Goal: Information Seeking & Learning: Learn about a topic

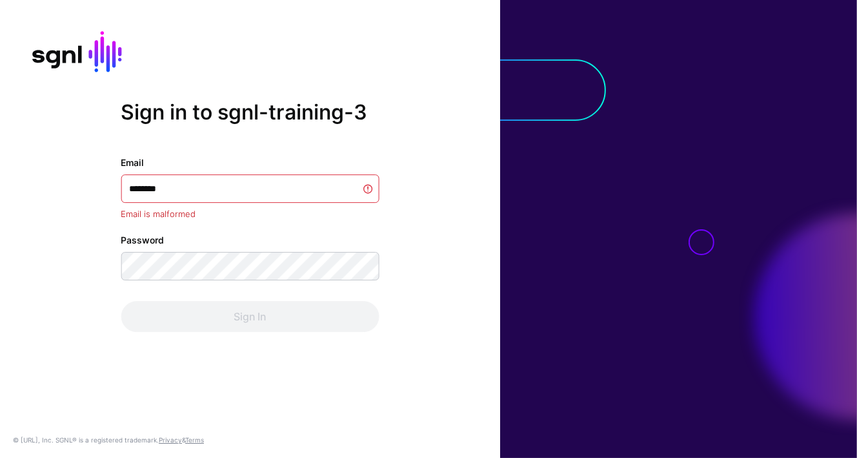
type input "*********"
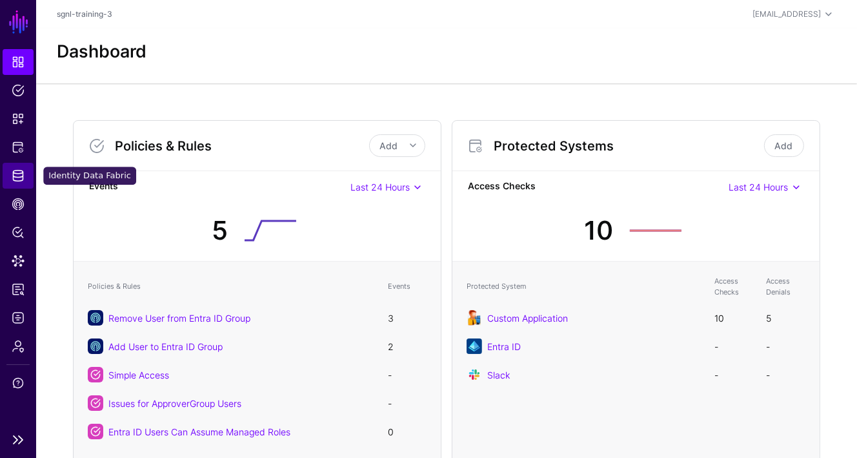
click at [19, 172] on span "Identity Data Fabric" at bounding box center [18, 175] width 13 height 13
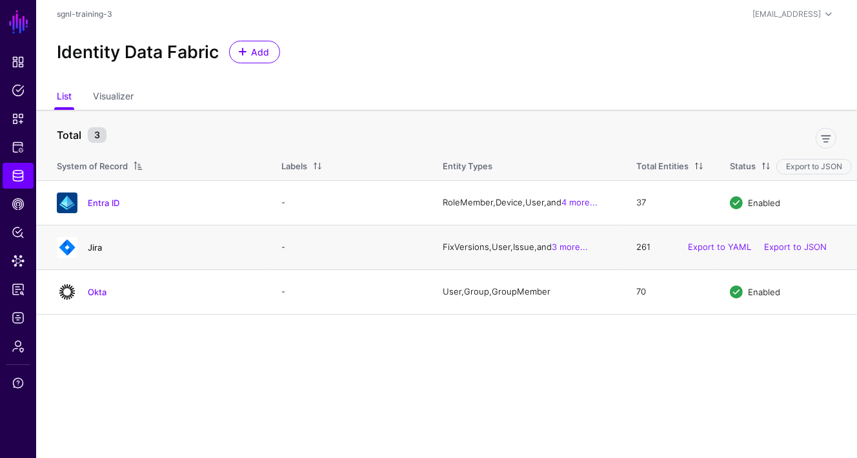
click at [93, 250] on link "Jira" at bounding box center [95, 247] width 14 height 10
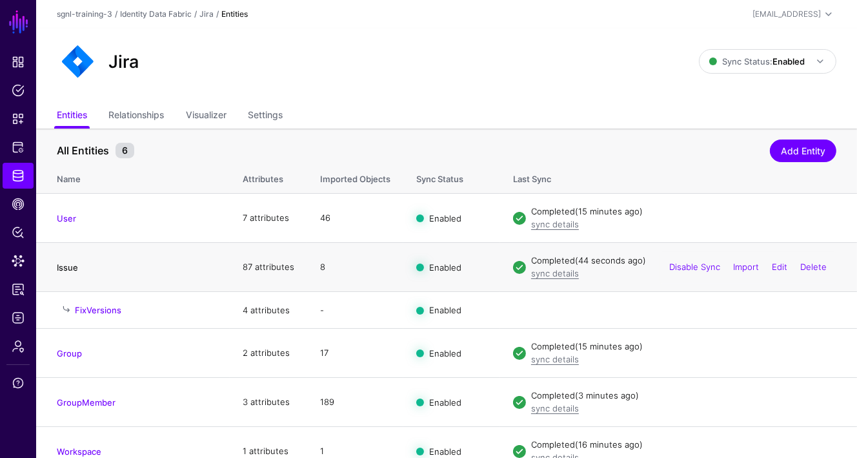
click at [61, 266] on link "Issue" at bounding box center [67, 267] width 21 height 10
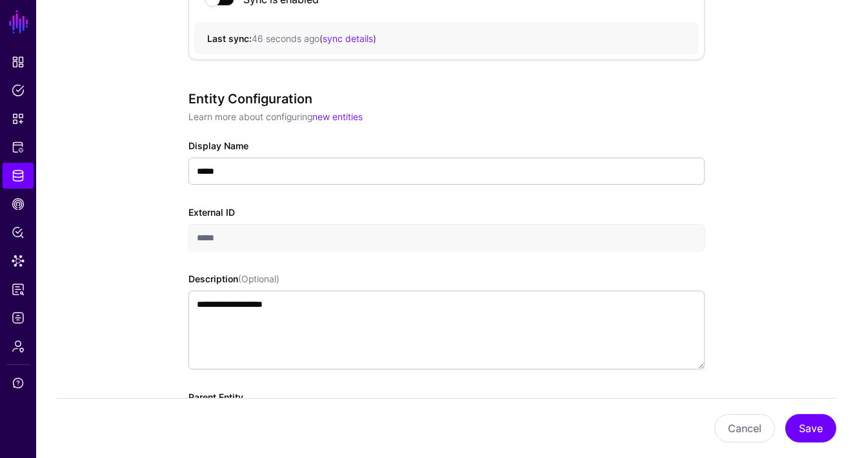
scroll to position [661, 0]
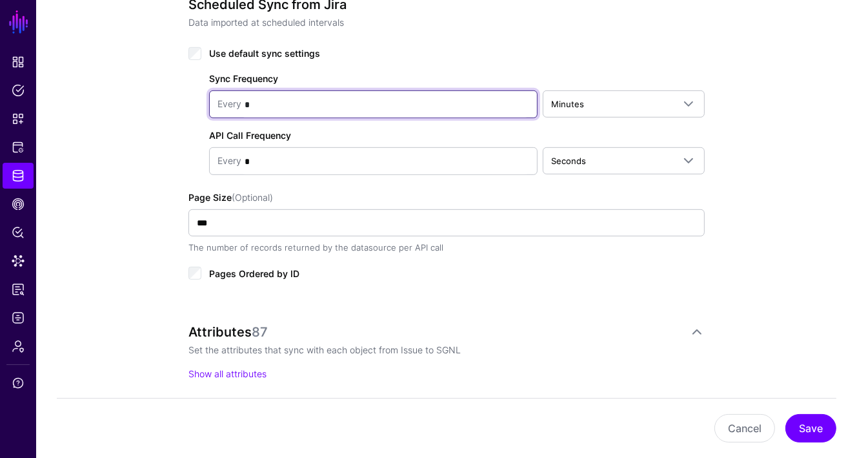
click at [377, 94] on input "*" at bounding box center [385, 105] width 288 height 26
type input "*"
type input "**"
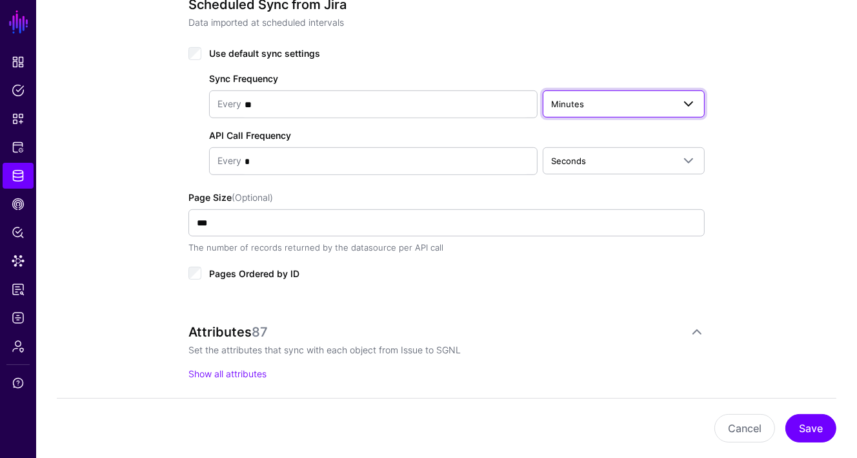
click at [580, 106] on span "Minutes" at bounding box center [567, 104] width 33 height 10
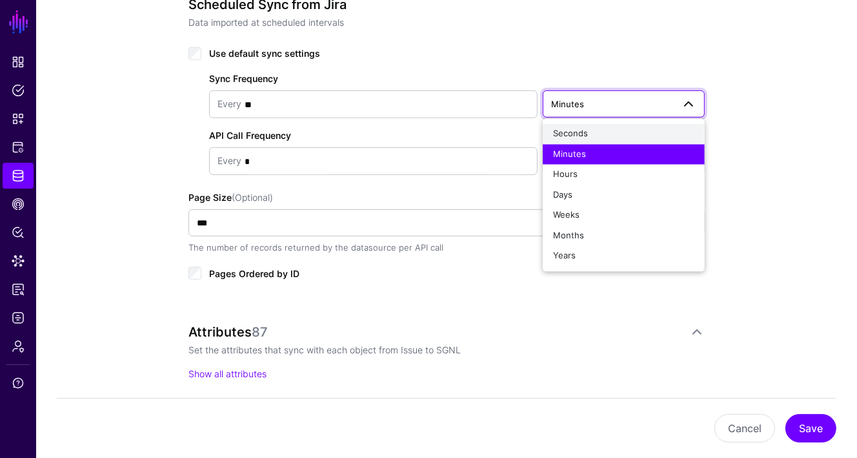
click at [574, 131] on span "Seconds" at bounding box center [570, 133] width 35 height 10
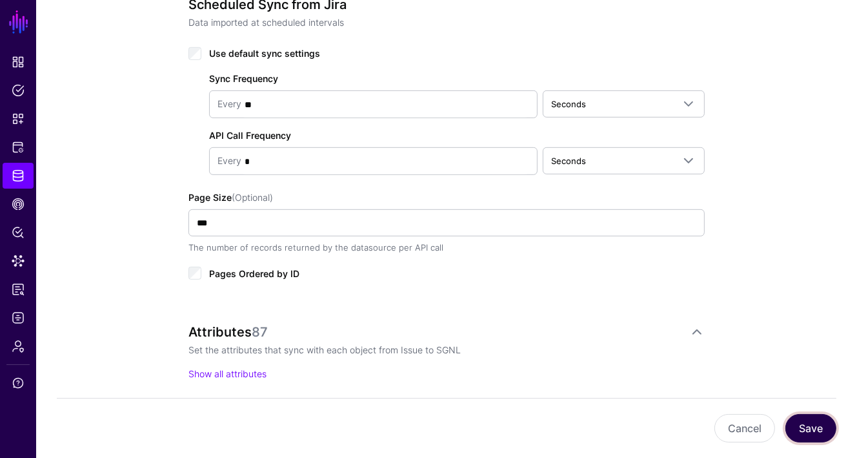
click at [815, 428] on button "Save" at bounding box center [811, 428] width 51 height 28
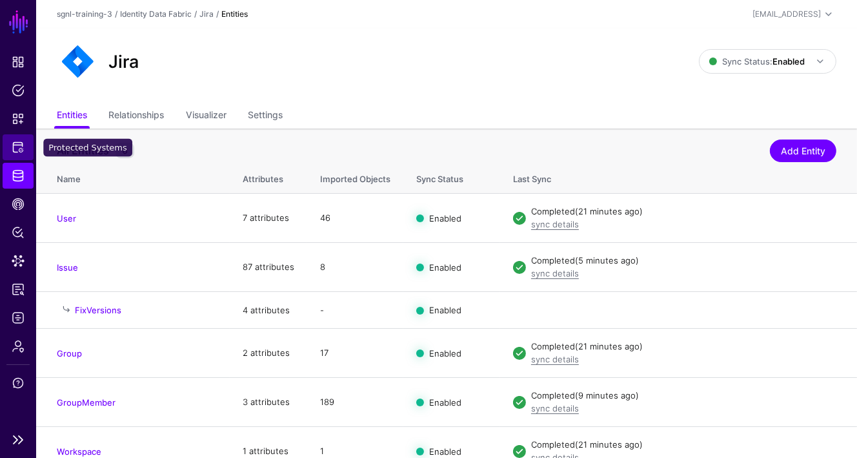
click at [14, 146] on span "Protected Systems" at bounding box center [18, 147] width 13 height 13
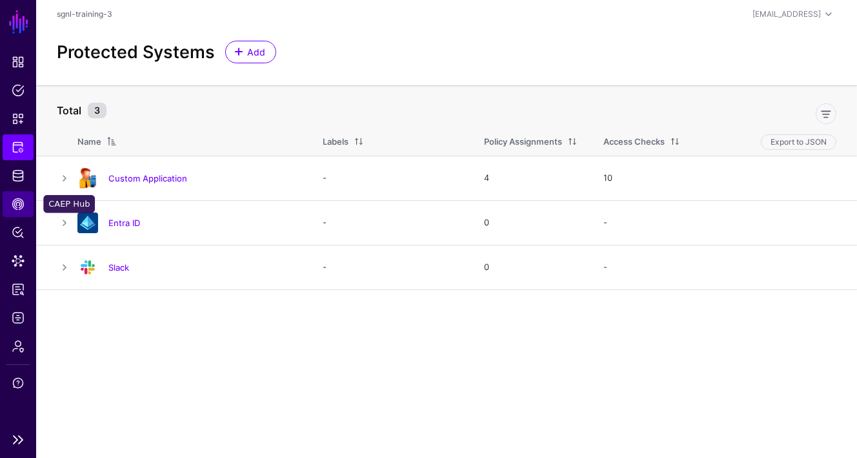
click at [15, 198] on span "CAEP Hub" at bounding box center [18, 204] width 13 height 13
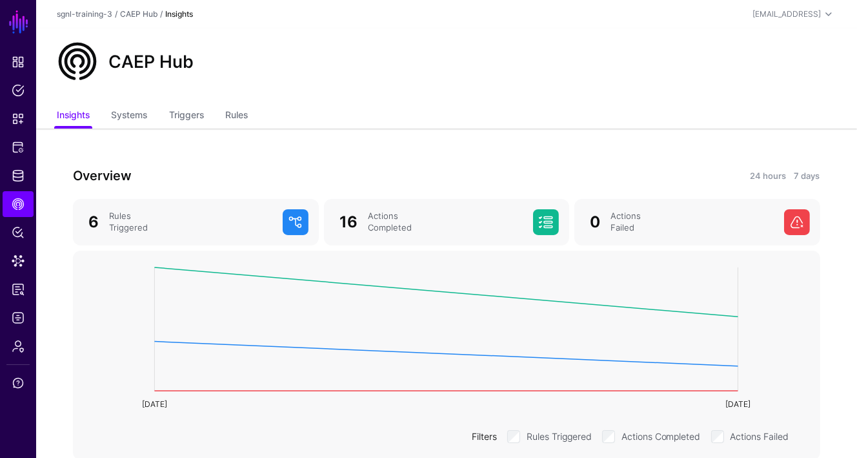
scroll to position [284, 0]
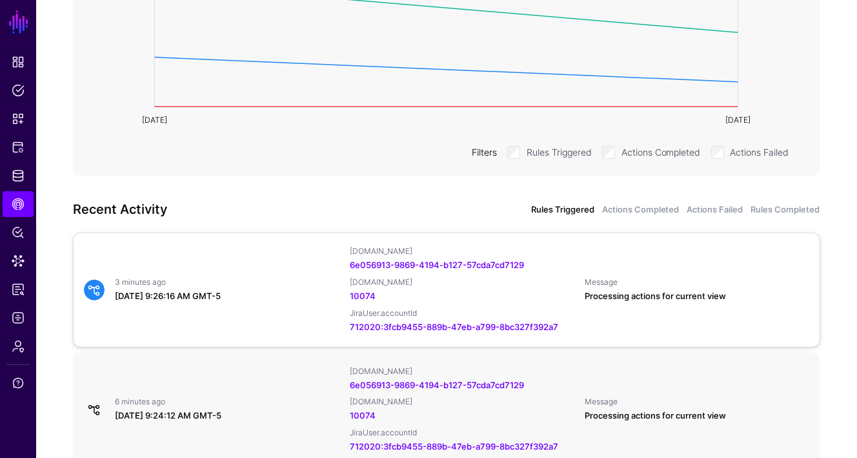
click at [259, 285] on div "3 minutes ago" at bounding box center [227, 282] width 225 height 10
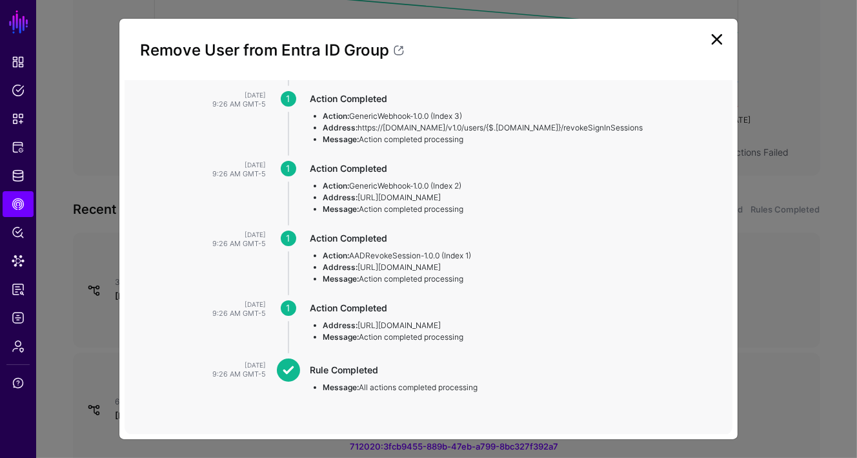
scroll to position [13, 0]
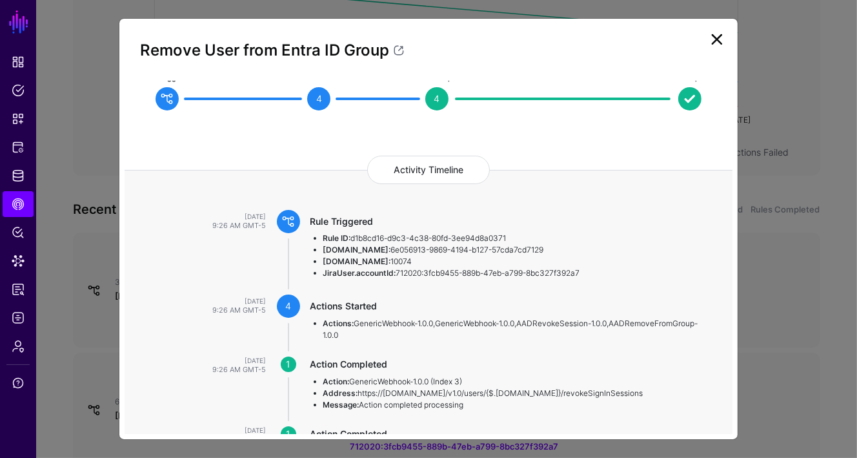
click at [700, 26] on div "Remove User from Entra ID Group" at bounding box center [429, 42] width 608 height 37
click at [715, 41] on link at bounding box center [717, 39] width 21 height 21
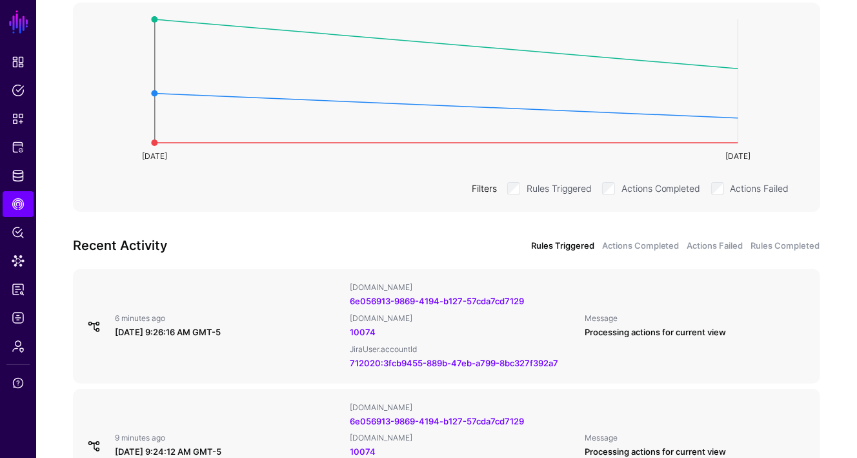
scroll to position [22, 0]
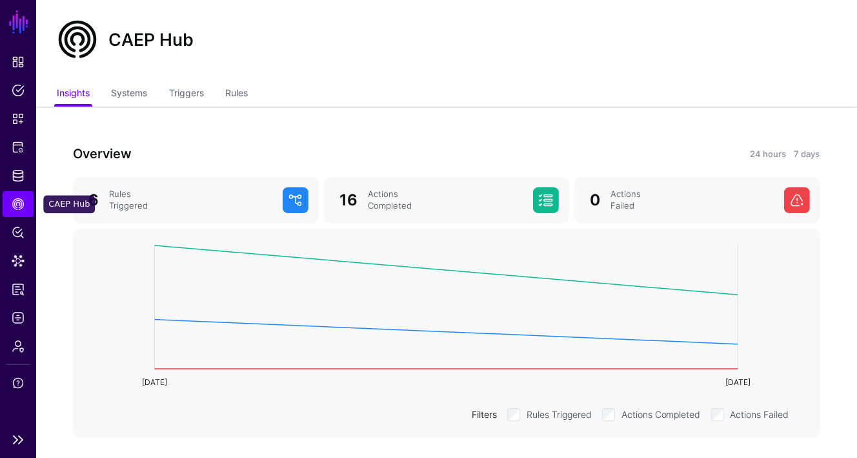
click at [9, 204] on link "CAEP Hub" at bounding box center [18, 204] width 31 height 26
click at [234, 82] on link "Rules" at bounding box center [237, 94] width 23 height 25
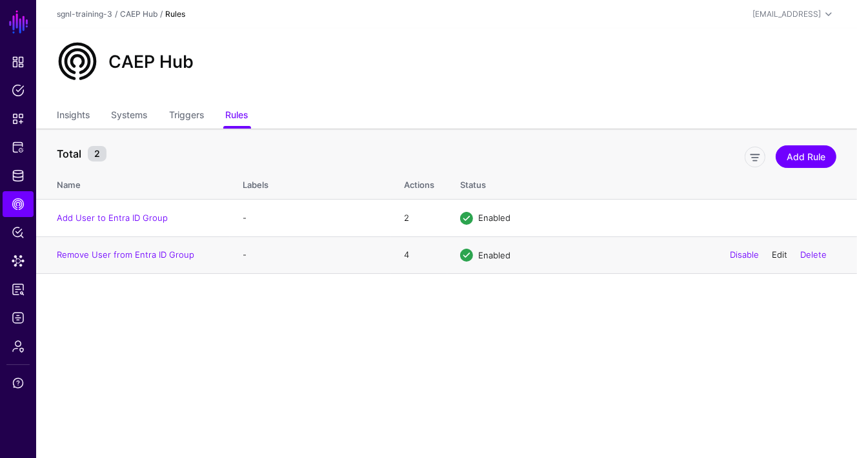
click at [778, 255] on link "Edit" at bounding box center [779, 254] width 15 height 10
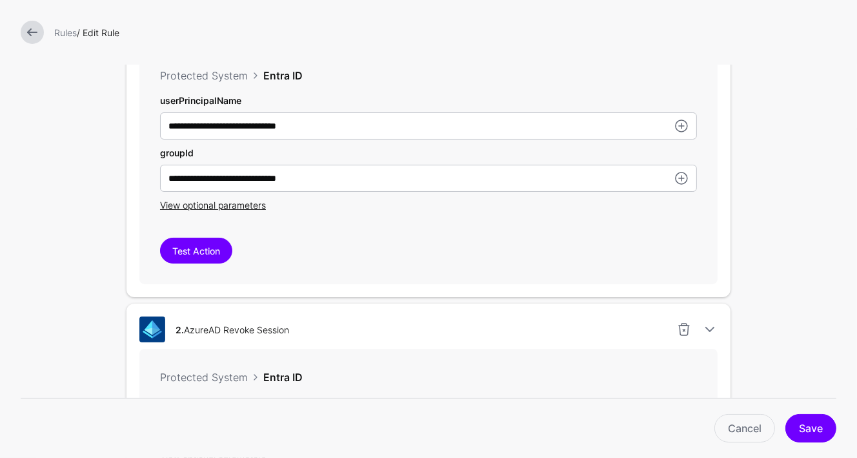
scroll to position [581, 0]
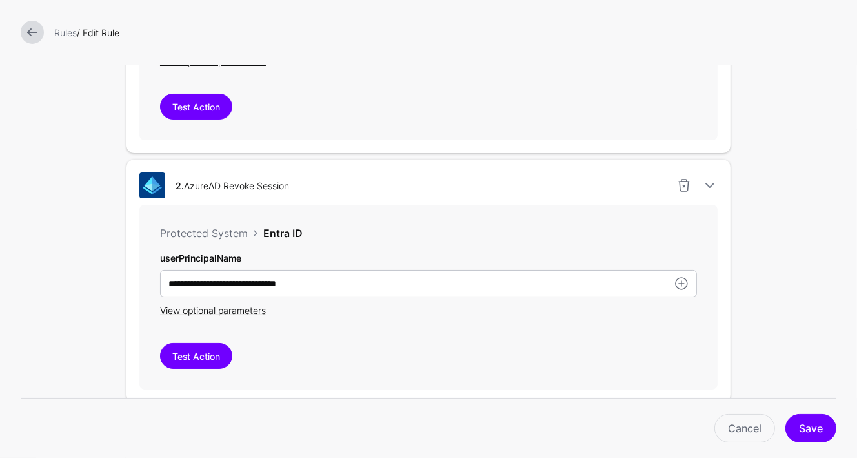
click at [719, 182] on div at bounding box center [710, 185] width 26 height 15
click at [714, 183] on link at bounding box center [709, 185] width 15 height 15
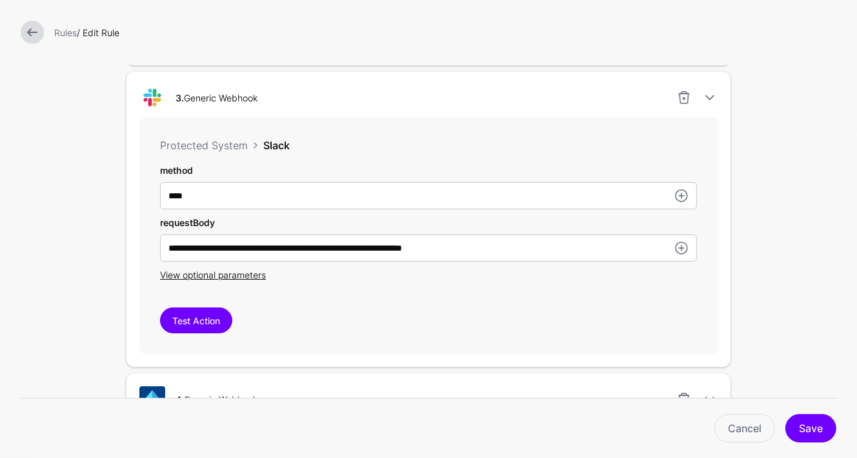
scroll to position [742, 0]
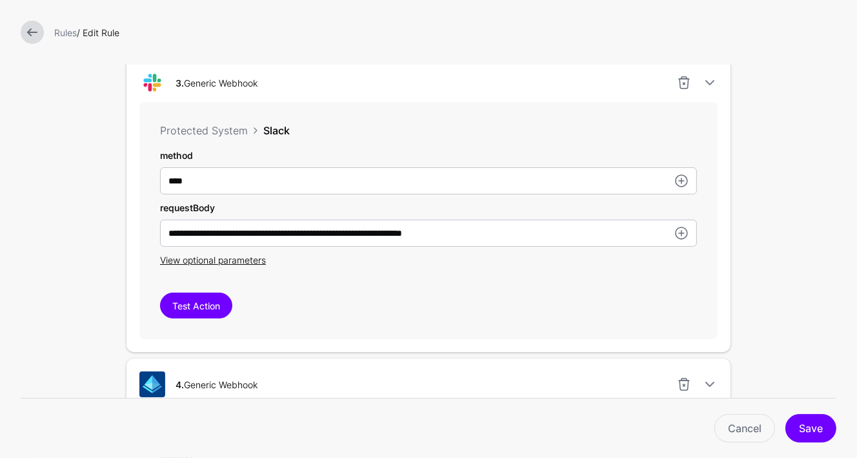
click at [28, 37] on link at bounding box center [32, 32] width 23 height 23
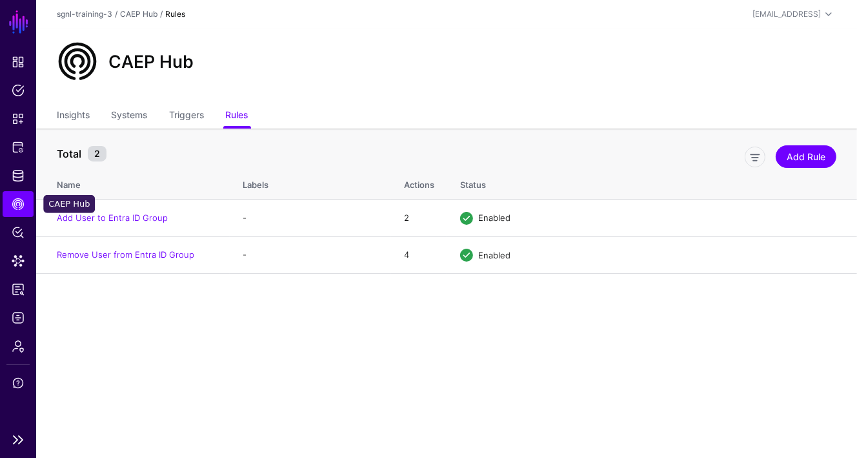
click at [19, 216] on link "CAEP Hub" at bounding box center [18, 204] width 31 height 26
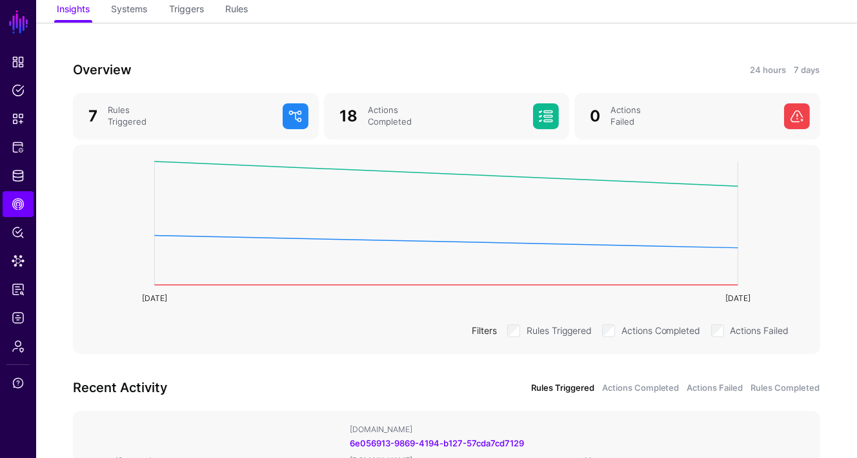
scroll to position [313, 0]
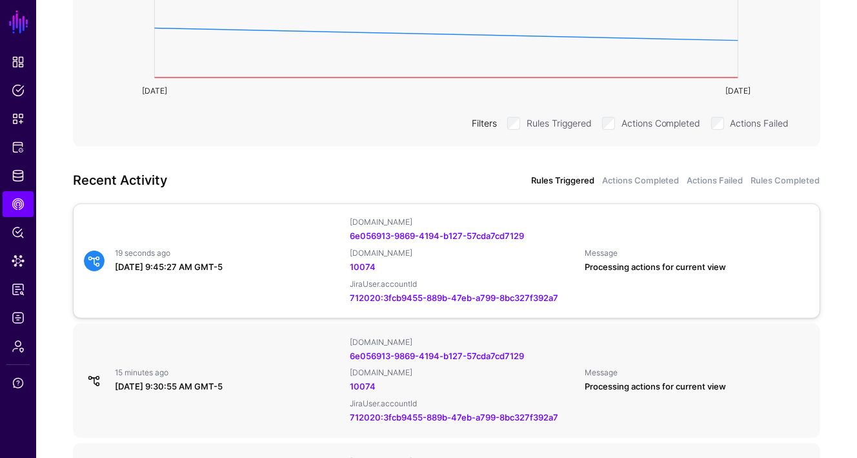
click at [421, 241] on div "6e056913-9869-4194-b127-57cda7cd7129" at bounding box center [462, 236] width 225 height 13
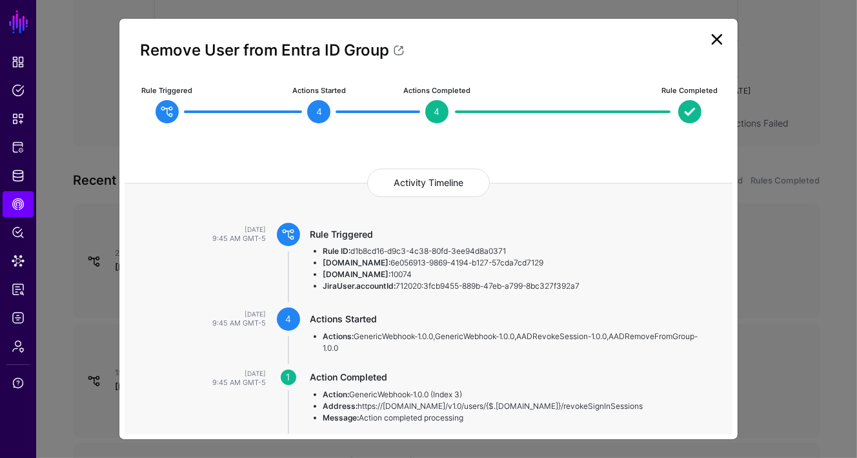
scroll to position [59, 0]
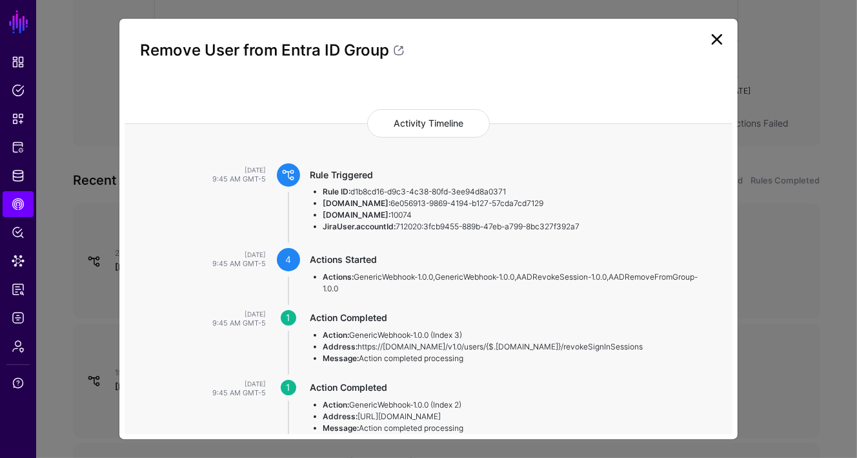
click at [720, 37] on link at bounding box center [717, 39] width 21 height 21
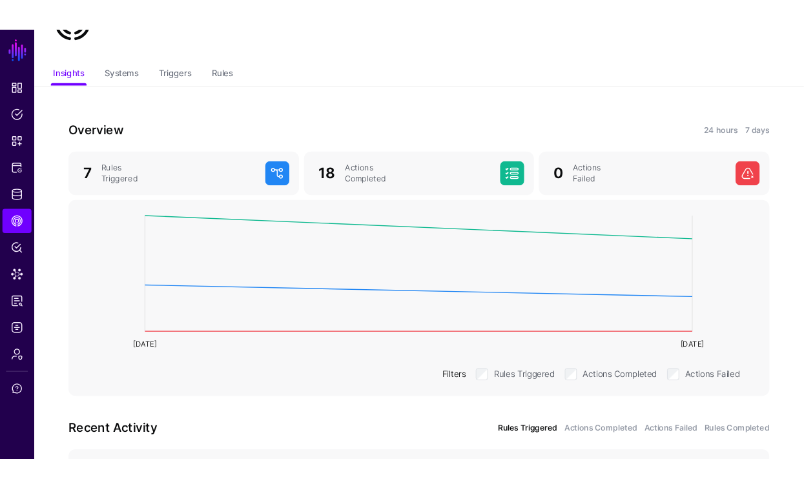
scroll to position [0, 0]
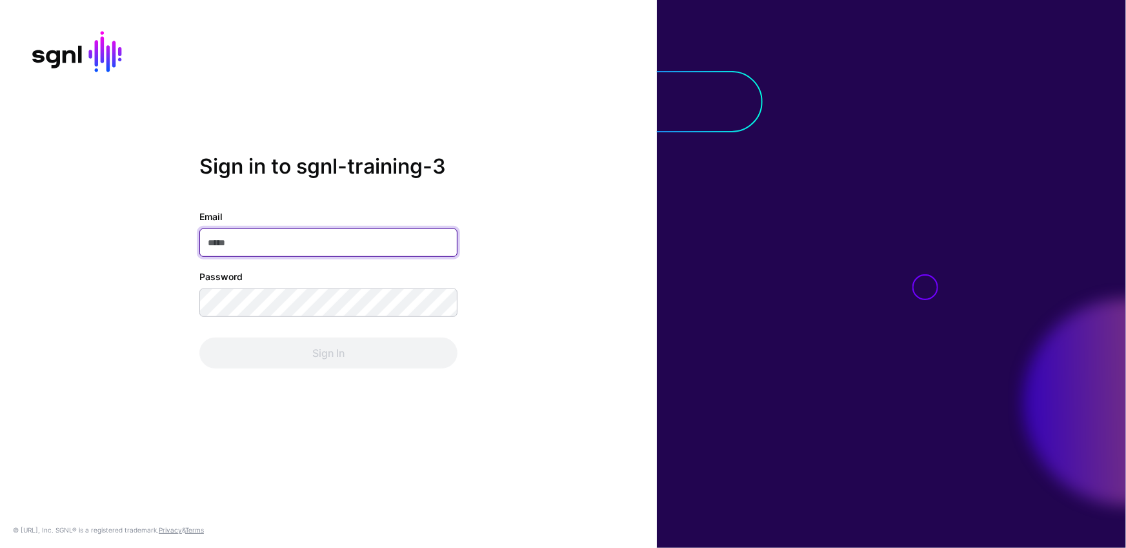
click at [337, 244] on input "Email" at bounding box center [328, 243] width 258 height 28
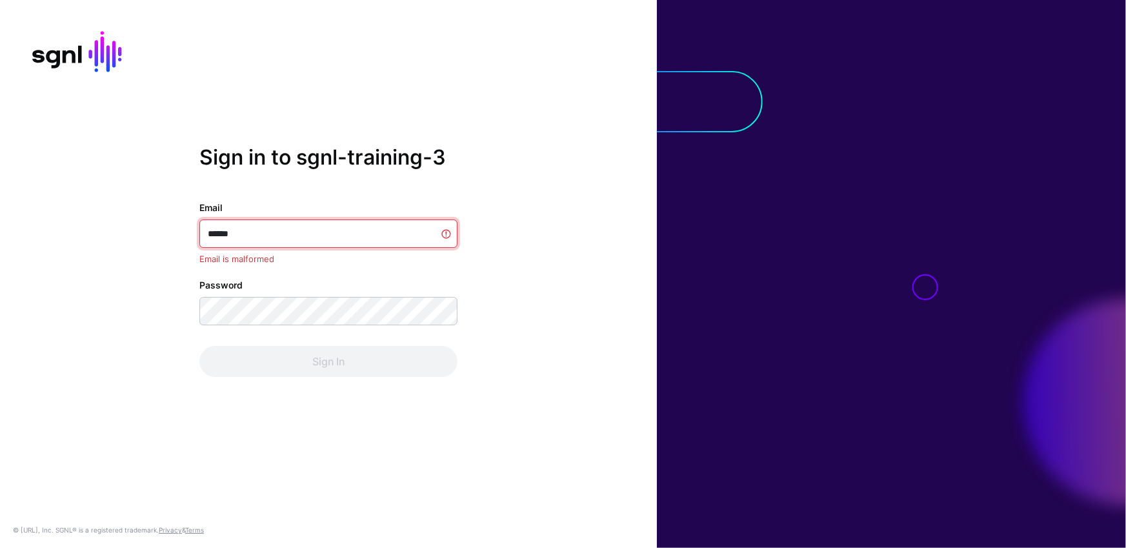
type input "*******"
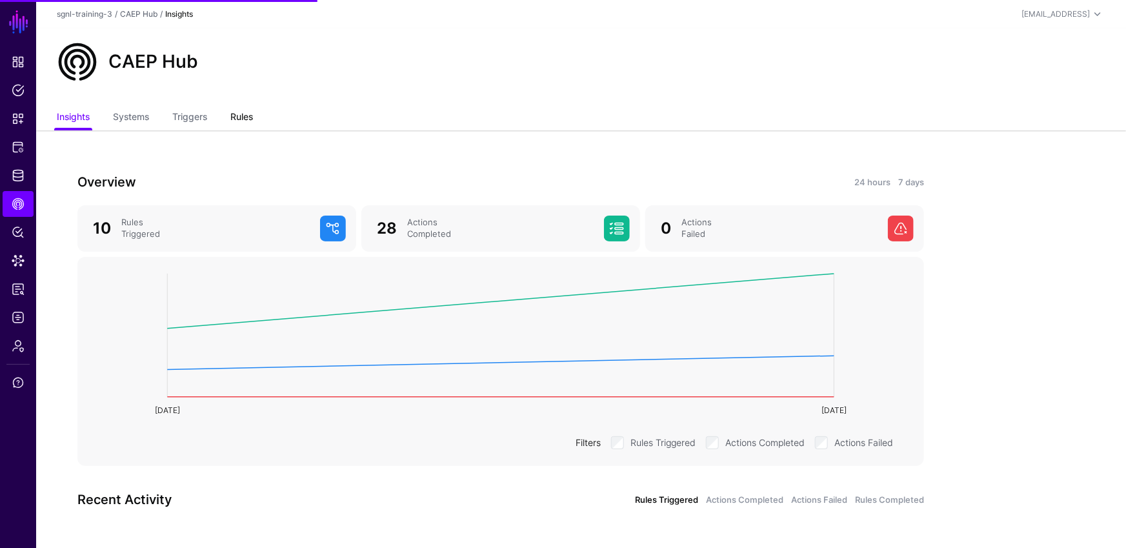
click at [253, 123] on link "Rules" at bounding box center [241, 118] width 23 height 25
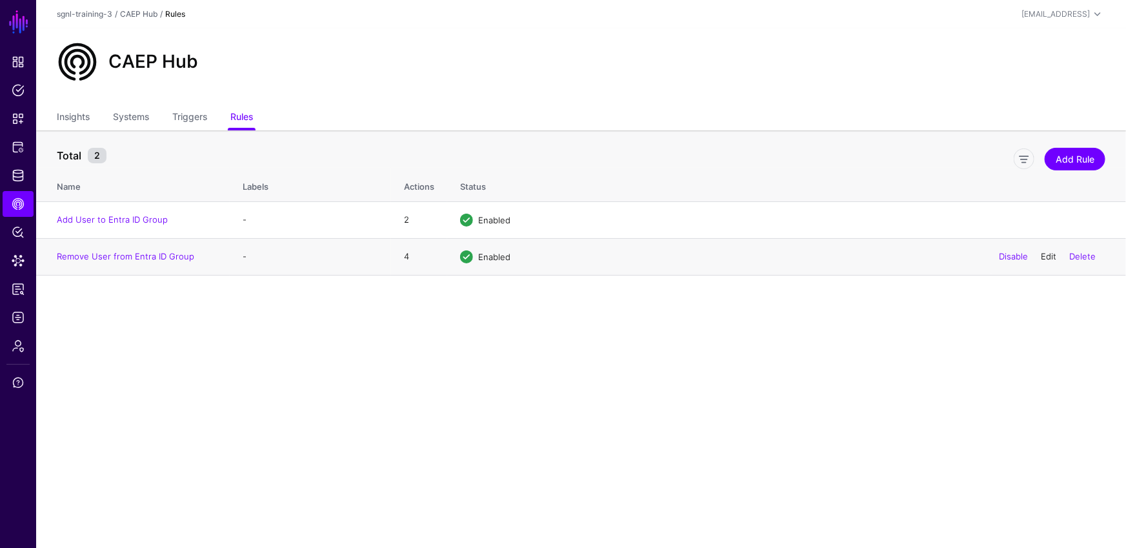
click at [803, 256] on link "Edit" at bounding box center [1048, 256] width 15 height 10
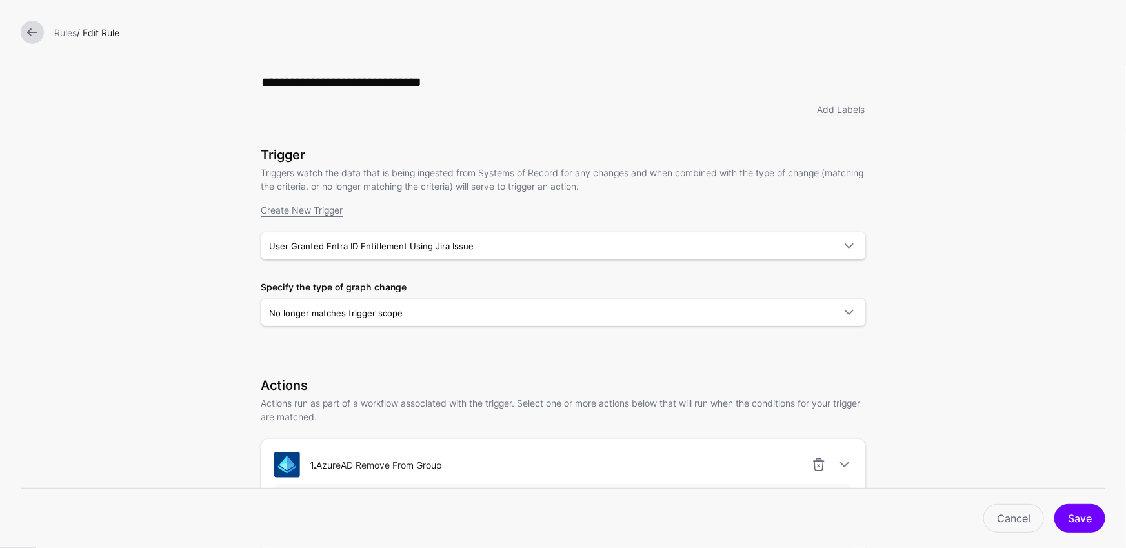
click at [778, 361] on div "Trigger Triggers watch the data that is being ingested from Systems of Record f…" at bounding box center [563, 254] width 604 height 215
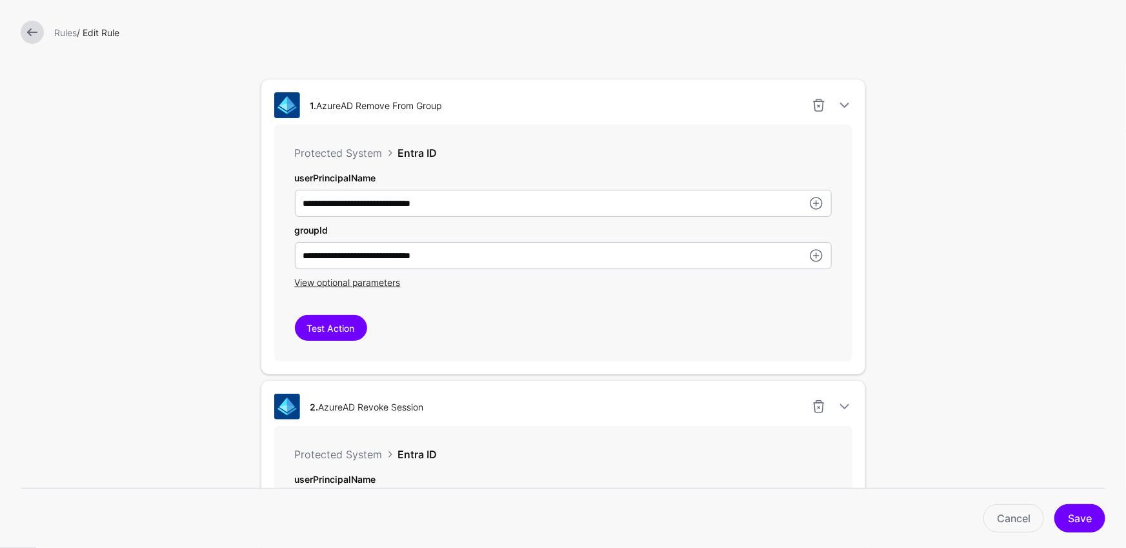
scroll to position [340, 0]
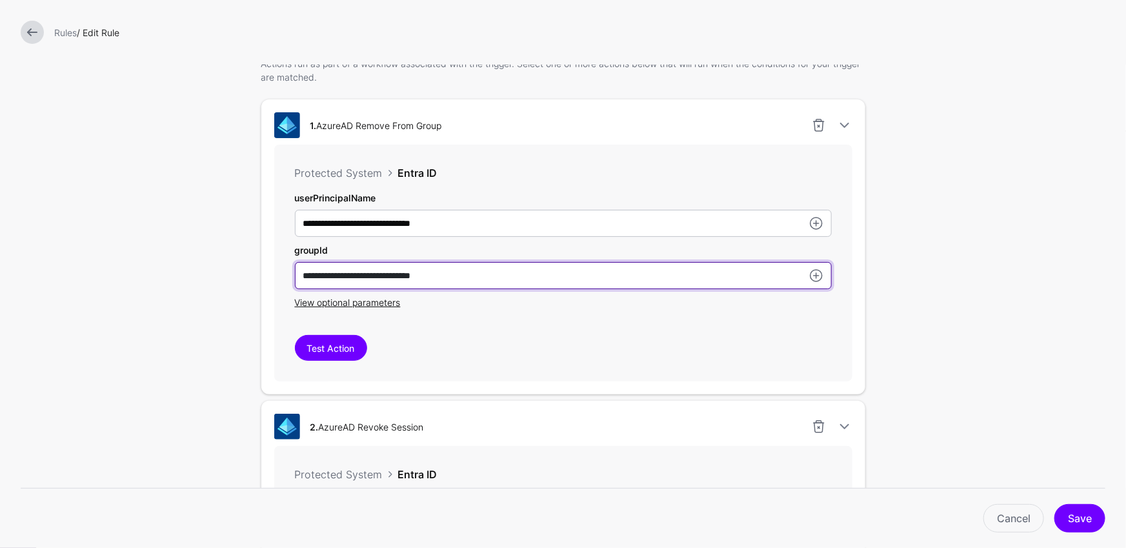
click at [458, 237] on input "**********" at bounding box center [563, 223] width 537 height 27
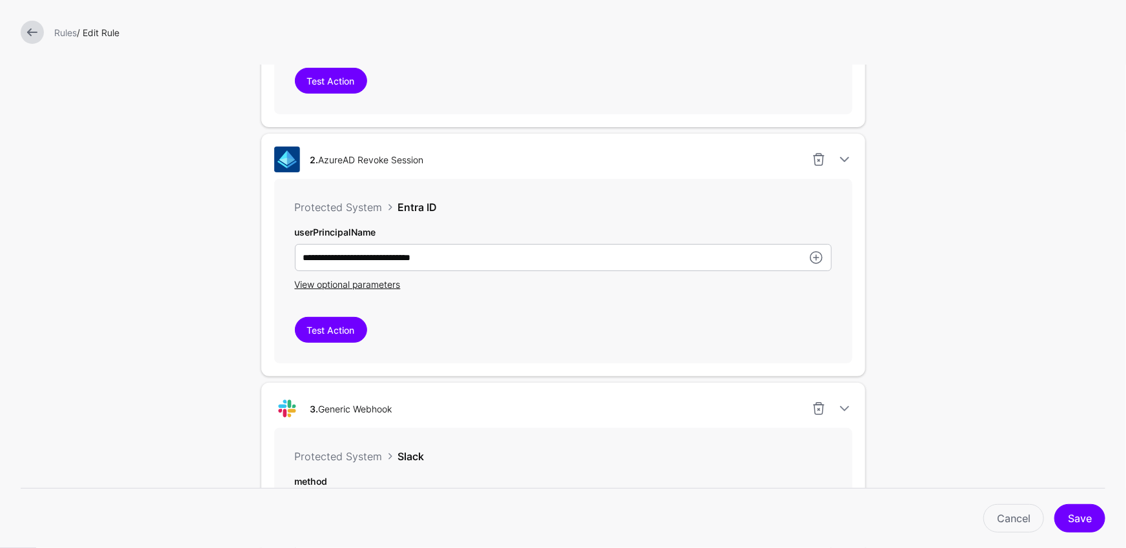
scroll to position [605, 0]
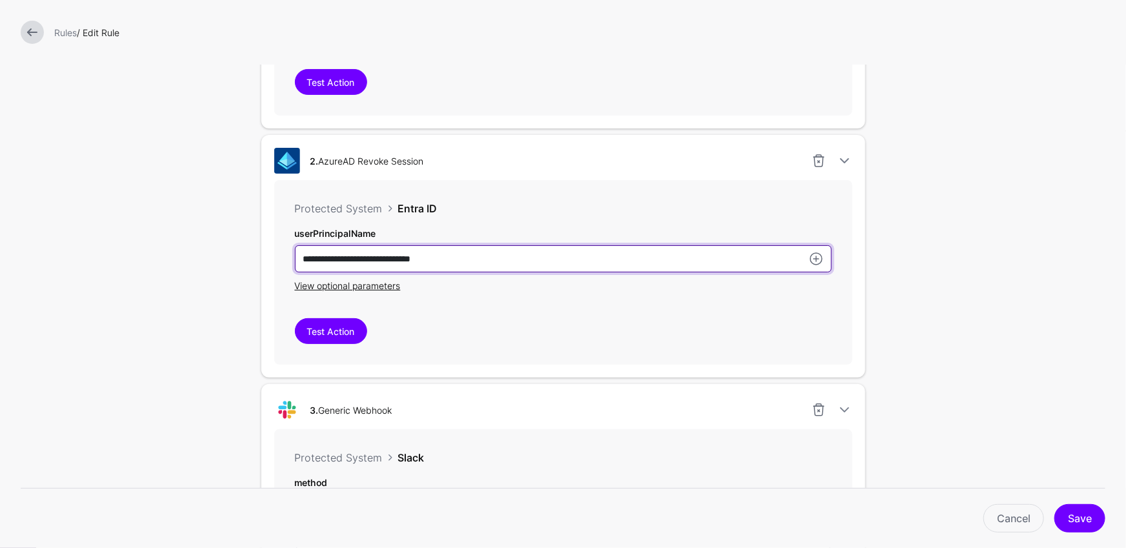
click at [461, 254] on input "**********" at bounding box center [563, 258] width 537 height 27
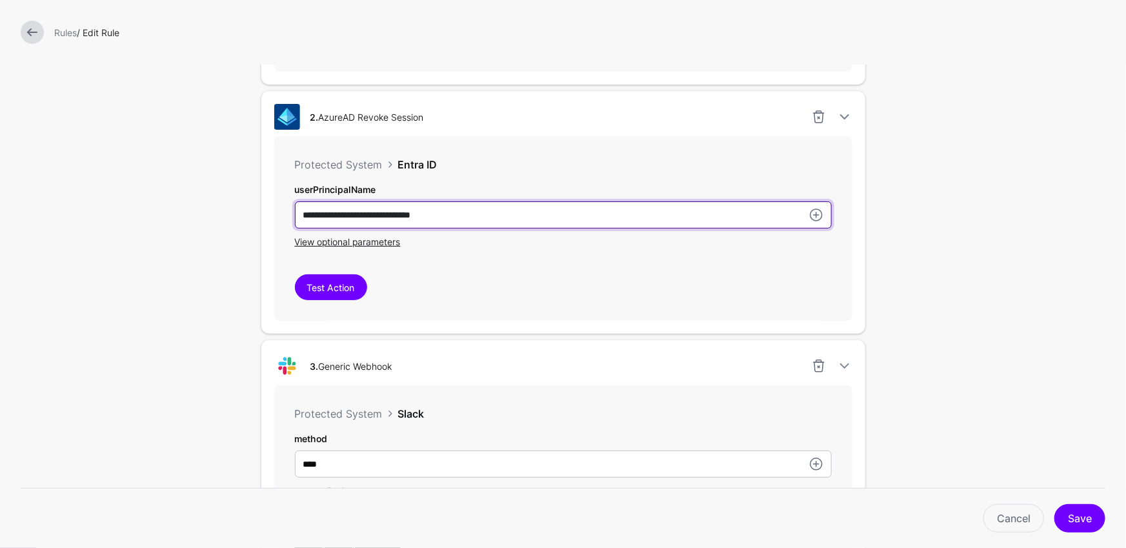
scroll to position [638, 0]
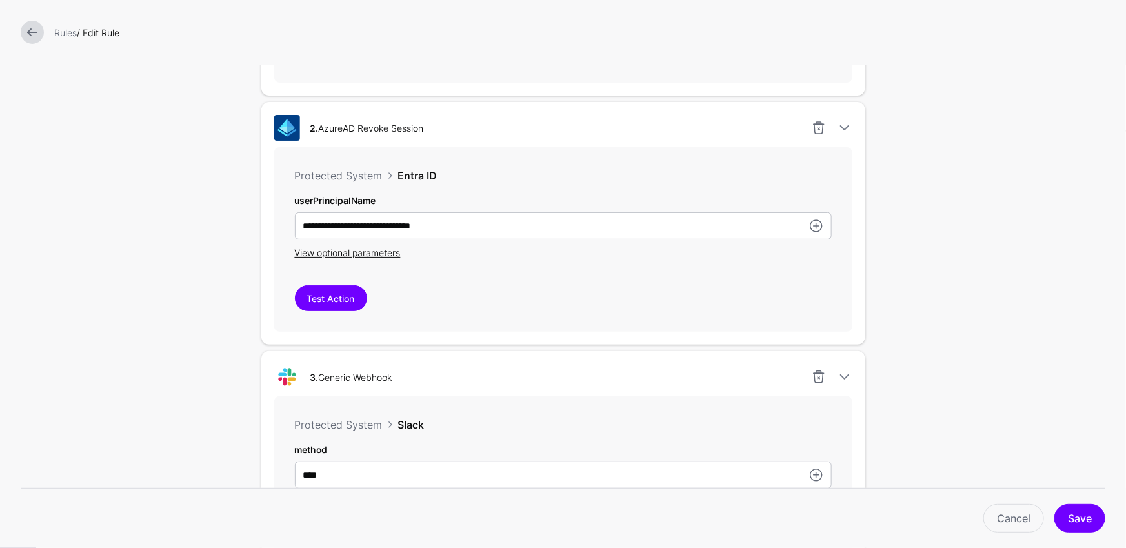
click at [474, 211] on div "**********" at bounding box center [563, 217] width 537 height 46
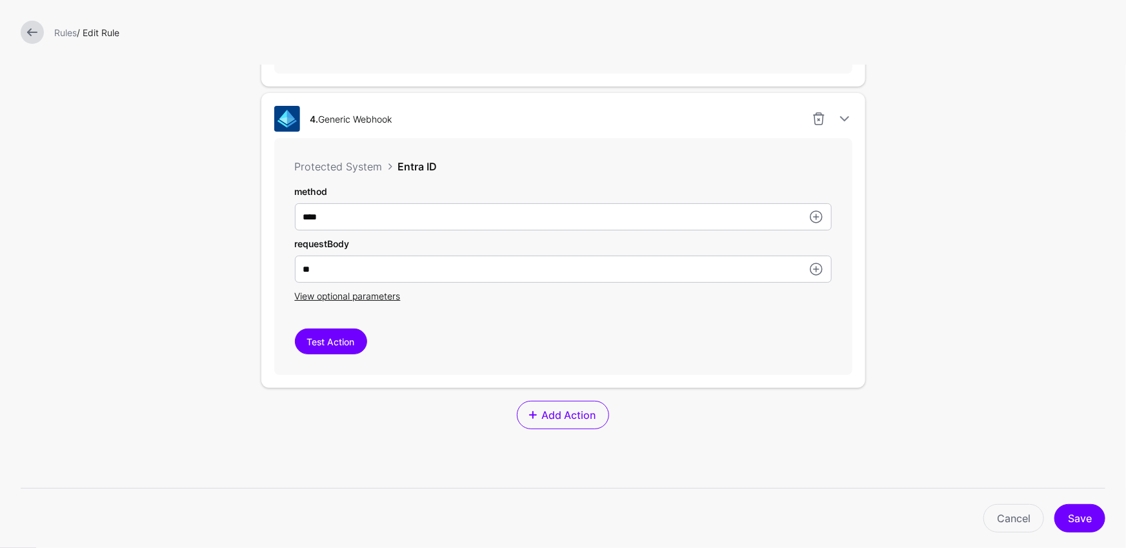
scroll to position [1197, 0]
click at [358, 301] on div "View optional parameters" at bounding box center [563, 297] width 537 height 14
click at [359, 299] on span "View optional parameters" at bounding box center [348, 297] width 106 height 11
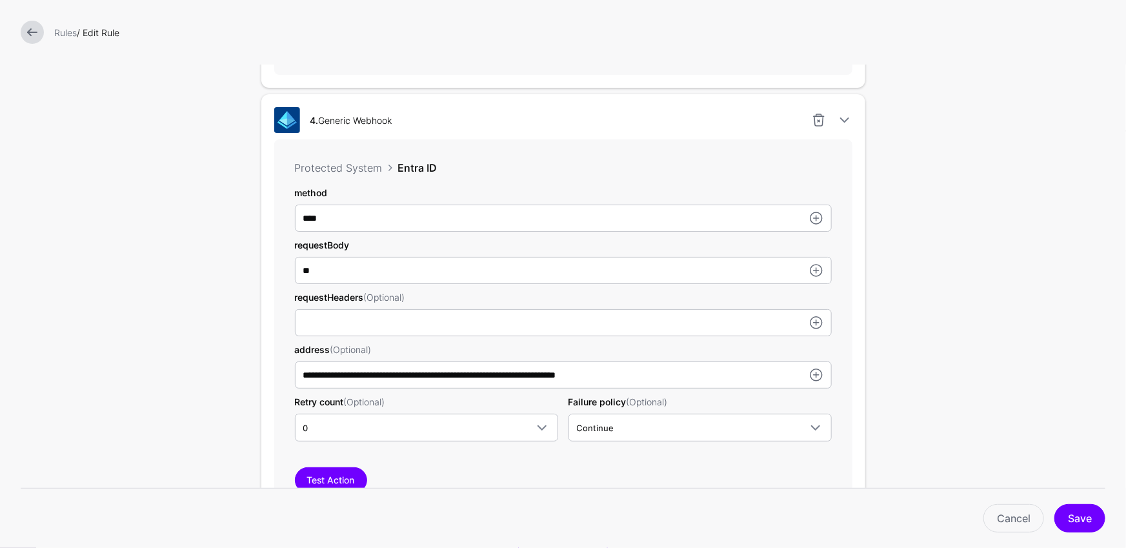
click at [803, 405] on div "**********" at bounding box center [563, 326] width 578 height 374
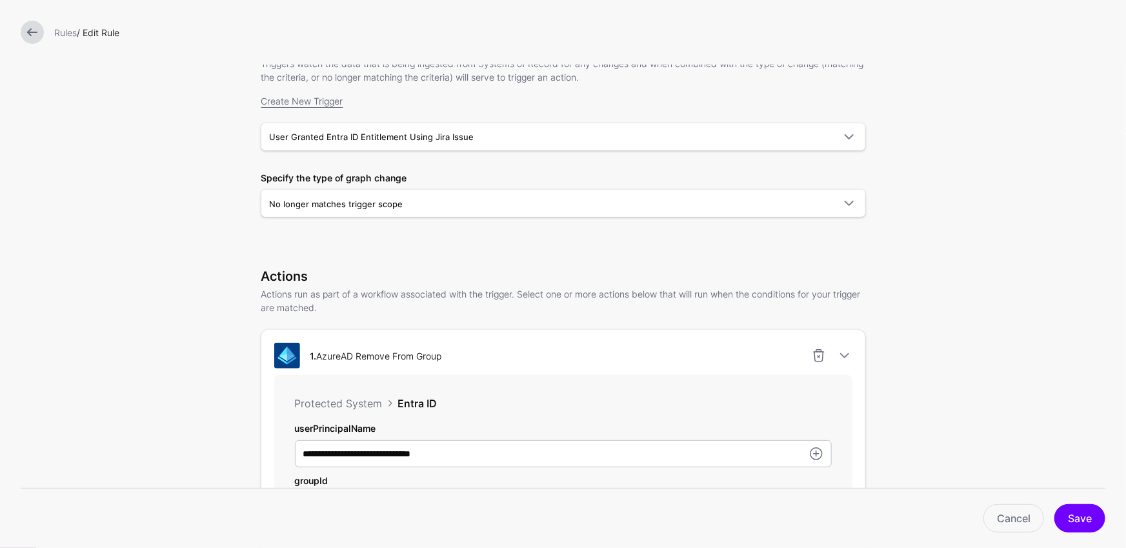
scroll to position [85, 0]
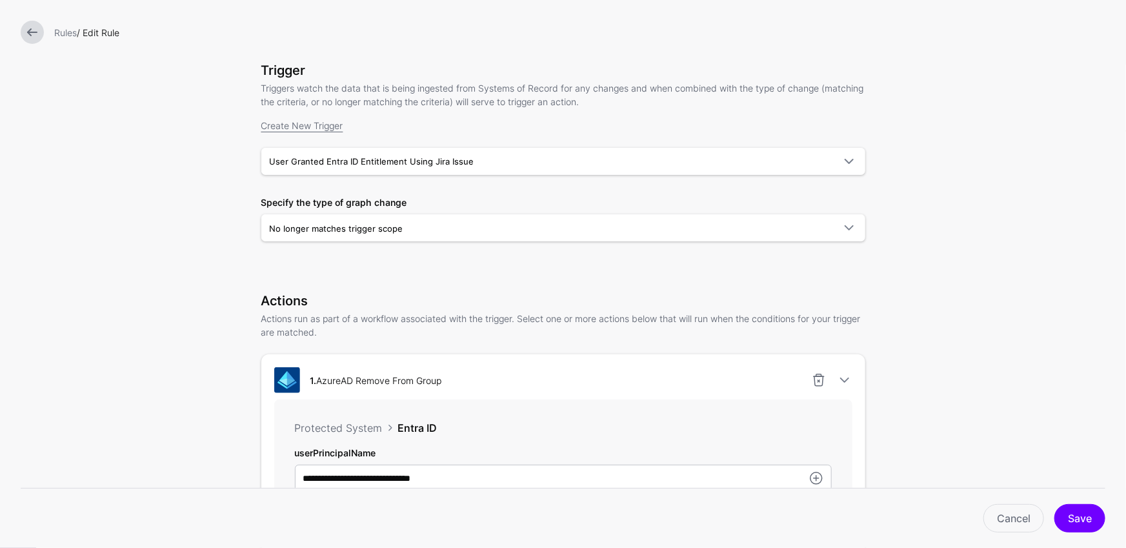
click at [36, 33] on link at bounding box center [32, 32] width 23 height 23
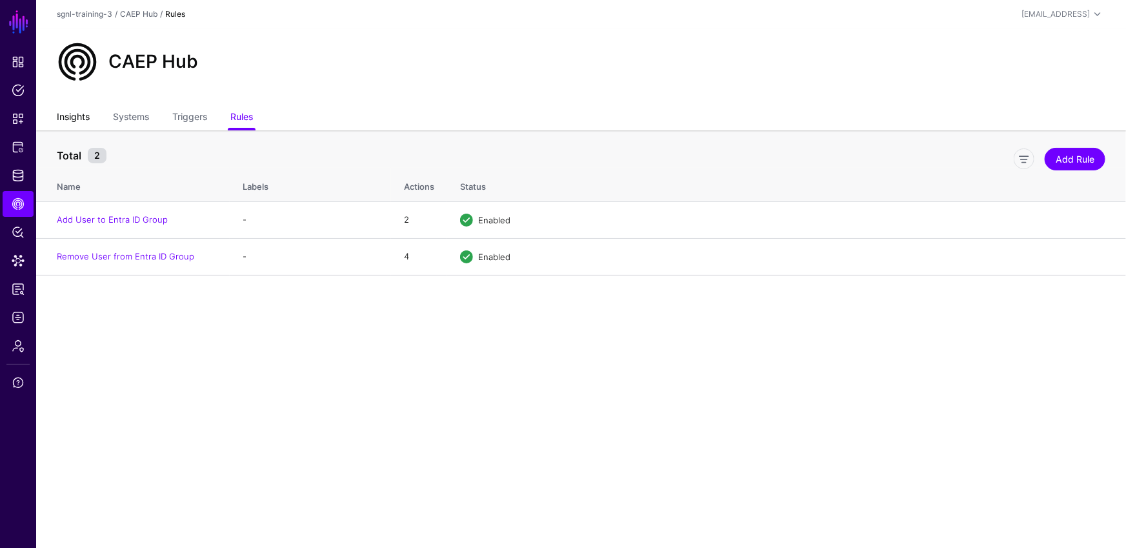
drag, startPoint x: 66, startPoint y: 118, endPoint x: 74, endPoint y: 118, distance: 7.7
click at [66, 118] on link "Insights" at bounding box center [73, 118] width 33 height 25
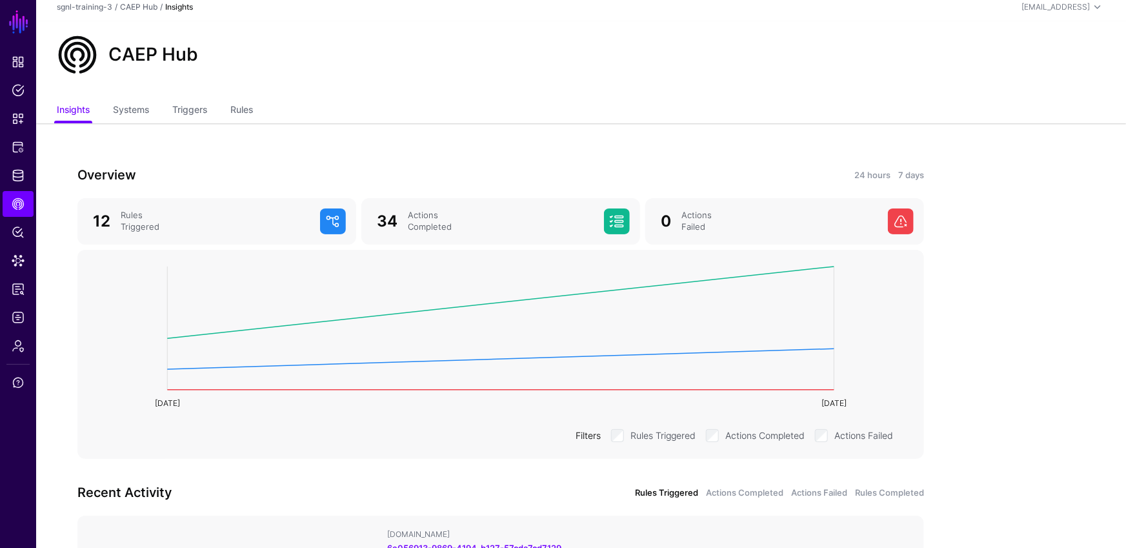
scroll to position [10, 0]
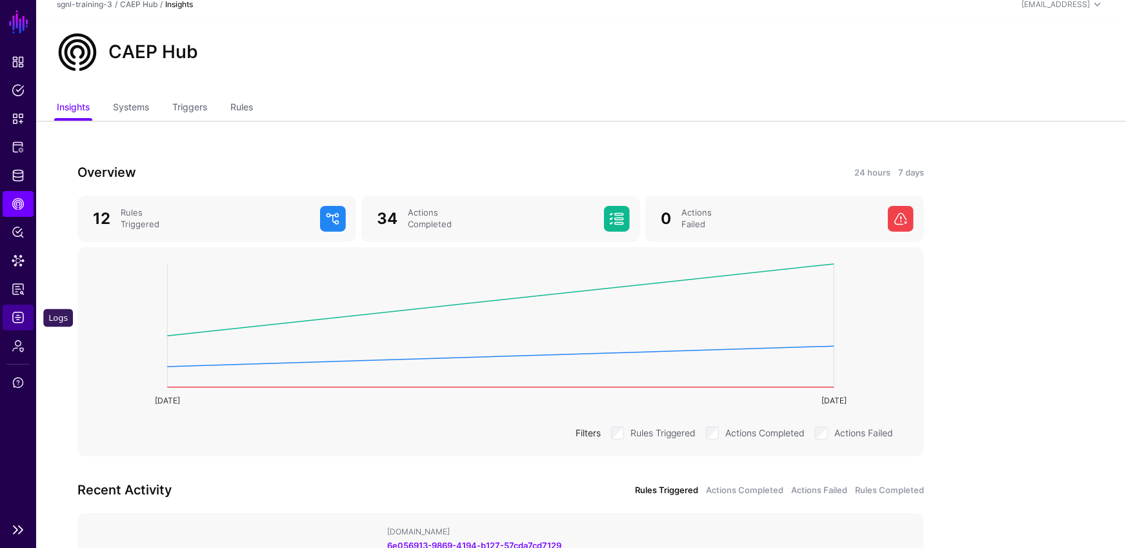
click at [16, 319] on span "Logs" at bounding box center [18, 317] width 13 height 13
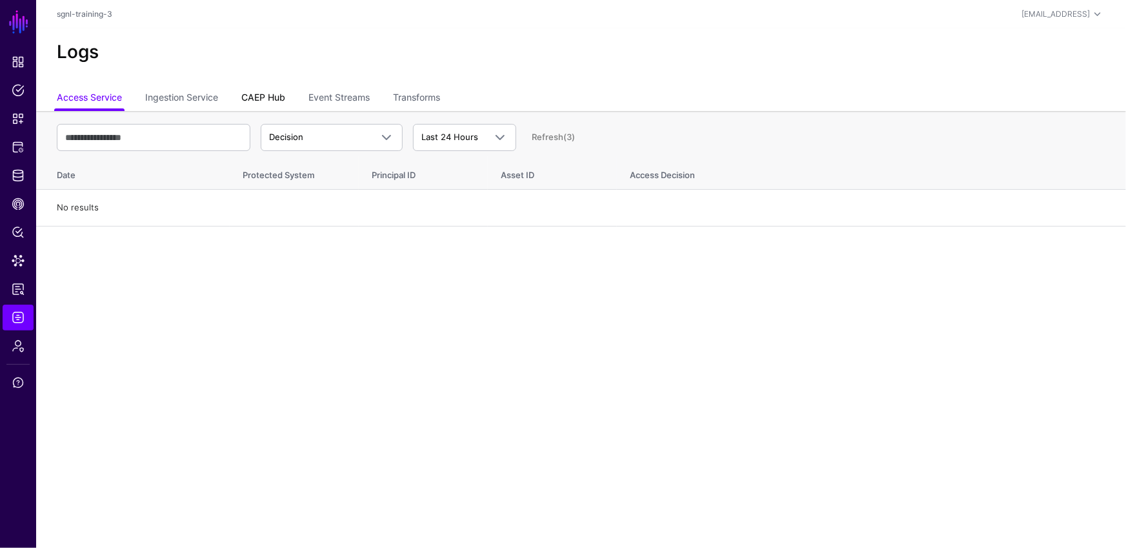
click at [277, 98] on link "CAEP Hub" at bounding box center [263, 98] width 44 height 25
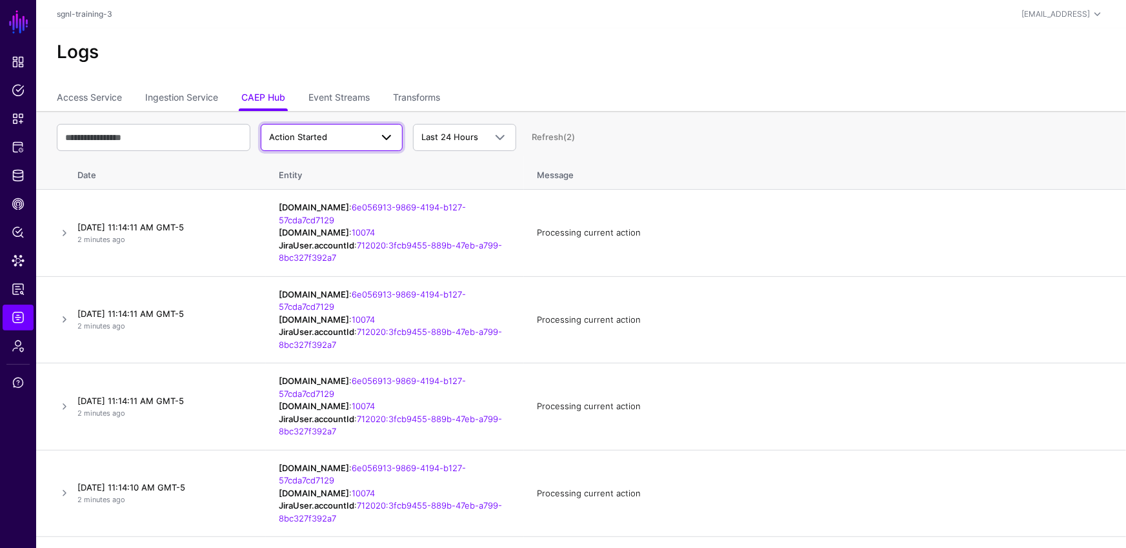
click at [338, 145] on link "Action Started" at bounding box center [332, 137] width 142 height 27
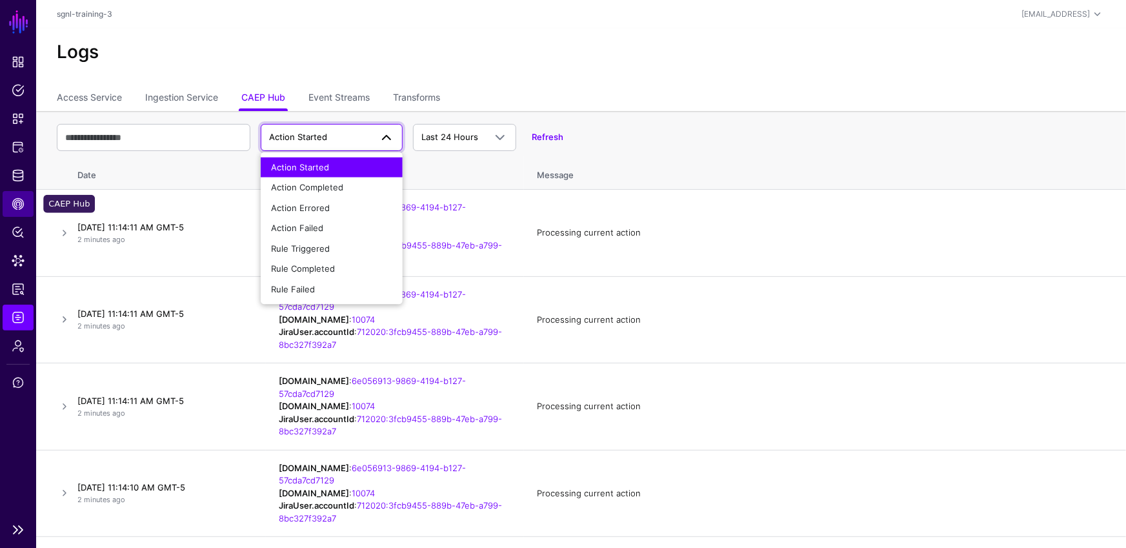
click at [12, 198] on span "CAEP Hub" at bounding box center [18, 204] width 13 height 13
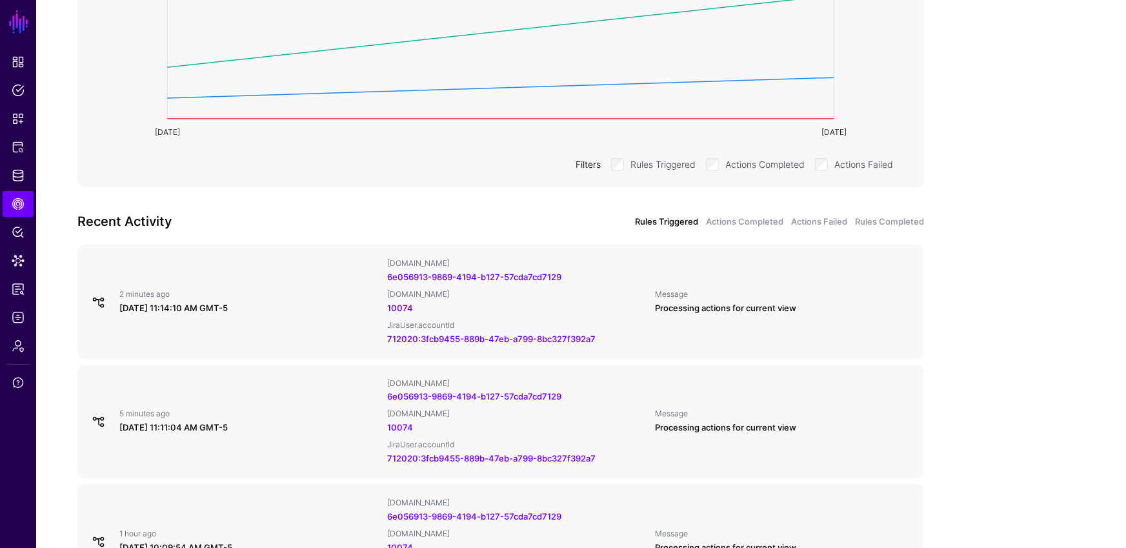
scroll to position [284, 0]
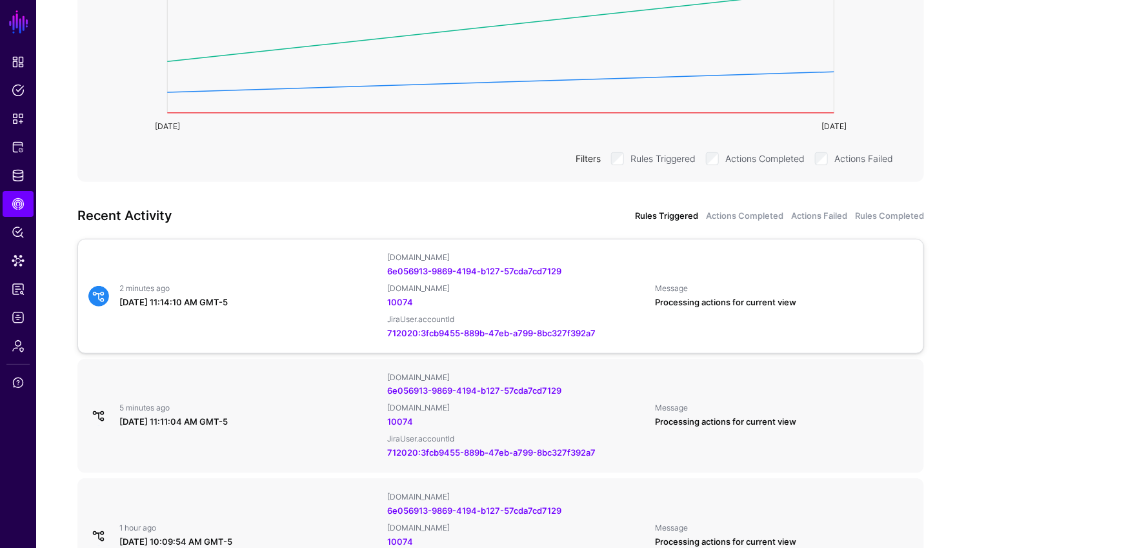
click at [170, 285] on div "2 minutes ago" at bounding box center [248, 288] width 258 height 10
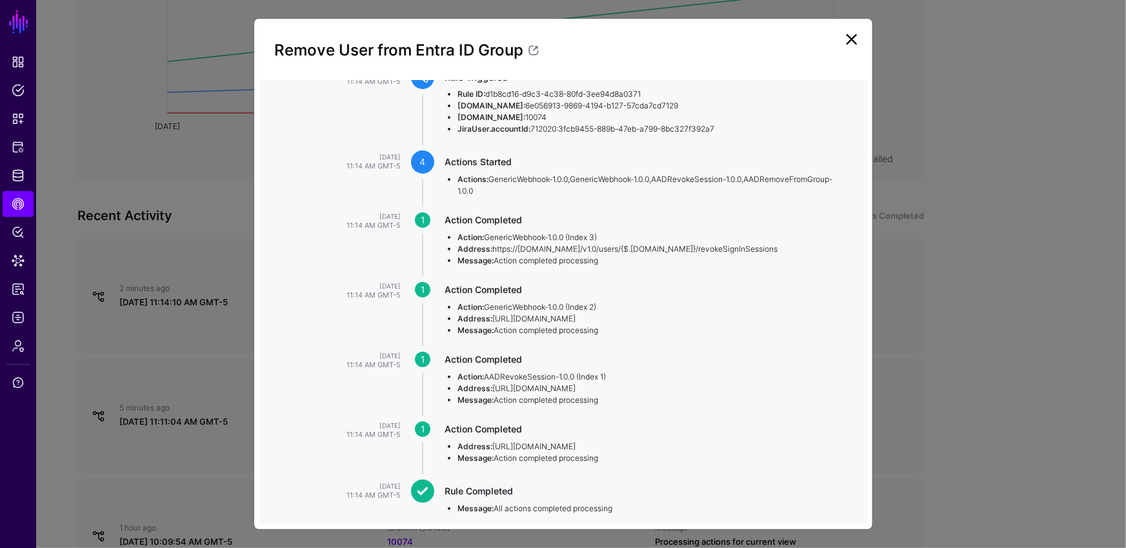
scroll to position [165, 0]
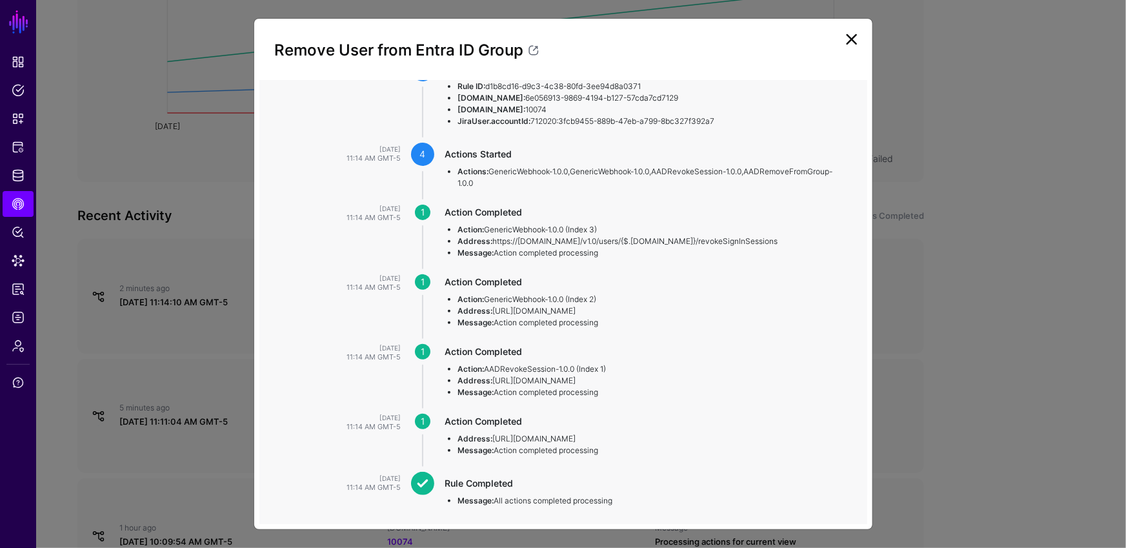
click at [540, 232] on li "Action: GenericWebhook-1.0.0 (Index 3)" at bounding box center [650, 230] width 384 height 12
click at [740, 238] on li "Address: https://graph.microsoft.com/v1.0/users/{$.EntraIDUser.id}/revokeSignIn…" at bounding box center [650, 242] width 384 height 12
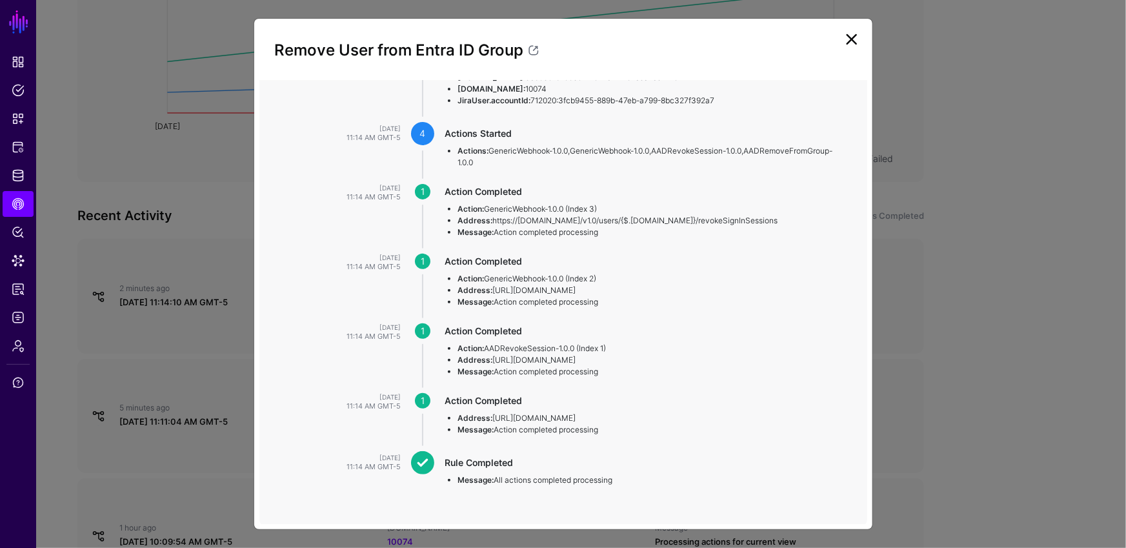
scroll to position [188, 0]
click at [502, 349] on li "Action: AADRevokeSession-1.0.0 (Index 1)" at bounding box center [650, 346] width 384 height 12
click at [504, 347] on li "Action: AADRevokeSession-1.0.0 (Index 1)" at bounding box center [650, 346] width 384 height 12
click at [506, 416] on li "Address: https://graph.microsoft.com/v1.0" at bounding box center [650, 416] width 384 height 12
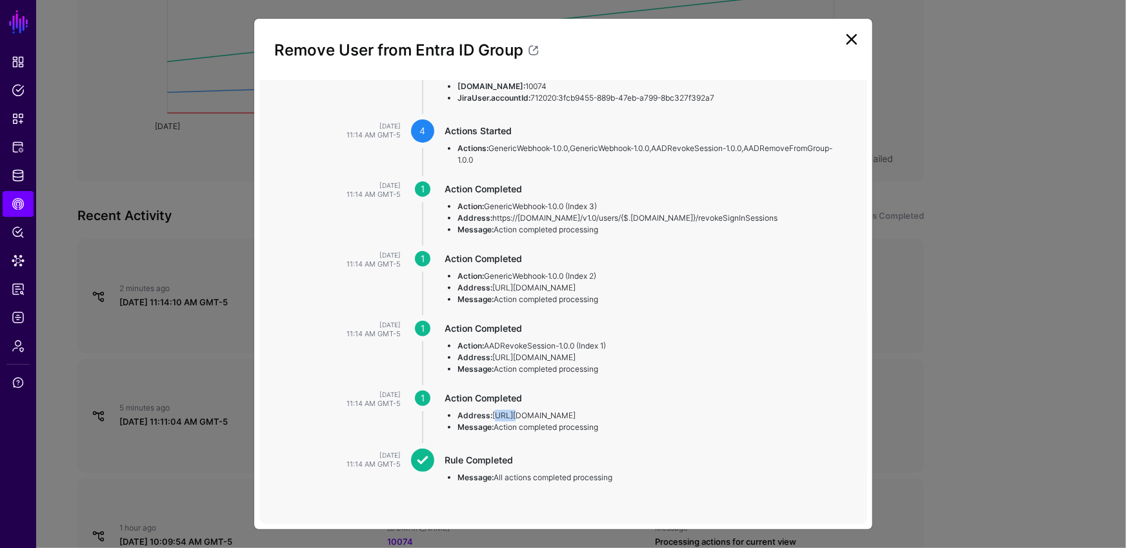
click at [506, 416] on li "Address: https://graph.microsoft.com/v1.0" at bounding box center [650, 416] width 384 height 12
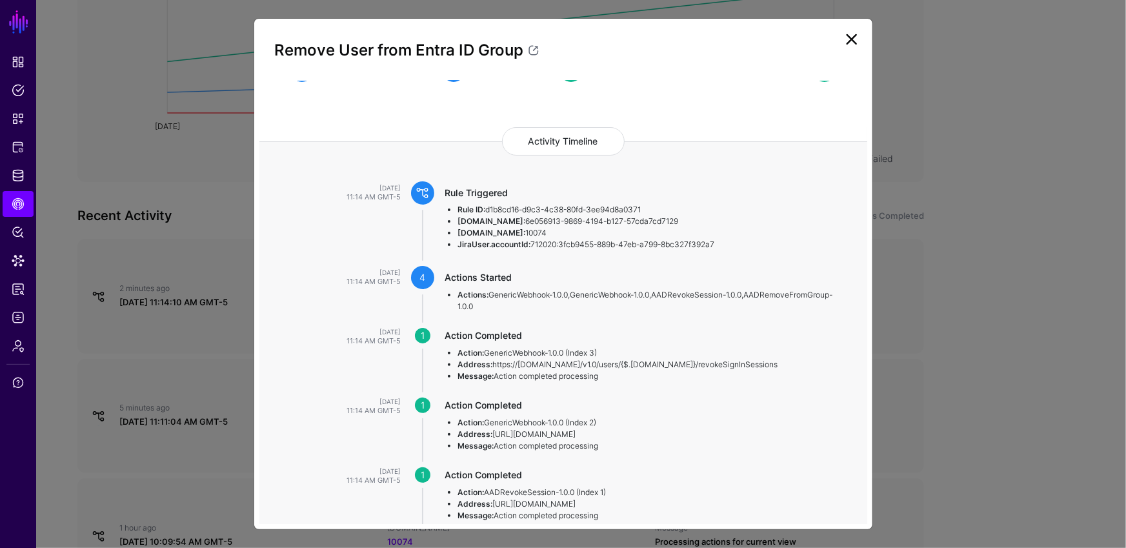
scroll to position [0, 0]
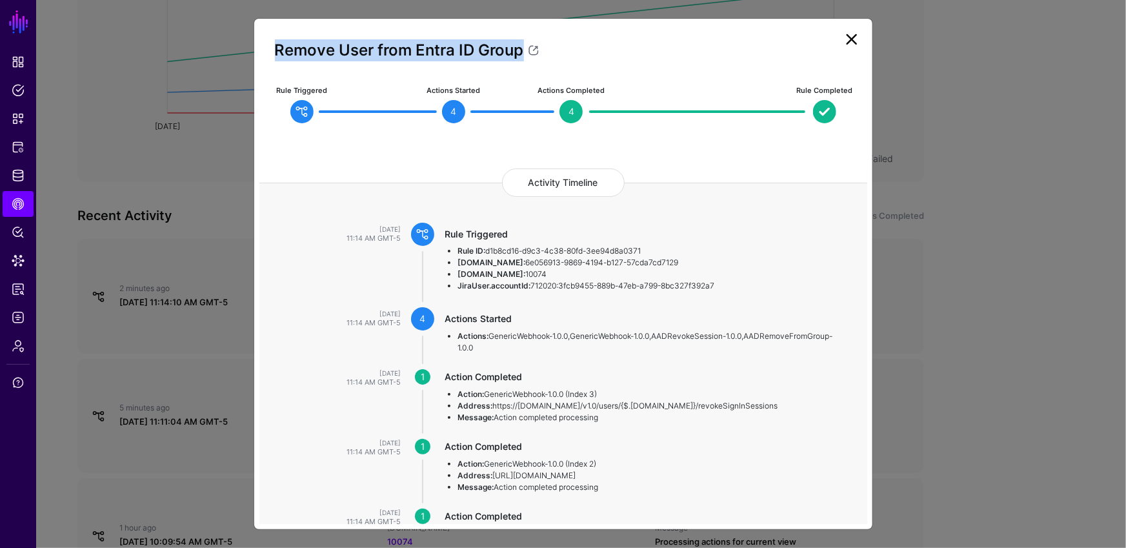
click at [803, 49] on div "Remove User from Entra ID Group" at bounding box center [563, 52] width 608 height 57
click at [803, 45] on link at bounding box center [852, 39] width 21 height 21
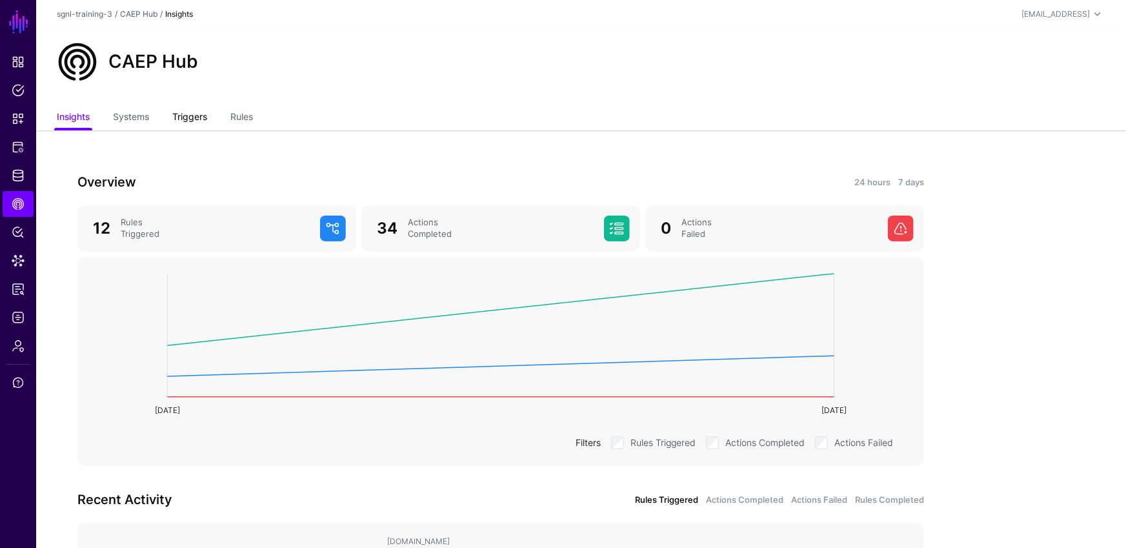
click at [207, 109] on link "Triggers" at bounding box center [189, 118] width 35 height 25
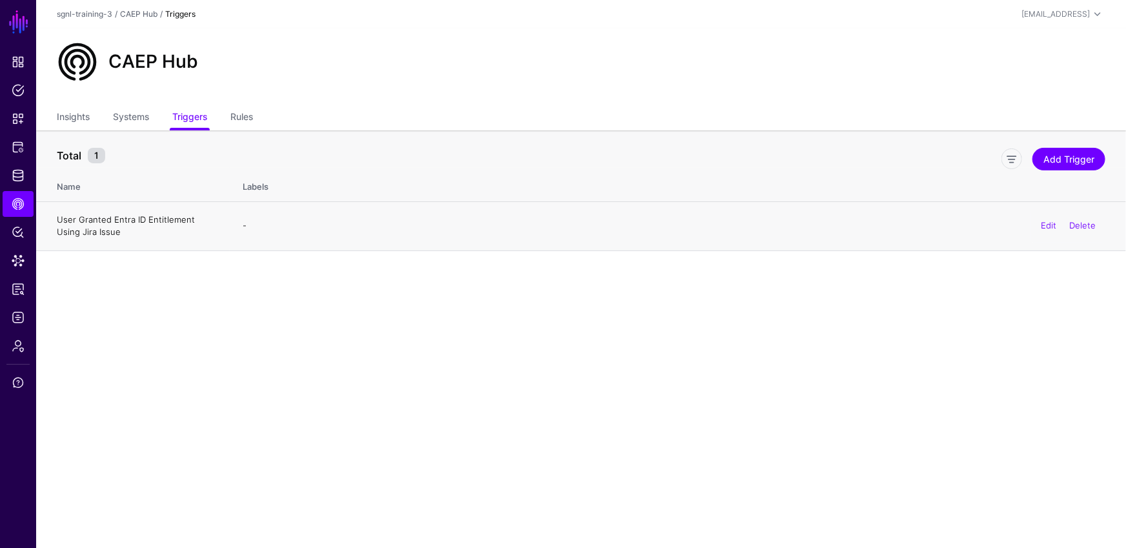
click at [150, 221] on link "User Granted Entra ID Entitlement Using Jira Issue" at bounding box center [126, 225] width 138 height 23
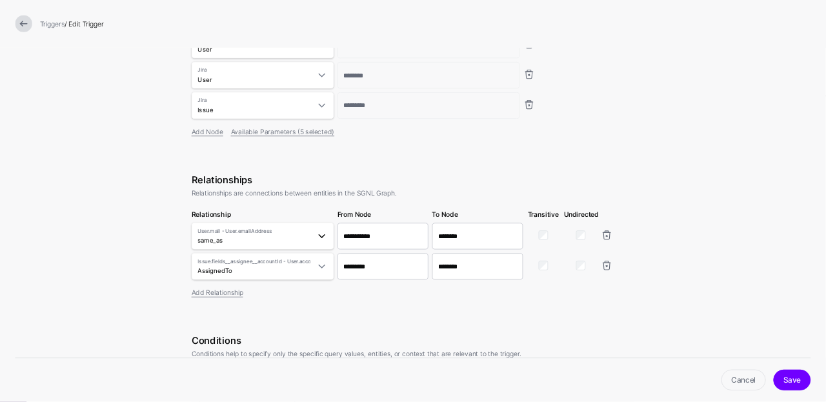
scroll to position [172, 0]
click at [49, 30] on div "Triggers / Edit Trigger" at bounding box center [580, 33] width 1062 height 14
click at [30, 28] on link at bounding box center [32, 32] width 23 height 23
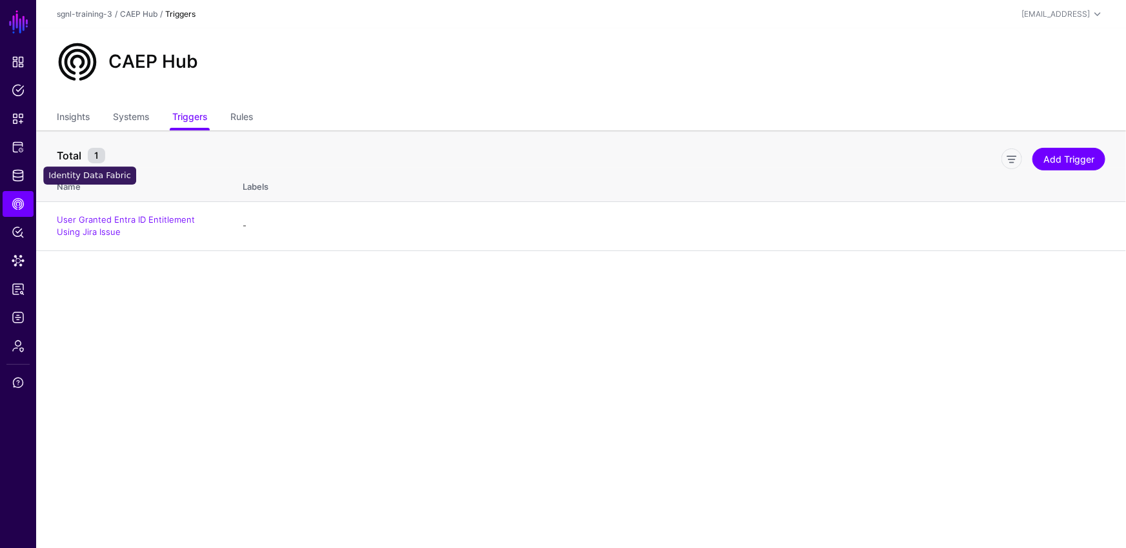
drag, startPoint x: 25, startPoint y: 178, endPoint x: 115, endPoint y: 203, distance: 93.2
click at [25, 178] on link "Identity Data Fabric" at bounding box center [18, 176] width 31 height 26
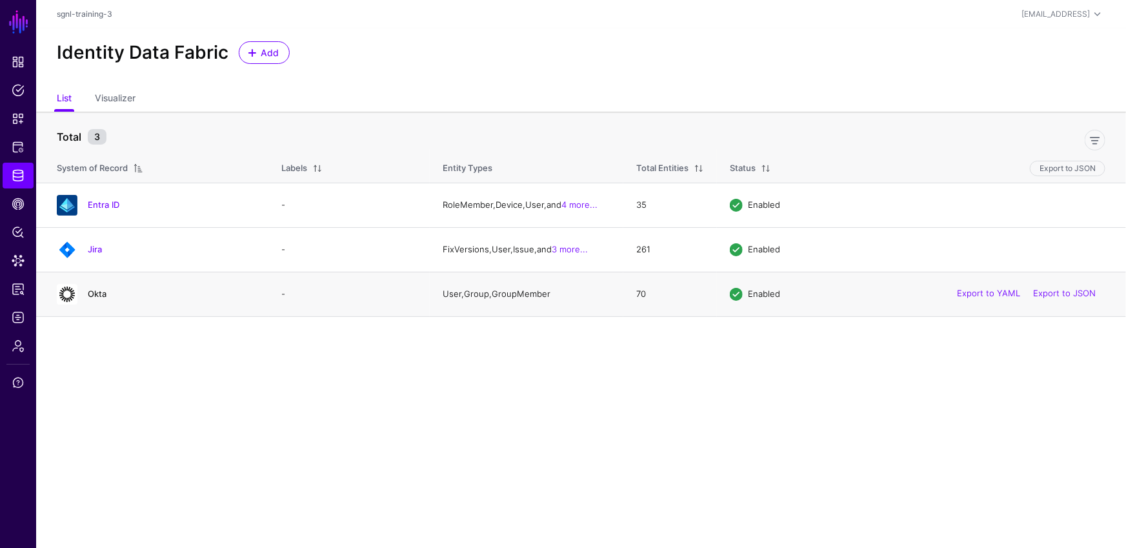
click at [89, 298] on link "Okta" at bounding box center [97, 294] width 19 height 10
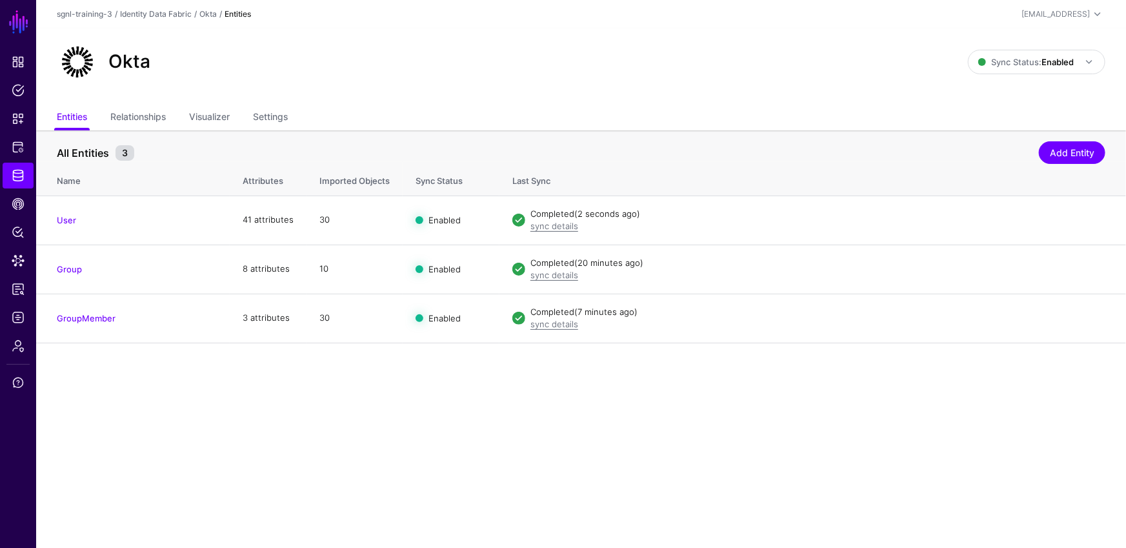
click at [188, 132] on th "All Entities 3 Add Entity" at bounding box center [581, 146] width 1090 height 32
click at [139, 123] on link "Relationships" at bounding box center [138, 118] width 56 height 25
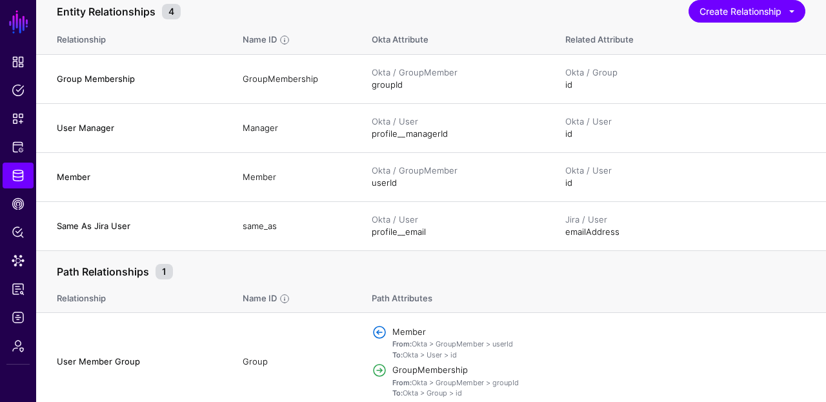
scroll to position [142, 0]
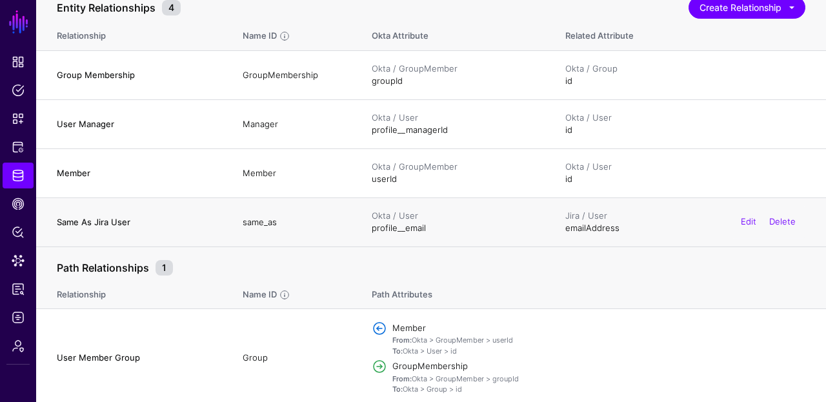
click at [420, 226] on td "Okta / User profile__email" at bounding box center [456, 222] width 194 height 49
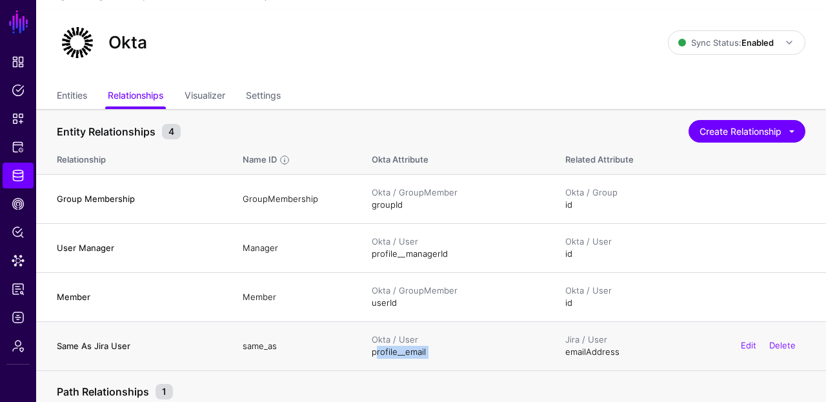
scroll to position [0, 0]
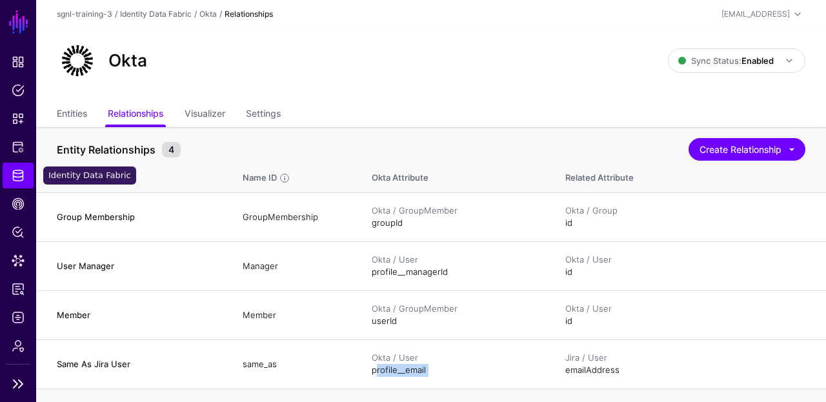
click at [29, 178] on link "Identity Data Fabric" at bounding box center [18, 176] width 31 height 26
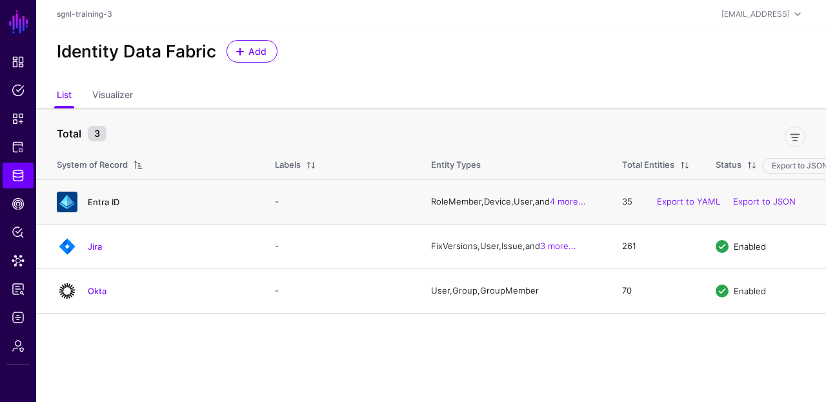
click at [104, 205] on link "Entra ID" at bounding box center [104, 202] width 32 height 10
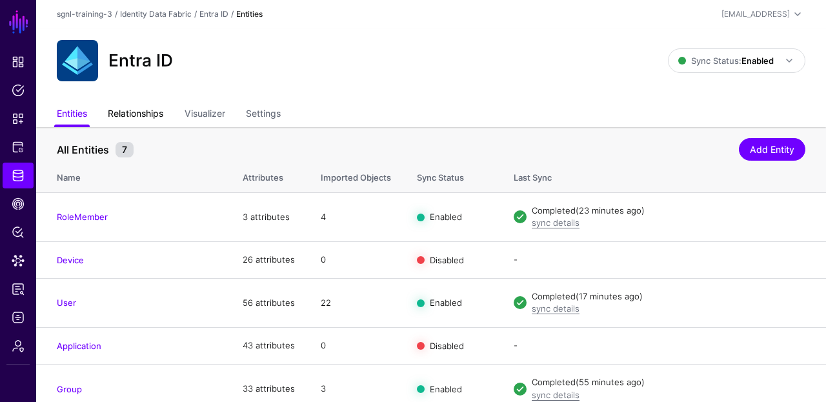
click at [158, 112] on link "Relationships" at bounding box center [136, 115] width 56 height 25
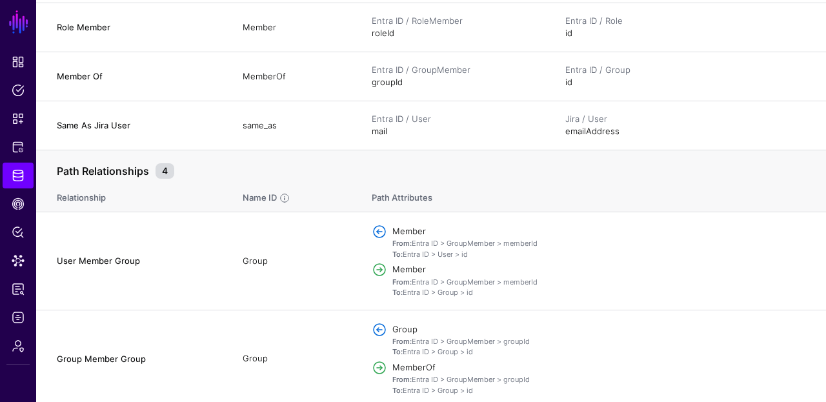
scroll to position [482, 0]
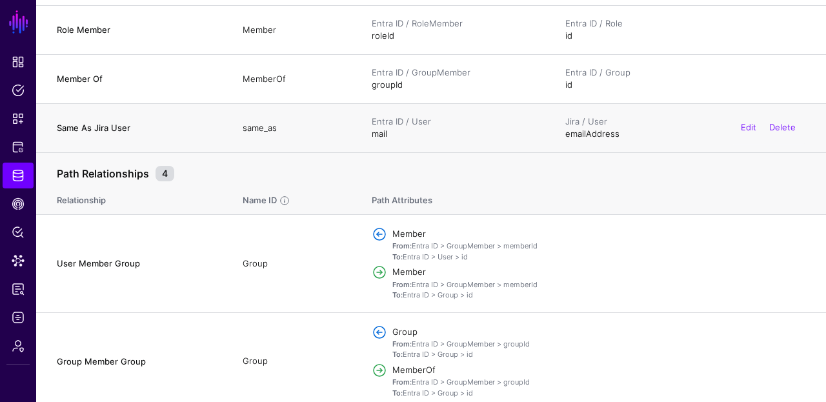
click at [386, 127] on td "Entra ID / User mail" at bounding box center [456, 127] width 194 height 49
click at [380, 134] on td "Entra ID / User mail" at bounding box center [456, 127] width 194 height 49
click at [395, 117] on div "Entra ID / User" at bounding box center [456, 122] width 168 height 13
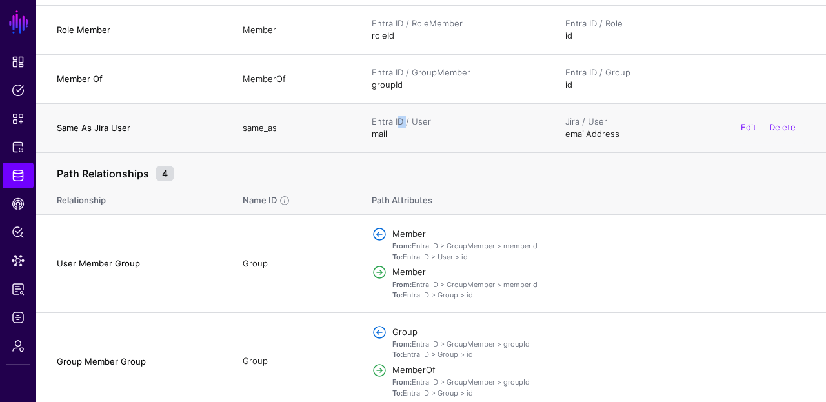
click at [395, 117] on div "Entra ID / User" at bounding box center [456, 122] width 168 height 13
click at [571, 119] on div "Jira / User" at bounding box center [685, 122] width 240 height 13
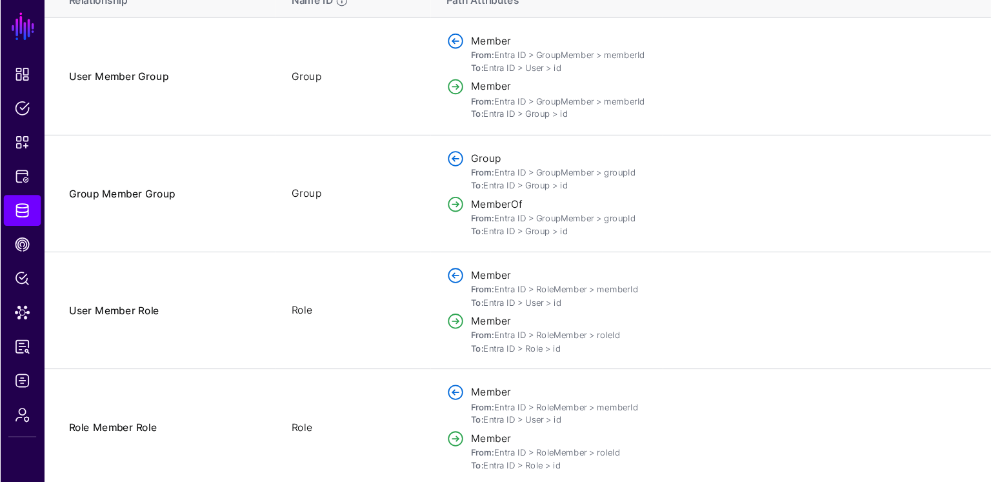
scroll to position [0, 0]
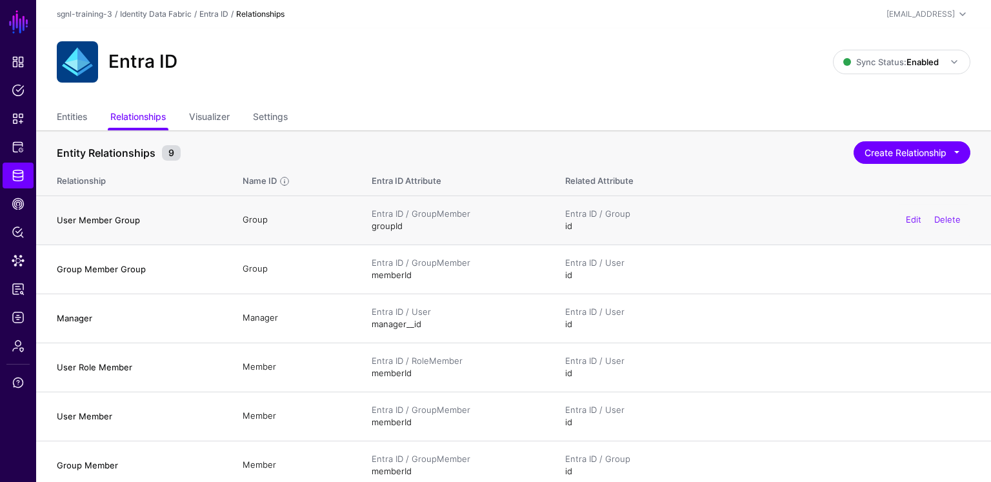
click at [767, 218] on div "Entra ID / Group" at bounding box center [767, 214] width 405 height 13
drag, startPoint x: 593, startPoint y: 86, endPoint x: 511, endPoint y: 28, distance: 99.6
click at [592, 85] on div "Entra ID Sync Status: Enabled Enabled Syncing active for all configured entitie…" at bounding box center [513, 66] width 955 height 77
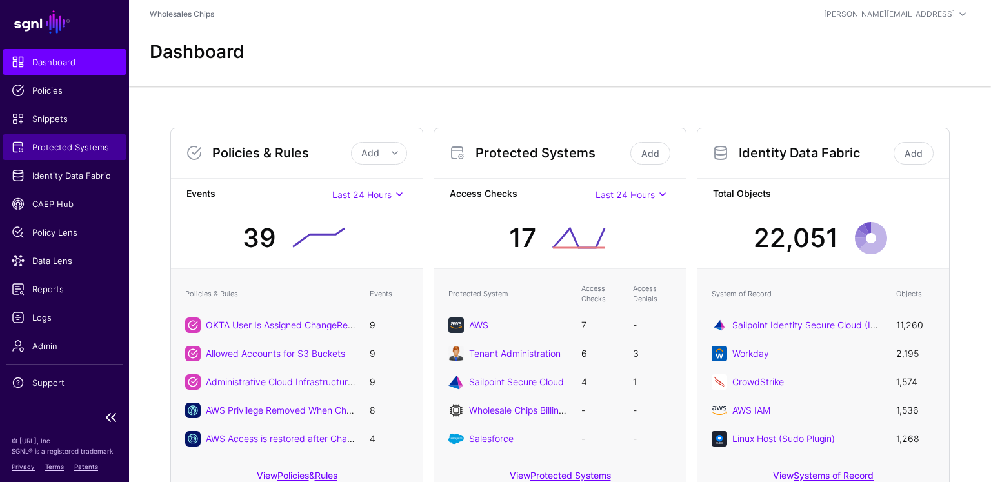
click at [26, 153] on span "Protected Systems" at bounding box center [65, 147] width 106 height 13
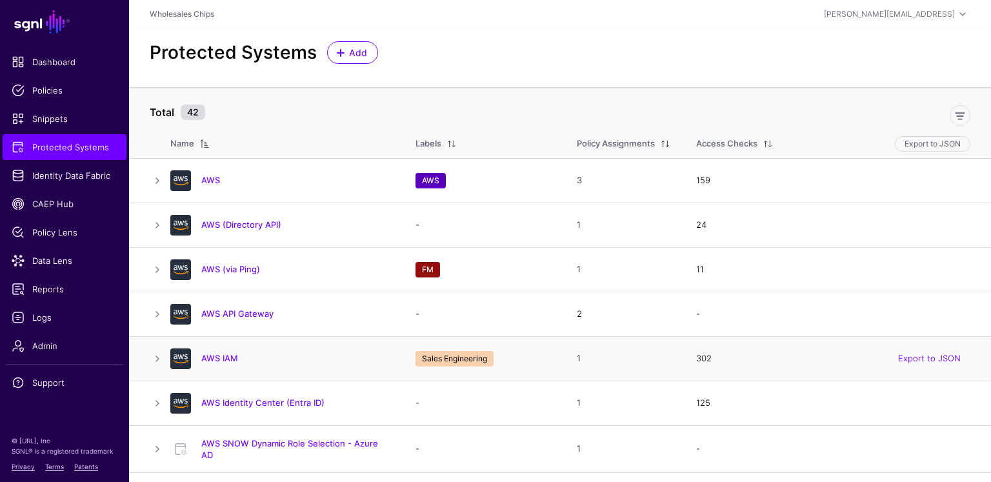
click at [310, 370] on td "AWS IAM" at bounding box center [286, 358] width 232 height 45
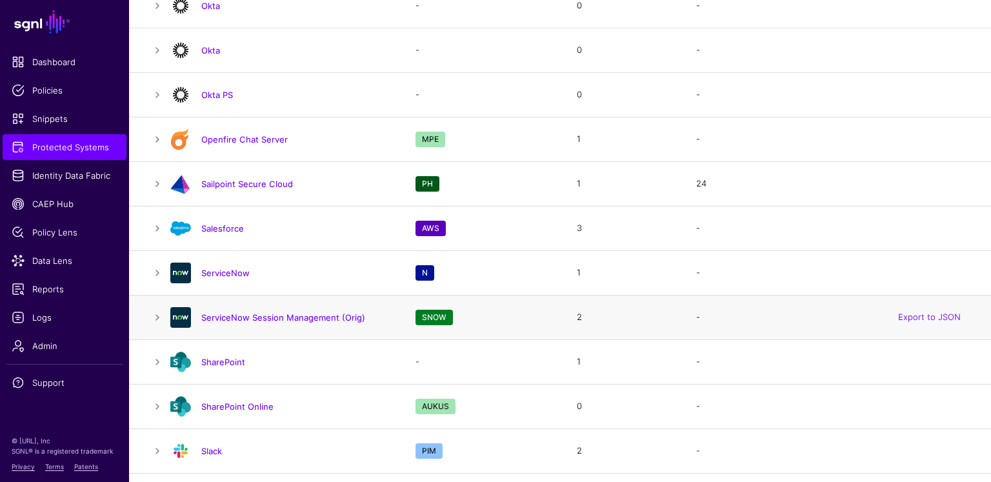
scroll to position [1327, 0]
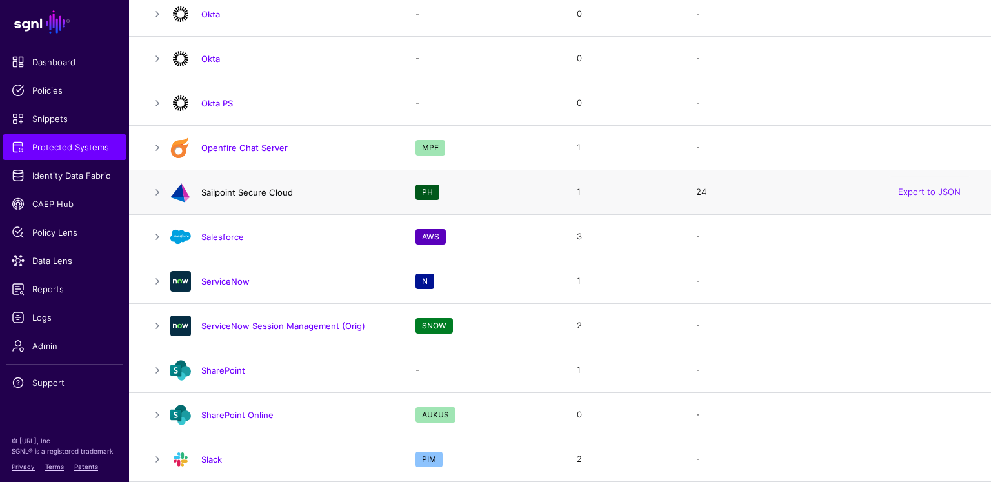
click at [267, 187] on link "Sailpoint Secure Cloud" at bounding box center [247, 192] width 92 height 10
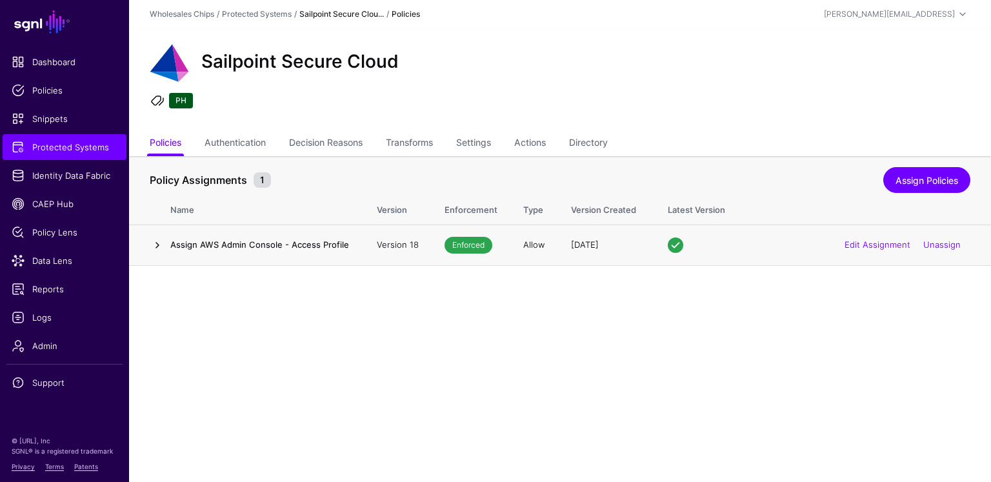
click at [162, 245] on link at bounding box center [157, 245] width 15 height 15
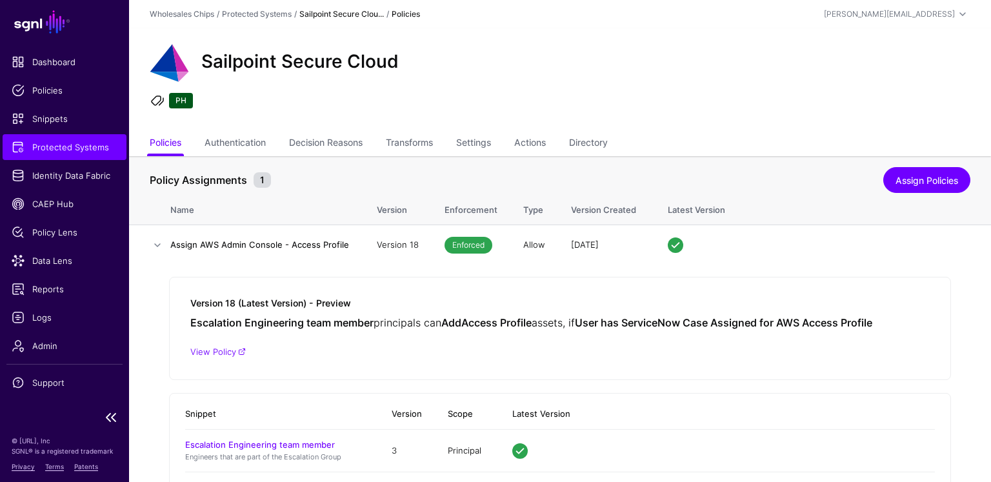
click at [37, 159] on link "Protected Systems" at bounding box center [65, 147] width 124 height 26
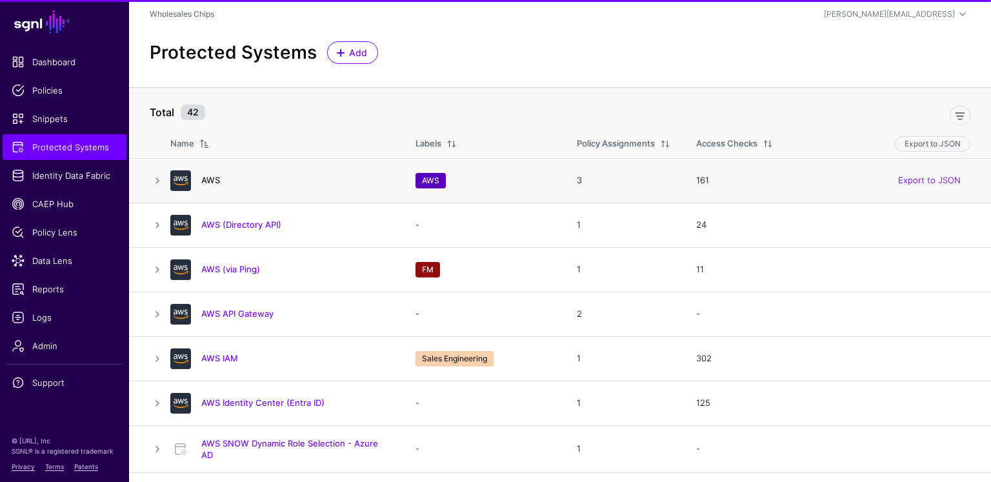
click at [212, 181] on link "AWS" at bounding box center [210, 180] width 19 height 10
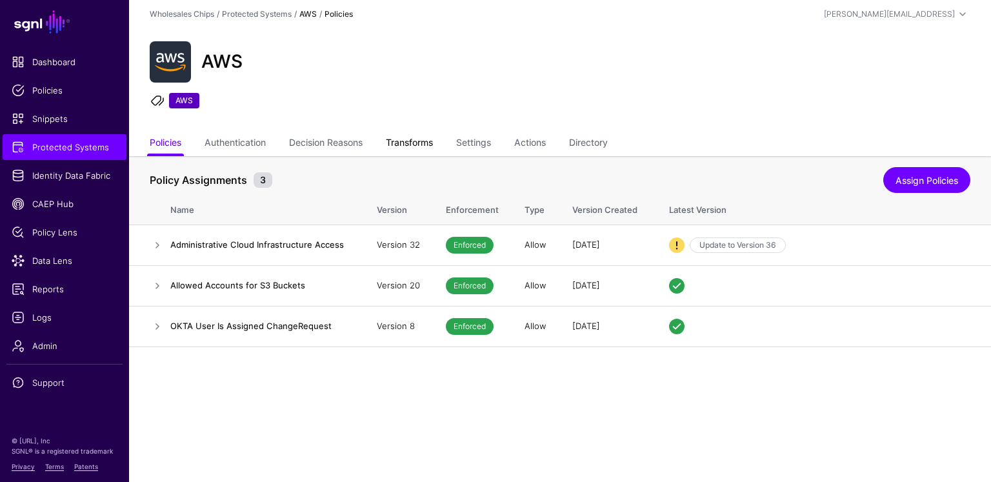
drag, startPoint x: 407, startPoint y: 143, endPoint x: 169, endPoint y: 229, distance: 253.2
click at [156, 243] on link at bounding box center [157, 245] width 15 height 15
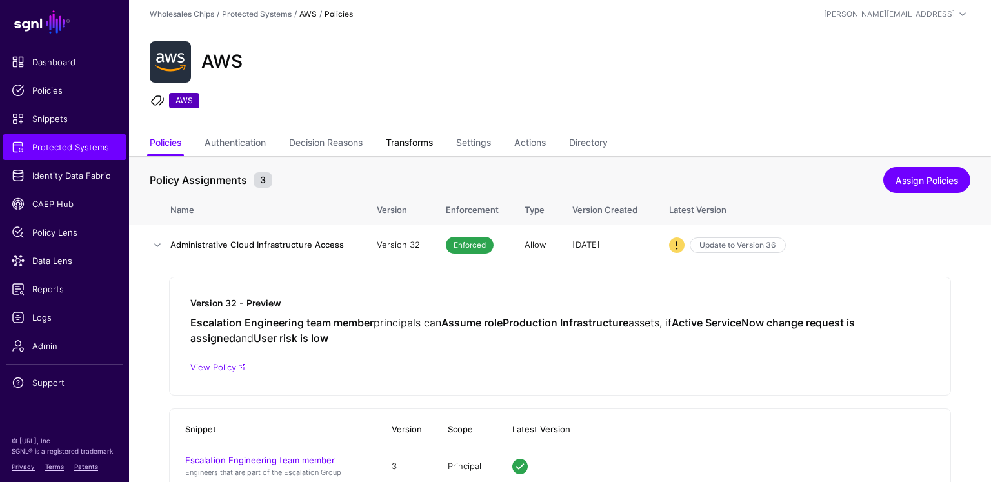
click at [407, 144] on link "Transforms" at bounding box center [409, 144] width 47 height 25
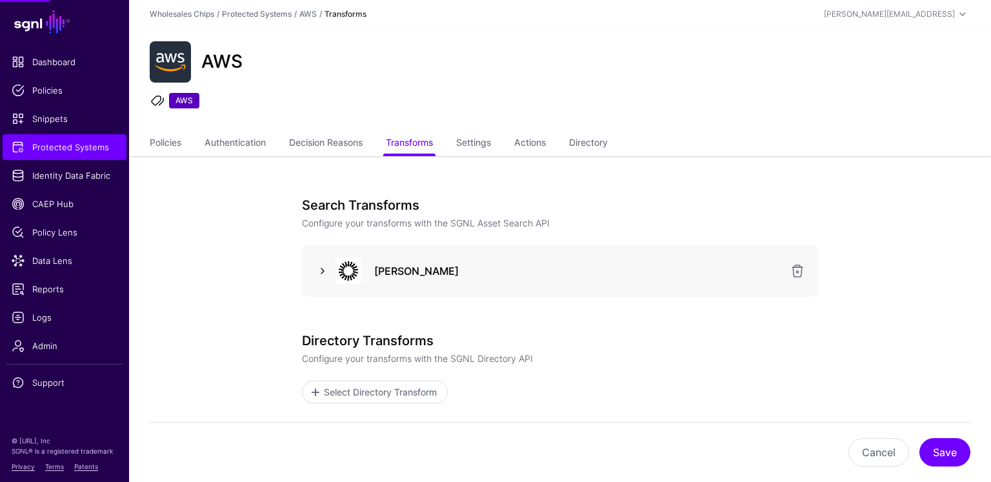
click at [319, 272] on link at bounding box center [322, 270] width 15 height 15
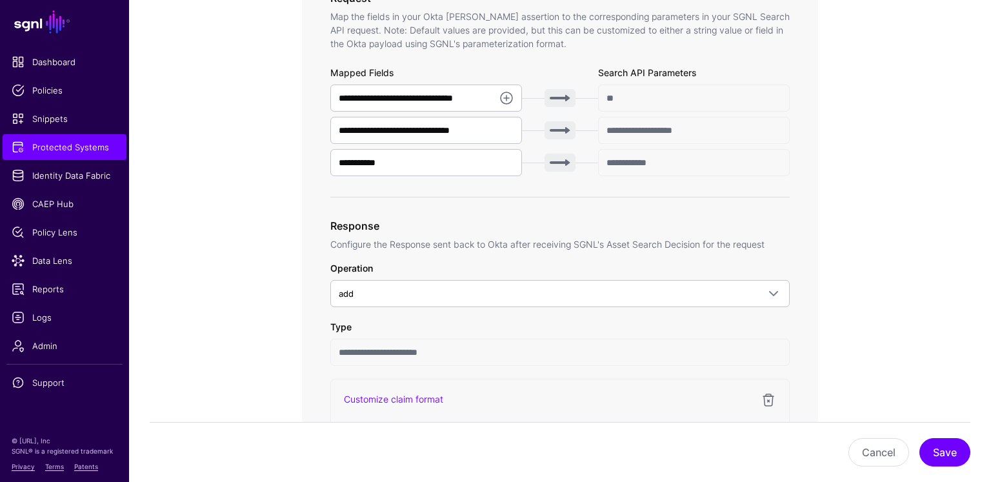
scroll to position [487, 0]
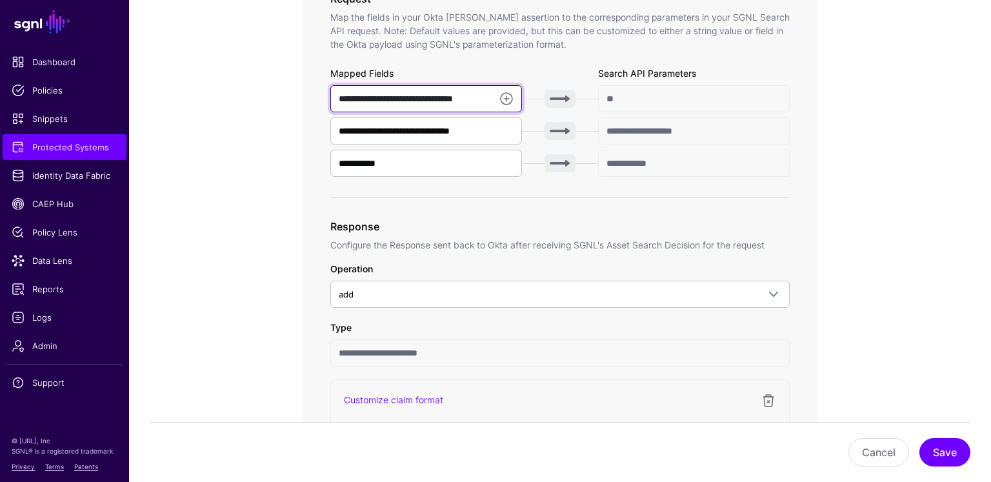
click at [428, 94] on input "**********" at bounding box center [426, 98] width 192 height 27
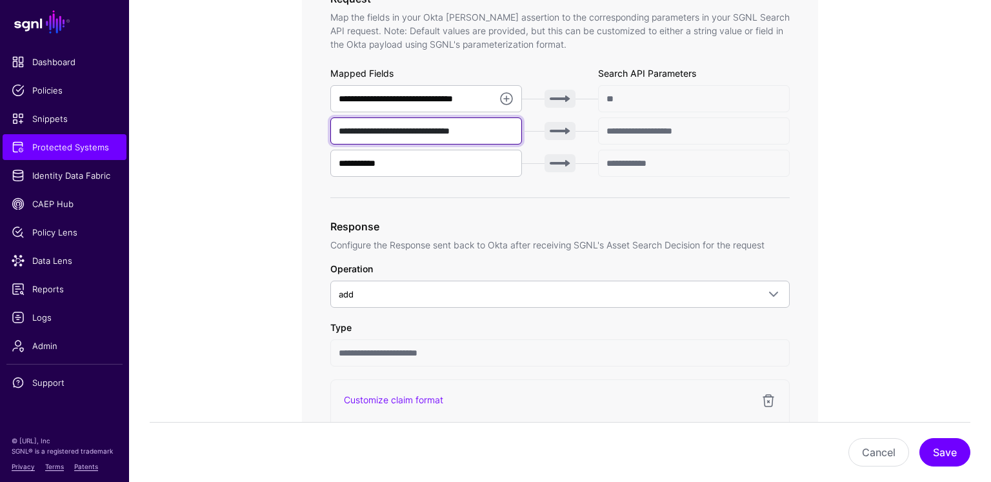
click at [413, 123] on input "**********" at bounding box center [426, 130] width 192 height 27
click at [411, 126] on input "**********" at bounding box center [426, 130] width 192 height 27
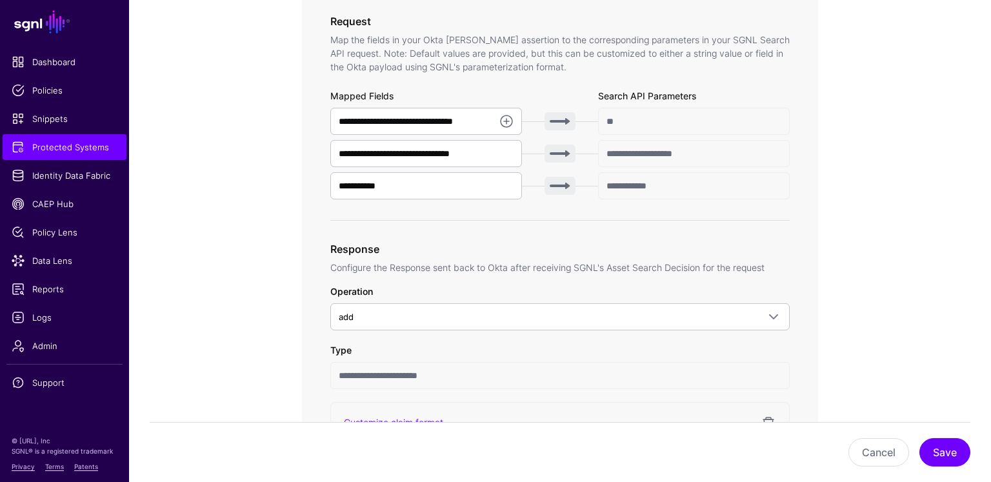
scroll to position [462, 0]
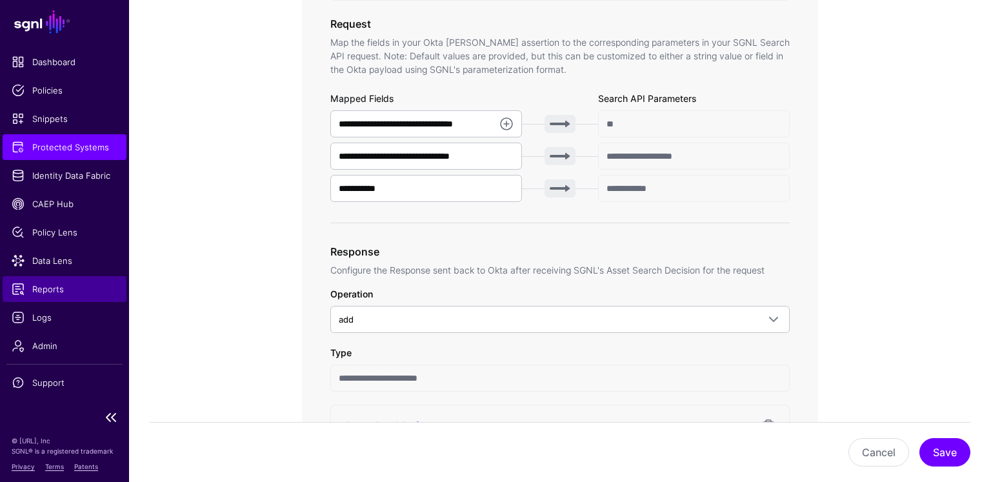
click at [65, 292] on span "Reports" at bounding box center [65, 289] width 106 height 13
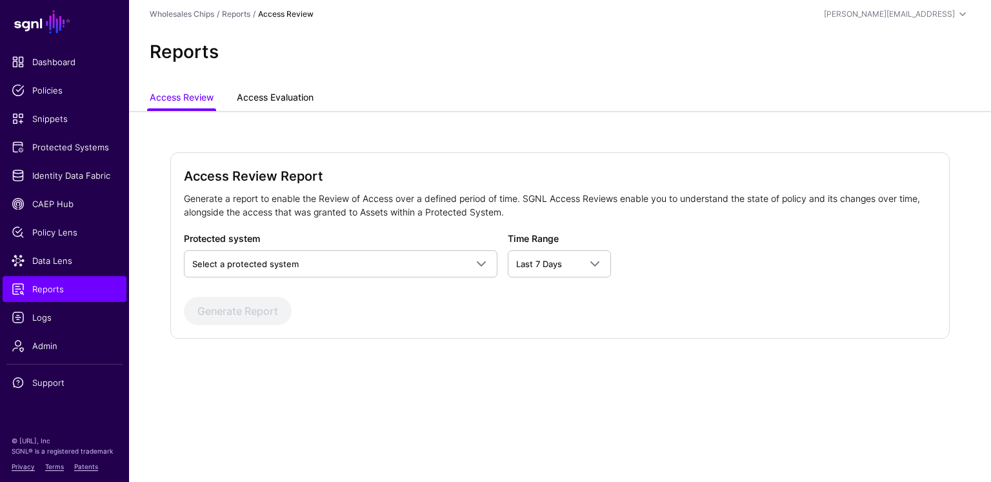
click at [292, 94] on link "Access Evaluation" at bounding box center [275, 98] width 77 height 25
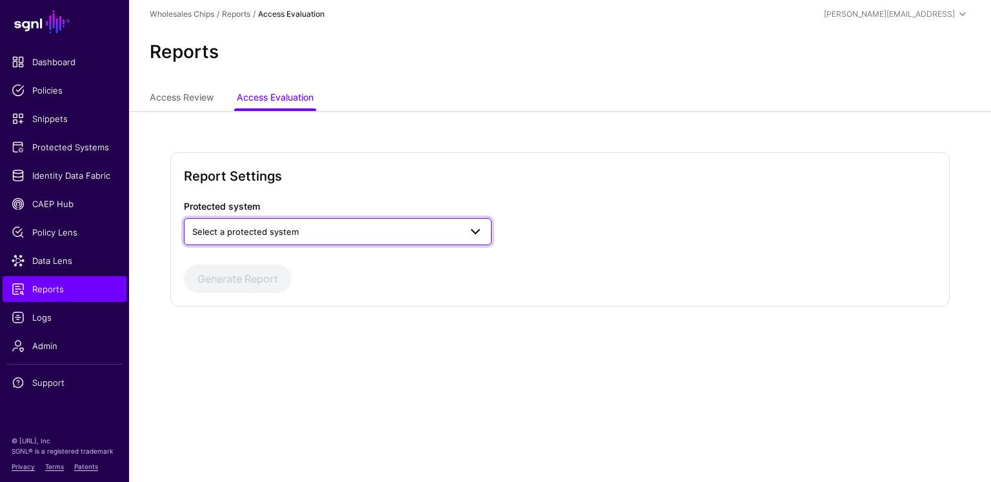
click at [363, 242] on link "Select a protected system" at bounding box center [338, 231] width 308 height 27
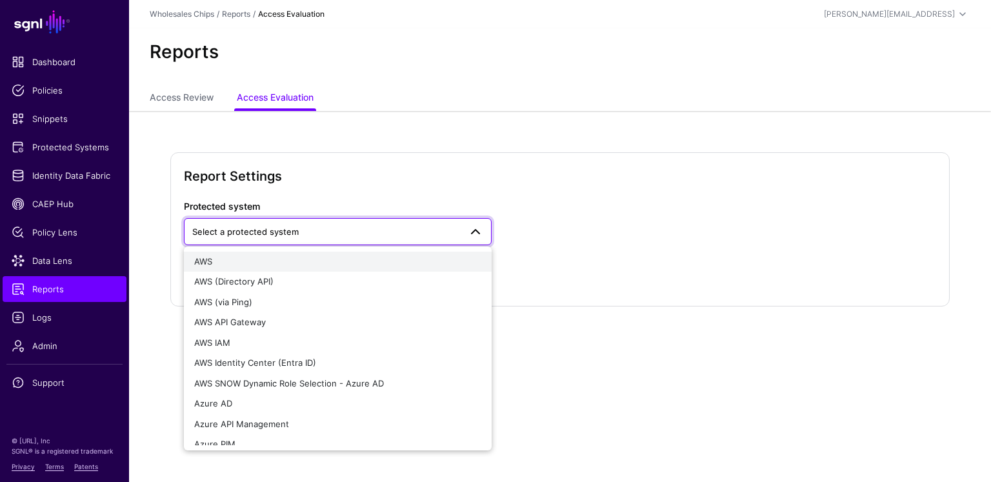
click at [288, 267] on div "AWS" at bounding box center [337, 262] width 287 height 13
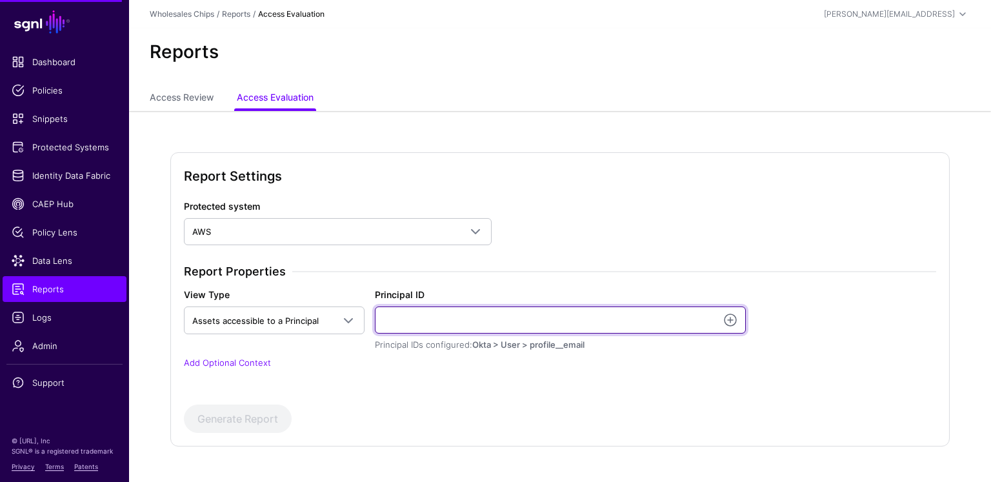
click at [424, 329] on input "Principal ID" at bounding box center [560, 320] width 371 height 27
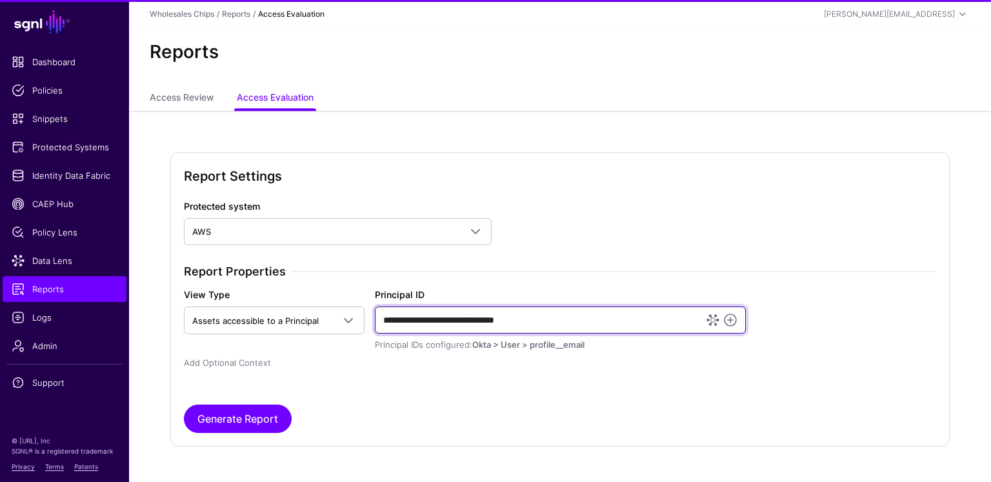
type input "**********"
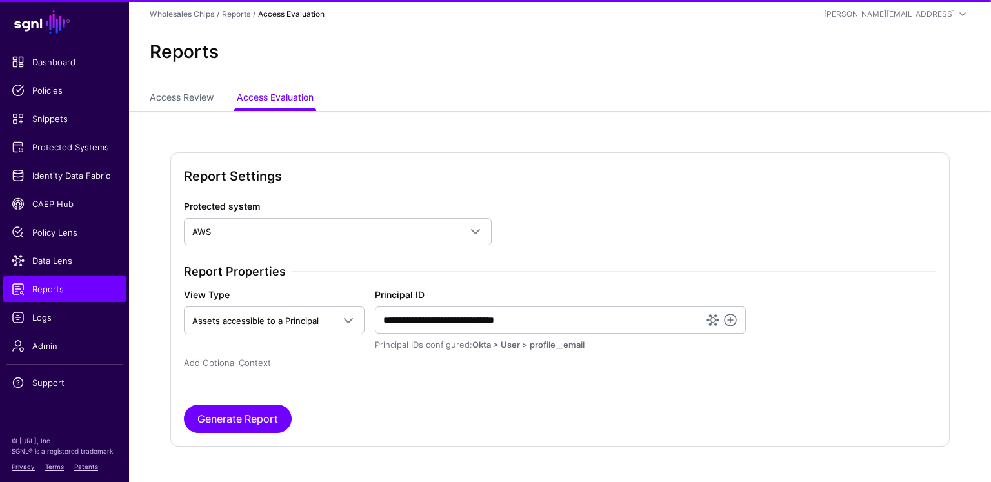
click at [251, 360] on link "Add Optional Context" at bounding box center [227, 363] width 87 height 10
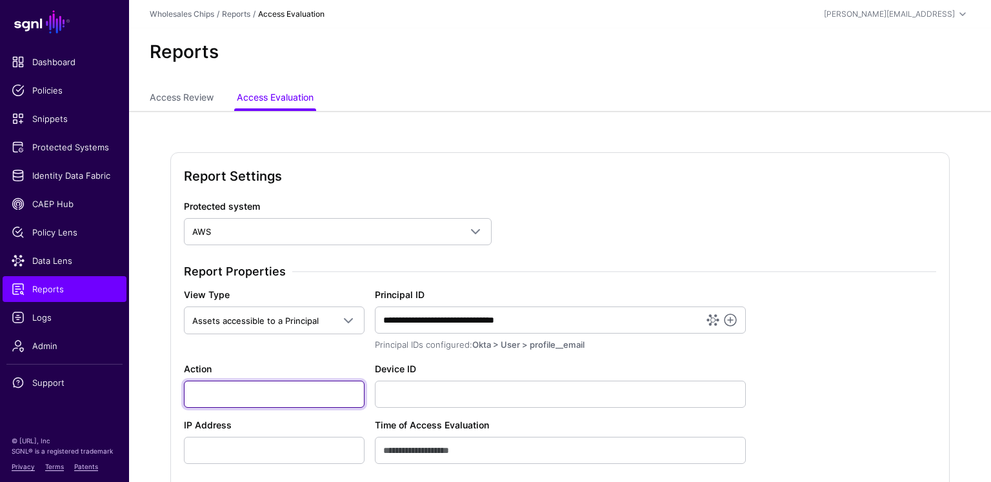
click at [232, 389] on input "Action" at bounding box center [274, 394] width 181 height 27
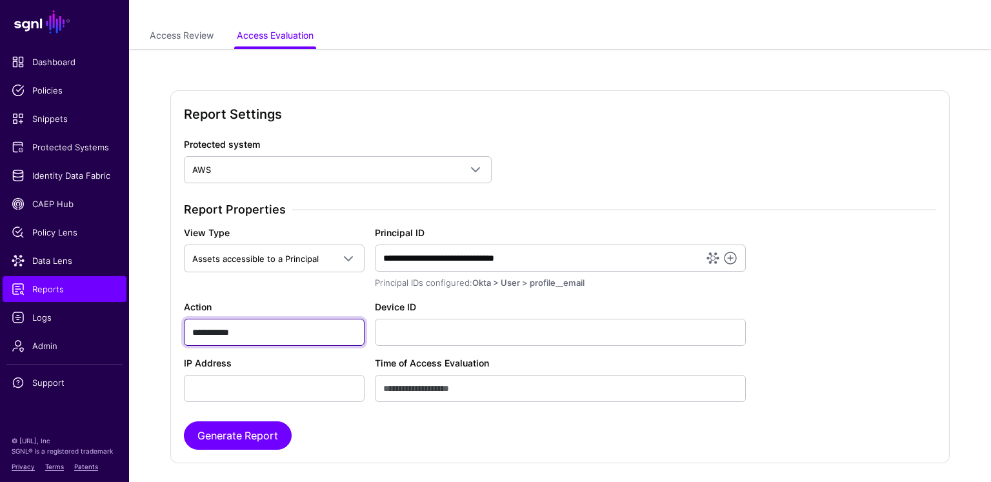
scroll to position [121, 0]
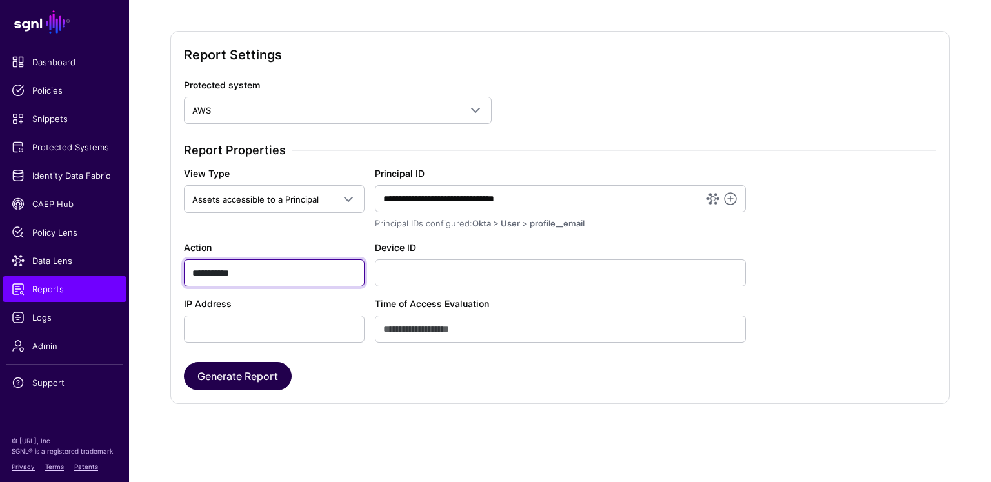
type input "**********"
click at [229, 377] on button "Generate Report" at bounding box center [238, 376] width 108 height 28
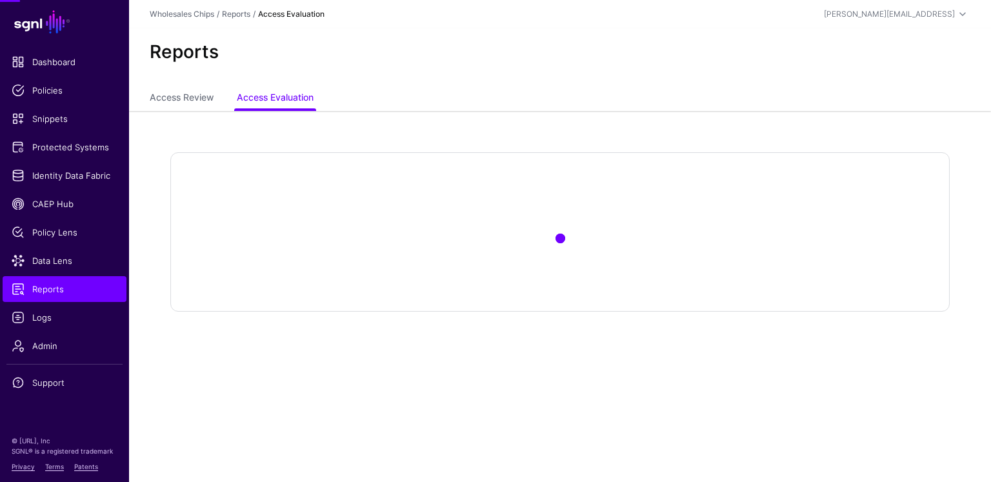
scroll to position [0, 0]
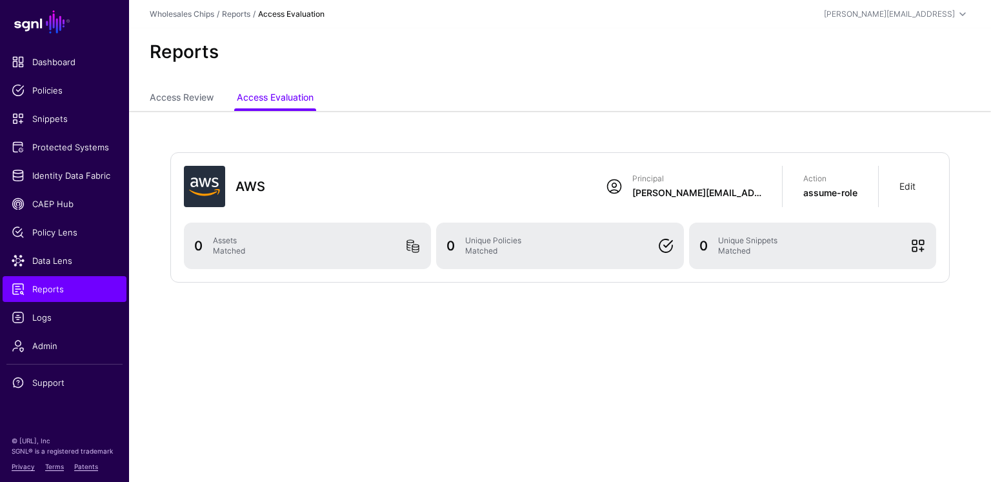
click at [911, 185] on link "Edit" at bounding box center [908, 186] width 16 height 11
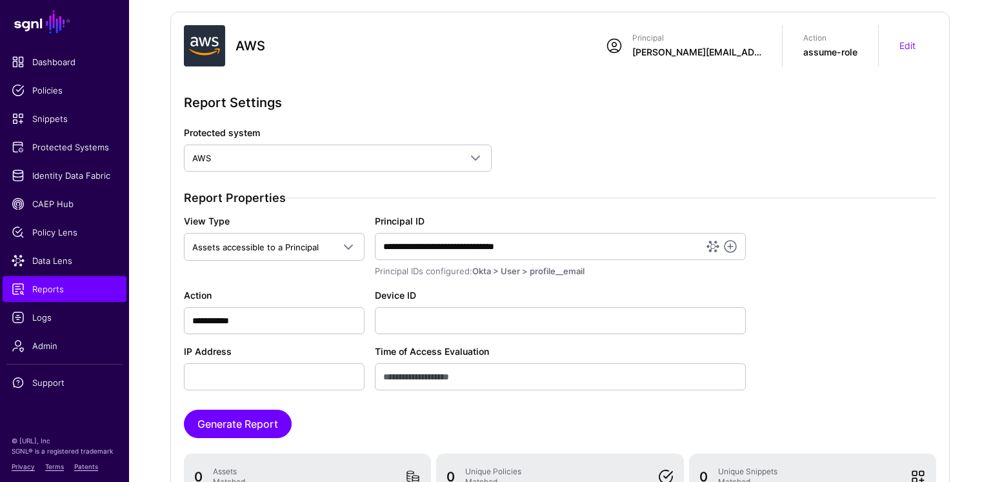
scroll to position [212, 0]
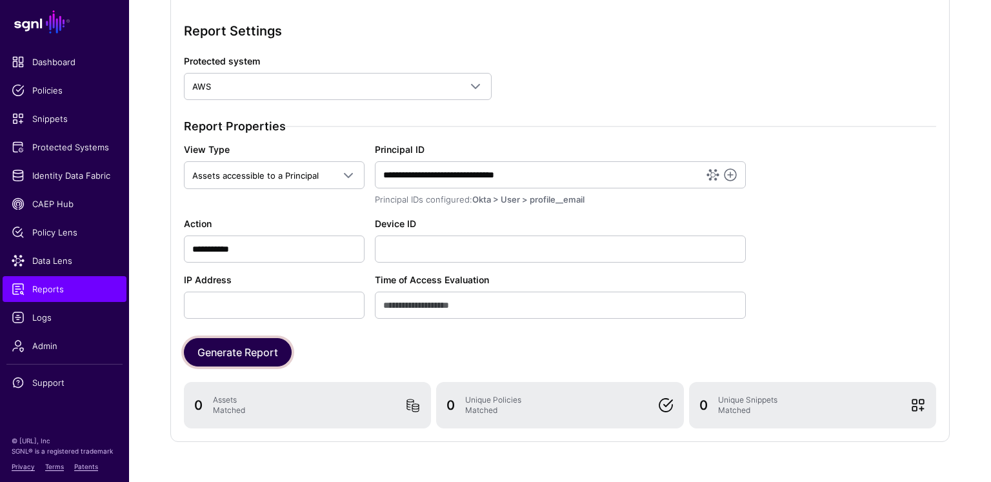
click at [205, 354] on button "Generate Report" at bounding box center [238, 352] width 108 height 28
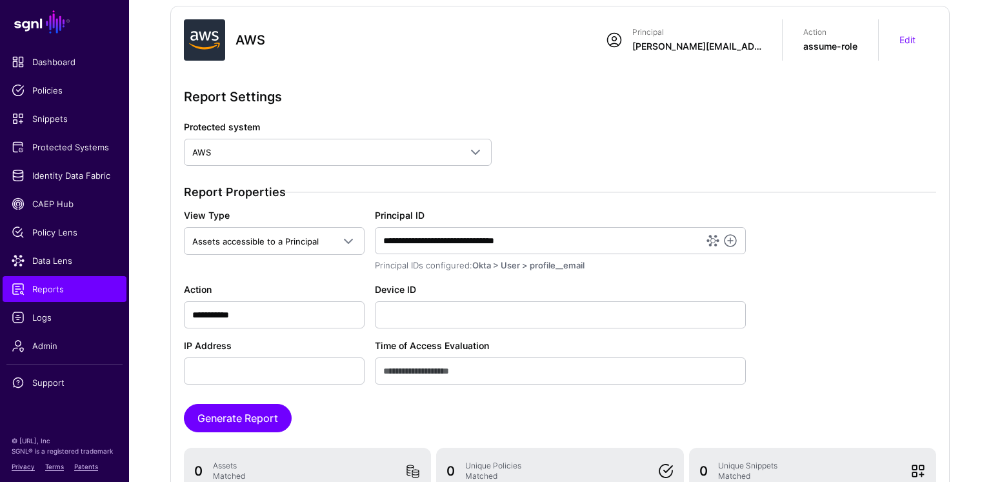
scroll to position [250, 0]
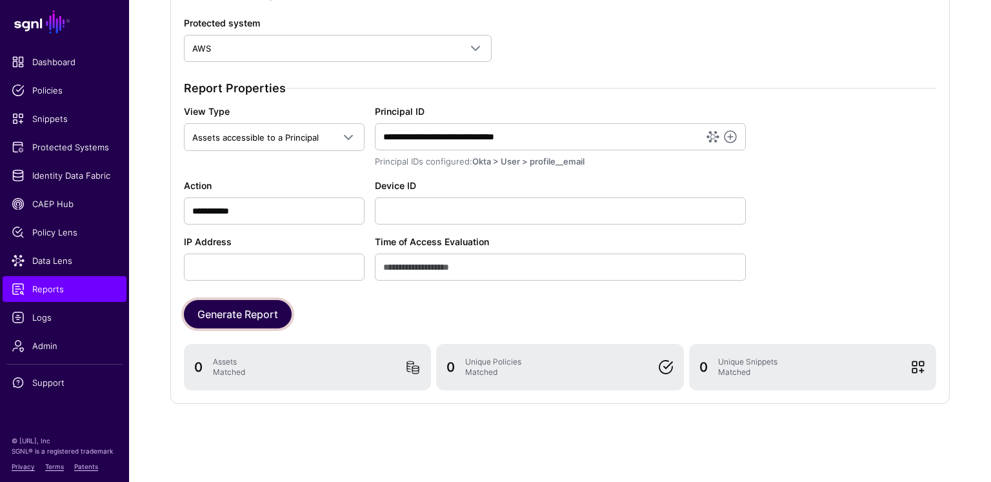
click at [212, 306] on button "Generate Report" at bounding box center [238, 314] width 108 height 28
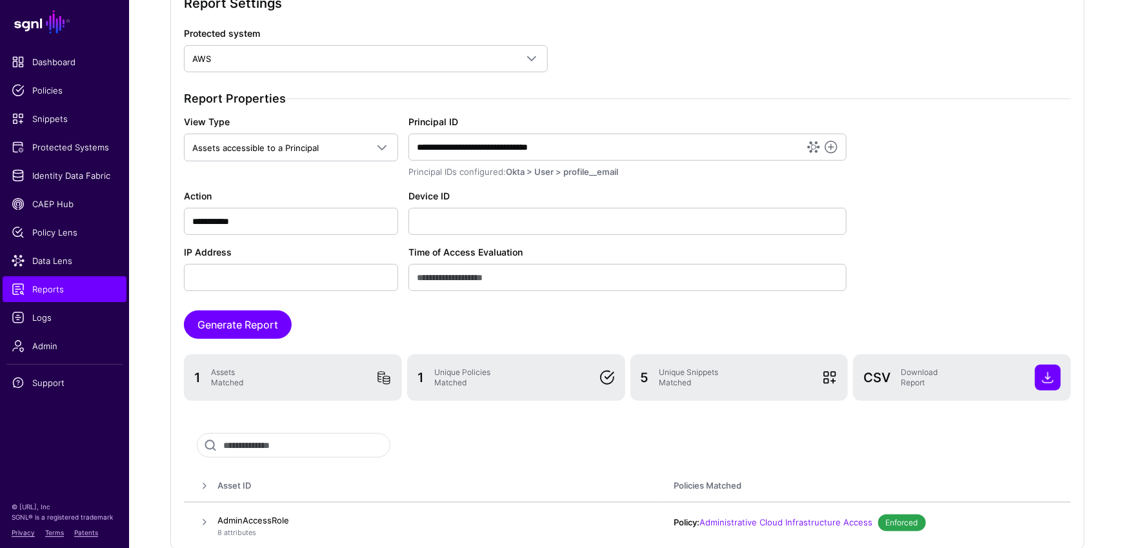
scroll to position [321, 0]
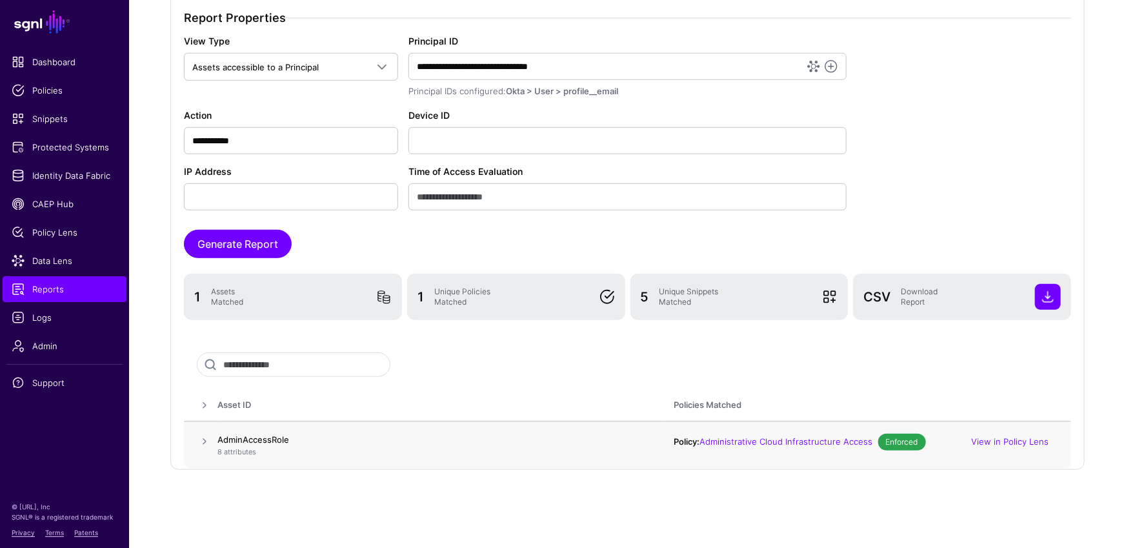
click at [207, 436] on span at bounding box center [204, 441] width 15 height 15
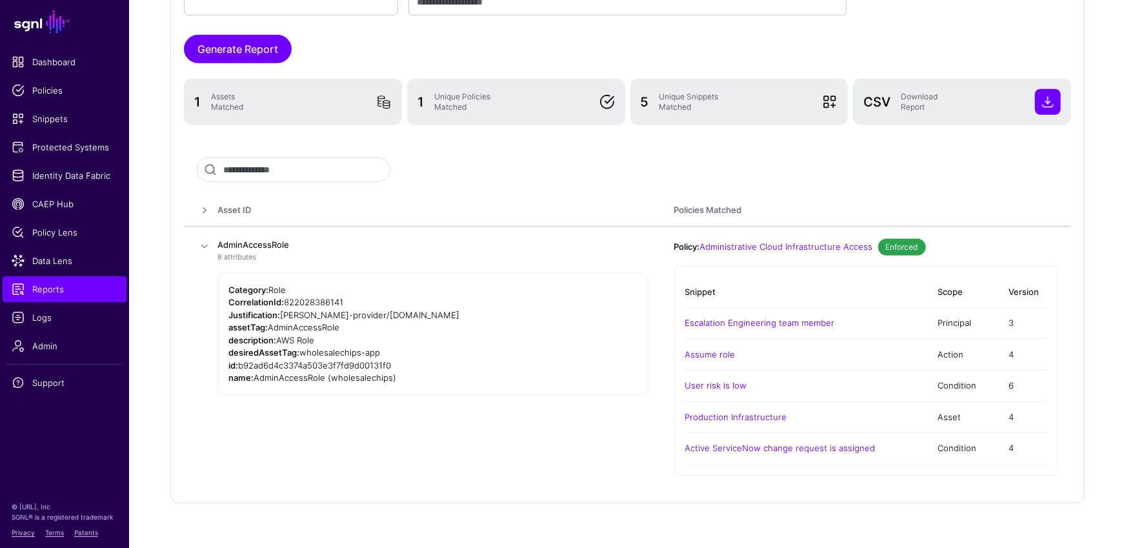
scroll to position [549, 0]
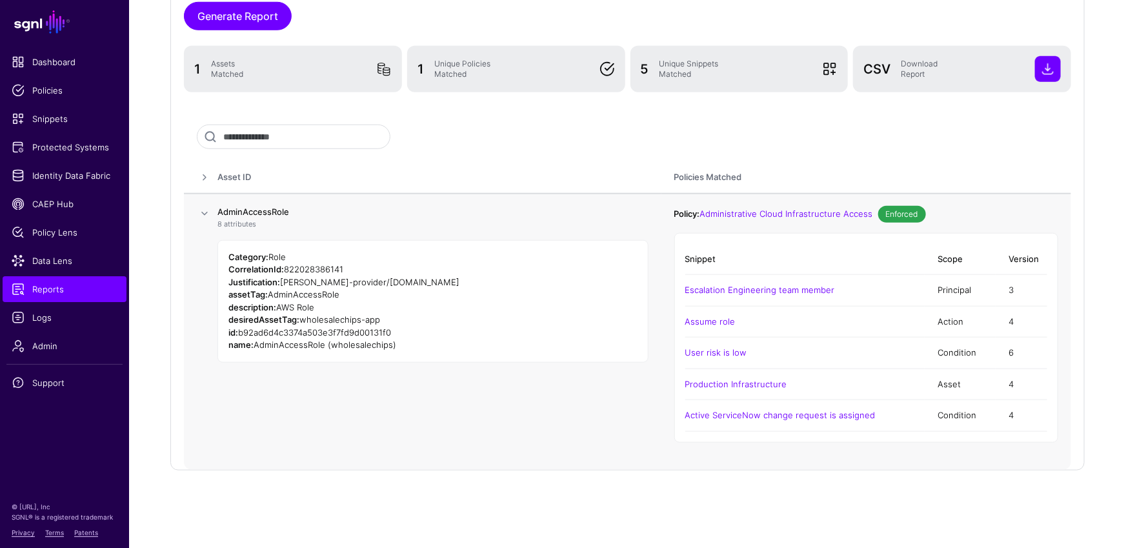
drag, startPoint x: 296, startPoint y: 214, endPoint x: 225, endPoint y: 207, distance: 71.9
click at [208, 201] on tr "AdminAccessRole 8 attributes Category: Role CorrelationId: 822028386141 Justifi…" at bounding box center [628, 332] width 888 height 276
click at [294, 314] on div "desiredAssetTag: wholesalechips-app" at bounding box center [433, 320] width 409 height 13
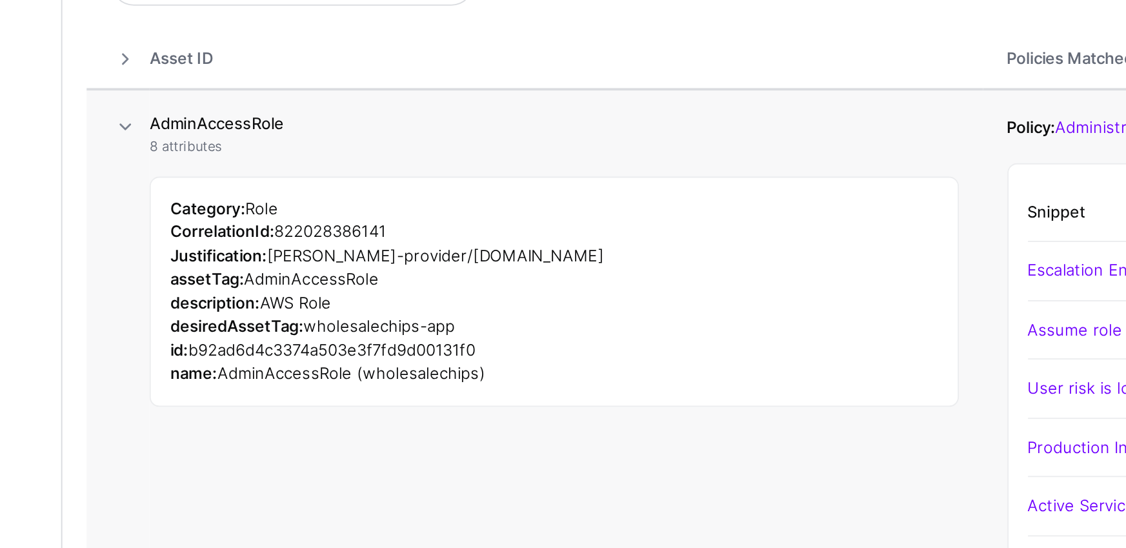
click at [300, 268] on span "822028386141" at bounding box center [313, 269] width 59 height 10
click at [336, 282] on span "saml-provider/sgnl-demo.oktapreview.com" at bounding box center [369, 282] width 179 height 10
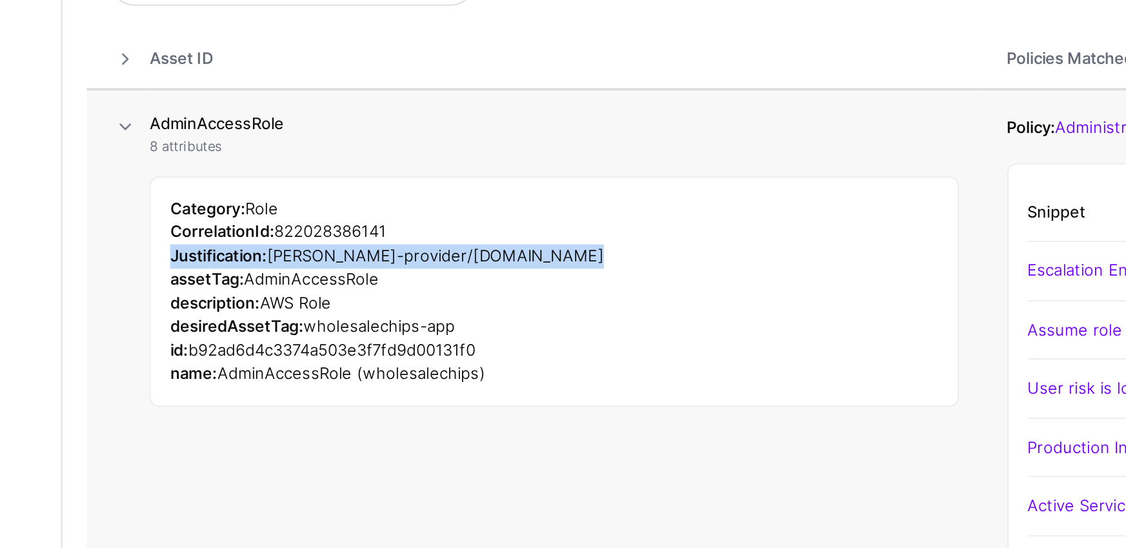
click at [336, 282] on span "saml-provider/sgnl-demo.oktapreview.com" at bounding box center [369, 282] width 179 height 10
click at [337, 282] on span "saml-provider/sgnl-demo.oktapreview.com" at bounding box center [369, 282] width 179 height 10
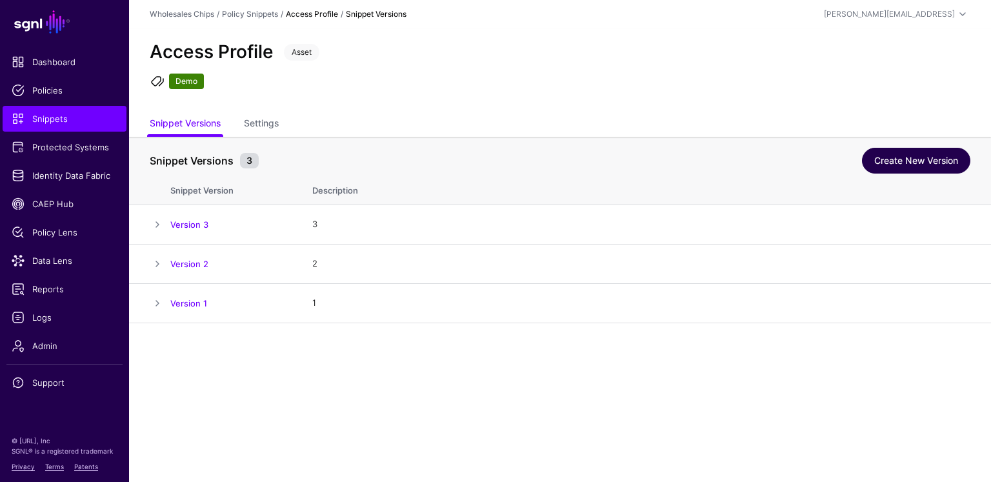
click at [940, 159] on link "Create New Version" at bounding box center [916, 161] width 108 height 26
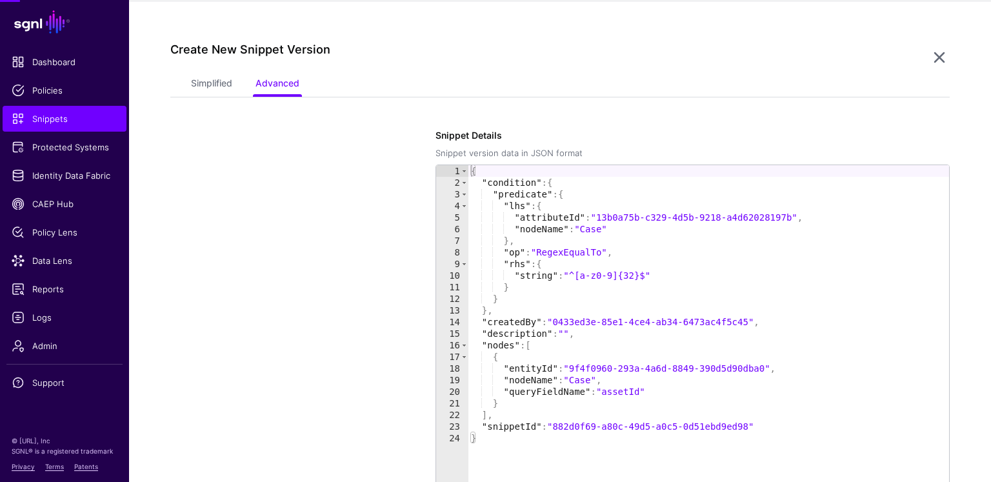
scroll to position [323, 0]
click at [229, 84] on link "Simplified" at bounding box center [211, 84] width 41 height 25
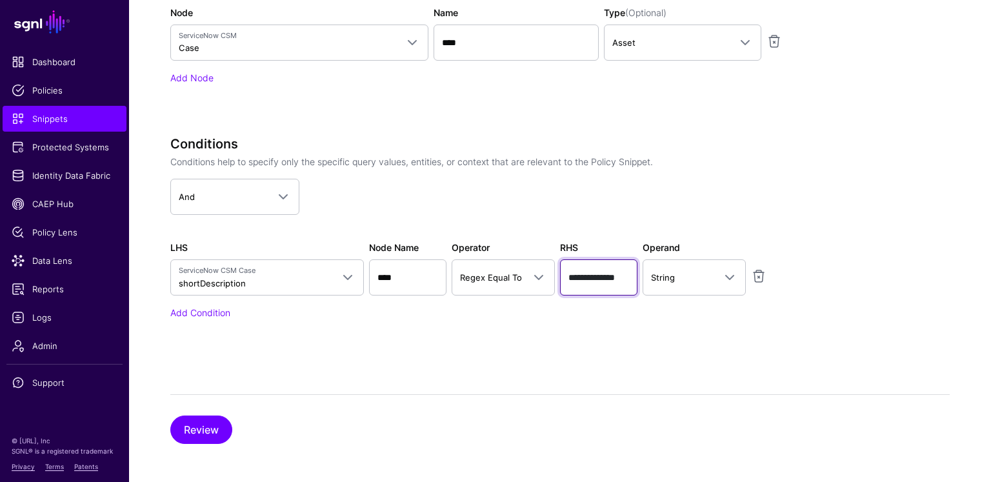
scroll to position [0, 2]
drag, startPoint x: 569, startPoint y: 274, endPoint x: 640, endPoint y: 287, distance: 72.8
click at [640, 287] on div "LHS ServiceNow CSM Case shortDescription Query Parameters Principal Asset Actio…" at bounding box center [493, 268] width 651 height 55
click at [638, 318] on div "Conditions Conditions help to specify only the specific query values, entities,…" at bounding box center [492, 245] width 645 height 219
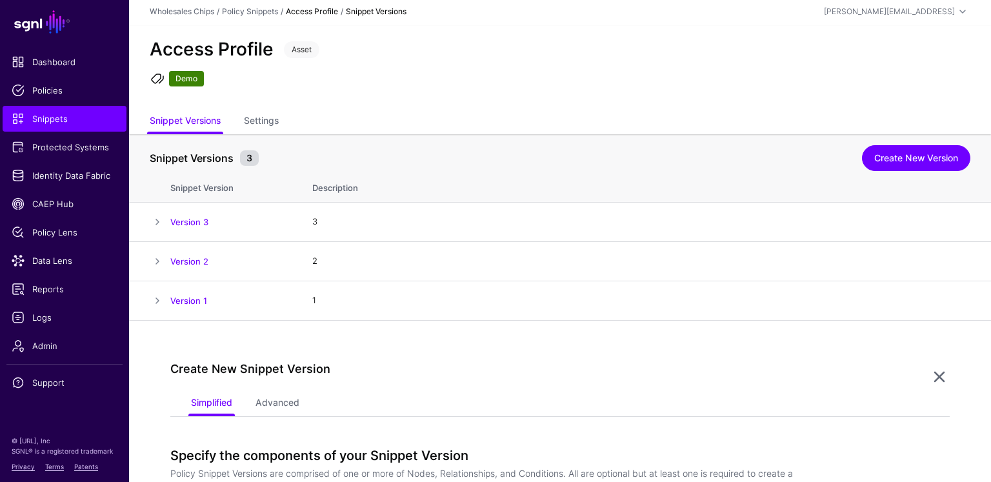
scroll to position [0, 0]
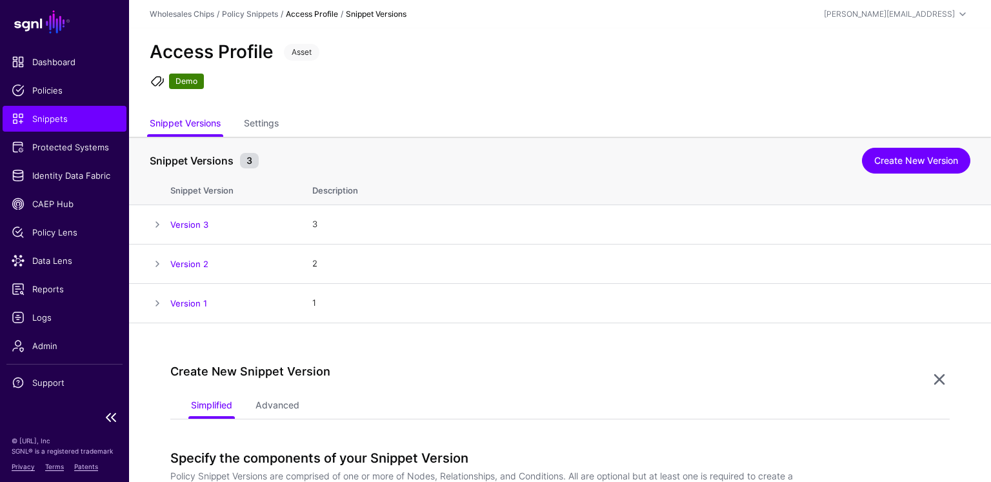
click at [34, 119] on span "Snippets" at bounding box center [65, 118] width 106 height 13
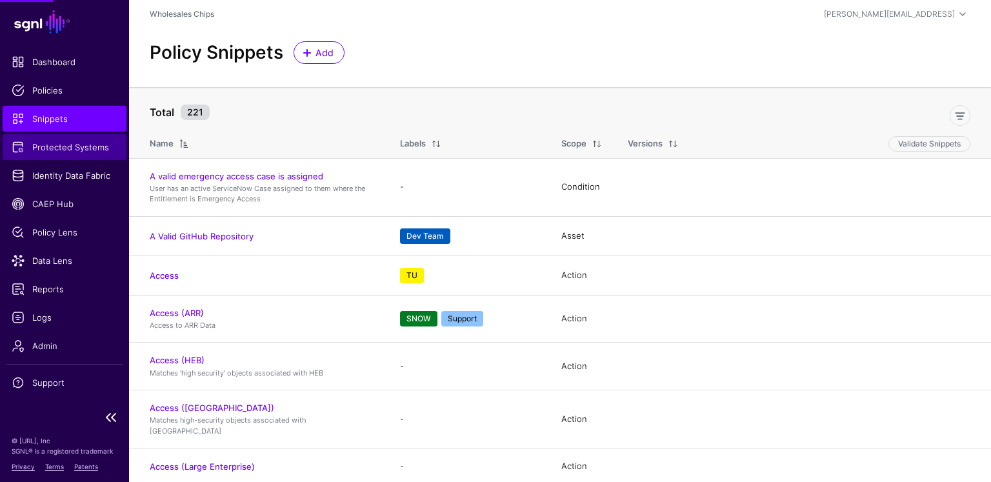
click at [34, 154] on link "Protected Systems" at bounding box center [65, 147] width 124 height 26
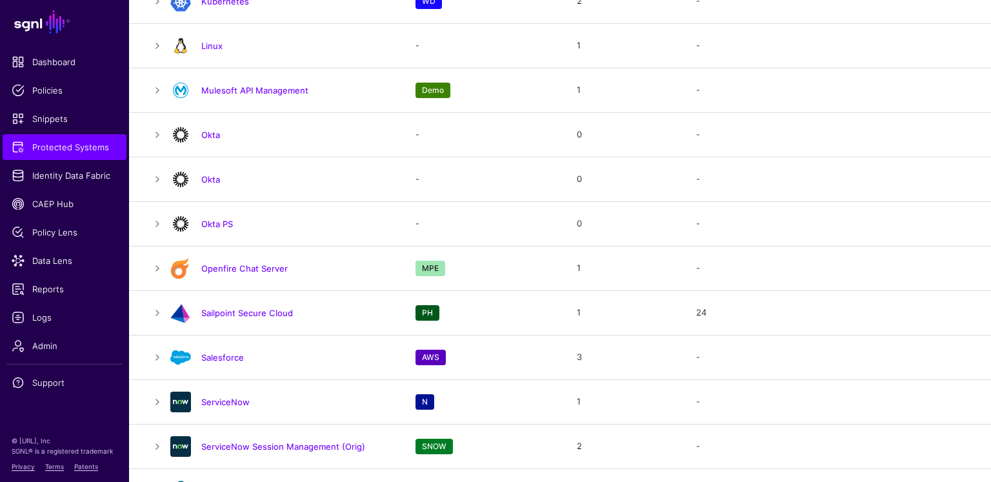
scroll to position [1215, 0]
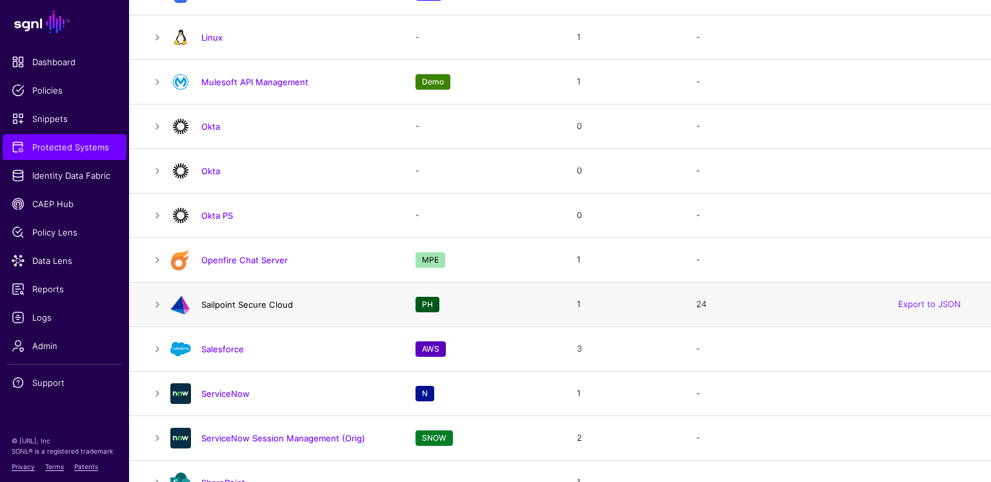
click at [225, 300] on link "Sailpoint Secure Cloud" at bounding box center [247, 305] width 92 height 10
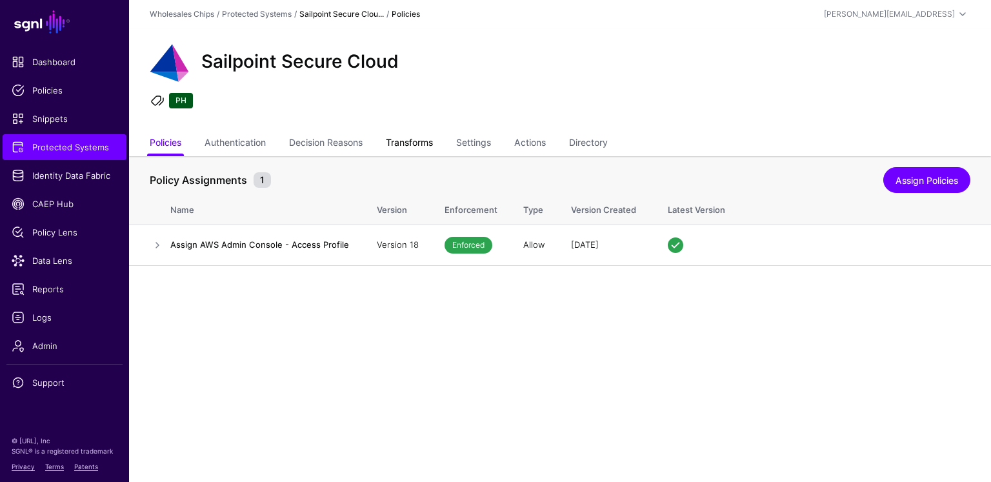
click at [420, 148] on link "Transforms" at bounding box center [409, 144] width 47 height 25
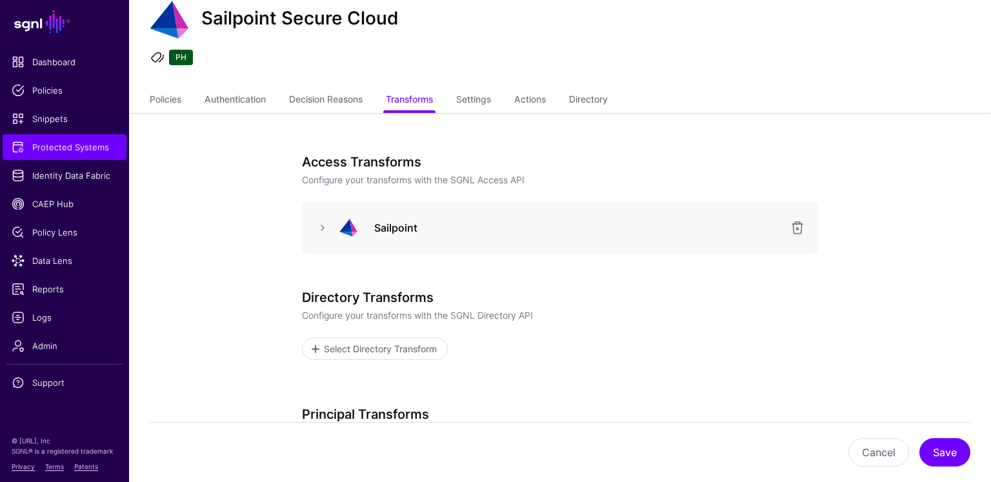
scroll to position [51, 0]
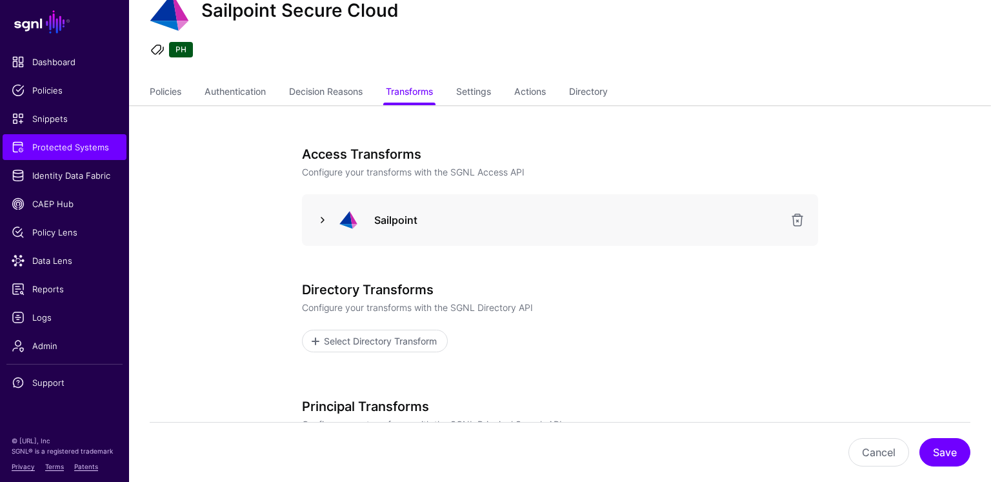
click at [316, 216] on link at bounding box center [322, 219] width 15 height 15
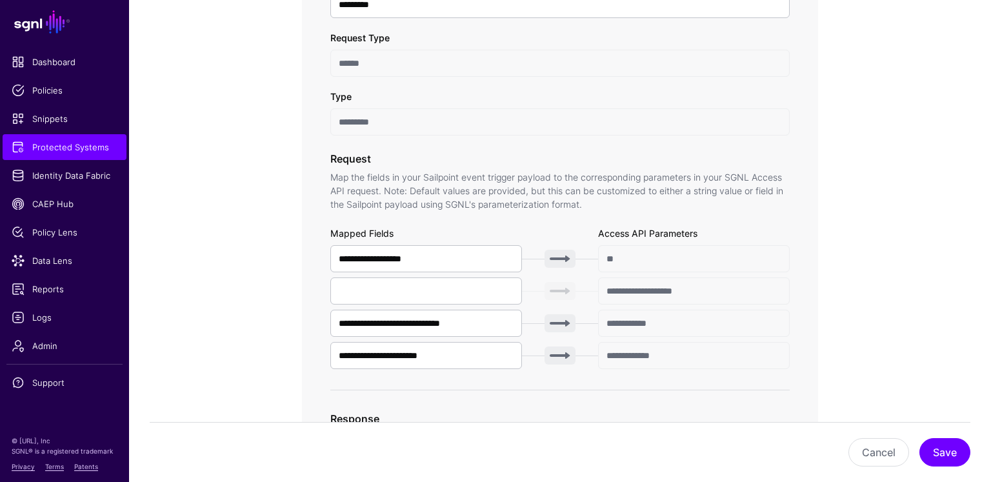
scroll to position [414, 0]
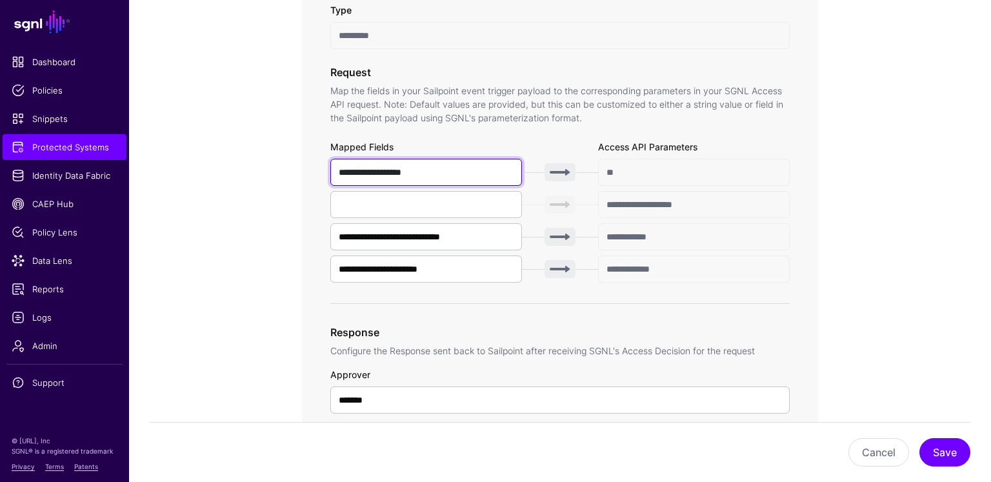
click at [416, 167] on input "**********" at bounding box center [426, 172] width 192 height 27
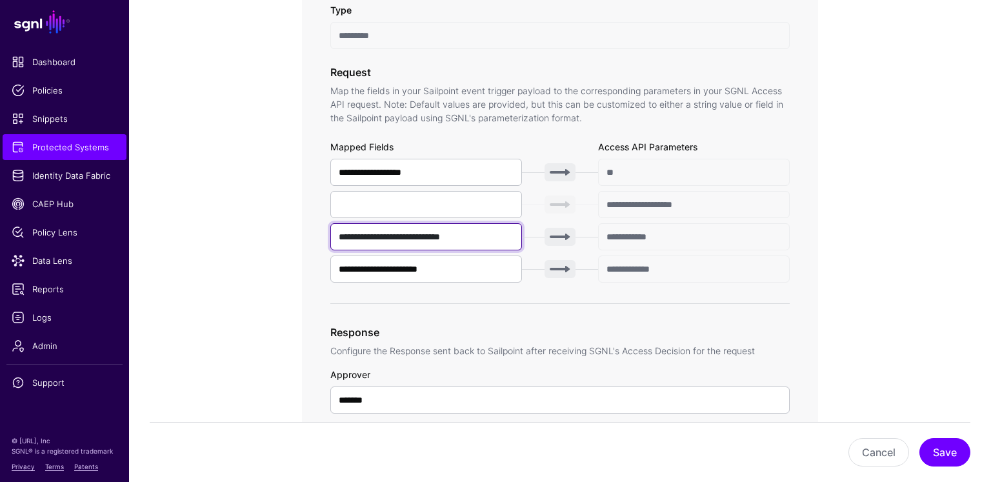
click at [471, 241] on input "**********" at bounding box center [426, 236] width 192 height 27
click at [458, 260] on input "**********" at bounding box center [426, 269] width 192 height 27
click at [454, 270] on input "**********" at bounding box center [426, 269] width 192 height 27
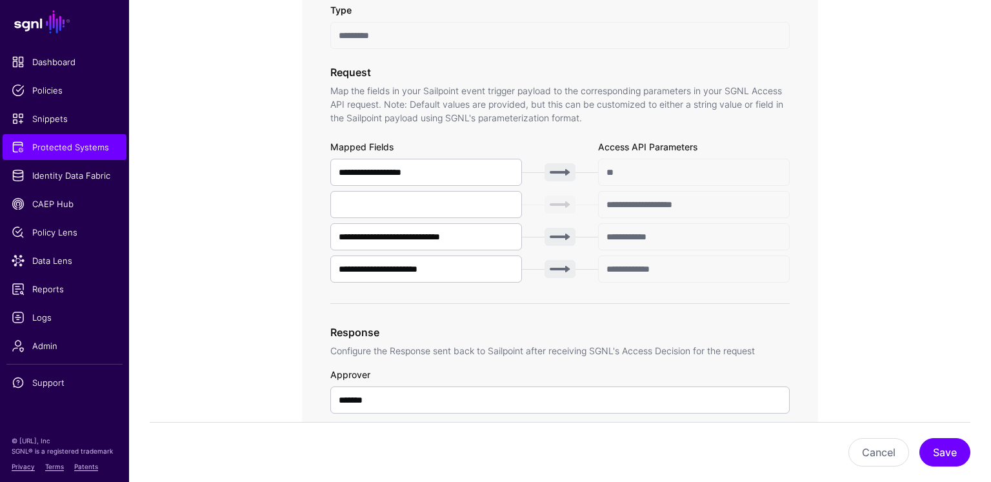
click at [662, 177] on input "**" at bounding box center [694, 172] width 192 height 27
click at [66, 316] on span "Logs" at bounding box center [65, 317] width 106 height 13
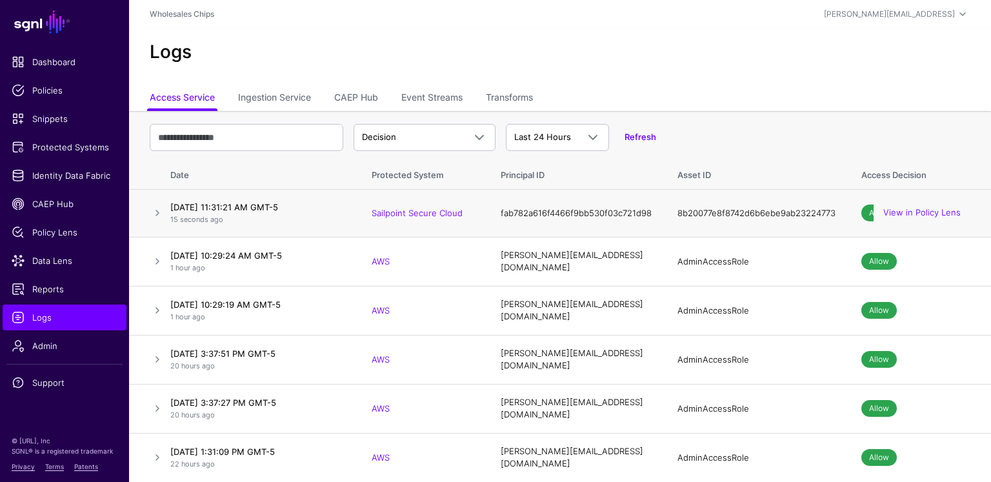
click at [573, 213] on td "fab782a616f4466f9bb530f03c721d98" at bounding box center [576, 214] width 177 height 48
copy td "fab782a616f4466f9bb530f03c721d98"
click at [927, 212] on link "View in Policy Lens" at bounding box center [922, 213] width 77 height 10
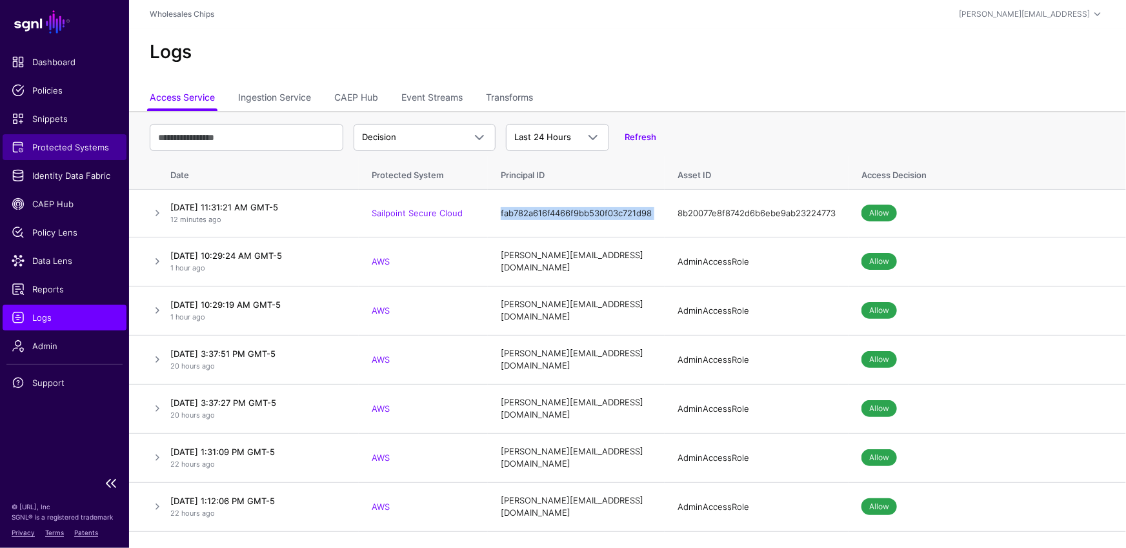
click at [66, 148] on span "Protected Systems" at bounding box center [65, 147] width 106 height 13
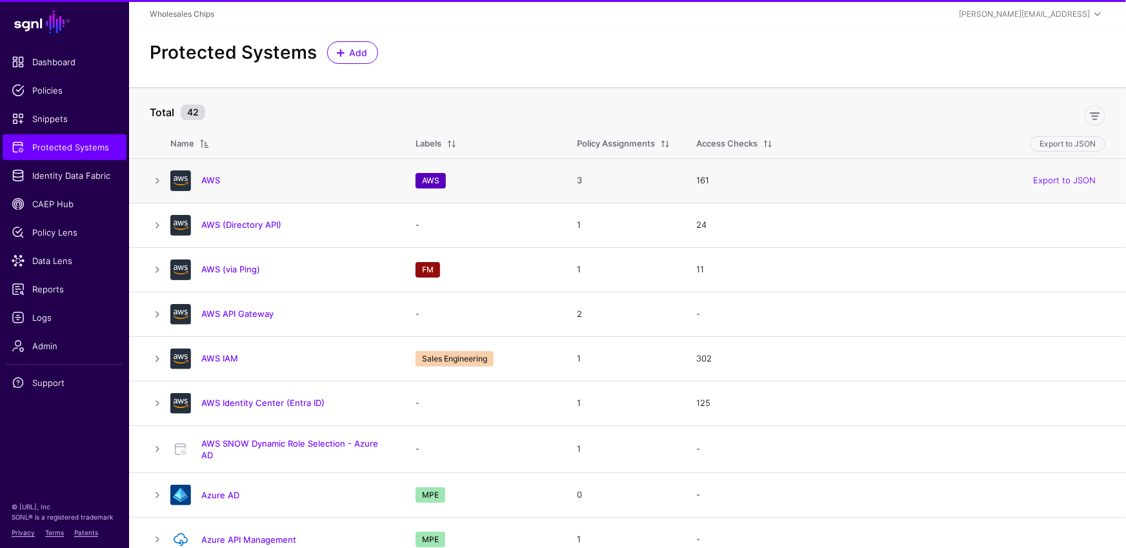
click at [222, 177] on h4 "AWS" at bounding box center [295, 180] width 188 height 12
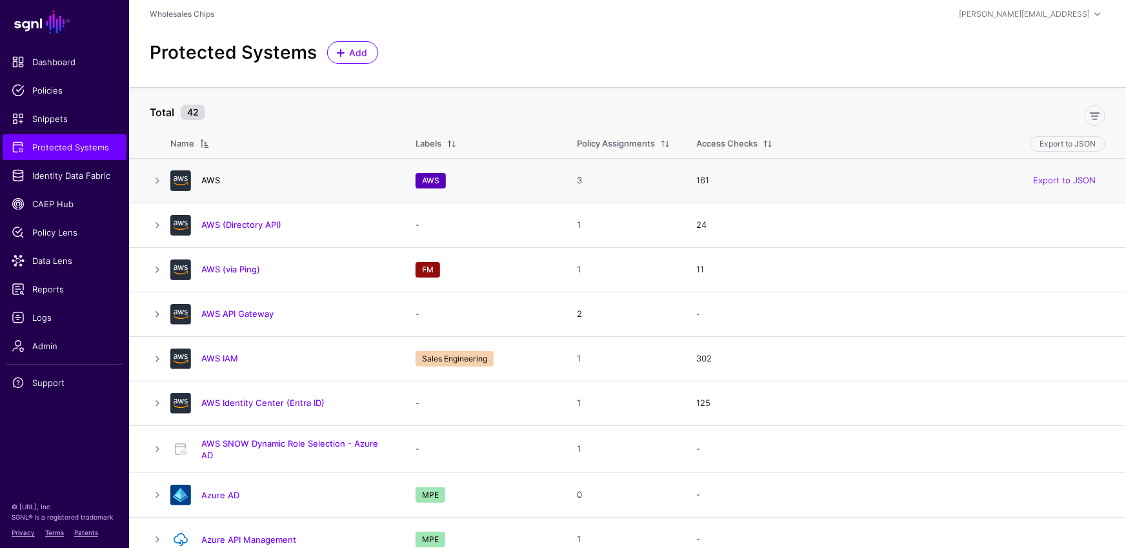
click at [211, 178] on link "AWS" at bounding box center [210, 180] width 19 height 10
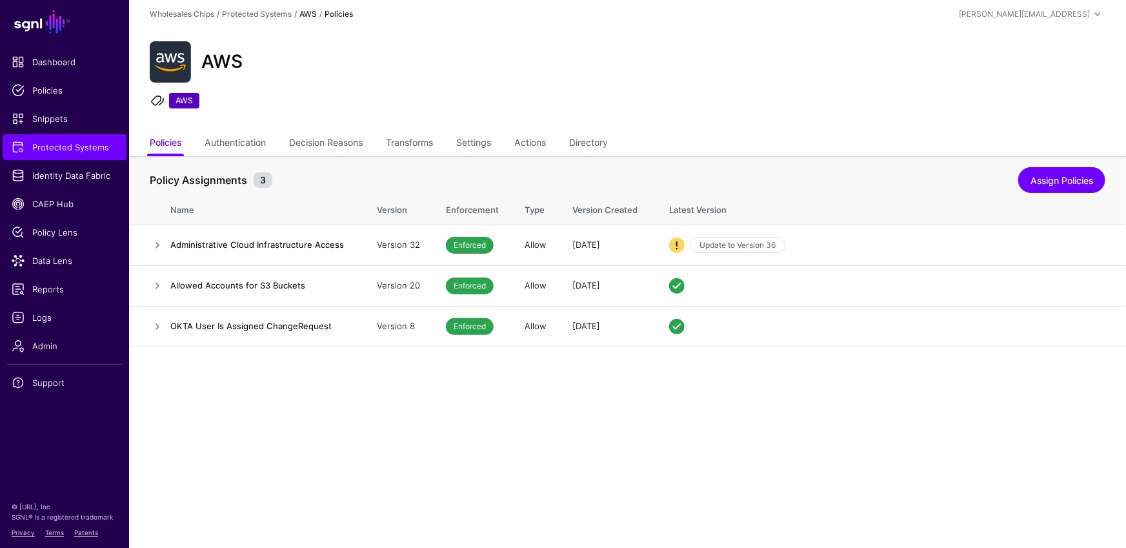
click at [418, 158] on th "Policy Assignments 3 Assign Policies" at bounding box center [627, 173] width 997 height 35
click at [418, 147] on link "Transforms" at bounding box center [409, 144] width 47 height 25
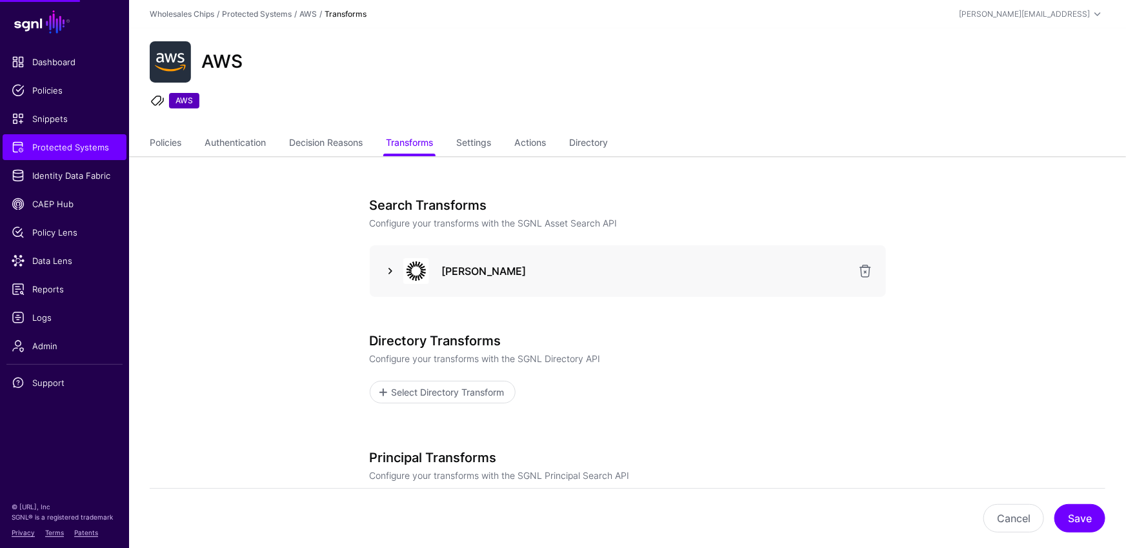
click at [390, 271] on link at bounding box center [390, 270] width 15 height 15
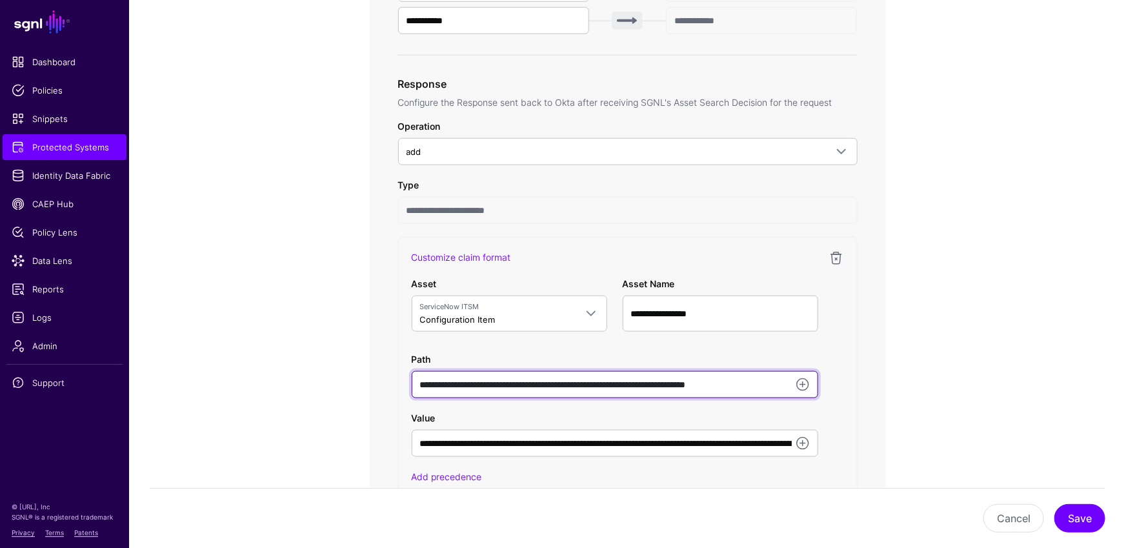
scroll to position [0, 7]
drag, startPoint x: 669, startPoint y: 385, endPoint x: 791, endPoint y: 386, distance: 122.7
click at [791, 386] on div "**********" at bounding box center [628, 384] width 432 height 27
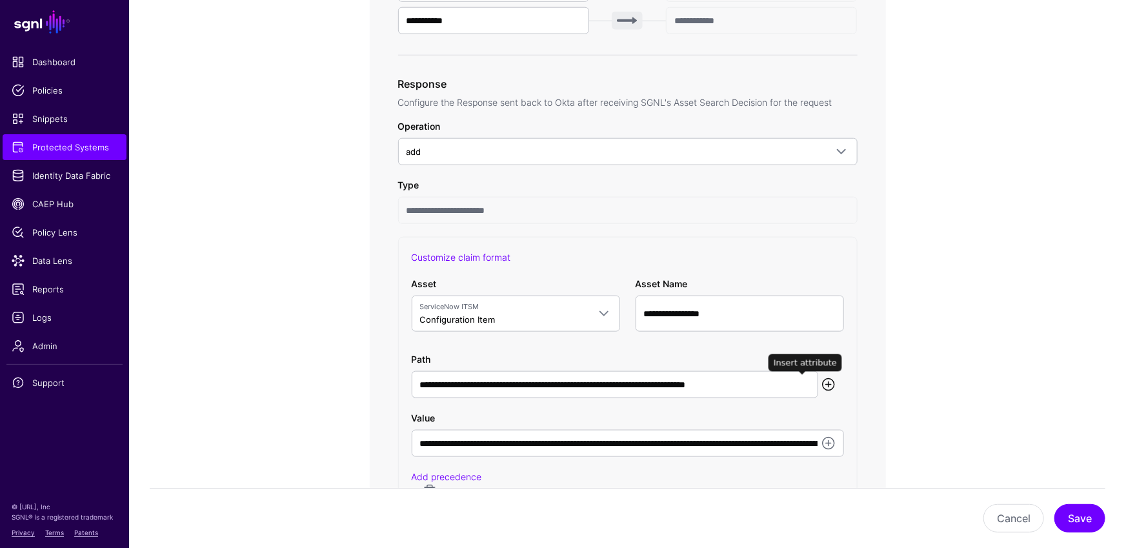
click at [821, 387] on link at bounding box center [828, 384] width 15 height 15
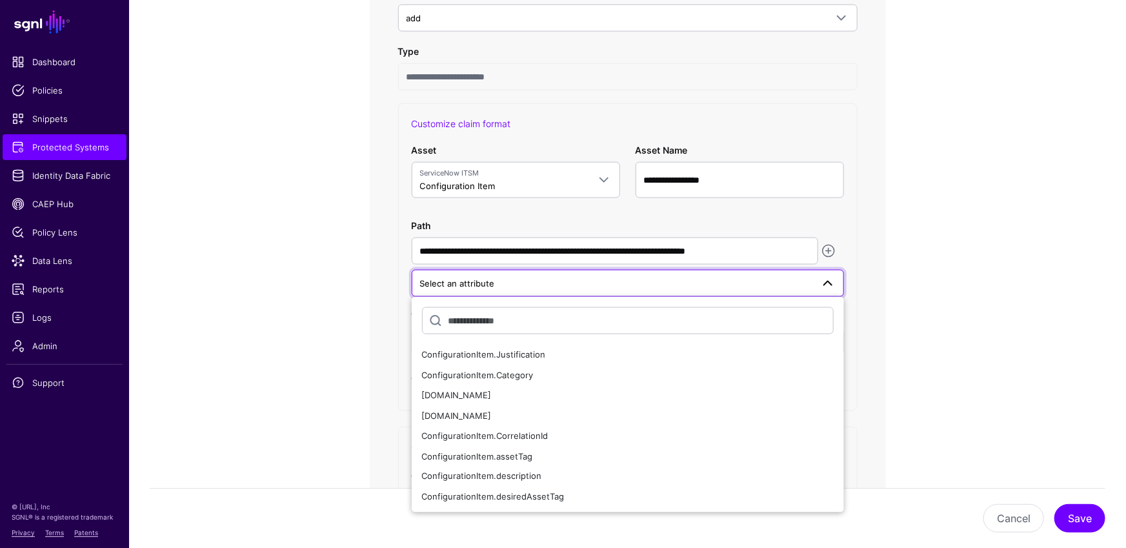
scroll to position [767, 0]
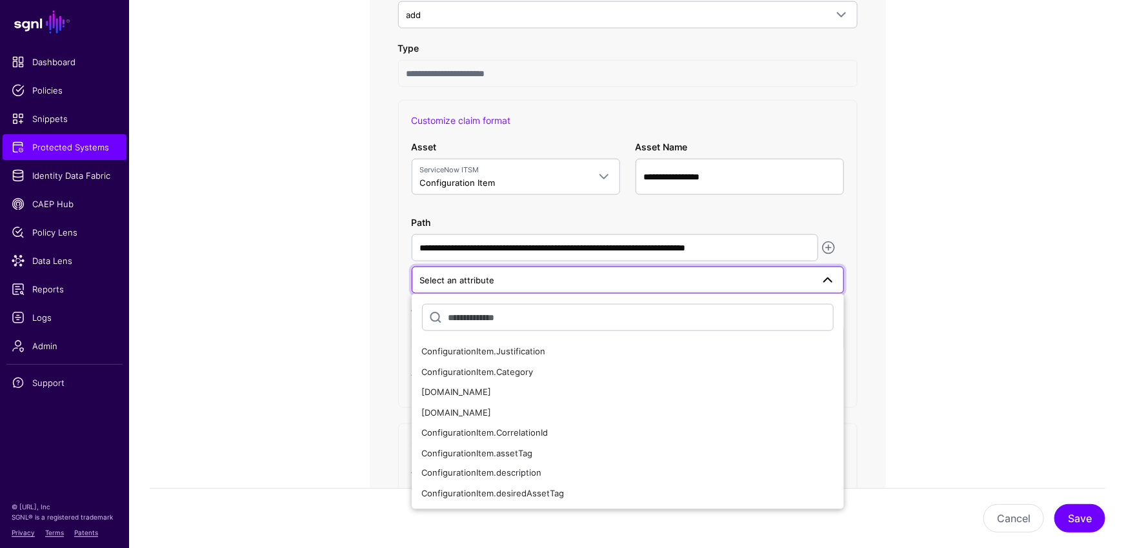
click at [820, 275] on span at bounding box center [827, 279] width 15 height 15
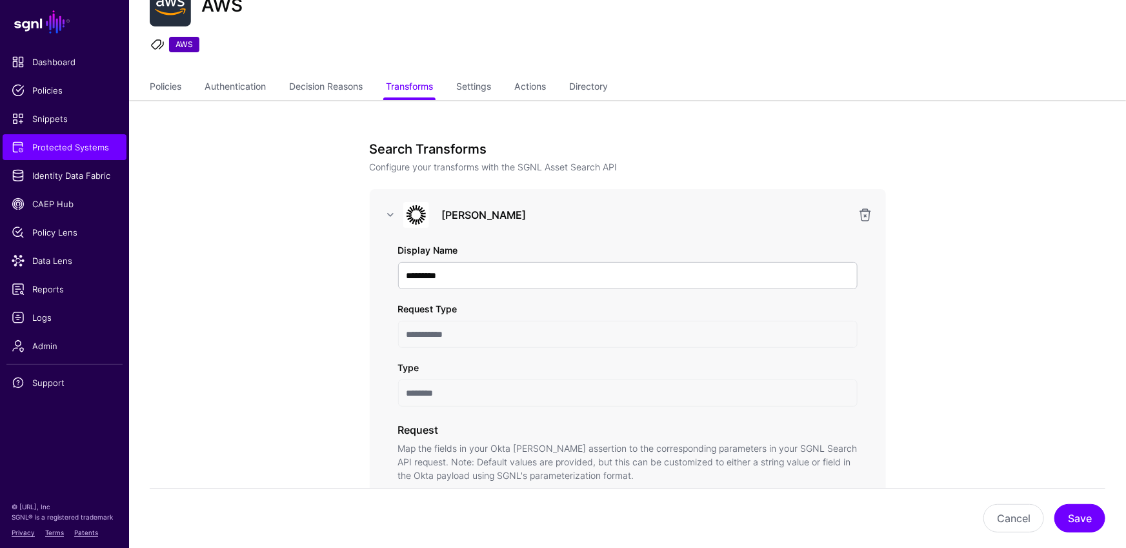
scroll to position [0, 0]
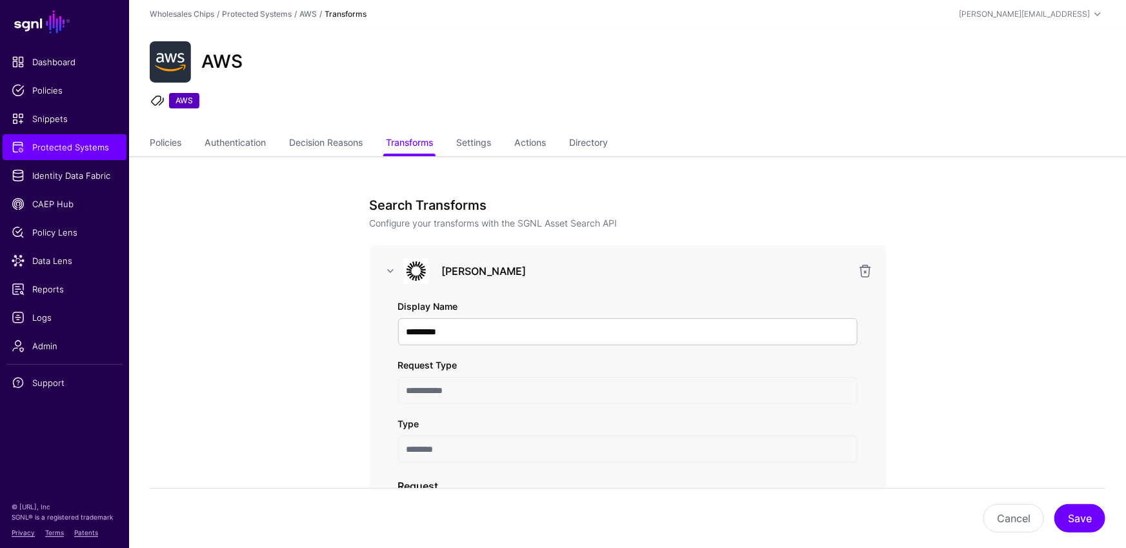
click at [405, 268] on img at bounding box center [416, 271] width 26 height 26
click at [389, 270] on link at bounding box center [390, 270] width 15 height 15
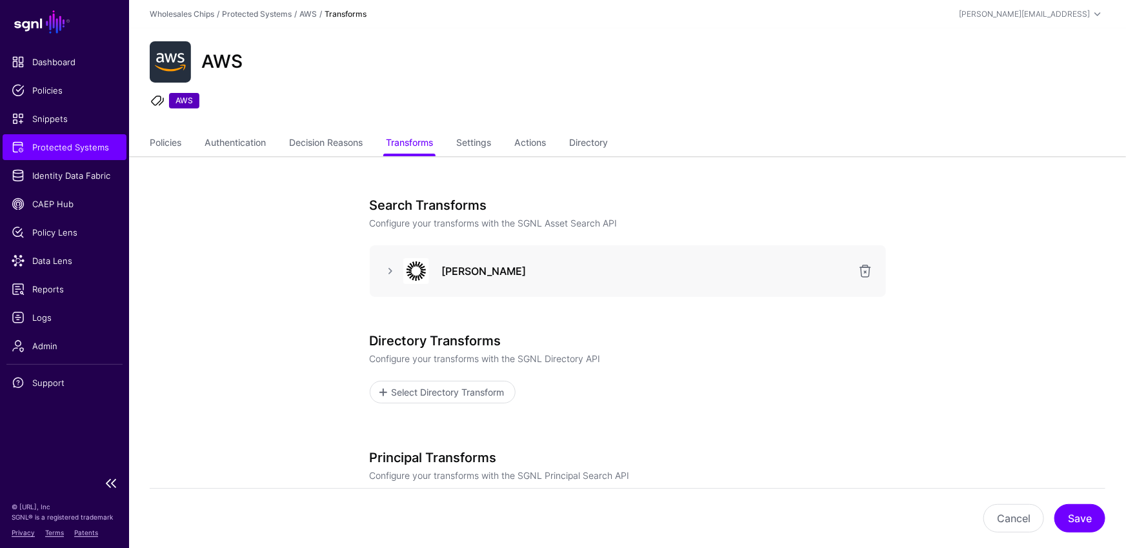
click at [41, 147] on span "Protected Systems" at bounding box center [65, 147] width 106 height 13
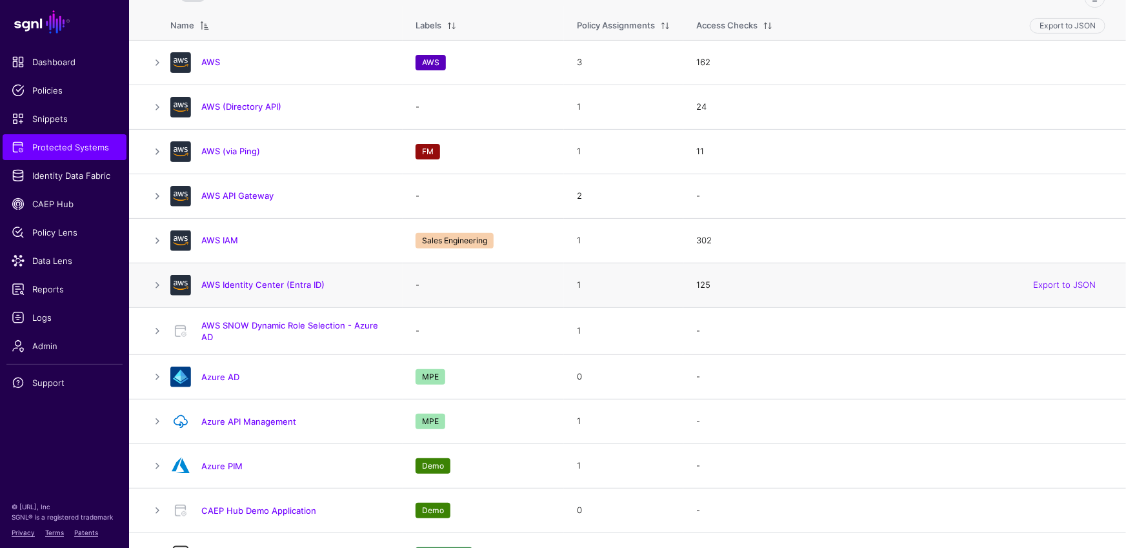
scroll to position [128, 0]
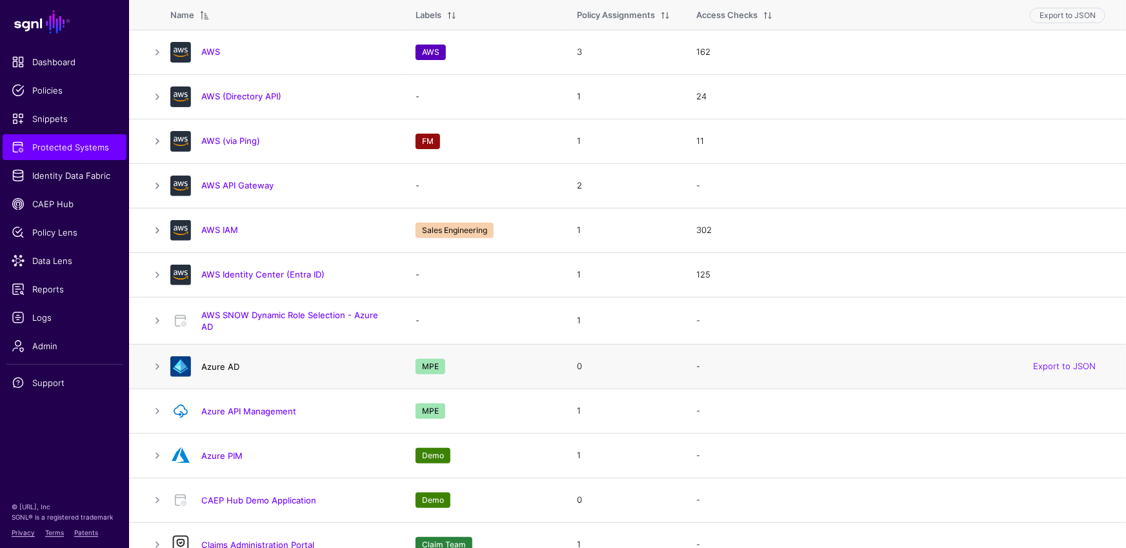
click at [215, 362] on link "Azure AD" at bounding box center [220, 366] width 38 height 10
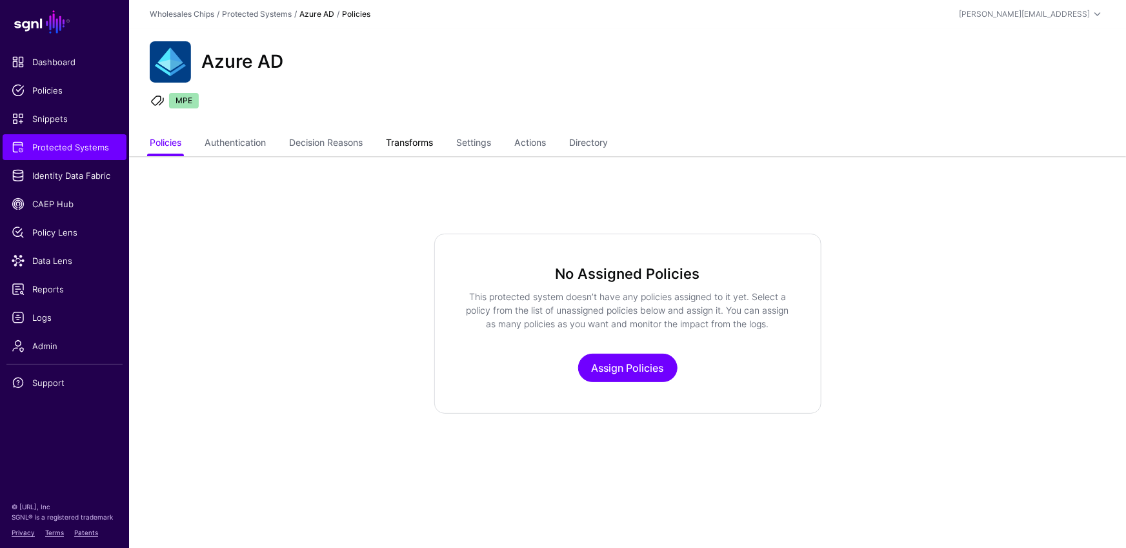
click at [412, 141] on link "Transforms" at bounding box center [409, 144] width 47 height 25
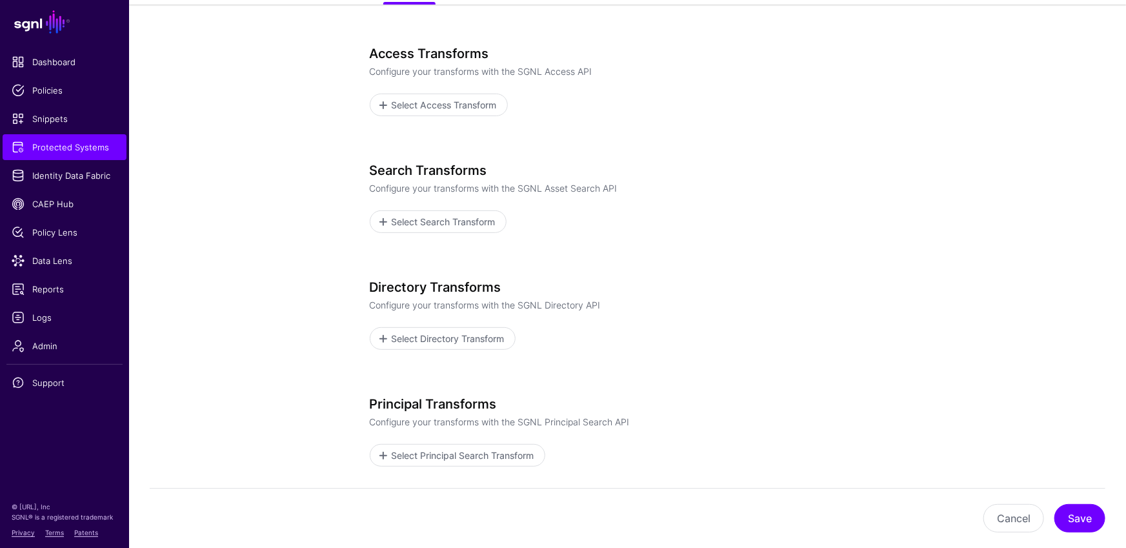
scroll to position [159, 0]
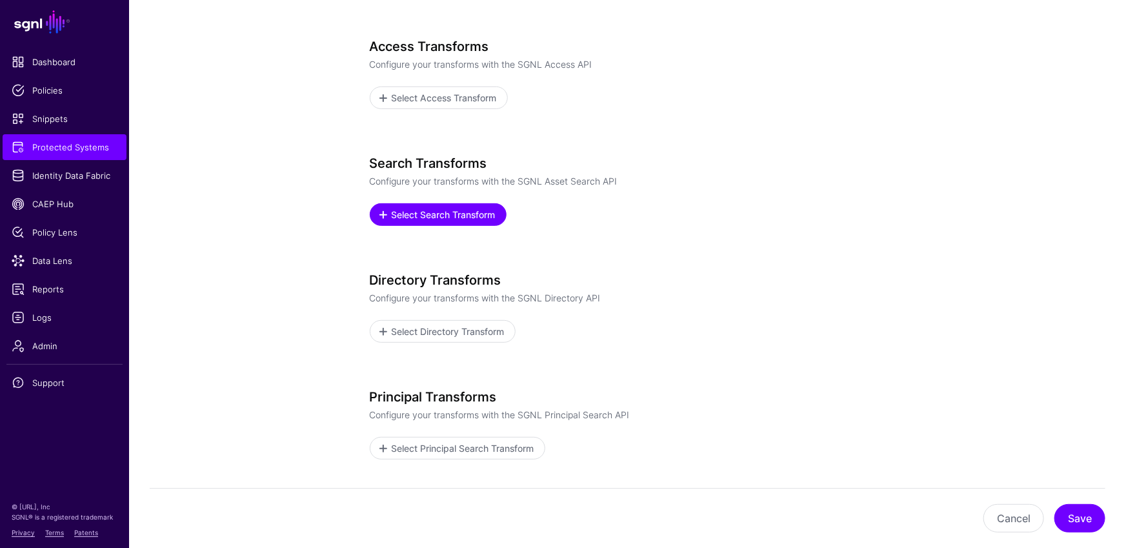
click at [474, 218] on span "Select Search Transform" at bounding box center [443, 215] width 107 height 14
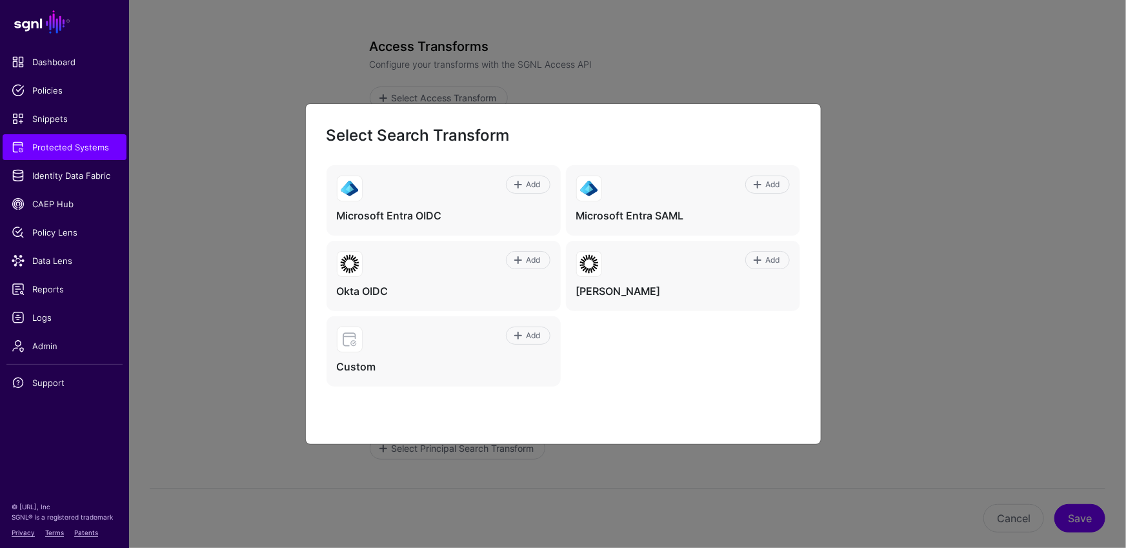
click at [267, 293] on ngb-modal-window "Select Search Transform Add Microsoft Entra OIDC Add Microsoft Entra SAML Add O…" at bounding box center [563, 274] width 1126 height 548
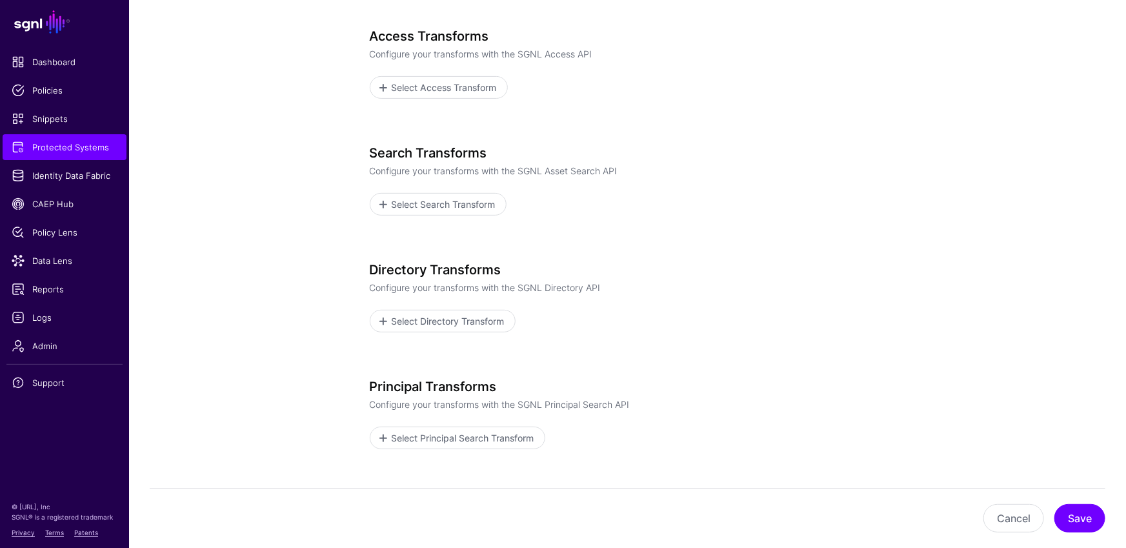
scroll to position [128, 0]
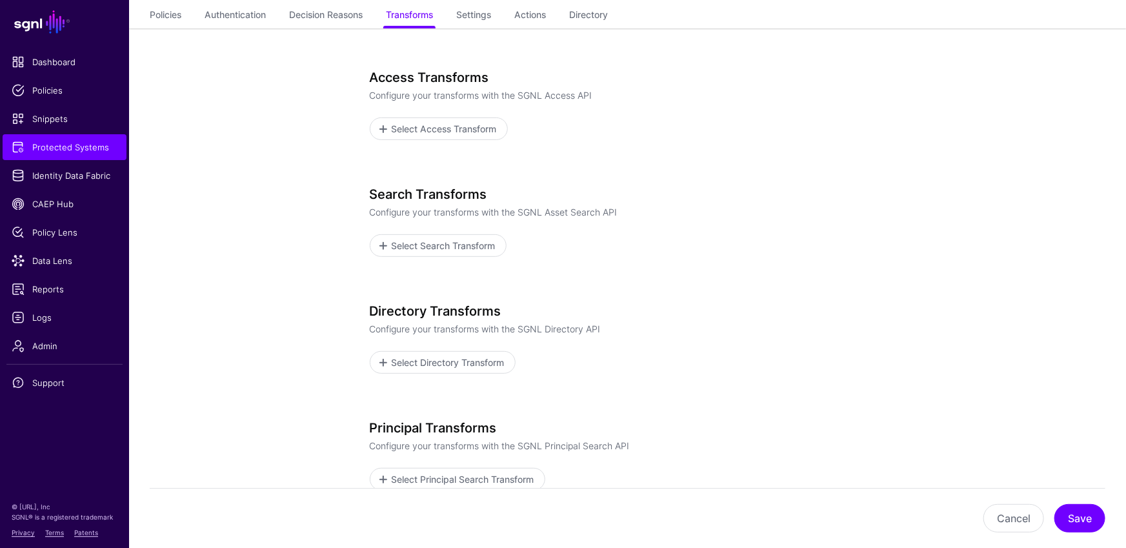
click at [387, 306] on h3 "Directory Transforms" at bounding box center [628, 310] width 516 height 15
click at [511, 309] on h3 "Directory Transforms" at bounding box center [628, 310] width 516 height 15
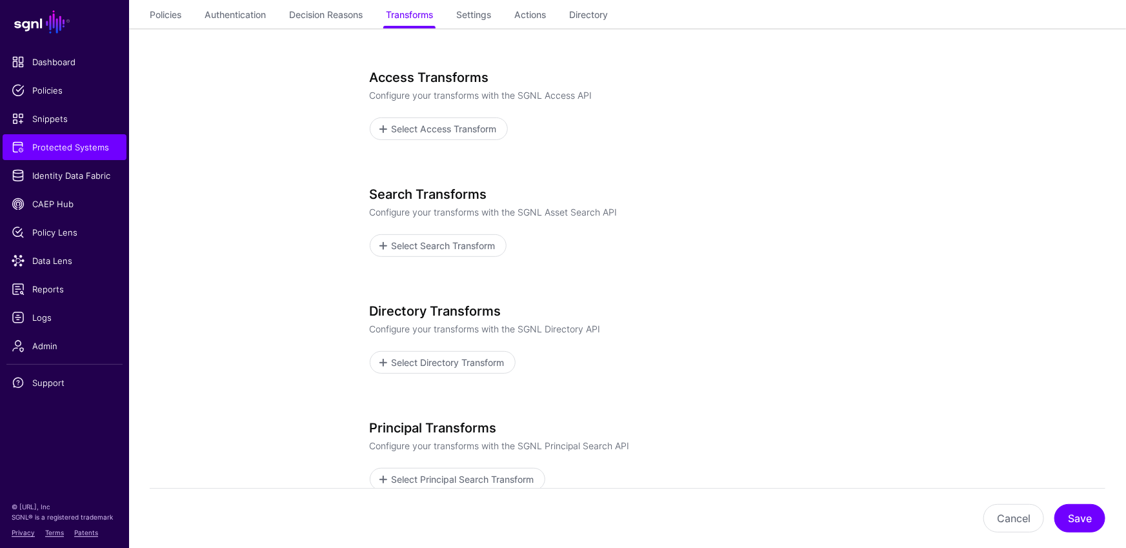
click at [489, 306] on h3 "Directory Transforms" at bounding box center [628, 310] width 516 height 15
click at [509, 307] on h3 "Directory Transforms" at bounding box center [628, 310] width 516 height 15
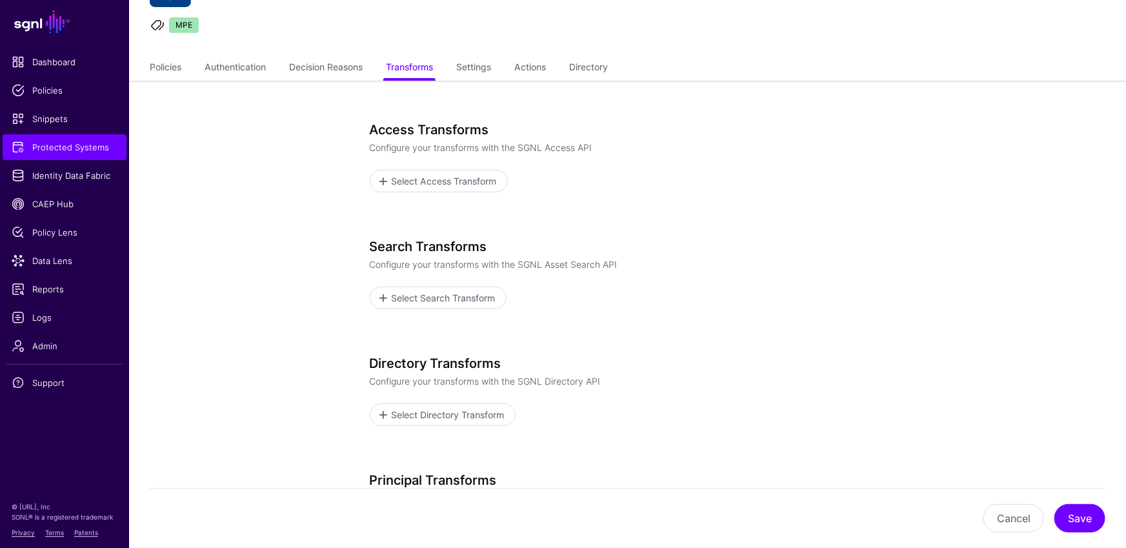
scroll to position [0, 0]
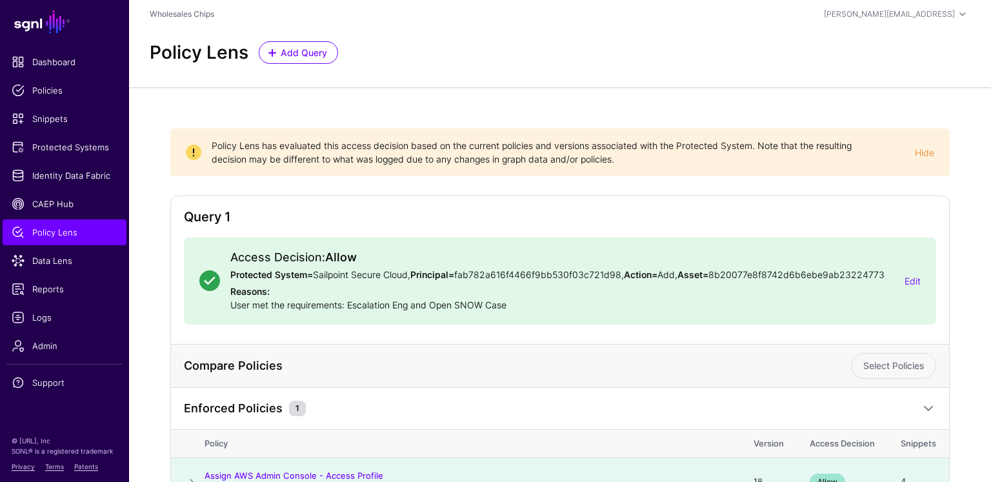
scroll to position [84, 0]
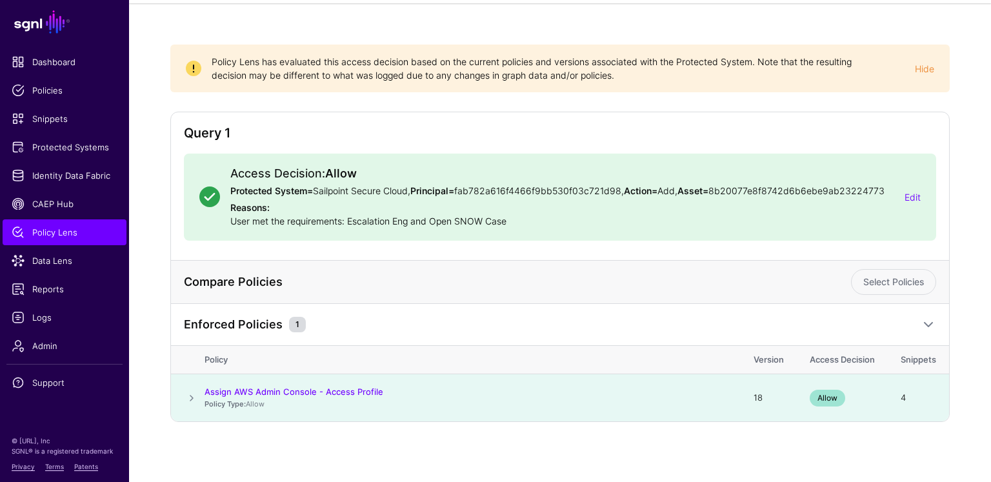
click at [186, 400] on span at bounding box center [191, 398] width 15 height 15
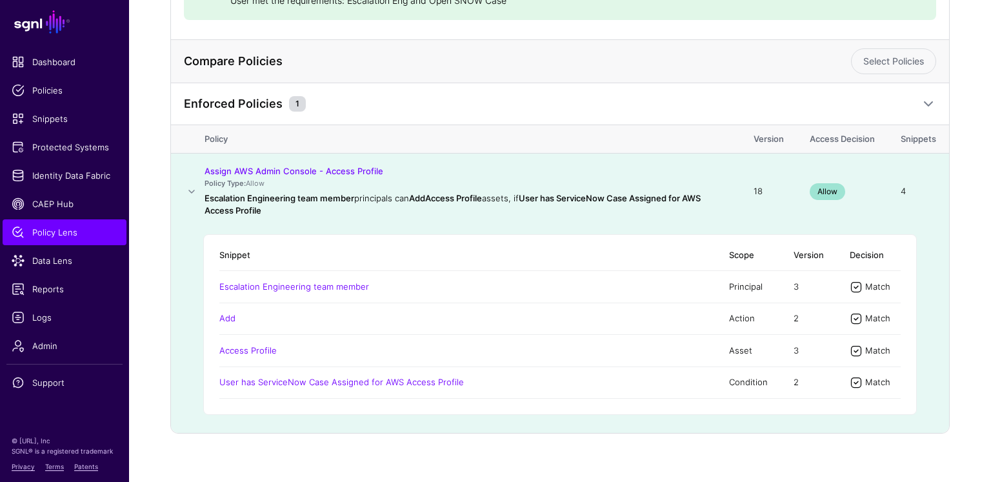
scroll to position [317, 0]
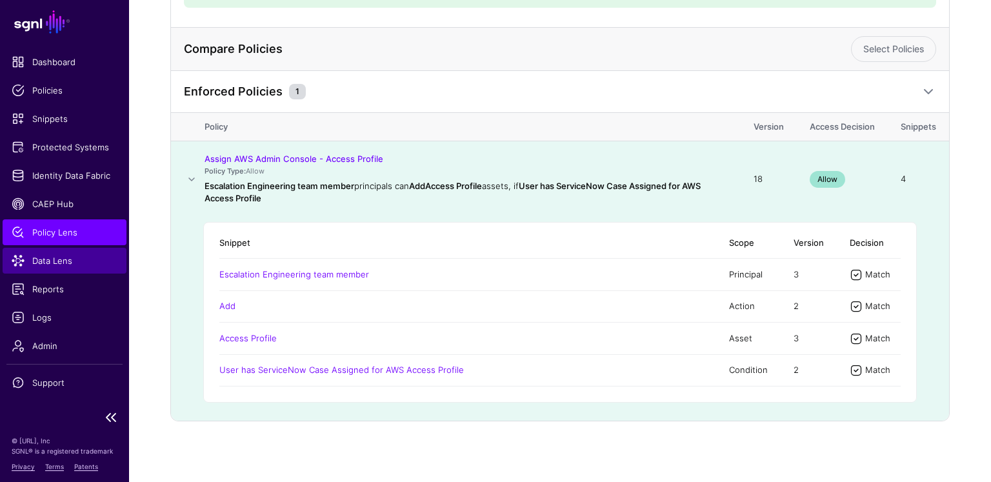
click at [39, 250] on link "Data Lens" at bounding box center [65, 261] width 124 height 26
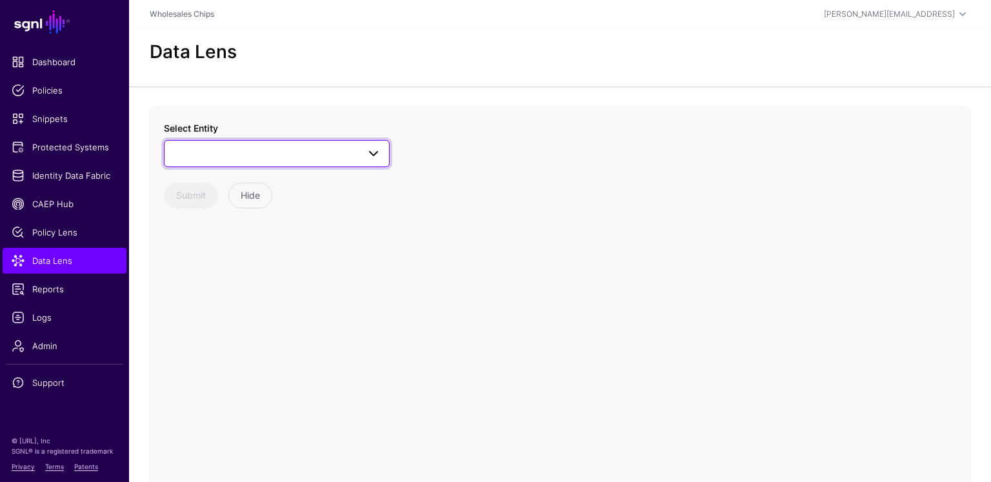
click at [257, 155] on span at bounding box center [276, 153] width 209 height 15
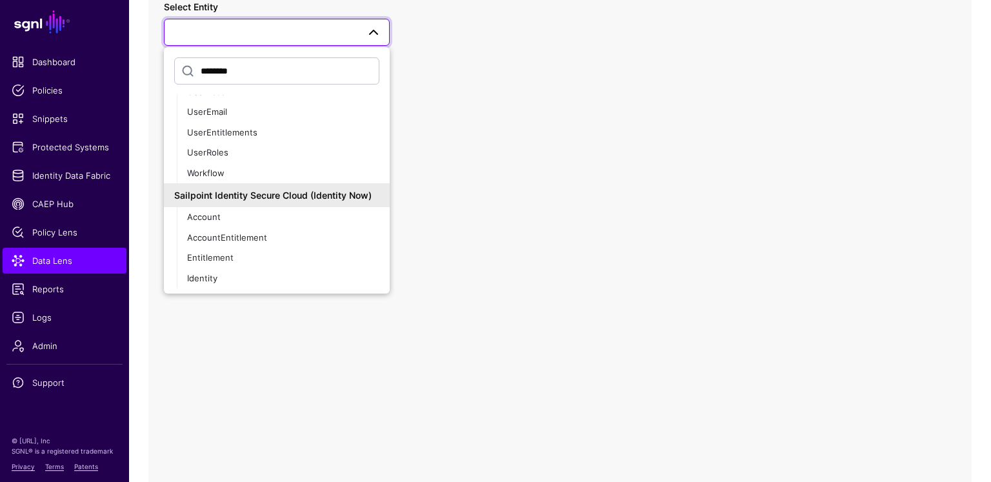
scroll to position [130, 0]
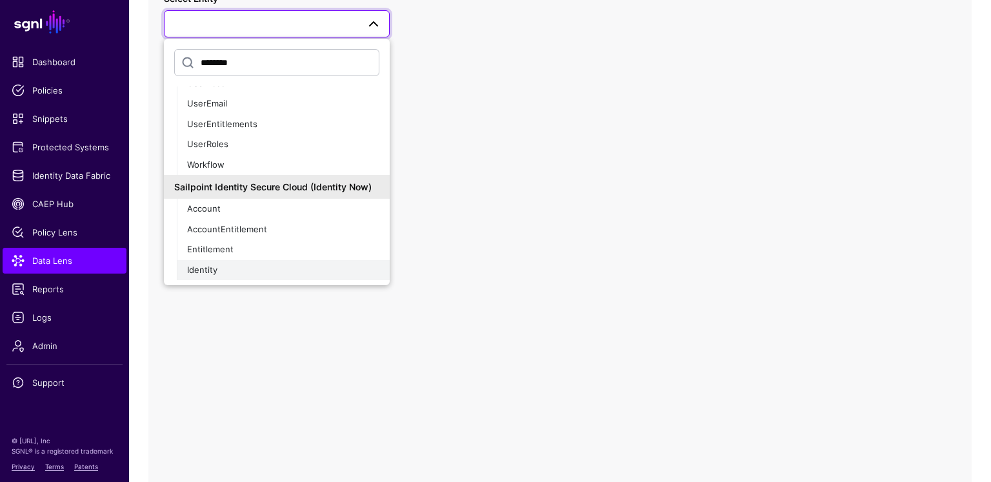
type input "********"
click at [231, 264] on div "Identity" at bounding box center [283, 270] width 192 height 13
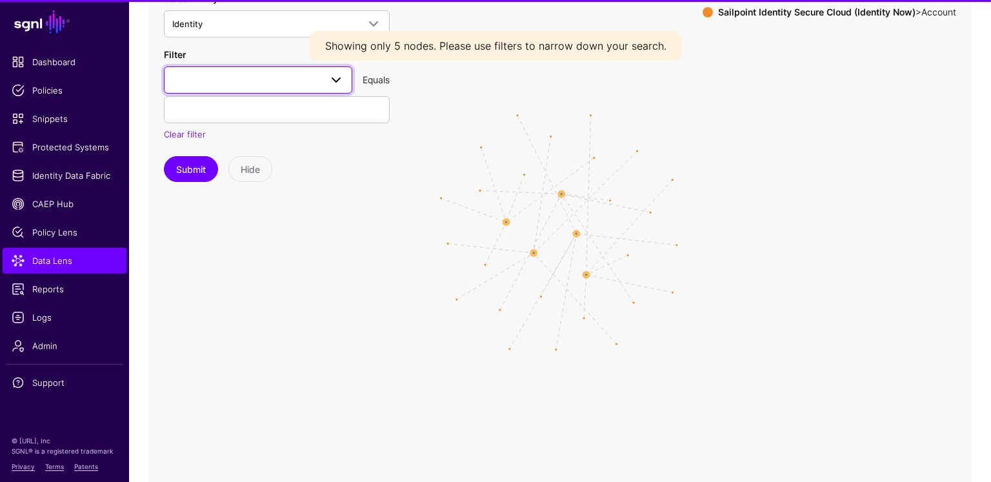
click at [269, 81] on span at bounding box center [258, 79] width 172 height 15
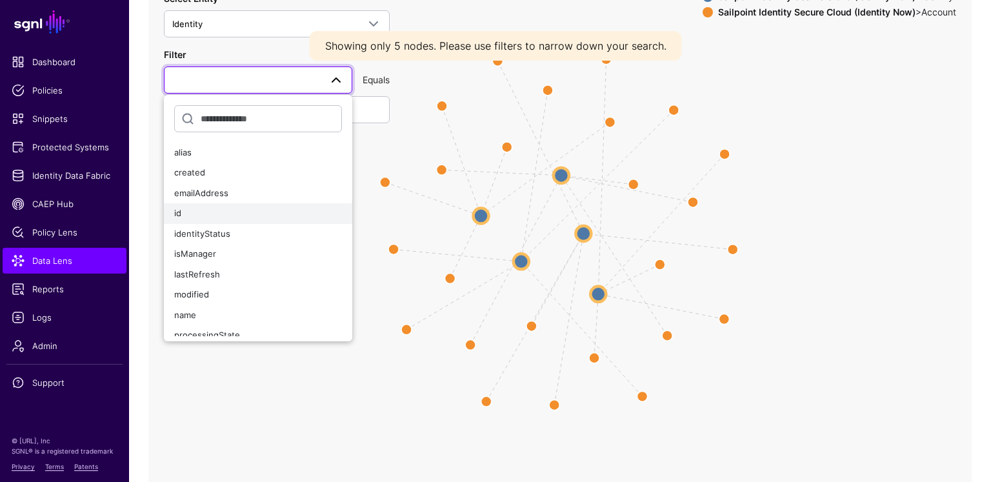
click at [170, 208] on button "id" at bounding box center [258, 213] width 188 height 21
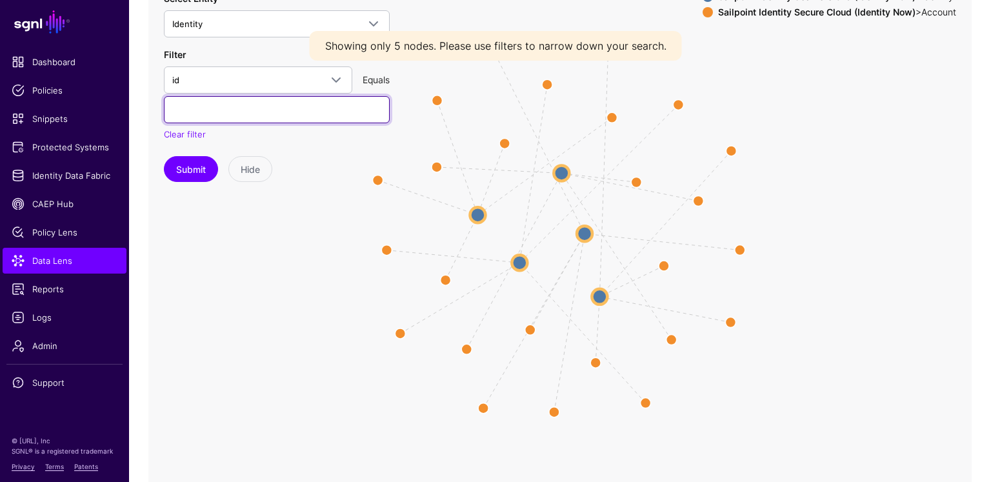
click at [257, 98] on input "text" at bounding box center [277, 109] width 226 height 27
paste input "**********"
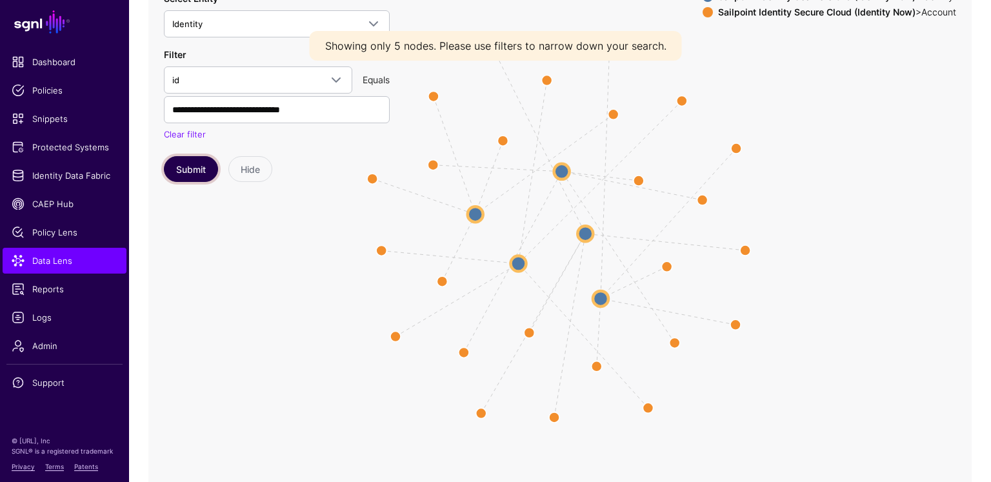
click at [170, 160] on button "Submit" at bounding box center [191, 169] width 54 height 26
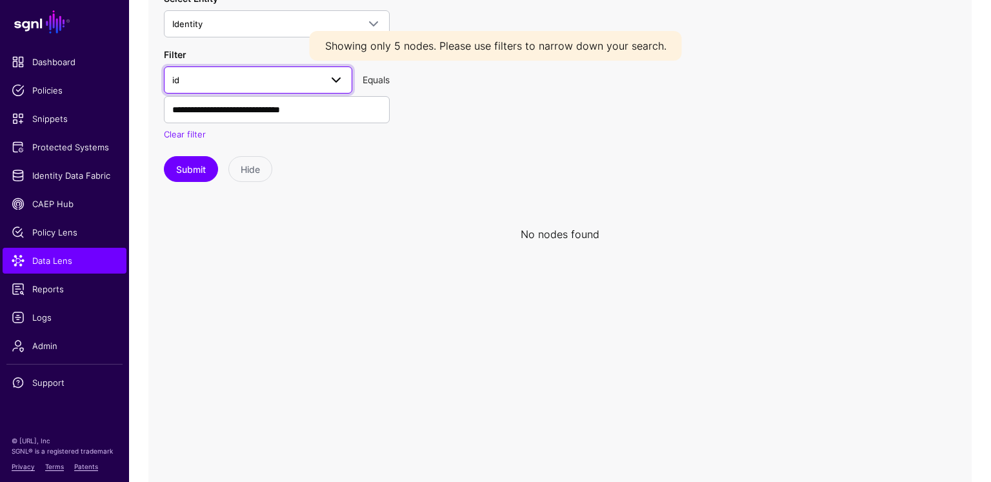
click at [250, 87] on link "id" at bounding box center [258, 79] width 188 height 27
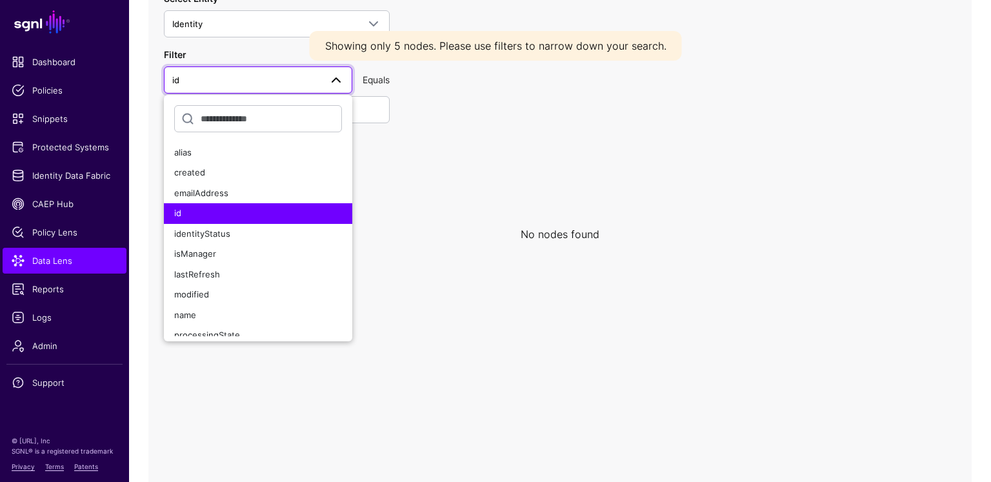
click at [354, 125] on div "**********" at bounding box center [277, 95] width 226 height 94
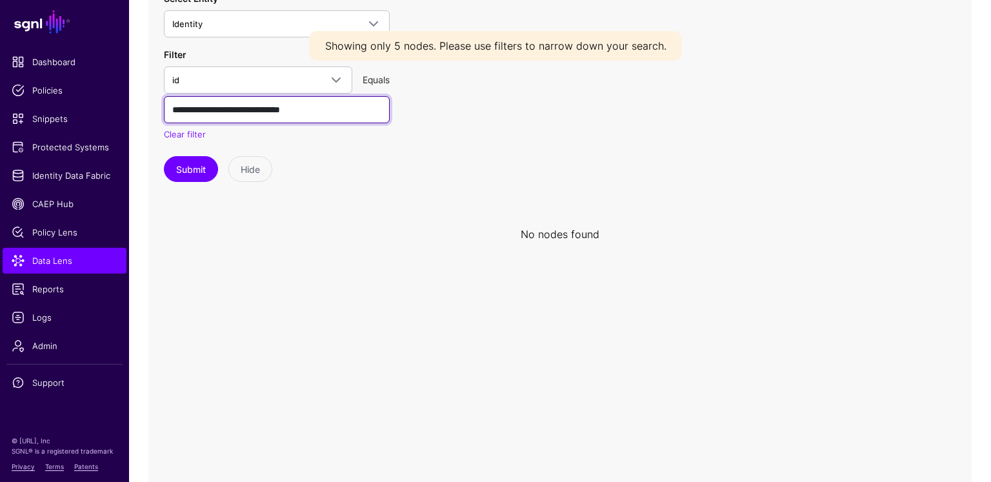
click at [356, 110] on input "**********" at bounding box center [277, 109] width 226 height 27
click at [354, 110] on input "**********" at bounding box center [277, 109] width 226 height 27
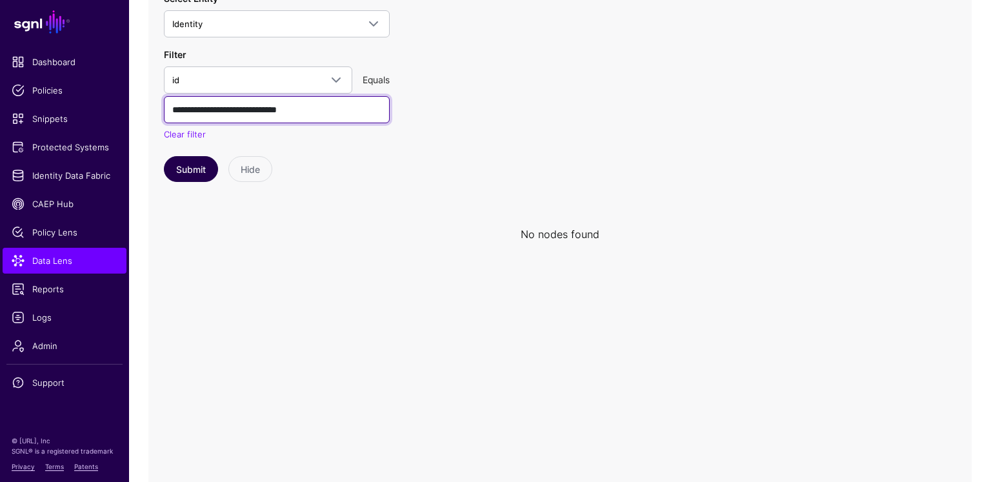
type input "**********"
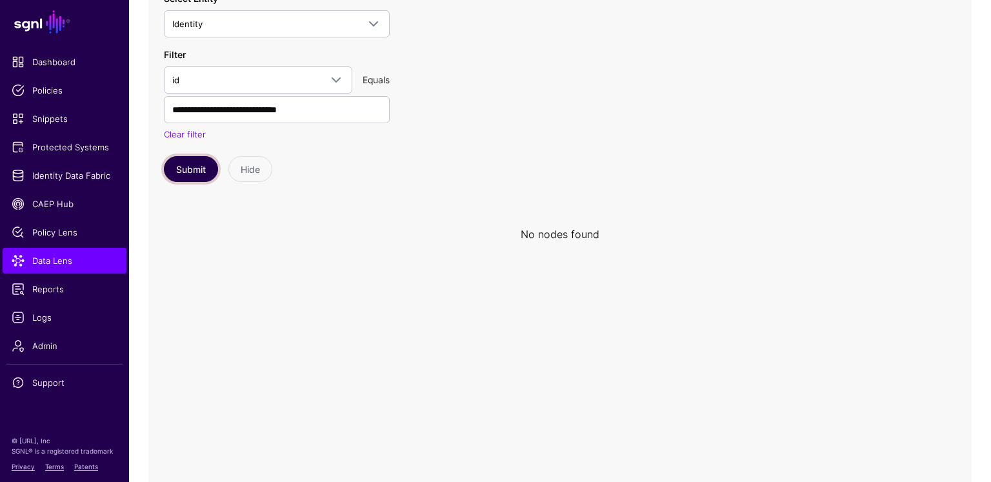
click at [176, 168] on button "Submit" at bounding box center [191, 169] width 54 height 26
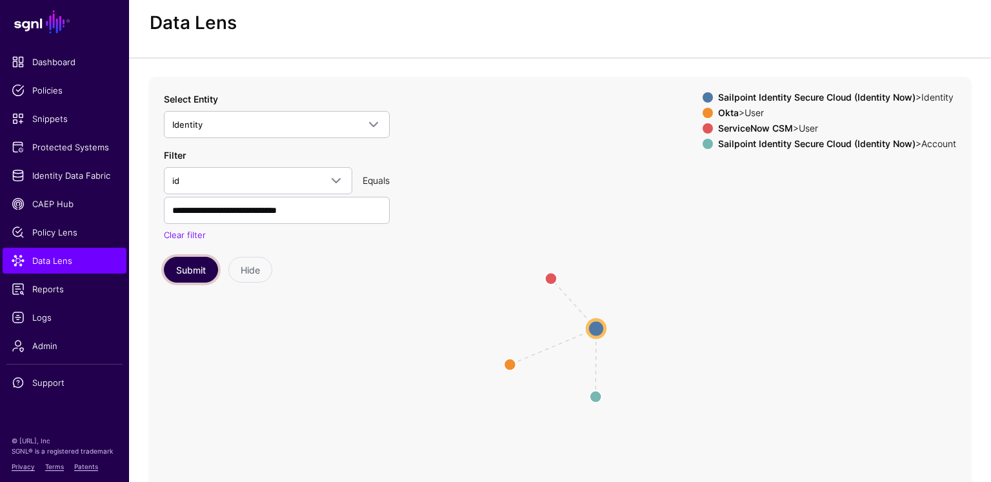
scroll to position [26, 0]
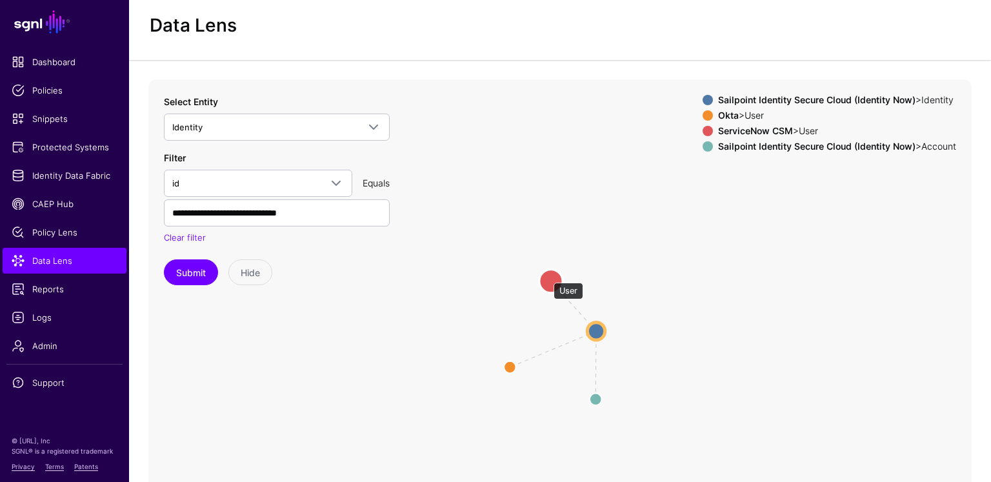
click at [547, 277] on circle at bounding box center [552, 281] width 24 height 24
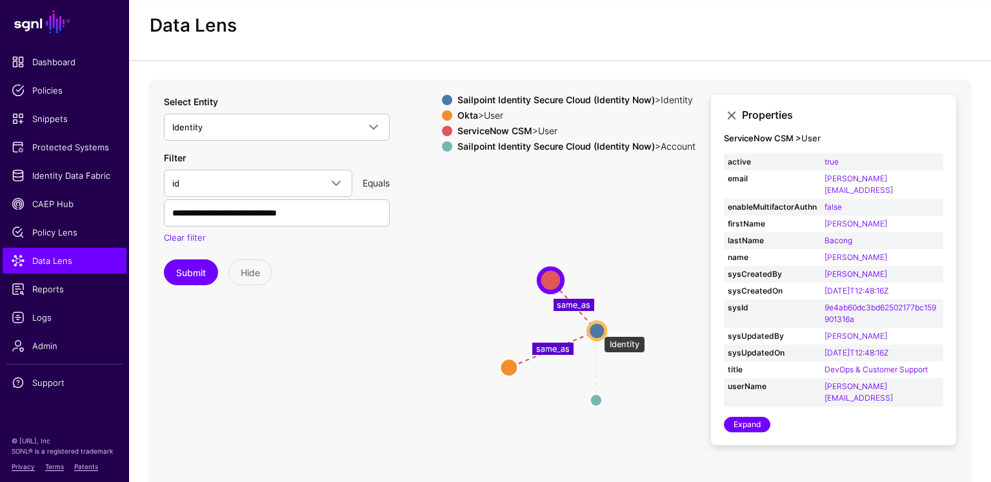
click at [598, 330] on circle at bounding box center [597, 330] width 17 height 17
click at [757, 181] on strong "email" at bounding box center [772, 179] width 89 height 12
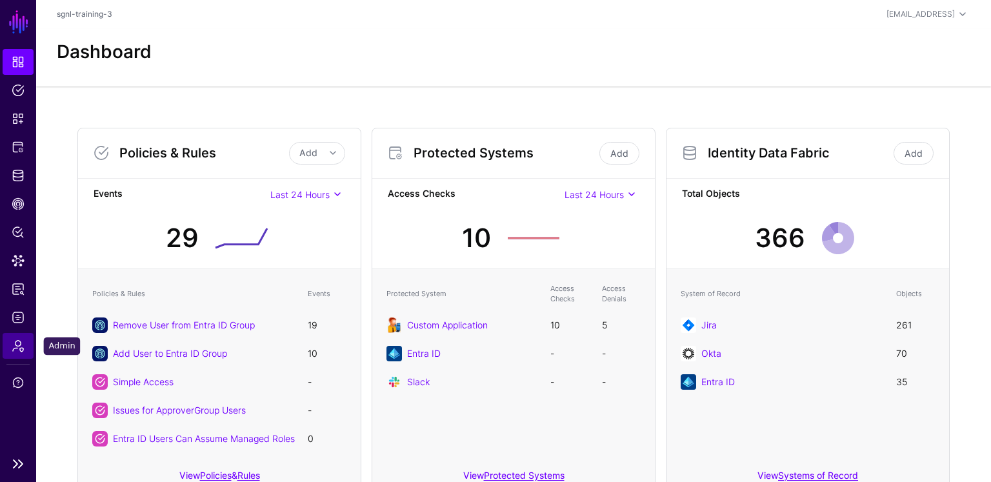
click at [26, 351] on link "Admin" at bounding box center [18, 346] width 31 height 26
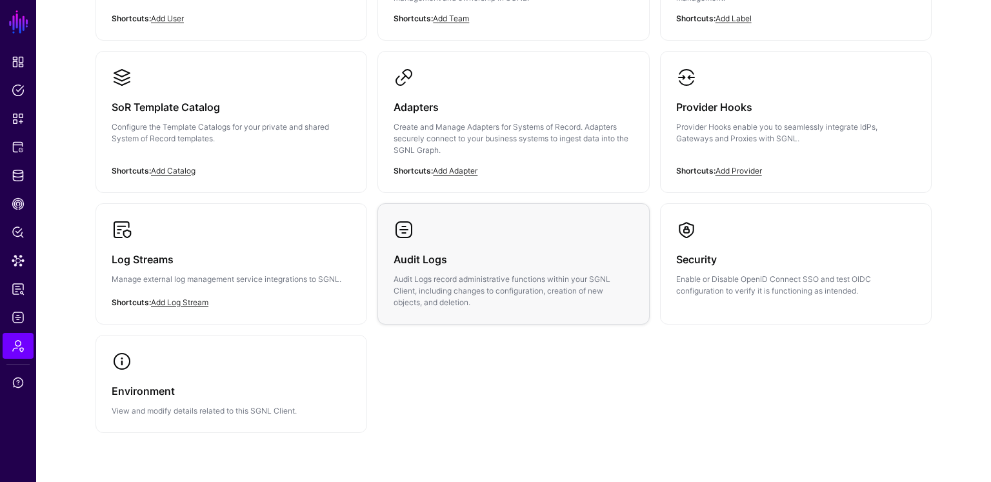
scroll to position [246, 0]
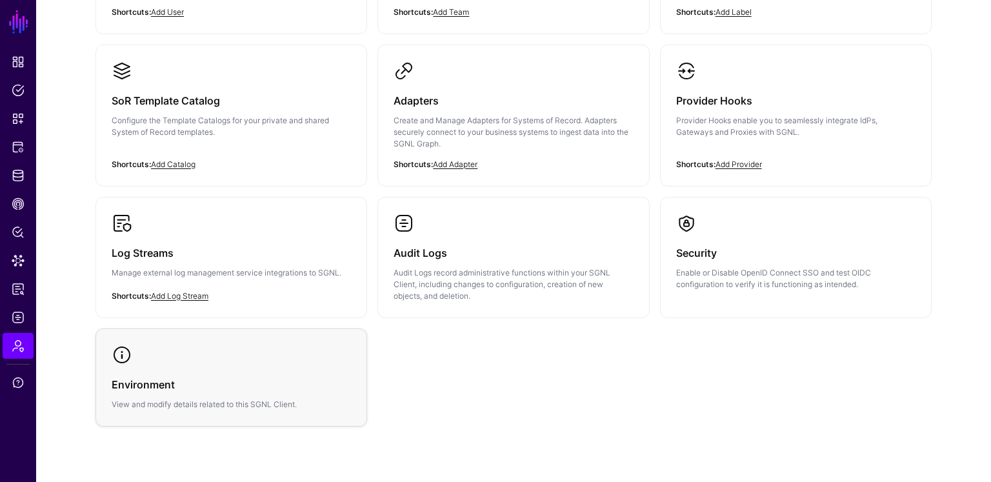
click at [213, 370] on div "Environment View and modify details related to this SGNL Client." at bounding box center [231, 387] width 239 height 45
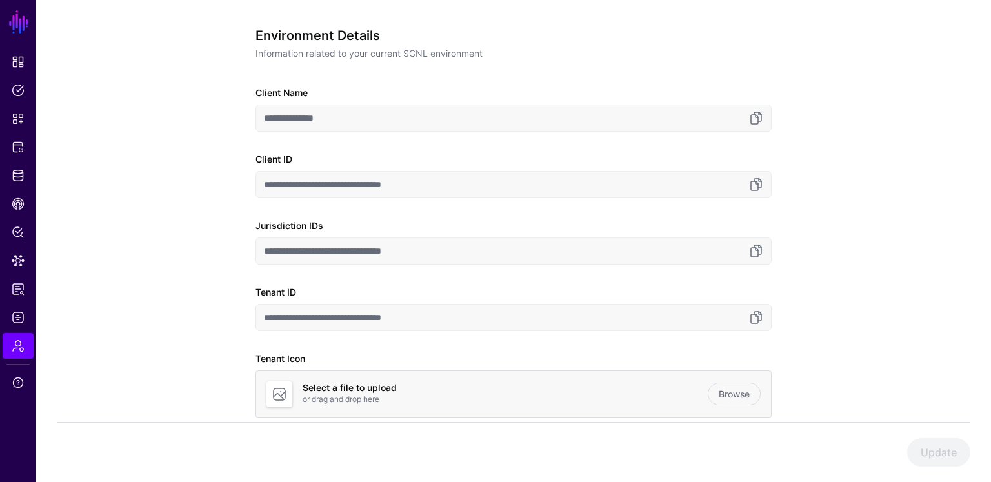
scroll to position [56, 0]
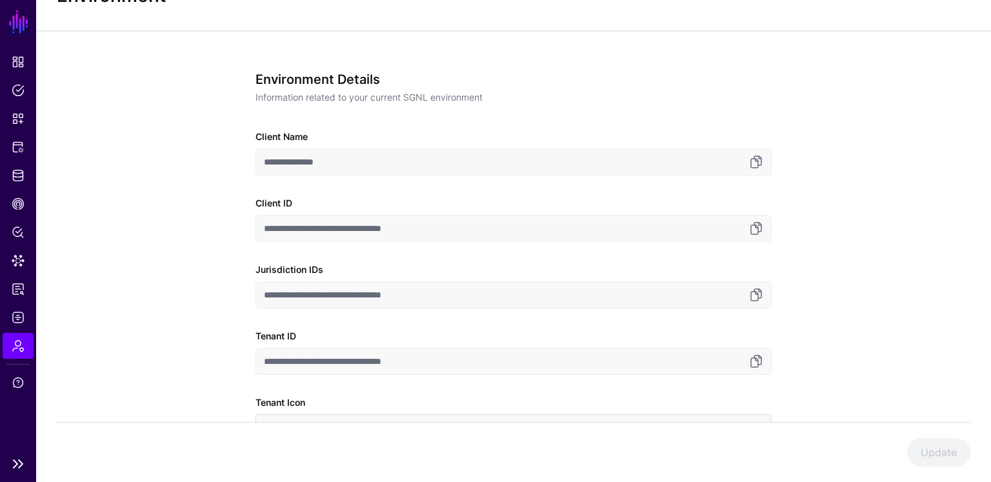
click at [6, 476] on nav "SGNL Dashboard Policies Snippets Protected Systems Identity Data Fabric CAEP Hu…" at bounding box center [18, 241] width 36 height 482
click at [9, 475] on nav "SGNL Dashboard Policies Snippets Protected Systems Identity Data Fabric CAEP Hu…" at bounding box center [18, 241] width 36 height 482
click at [10, 474] on nav "SGNL Dashboard Policies Snippets Protected Systems Identity Data Fabric CAEP Hu…" at bounding box center [18, 241] width 36 height 482
click at [13, 478] on nav "SGNL Dashboard Policies Snippets Protected Systems Identity Data Fabric CAEP Hu…" at bounding box center [18, 241] width 36 height 482
drag, startPoint x: 21, startPoint y: 478, endPoint x: 28, endPoint y: 476, distance: 7.4
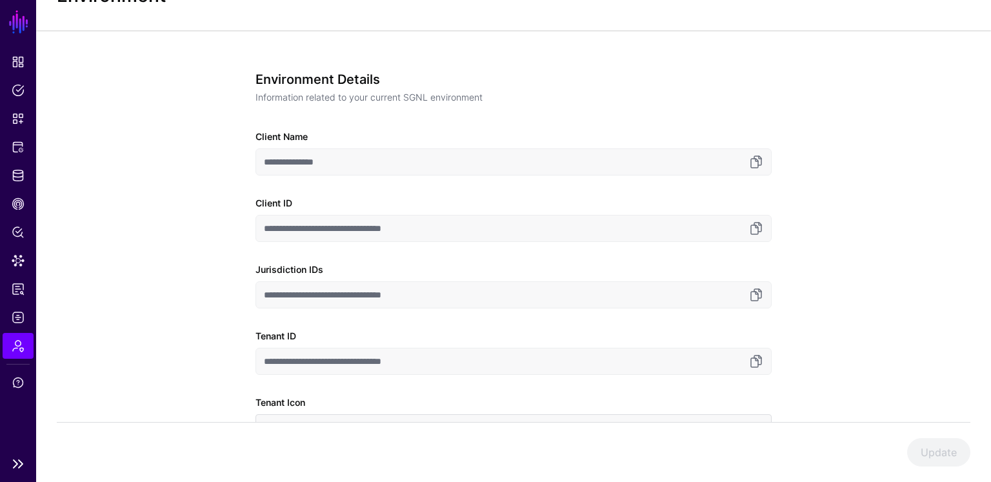
click at [28, 476] on nav "SGNL Dashboard Policies Snippets Protected Systems Identity Data Fabric CAEP Hu…" at bounding box center [18, 241] width 36 height 482
click at [35, 471] on nav "SGNL Dashboard Policies Snippets Protected Systems Identity Data Fabric CAEP Hu…" at bounding box center [18, 241] width 36 height 482
drag, startPoint x: 38, startPoint y: 469, endPoint x: 40, endPoint y: 461, distance: 8.0
click at [38, 468] on div "Update" at bounding box center [513, 452] width 955 height 60
click at [39, 454] on div "Update" at bounding box center [513, 452] width 955 height 60
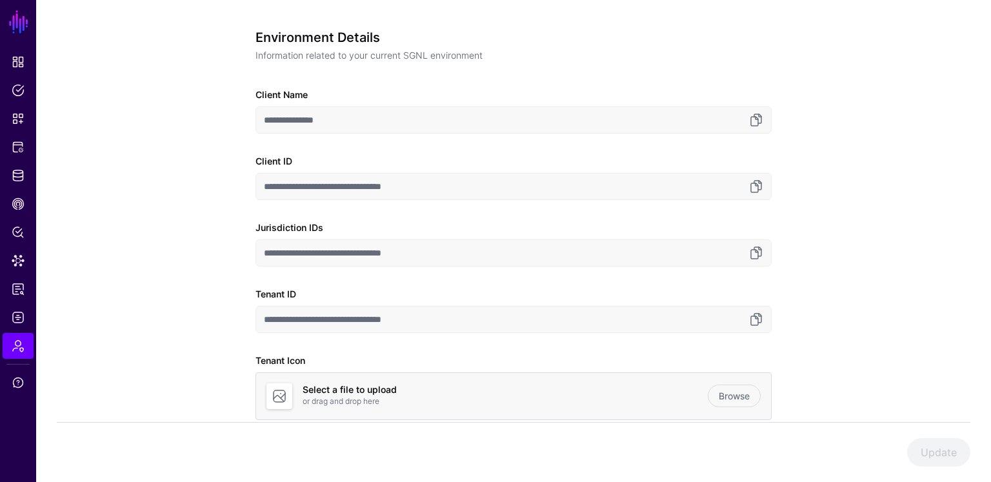
scroll to position [112, 0]
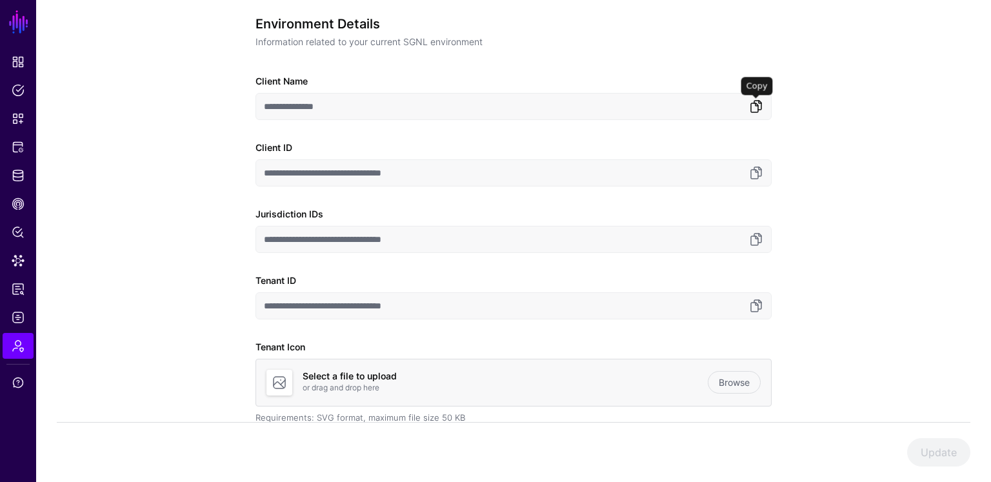
click at [752, 107] on link at bounding box center [756, 106] width 15 height 15
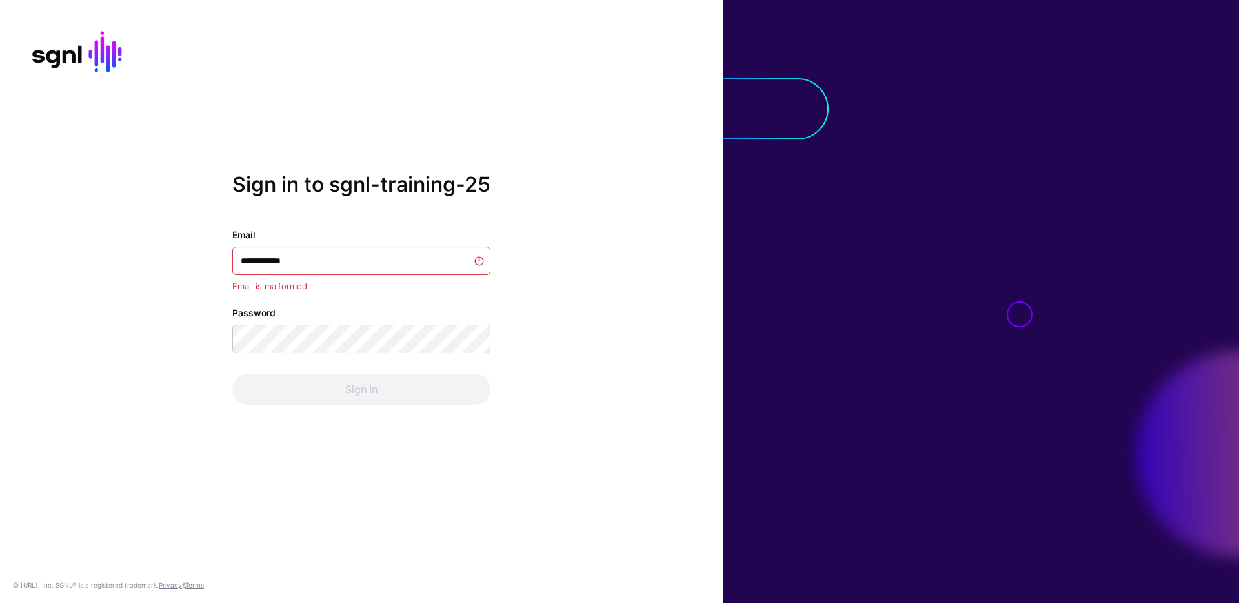
type input "**********"
click at [0, 602] on com-1password-button at bounding box center [0, 603] width 0 height 0
type input "*******"
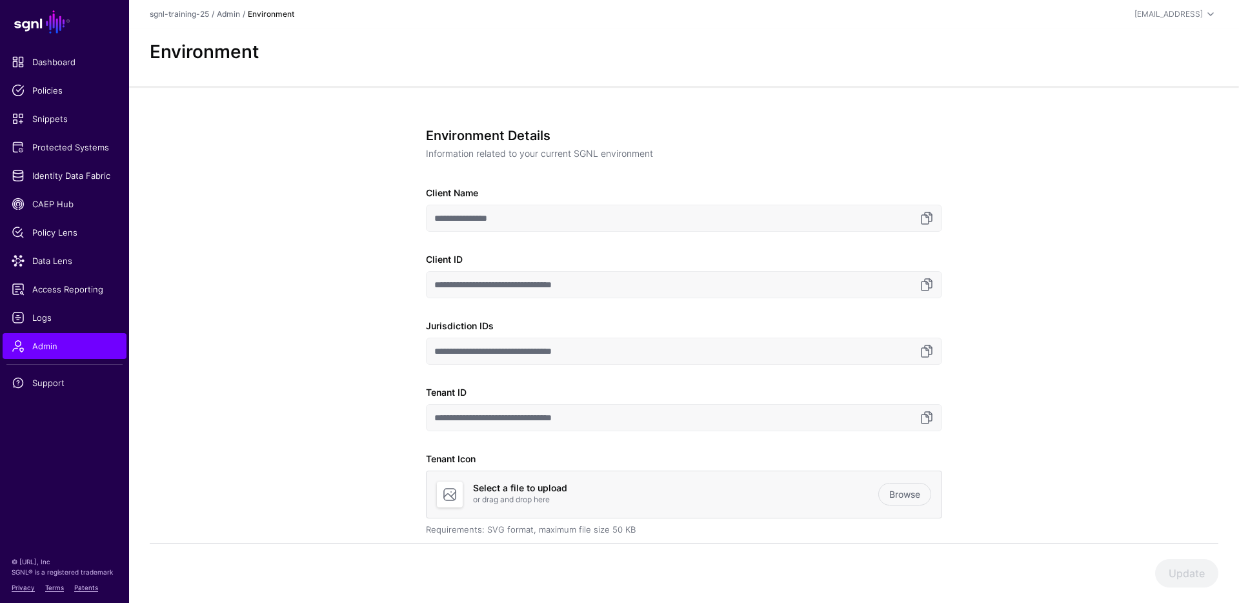
click at [935, 218] on input "**********" at bounding box center [684, 218] width 516 height 27
click at [930, 218] on link at bounding box center [926, 217] width 15 height 15
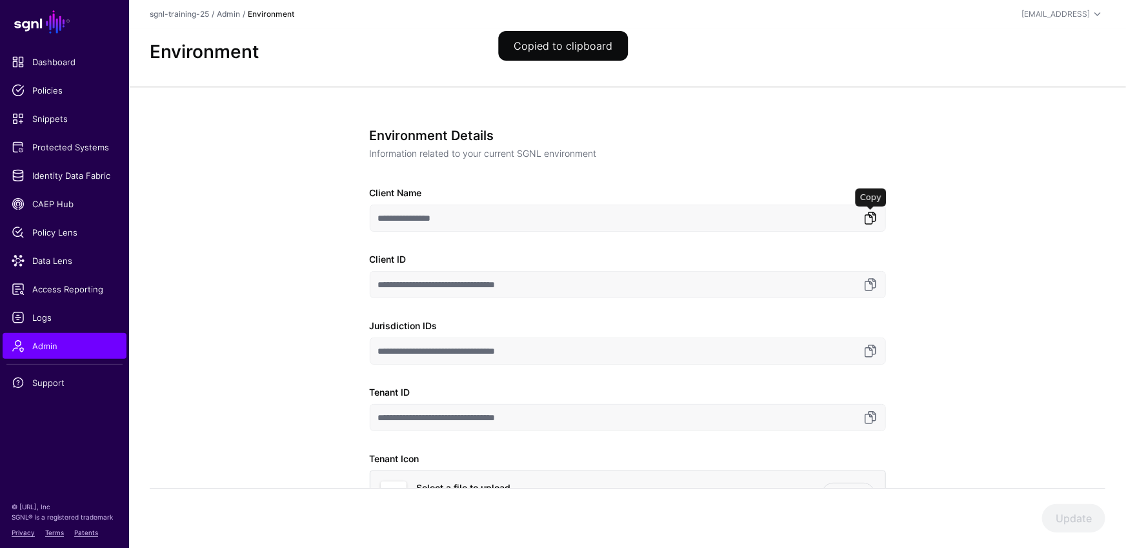
click at [875, 224] on link at bounding box center [870, 217] width 15 height 15
click at [874, 350] on link at bounding box center [870, 350] width 15 height 15
click at [866, 416] on link at bounding box center [870, 417] width 15 height 15
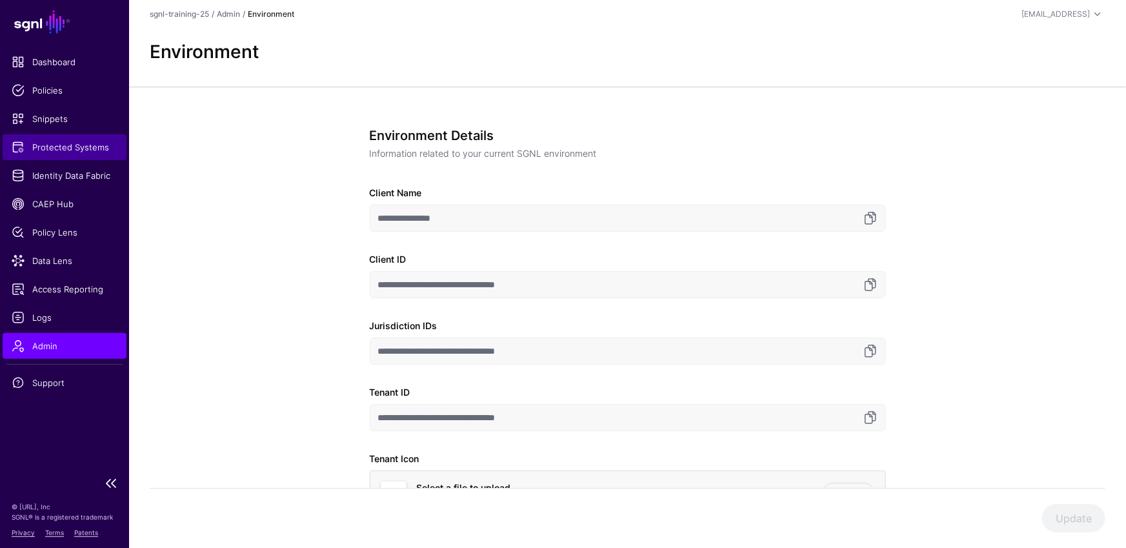
click at [74, 151] on span "Protected Systems" at bounding box center [65, 147] width 106 height 13
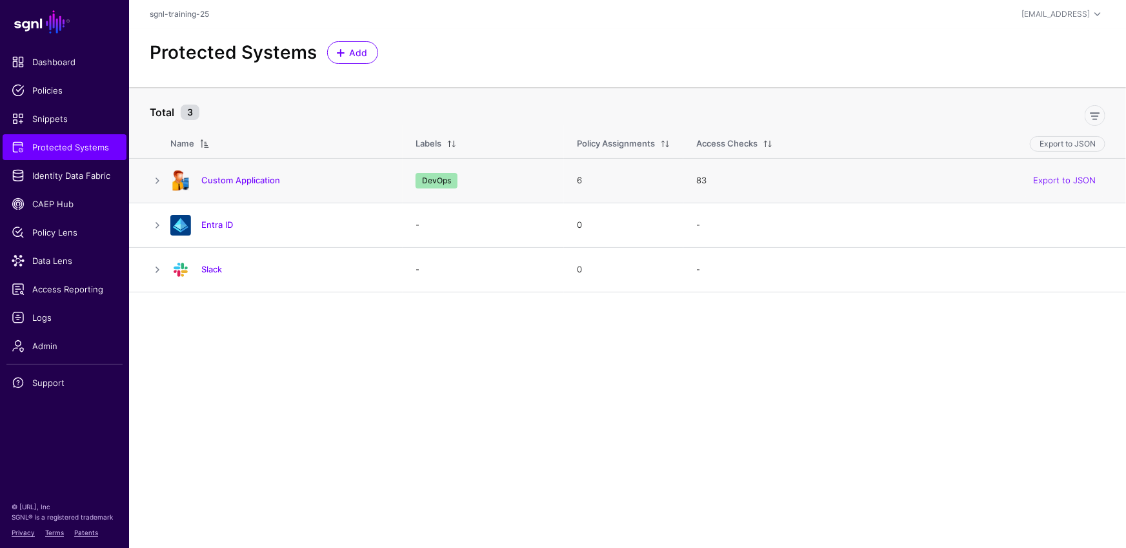
click at [228, 188] on div "Custom Application" at bounding box center [280, 180] width 230 height 21
click at [229, 181] on link "Custom Application" at bounding box center [240, 180] width 79 height 10
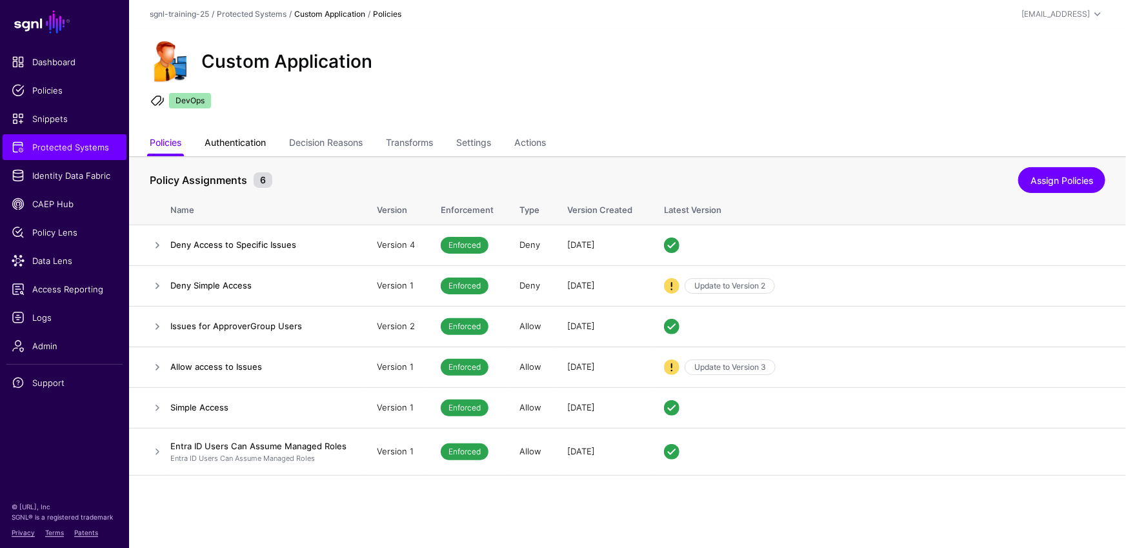
click at [222, 133] on link "Authentication" at bounding box center [235, 144] width 61 height 25
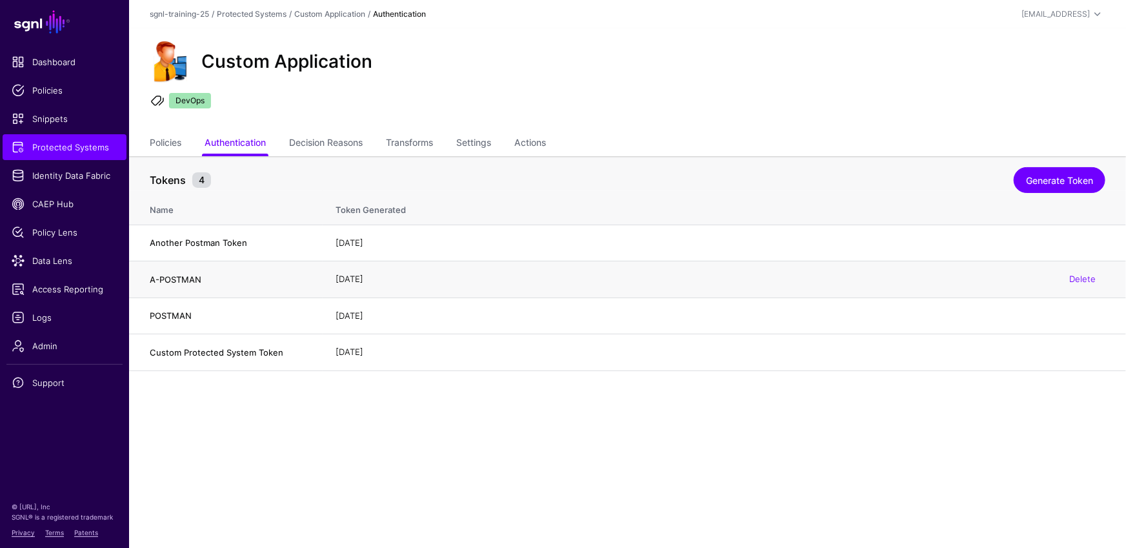
click at [1099, 276] on div "Delete" at bounding box center [1083, 279] width 46 height 32
click at [1091, 279] on link "Delete" at bounding box center [1083, 279] width 26 height 10
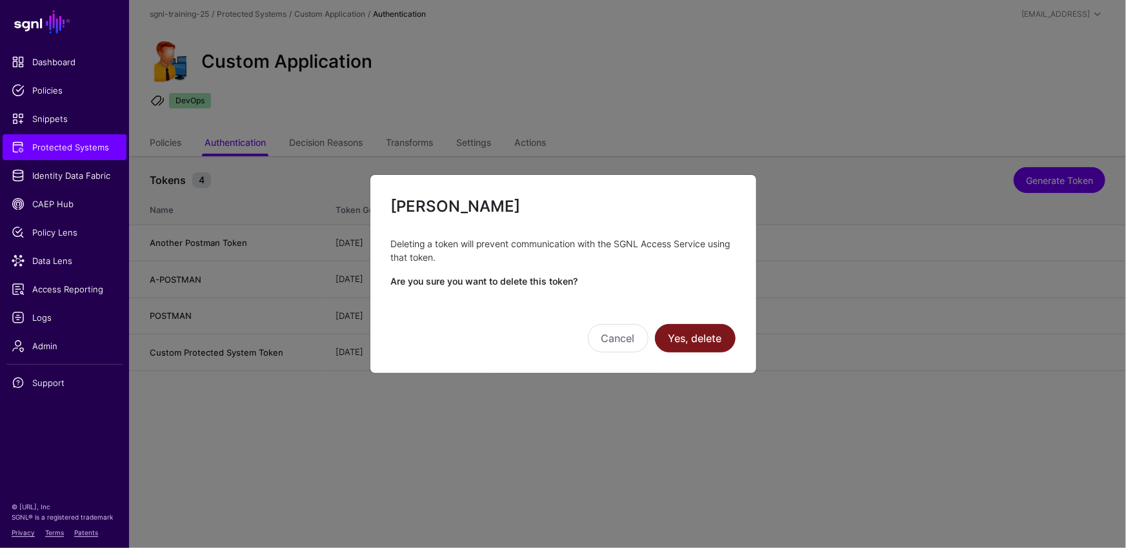
click at [723, 327] on button "Yes, delete" at bounding box center [695, 338] width 81 height 28
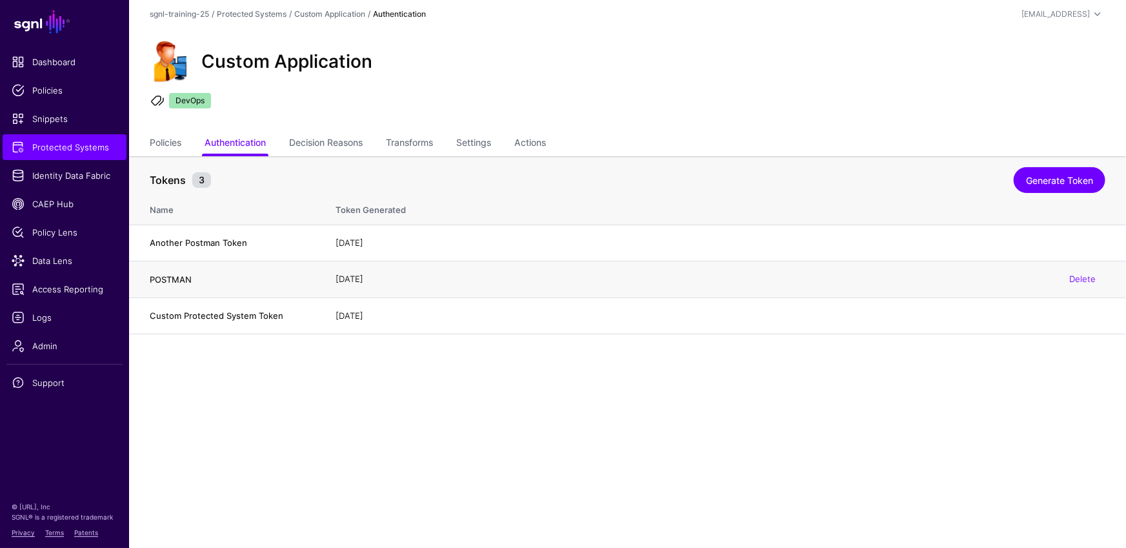
click at [1085, 285] on div "Delete" at bounding box center [1083, 279] width 46 height 32
click at [1081, 278] on link "Delete" at bounding box center [1083, 279] width 26 height 10
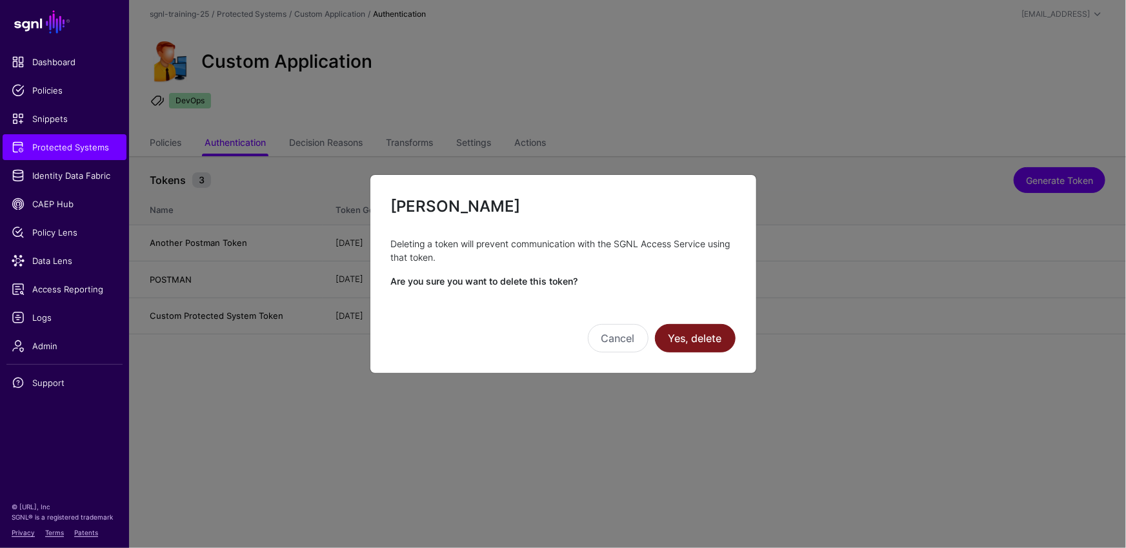
click at [709, 345] on button "Yes, delete" at bounding box center [695, 338] width 81 height 28
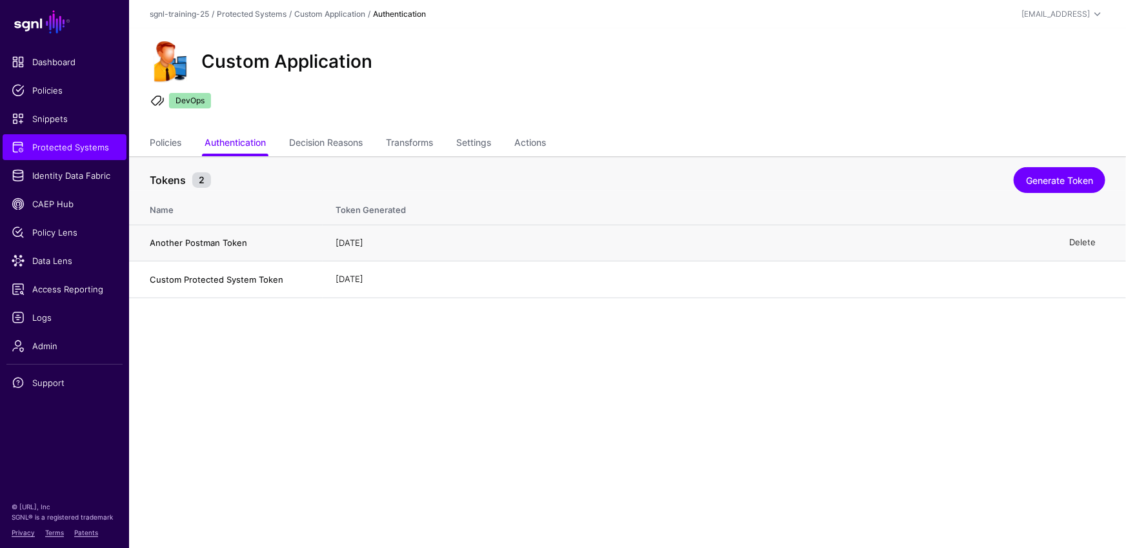
click at [1079, 239] on link "Delete" at bounding box center [1083, 243] width 26 height 10
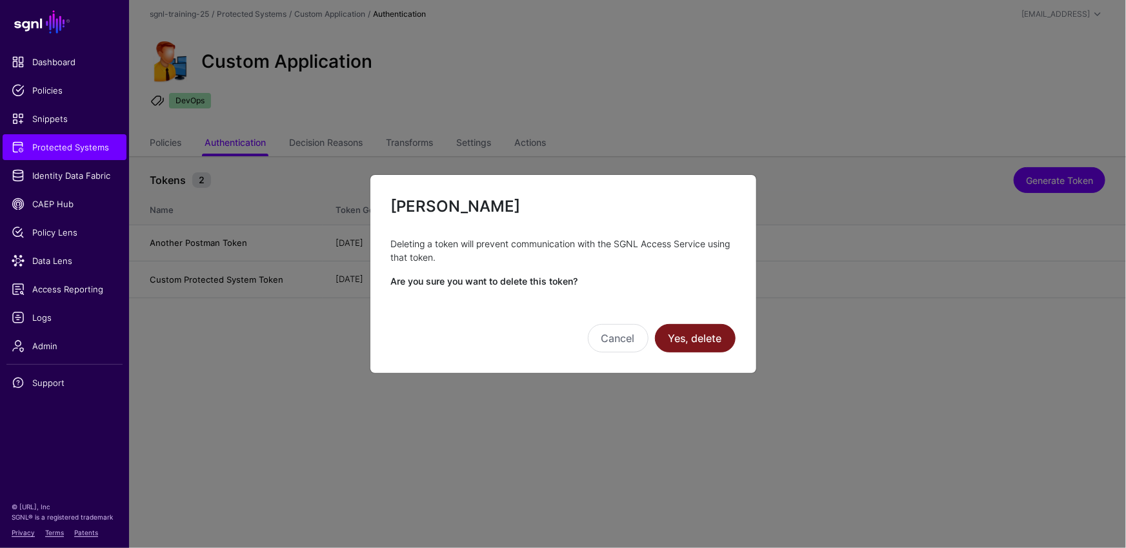
click at [701, 340] on button "Yes, delete" at bounding box center [695, 338] width 81 height 28
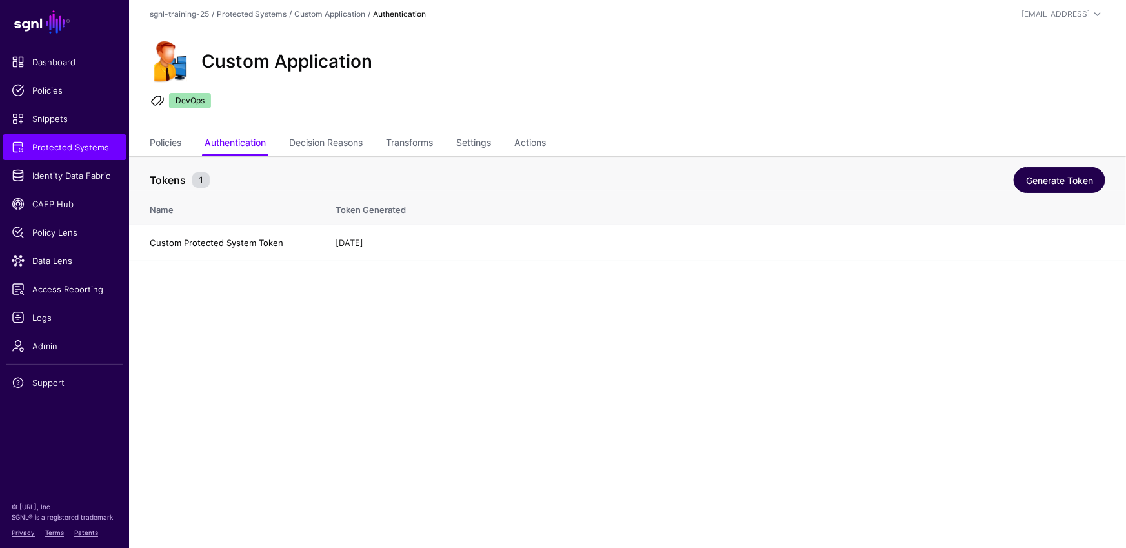
click at [1052, 184] on link "Generate Token" at bounding box center [1060, 180] width 92 height 26
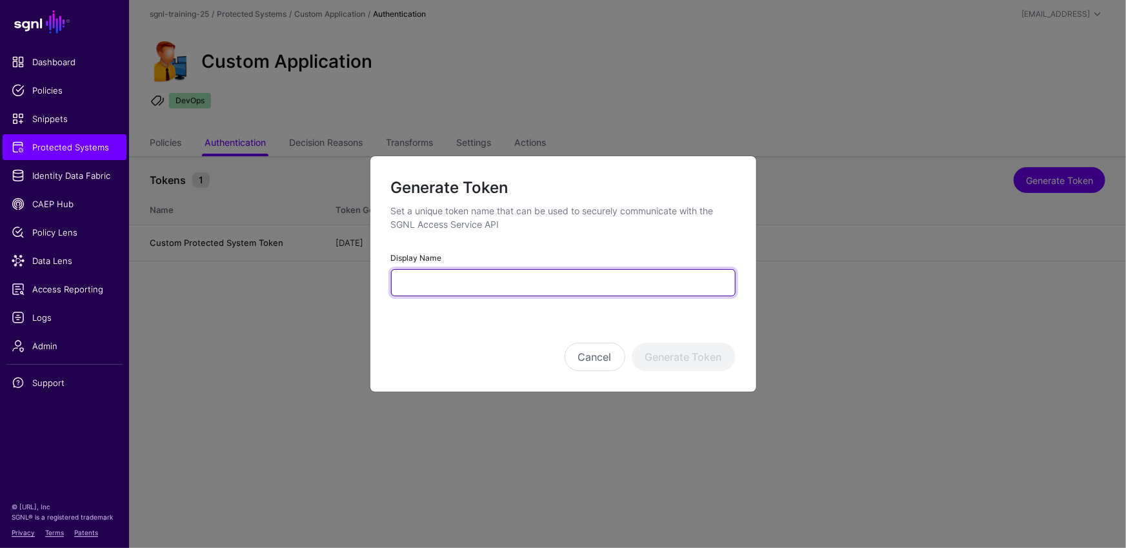
click at [469, 293] on input "Display Name" at bounding box center [563, 282] width 345 height 27
type input "*******"
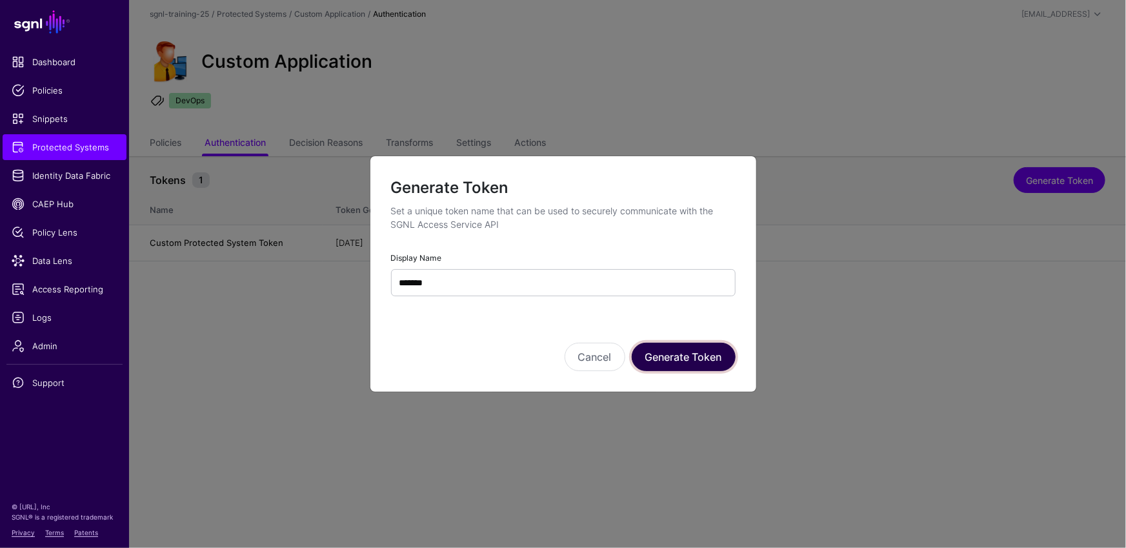
click at [698, 352] on button "Generate Token" at bounding box center [684, 357] width 104 height 28
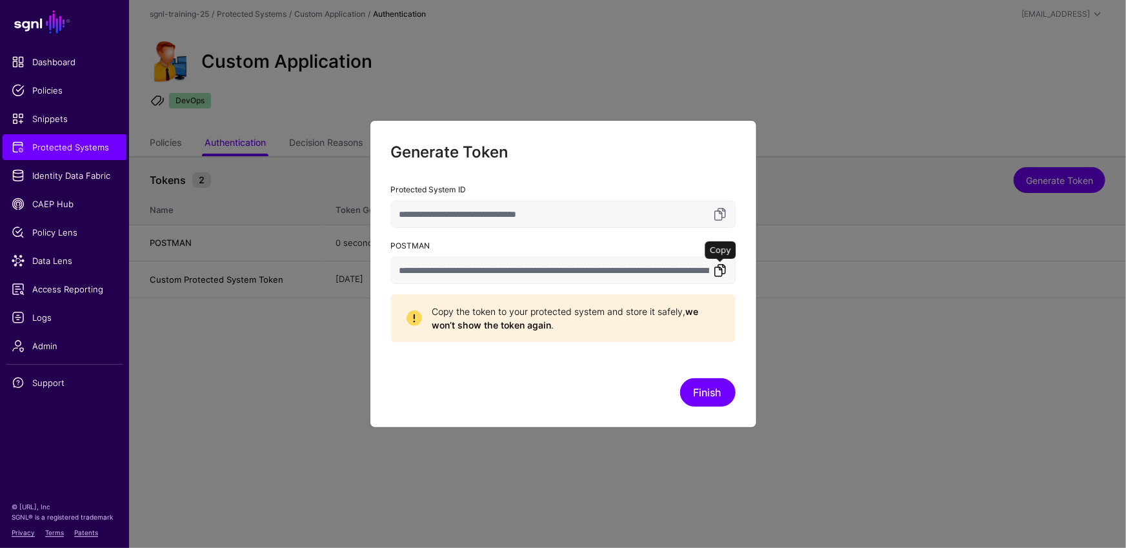
click at [721, 272] on link at bounding box center [720, 270] width 15 height 15
click at [717, 390] on button "Finish" at bounding box center [708, 392] width 56 height 28
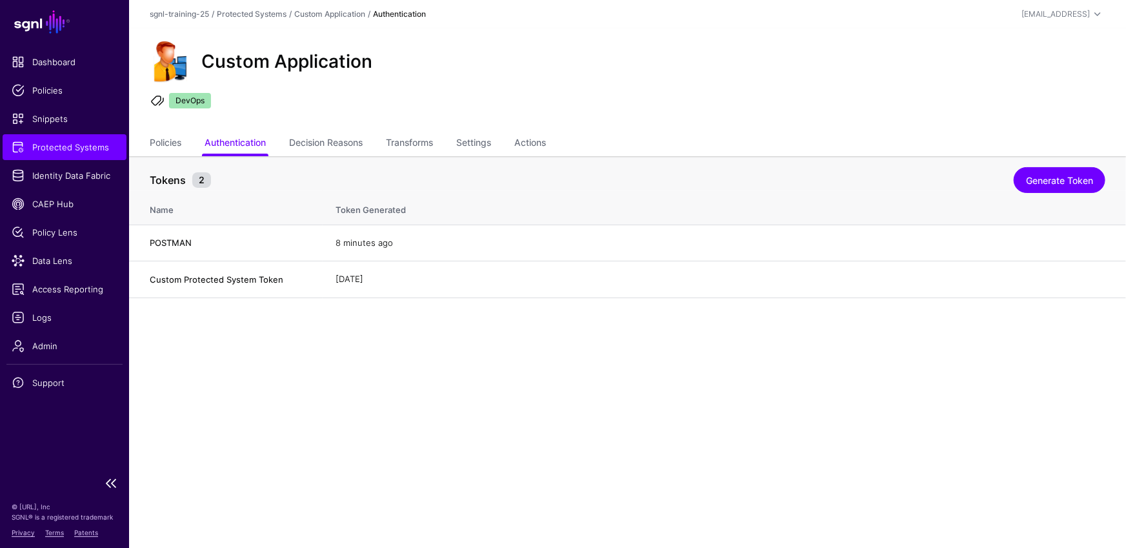
drag, startPoint x: 341, startPoint y: 394, endPoint x: 0, endPoint y: 230, distance: 378.5
click at [340, 391] on main "SGNL Dashboard Policies Snippets Protected Systems Identity Data Fabric CAEP Hu…" at bounding box center [563, 274] width 1126 height 548
click at [48, 248] on link "Data Lens" at bounding box center [65, 261] width 124 height 26
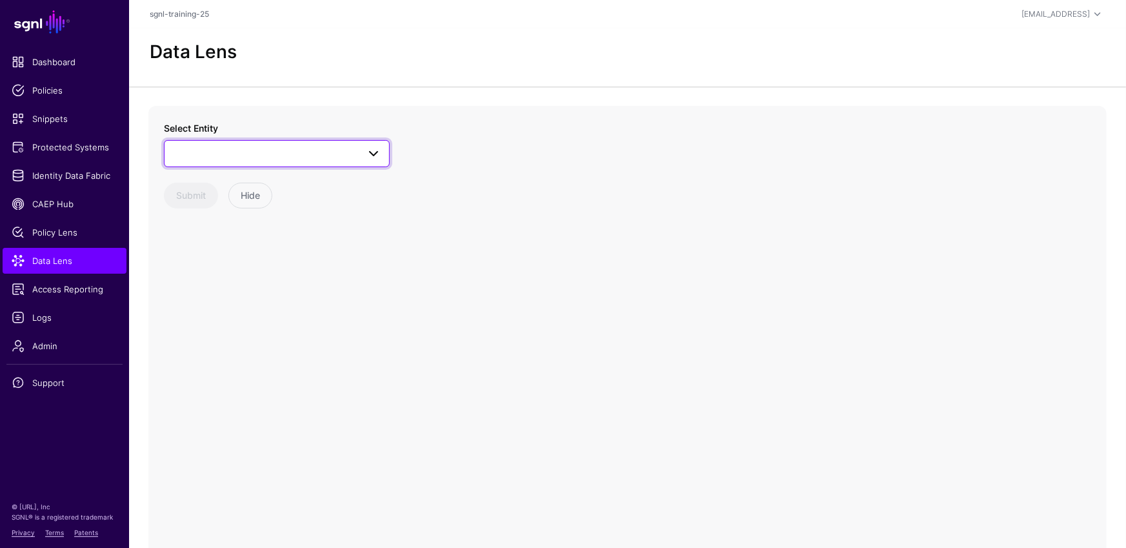
click at [328, 140] on link at bounding box center [277, 153] width 226 height 27
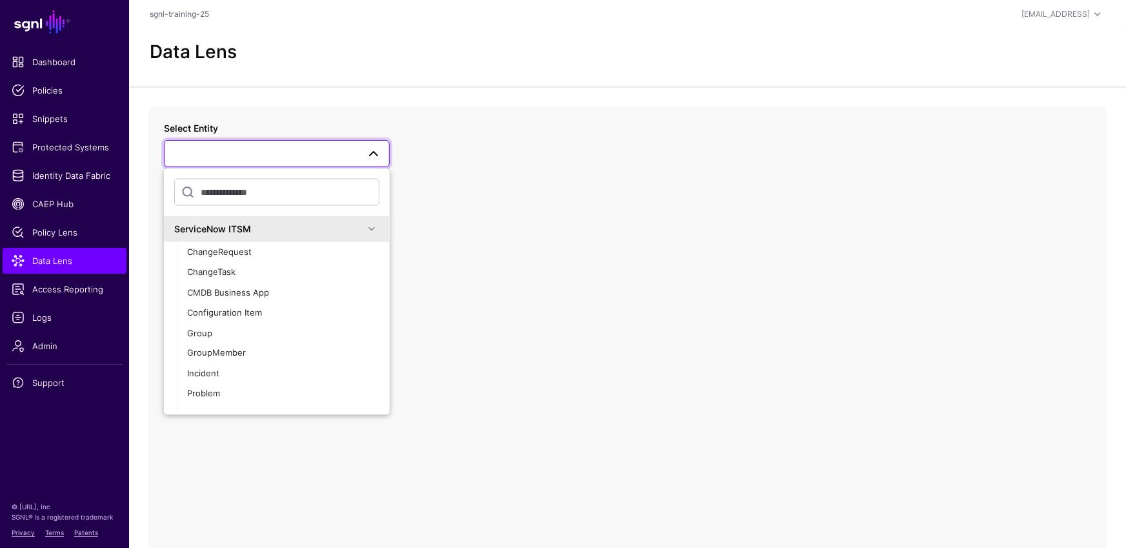
drag, startPoint x: 280, startPoint y: 236, endPoint x: 283, endPoint y: 222, distance: 14.6
click at [280, 236] on div "ServiceNow ITSM" at bounding box center [277, 229] width 226 height 26
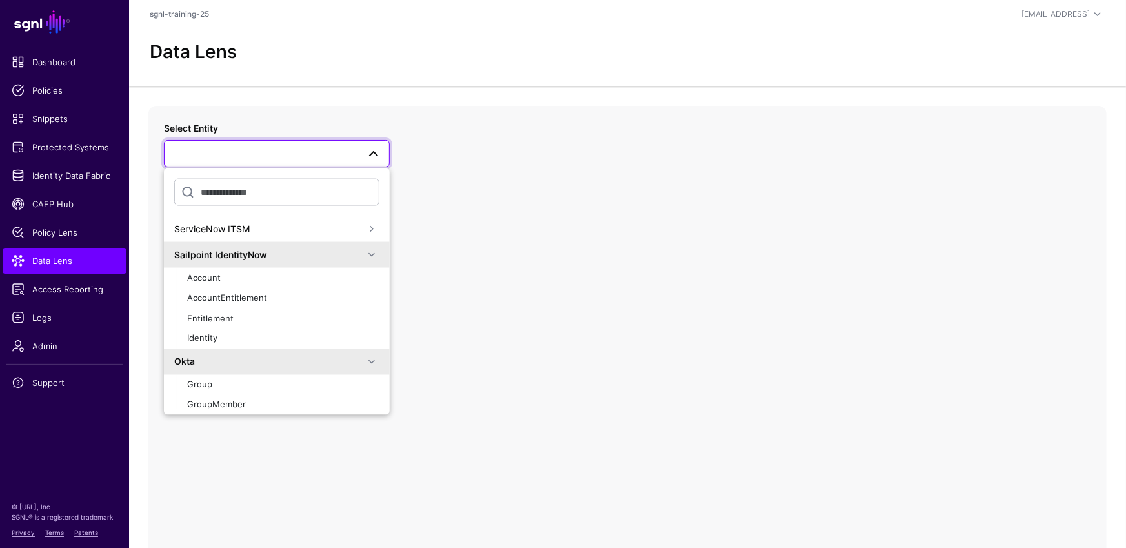
scroll to position [158, 0]
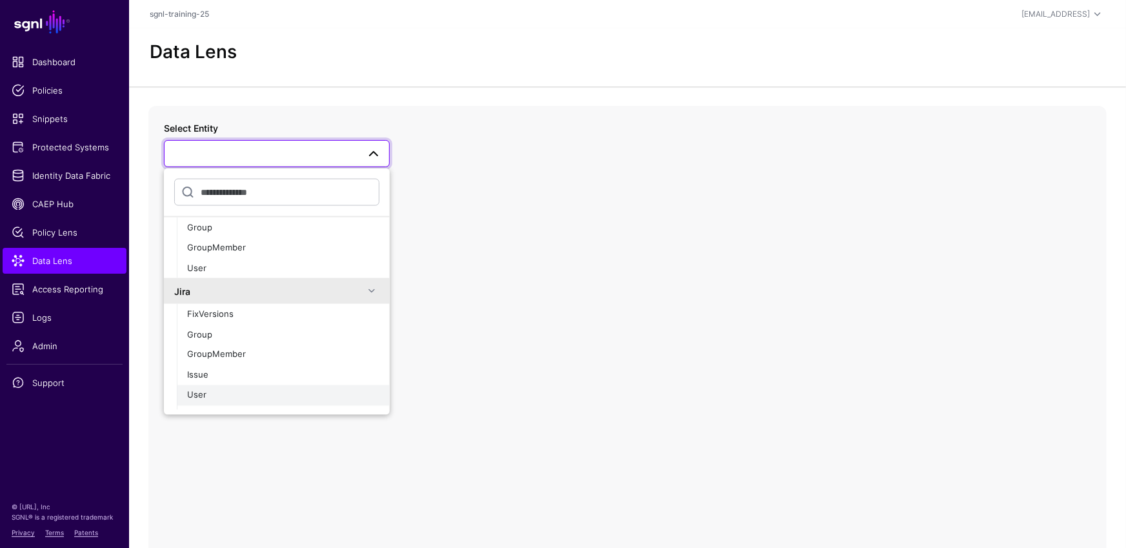
click at [216, 394] on div "User" at bounding box center [283, 395] width 192 height 13
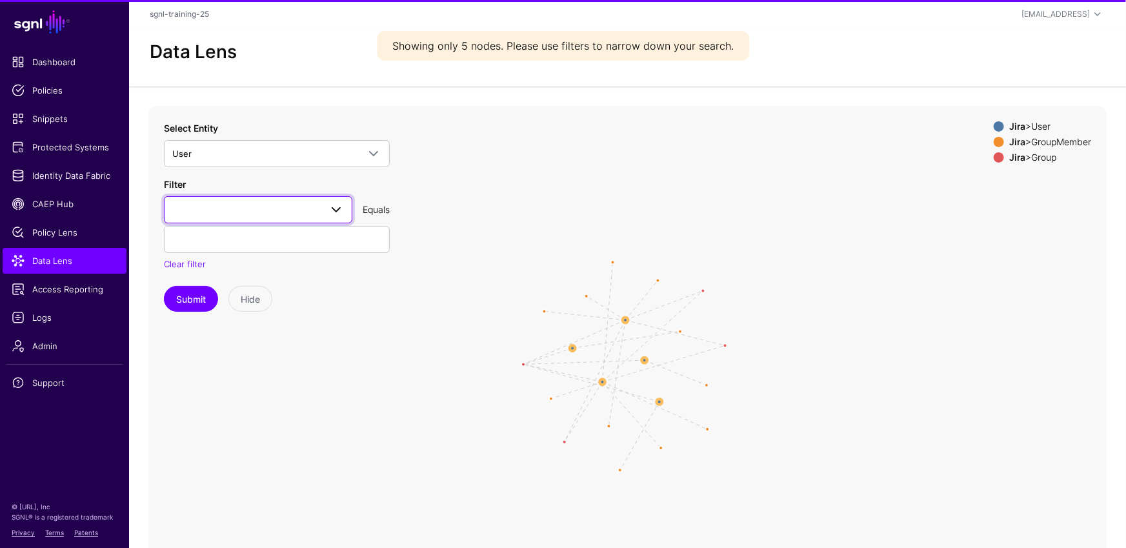
click at [281, 214] on span at bounding box center [258, 209] width 172 height 15
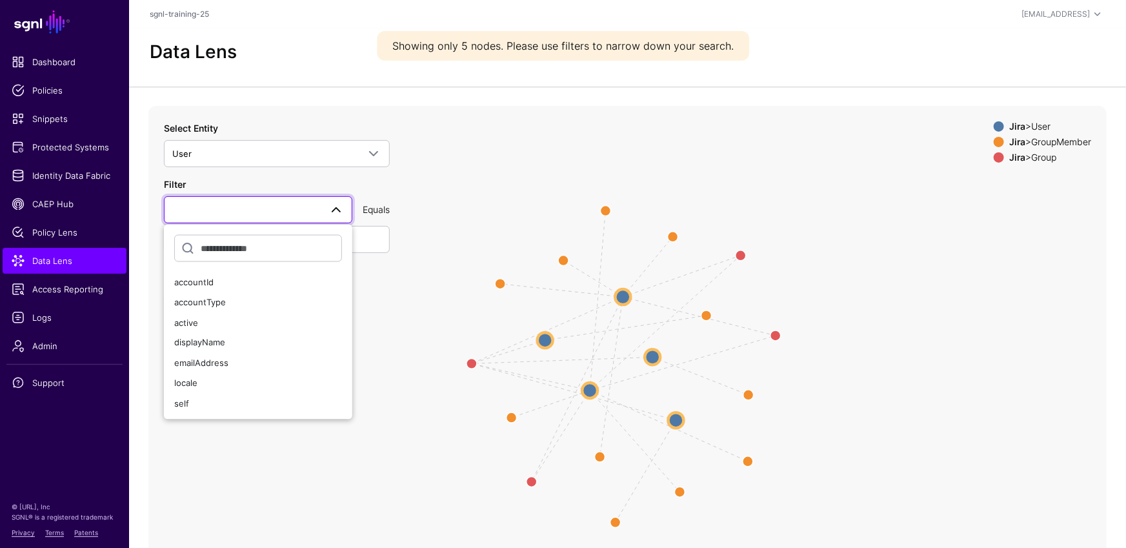
click at [265, 229] on div at bounding box center [258, 250] width 188 height 43
click at [274, 159] on span "User" at bounding box center [265, 154] width 186 height 14
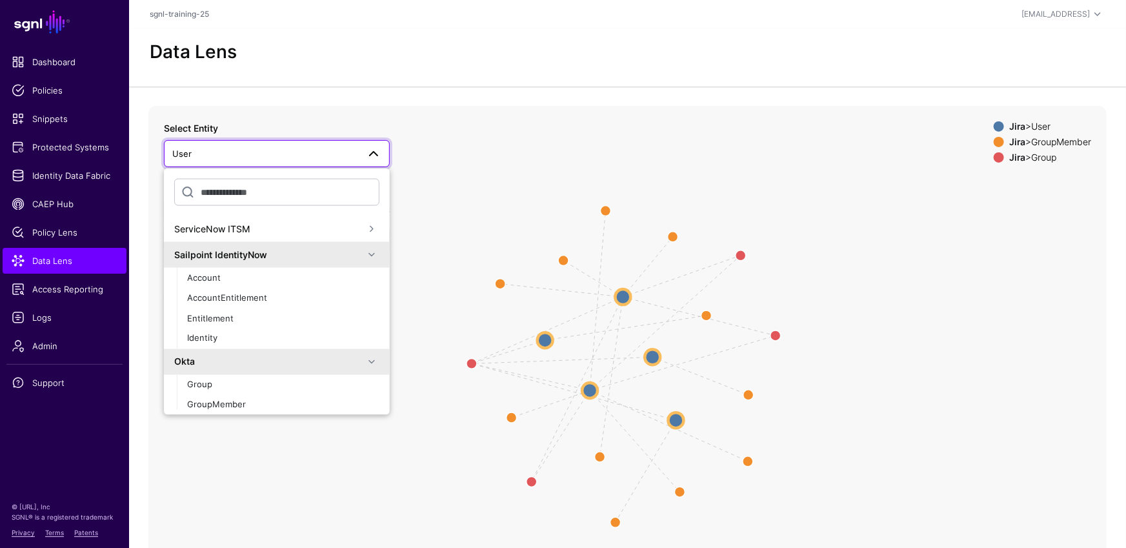
drag, startPoint x: 902, startPoint y: 256, endPoint x: 900, endPoint y: 247, distance: 8.6
click at [902, 256] on icon "UserMember UserMemberGroup UserMember UserMember UserMemberGroup UserMemberGrou…" at bounding box center [627, 364] width 959 height 516
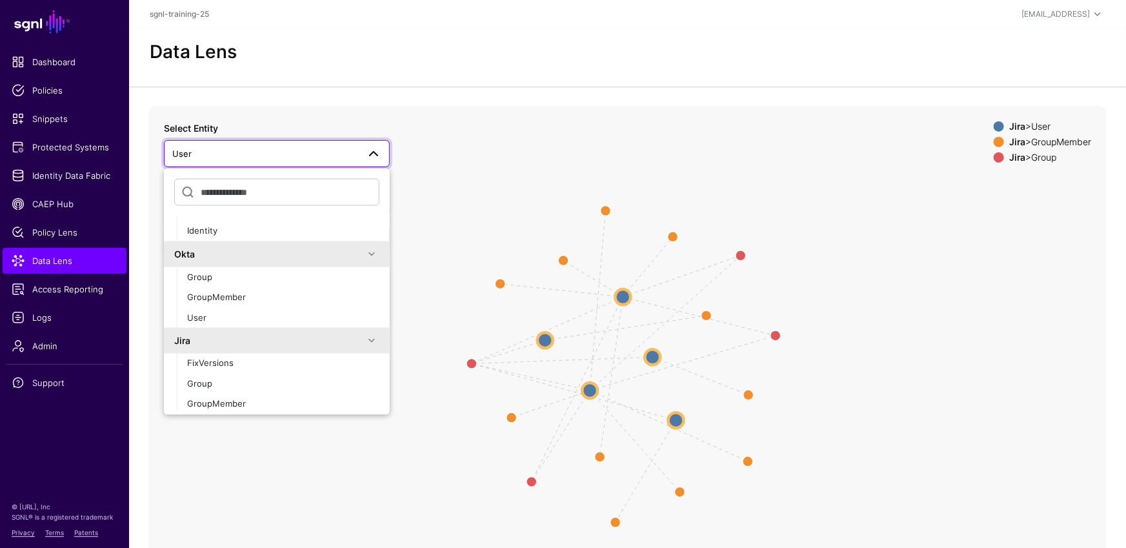
scroll to position [223, 0]
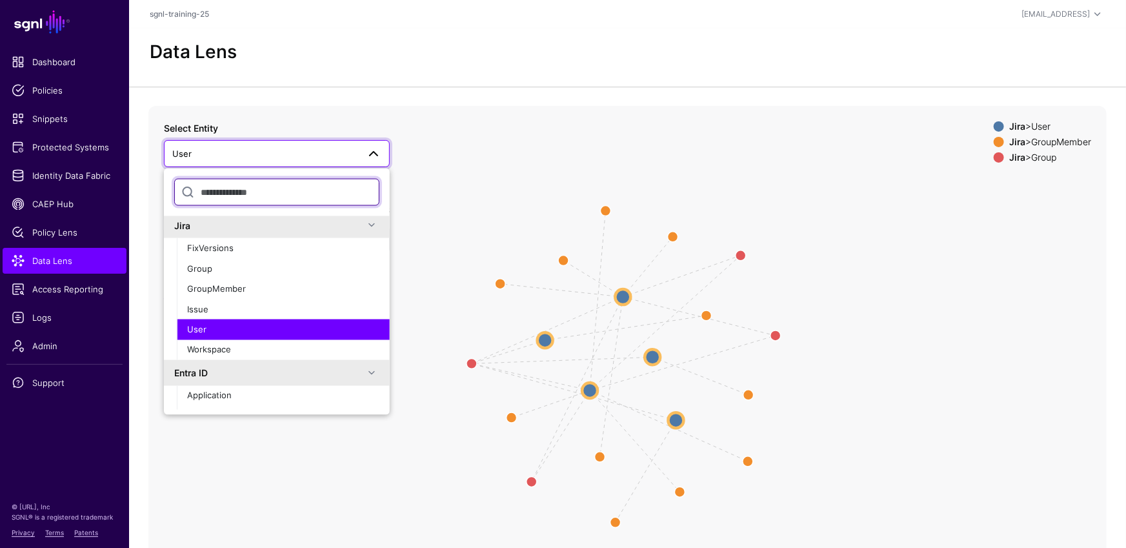
click at [281, 194] on input "text" at bounding box center [276, 191] width 205 height 27
drag, startPoint x: 247, startPoint y: 329, endPoint x: 247, endPoint y: 312, distance: 17.4
click at [247, 329] on div "User" at bounding box center [283, 329] width 192 height 13
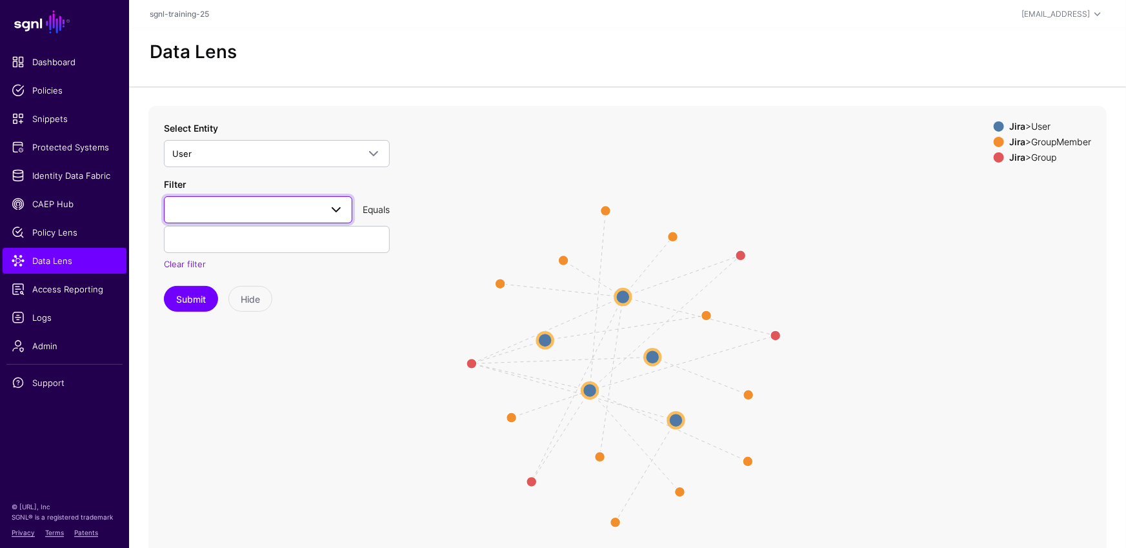
click at [254, 200] on link at bounding box center [258, 209] width 188 height 27
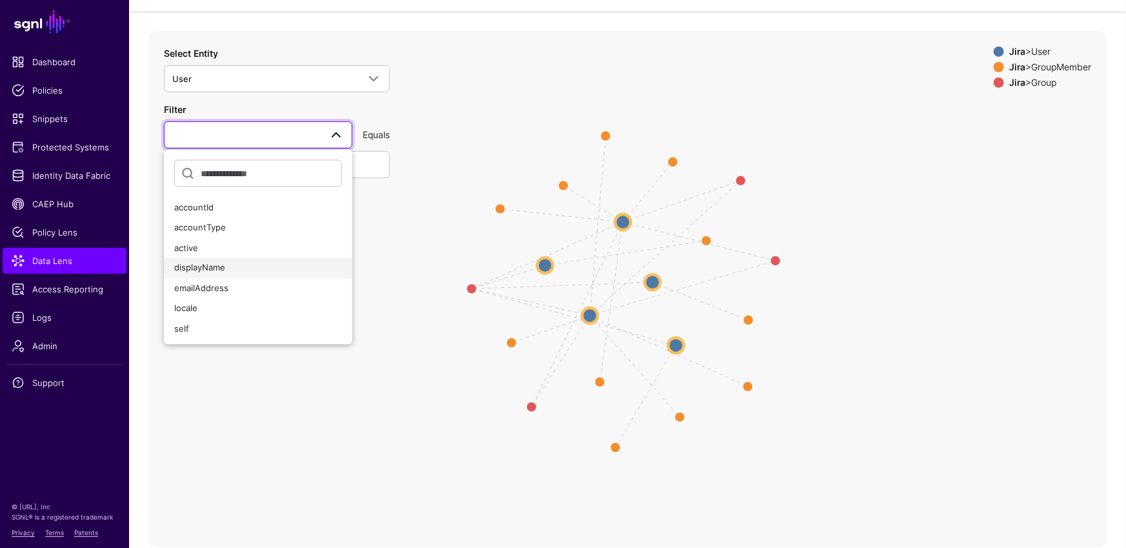
click at [235, 276] on button "displayName" at bounding box center [258, 268] width 188 height 21
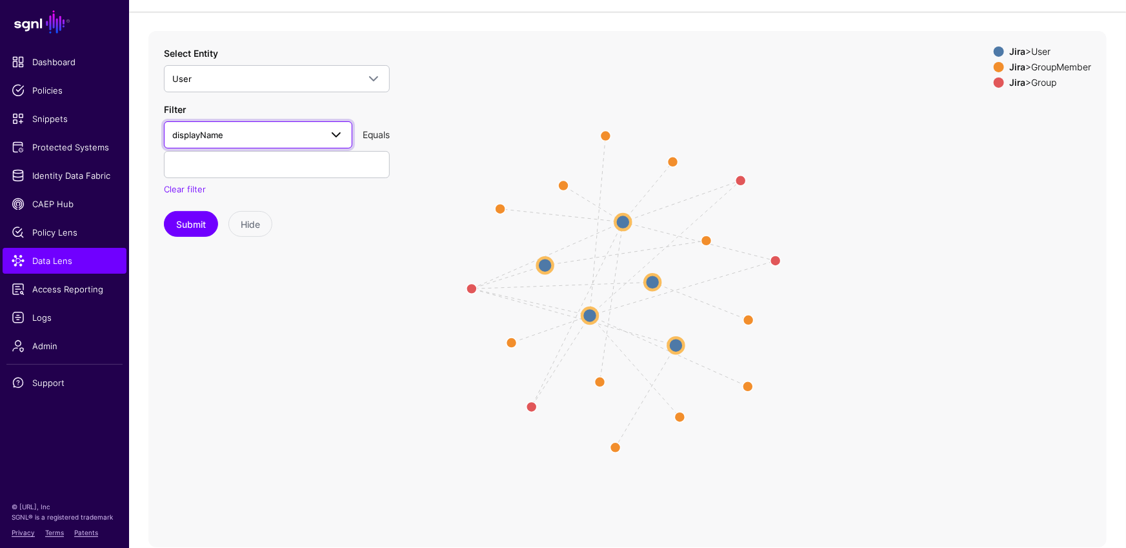
click at [256, 141] on span "displayName" at bounding box center [258, 134] width 172 height 15
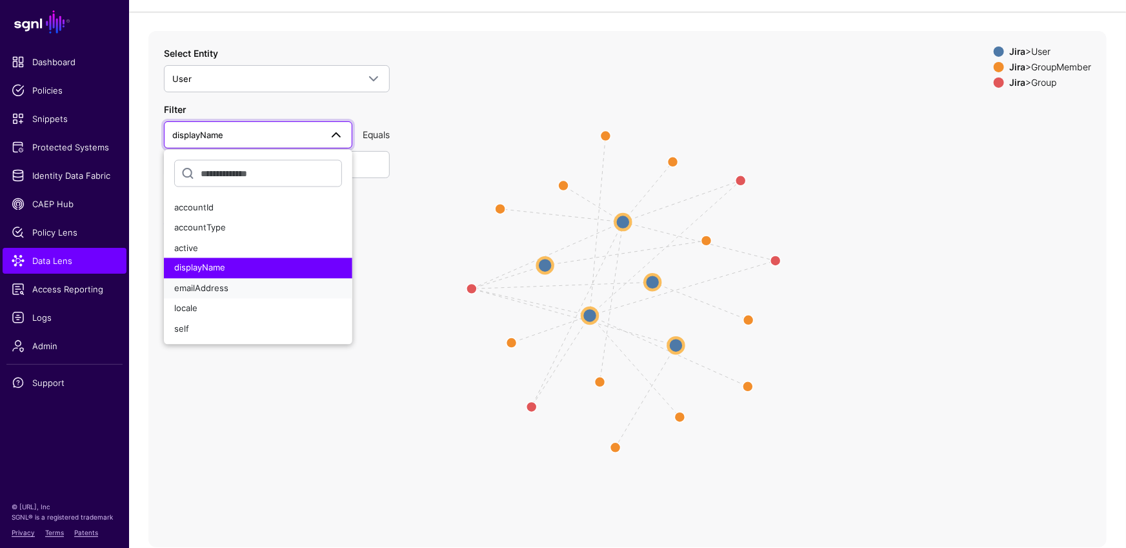
drag, startPoint x: 231, startPoint y: 283, endPoint x: 234, endPoint y: 239, distance: 43.4
click at [231, 283] on div "emailAddress" at bounding box center [258, 288] width 168 height 13
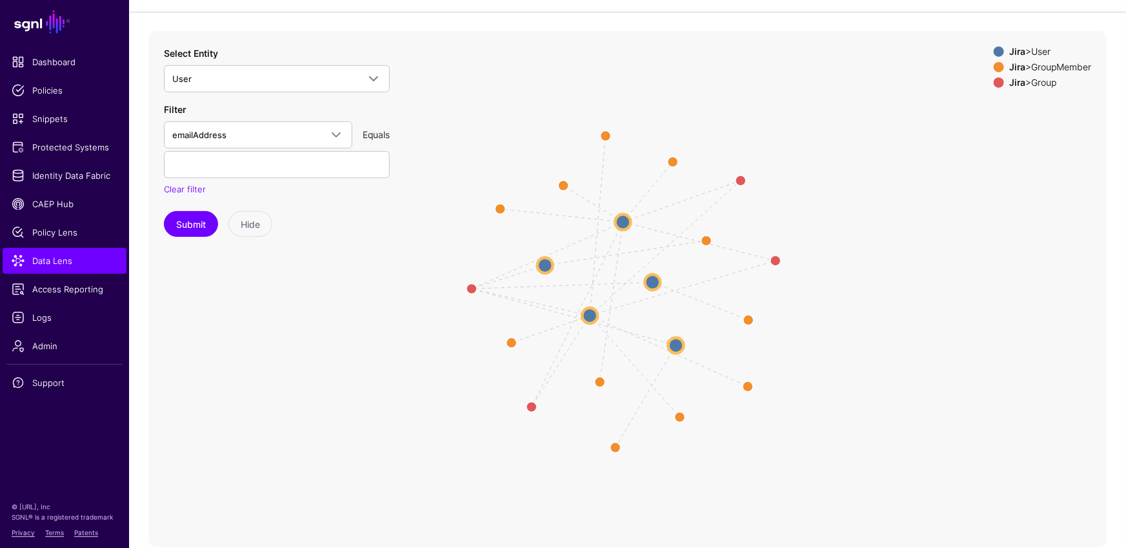
click at [242, 180] on div "Filter emailAddress accountId accountType active displayName emailAddress local…" at bounding box center [277, 150] width 226 height 94
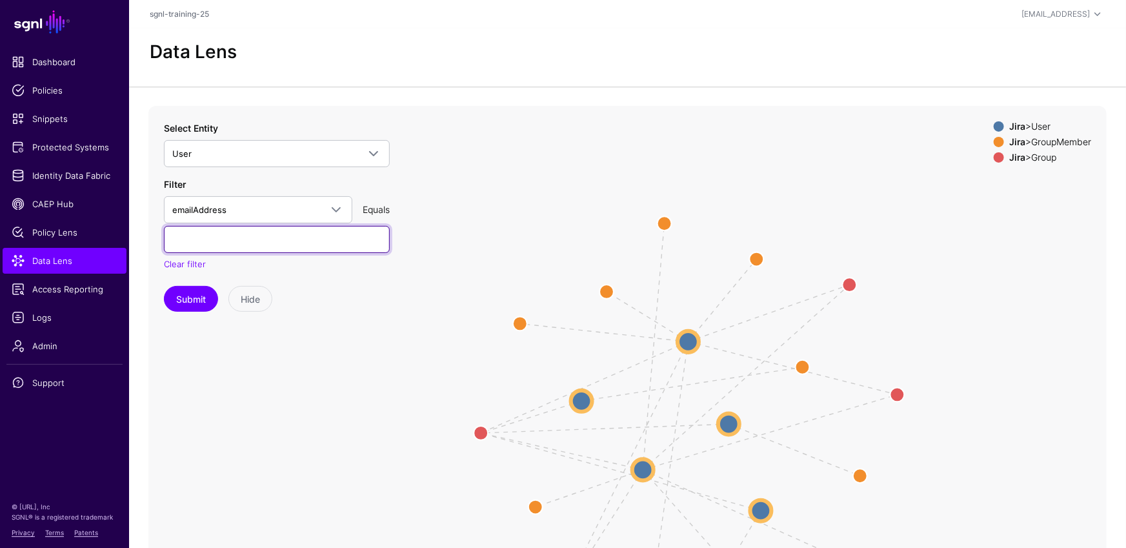
click at [316, 246] on input "text" at bounding box center [277, 239] width 226 height 27
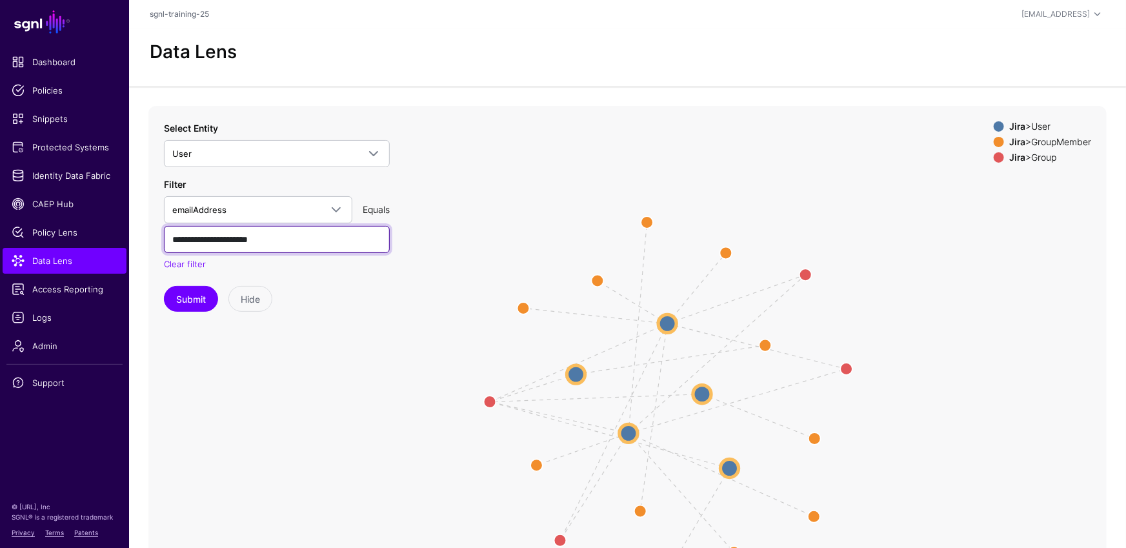
type input "**********"
click at [164, 286] on button "Submit" at bounding box center [191, 299] width 54 height 26
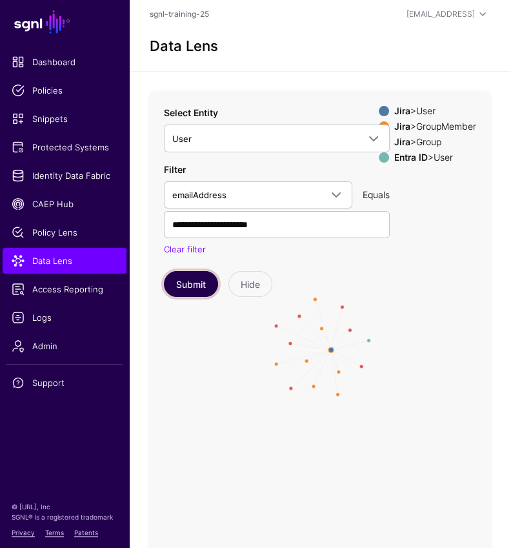
click at [194, 281] on button "Submit" at bounding box center [191, 284] width 54 height 26
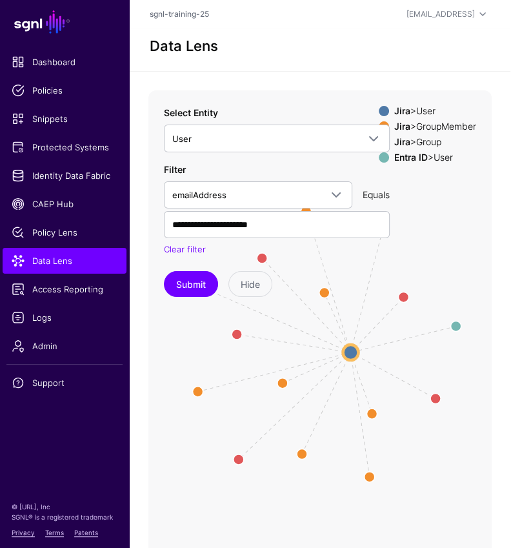
click at [312, 72] on app-datalens-start "**********" at bounding box center [320, 317] width 382 height 578
click at [332, 73] on app-datalens-start "**********" at bounding box center [320, 317] width 382 height 578
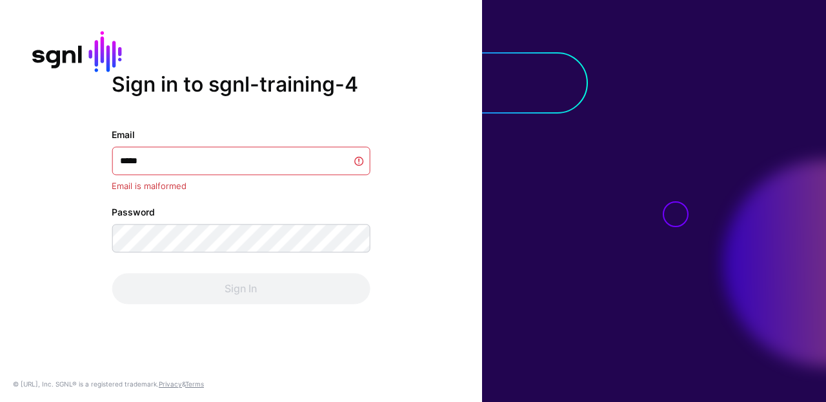
type input "******"
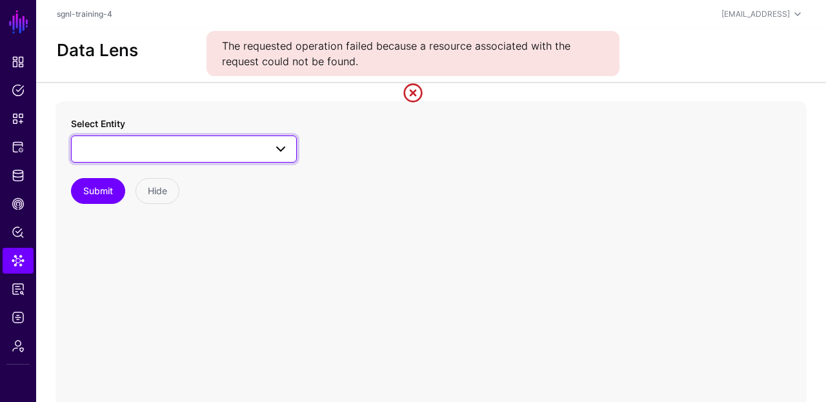
click at [242, 147] on span at bounding box center [183, 148] width 209 height 15
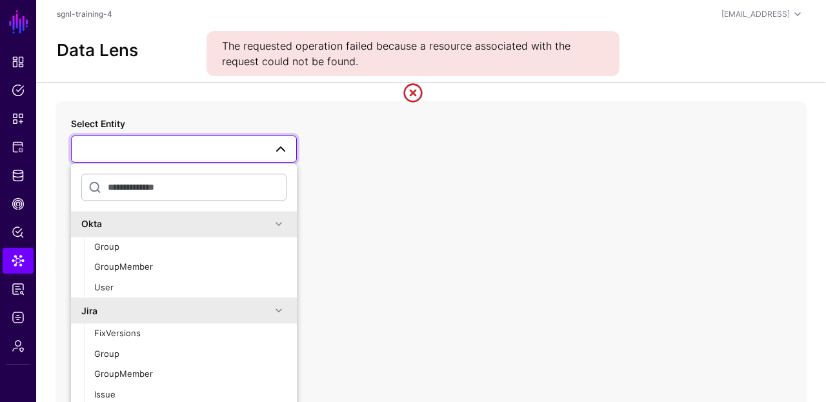
click at [244, 144] on span at bounding box center [183, 148] width 209 height 15
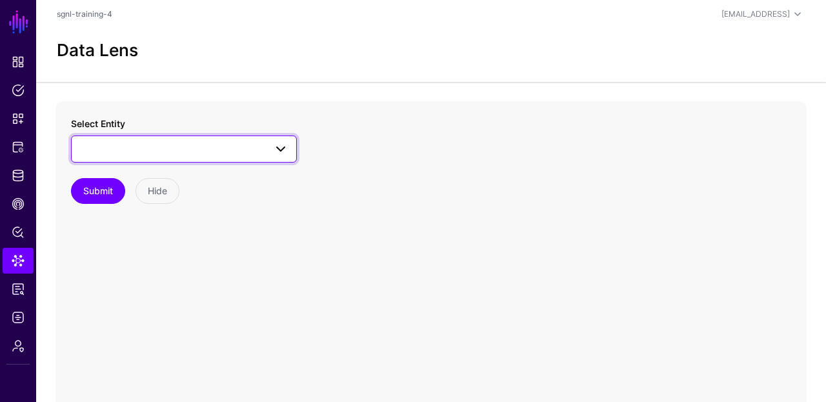
click at [218, 152] on span at bounding box center [183, 148] width 209 height 15
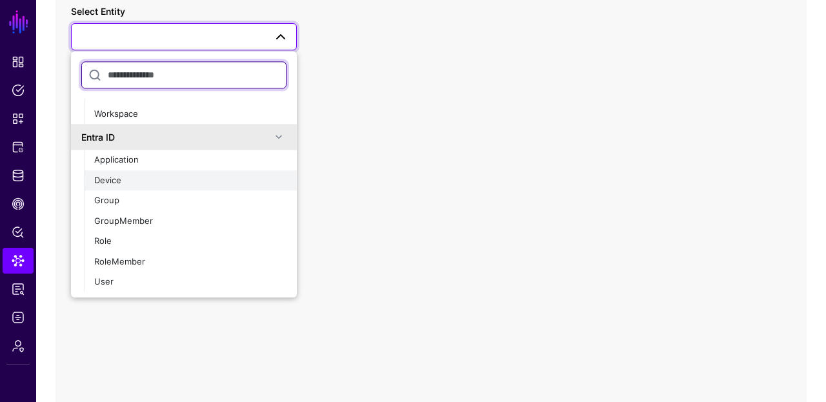
scroll to position [85, 0]
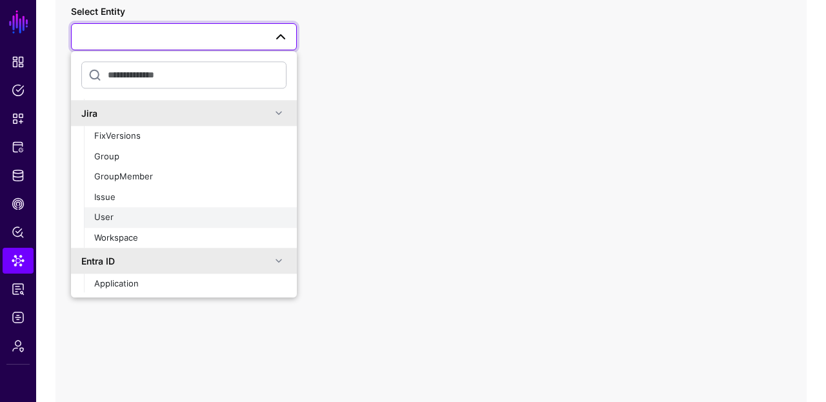
click at [167, 215] on div "User" at bounding box center [190, 218] width 192 height 13
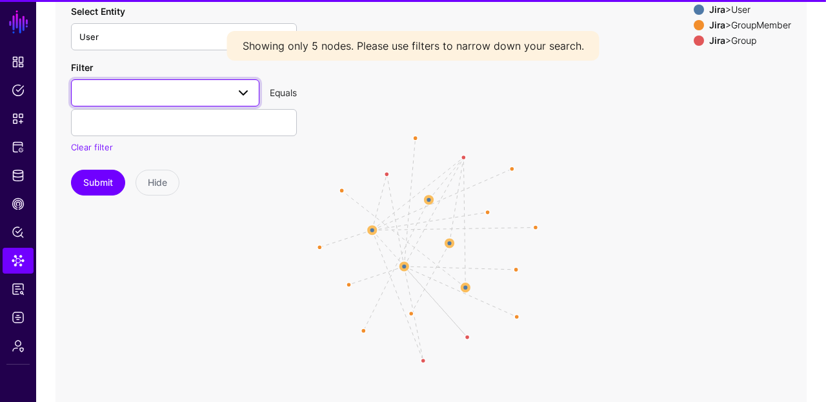
click at [202, 85] on span at bounding box center [165, 92] width 172 height 15
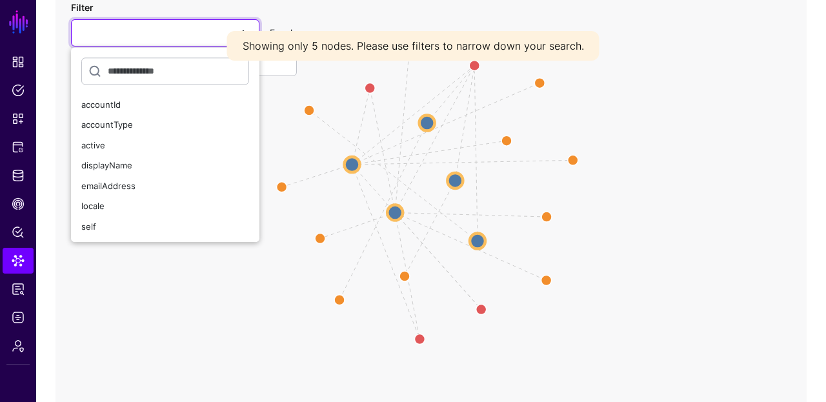
scroll to position [178, 0]
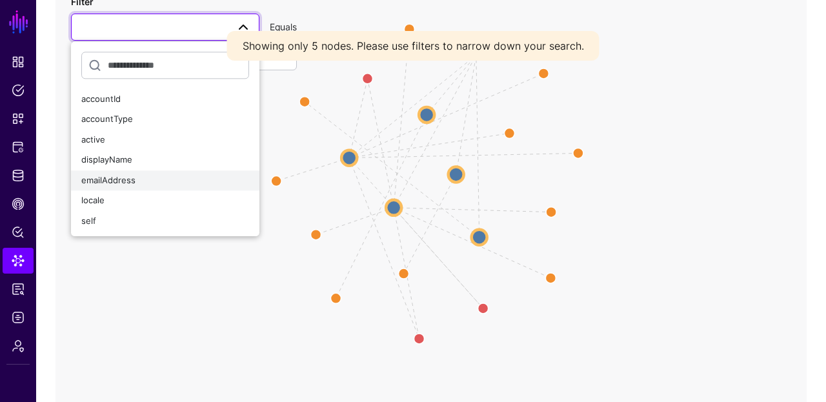
click at [140, 172] on button "emailAddress" at bounding box center [165, 180] width 188 height 21
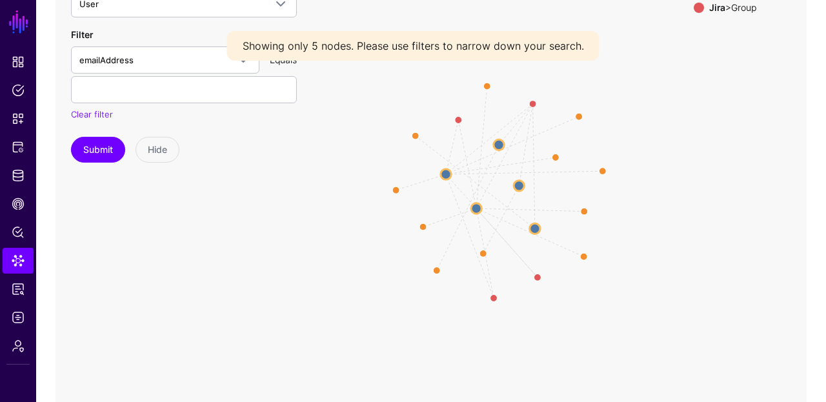
scroll to position [45, 0]
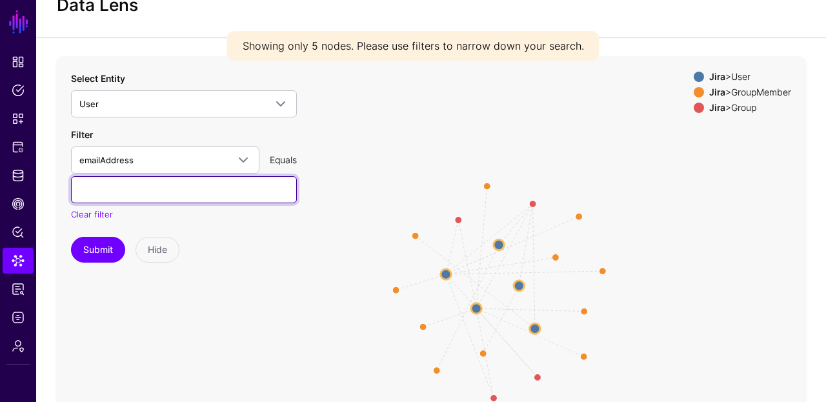
click at [196, 190] on input "text" at bounding box center [184, 189] width 226 height 27
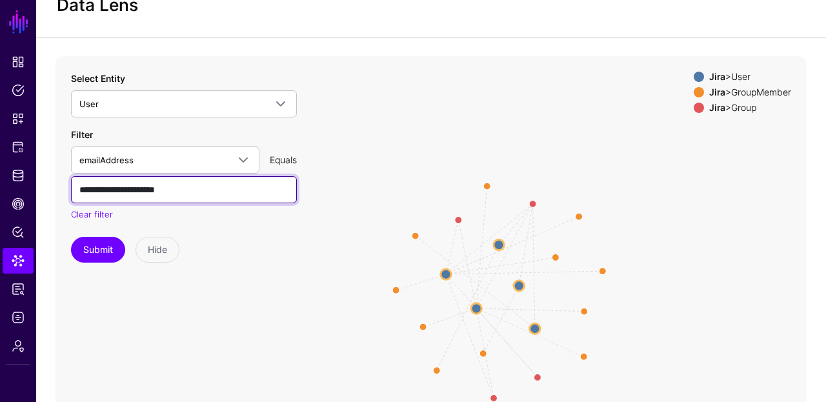
type input "**********"
click at [71, 237] on button "Submit" at bounding box center [98, 250] width 54 height 26
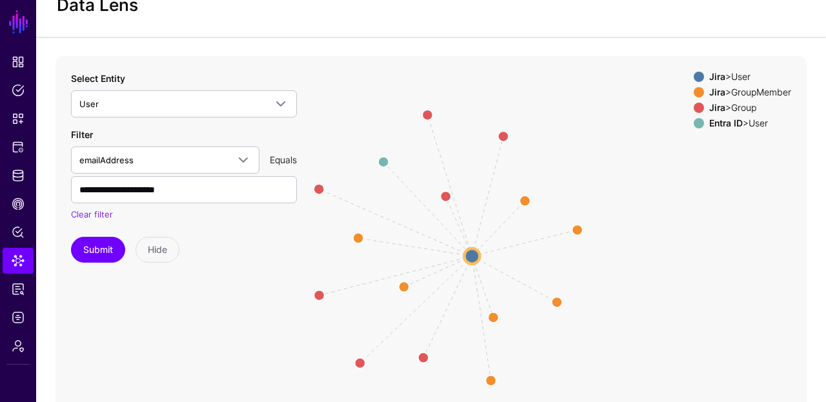
drag, startPoint x: 578, startPoint y: 190, endPoint x: 596, endPoint y: 152, distance: 42.5
click at [596, 152] on icon "same_as UserMember UserMemberGroup UserMember UserMember UserMember UserMemberG…" at bounding box center [431, 314] width 751 height 516
drag, startPoint x: 491, startPoint y: 181, endPoint x: 491, endPoint y: 158, distance: 23.9
click at [491, 181] on icon "same_as UserMember UserMemberGroup UserMember UserMember UserMember UserMemberG…" at bounding box center [431, 314] width 751 height 516
click at [498, 136] on icon "same_as UserMember UserMemberGroup UserMember UserMember UserMember UserMemberG…" at bounding box center [431, 314] width 751 height 516
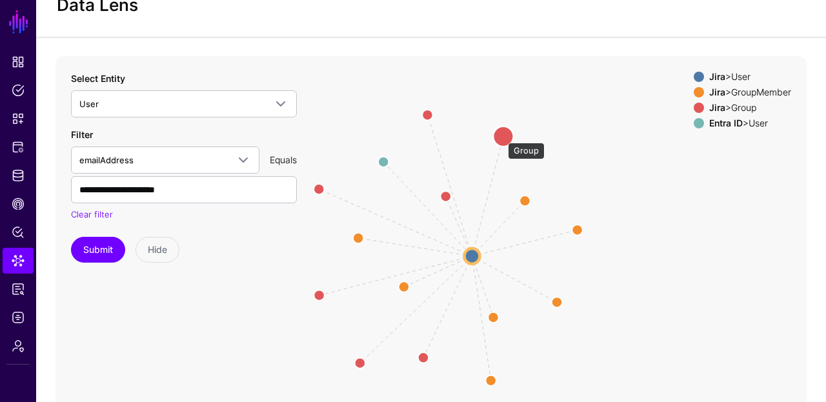
click at [506, 137] on circle at bounding box center [503, 136] width 21 height 21
click at [507, 137] on circle at bounding box center [504, 134] width 21 height 21
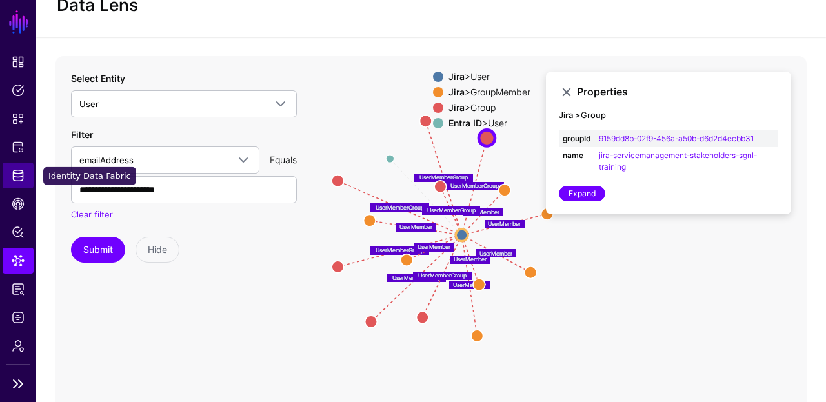
click at [21, 183] on link "Identity Data Fabric" at bounding box center [18, 176] width 31 height 26
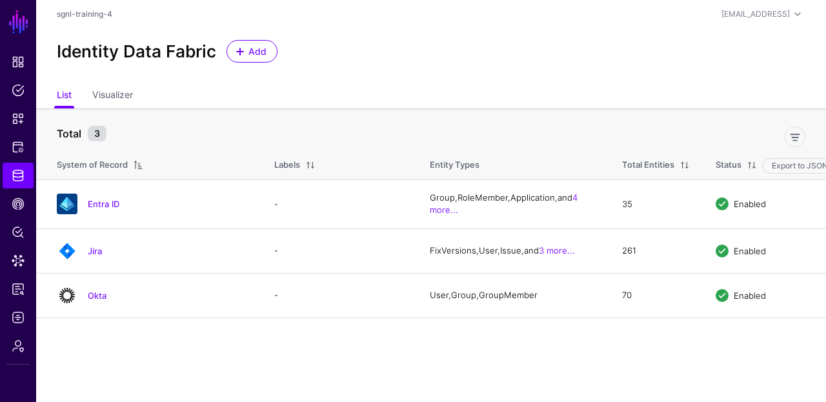
click at [101, 296] on link "Okta" at bounding box center [97, 295] width 19 height 10
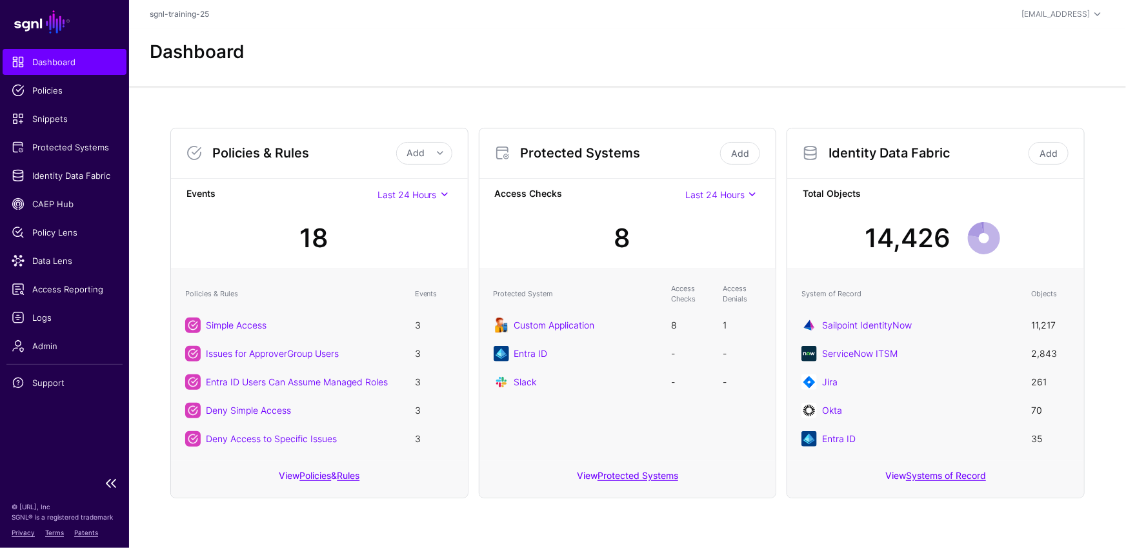
click at [68, 189] on ul "Dashboard Policies Snippets Protected Systems Identity Data Fabric CAEP Hub Pol…" at bounding box center [64, 259] width 129 height 420
click at [80, 174] on span "Identity Data Fabric" at bounding box center [65, 175] width 106 height 13
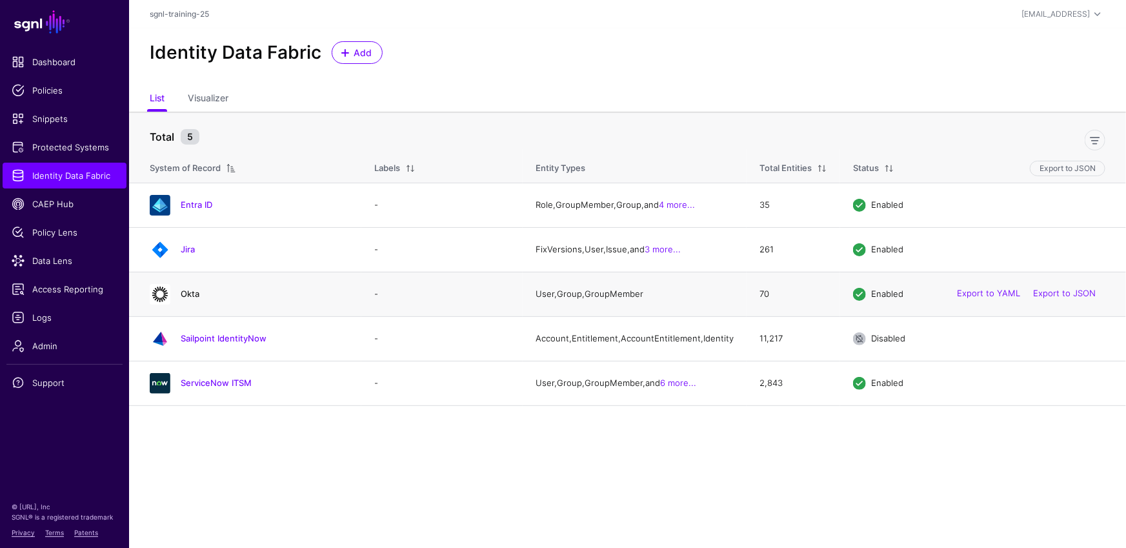
click at [193, 289] on link "Okta" at bounding box center [190, 294] width 19 height 10
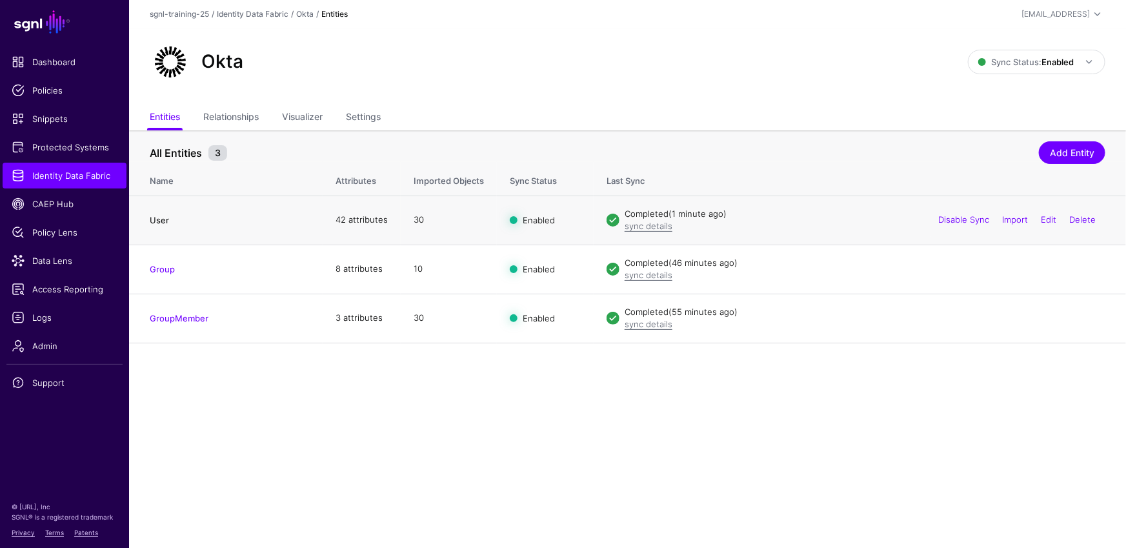
click at [159, 219] on link "User" at bounding box center [159, 220] width 19 height 10
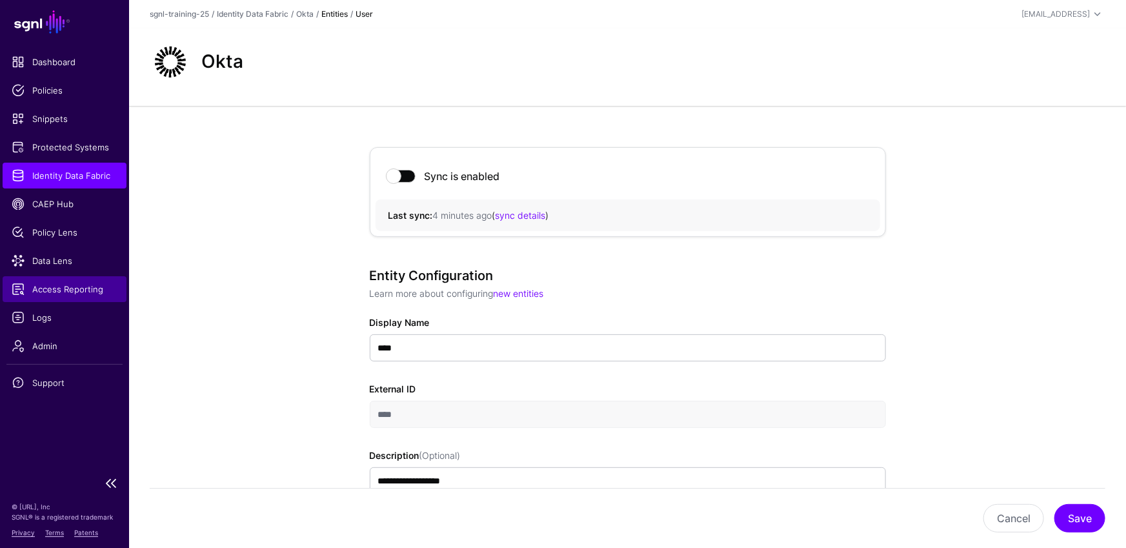
click at [90, 293] on span "Access Reporting" at bounding box center [65, 289] width 106 height 13
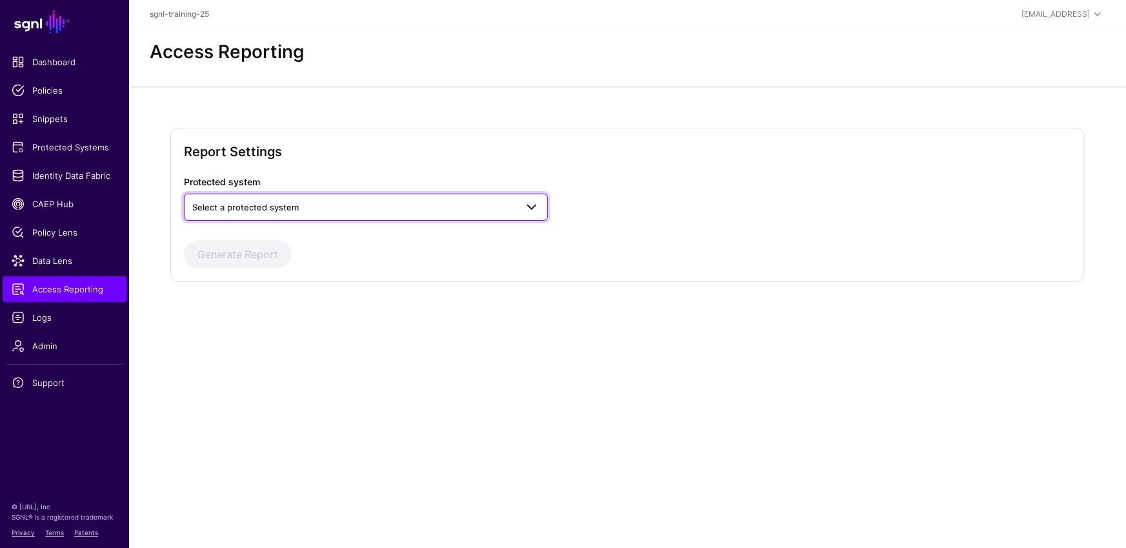
click at [285, 208] on span "Select a protected system" at bounding box center [245, 207] width 107 height 10
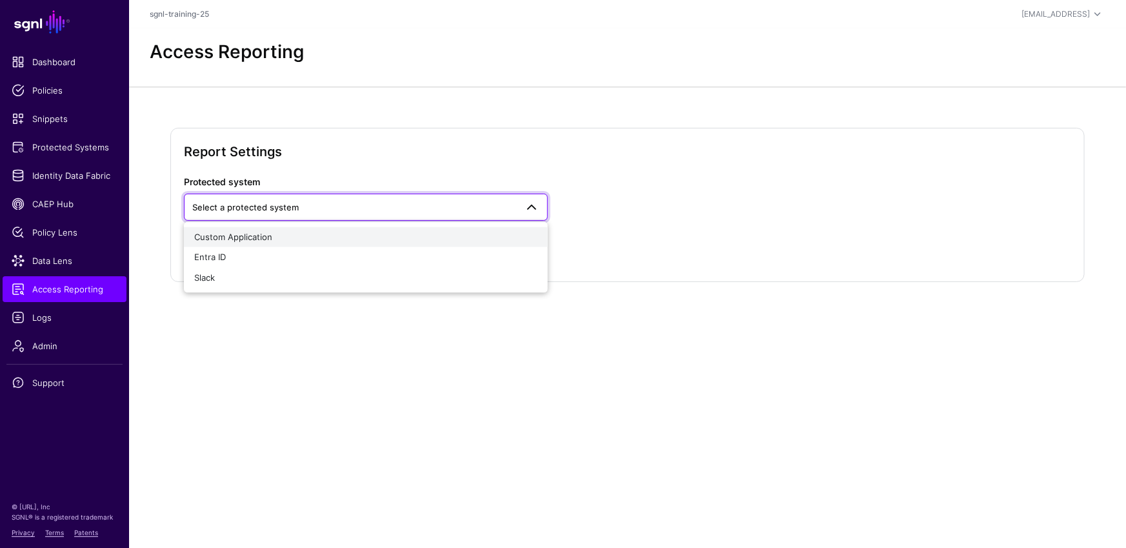
click at [251, 243] on button "Custom Application" at bounding box center [366, 237] width 364 height 21
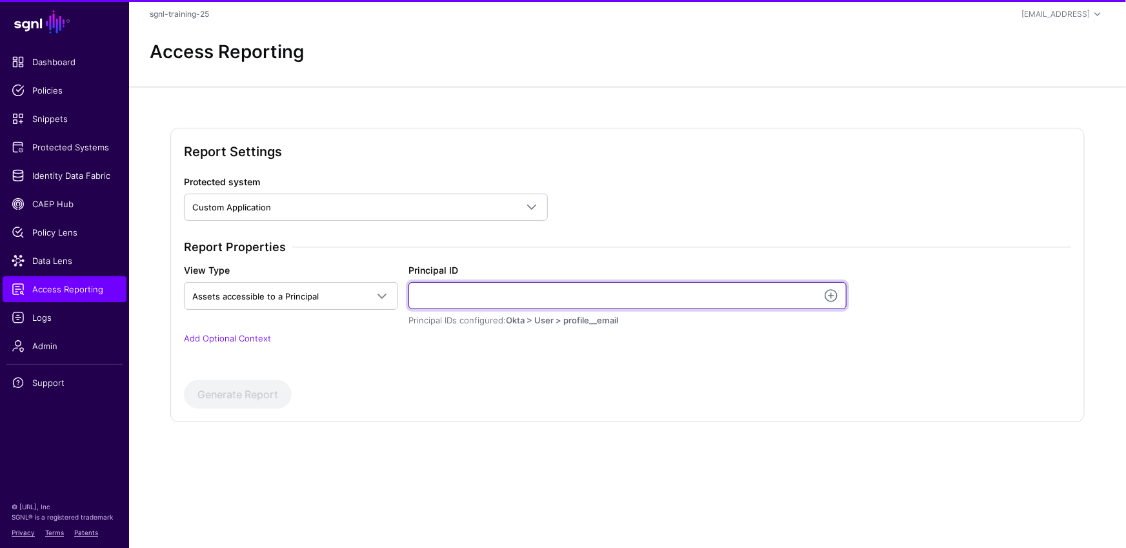
click at [478, 302] on input "Principal ID" at bounding box center [628, 295] width 439 height 27
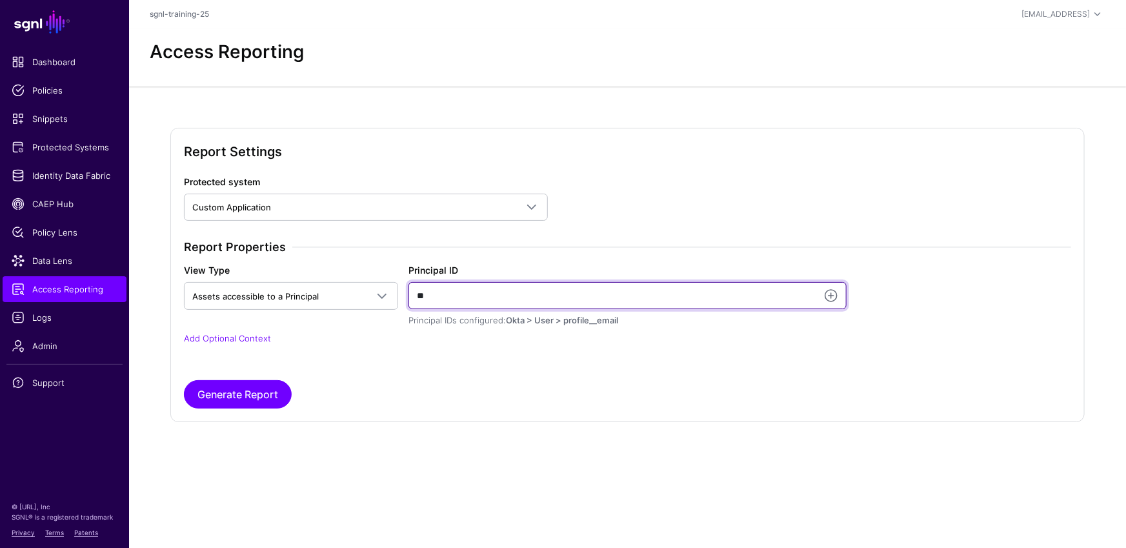
type input "*"
type input "**********"
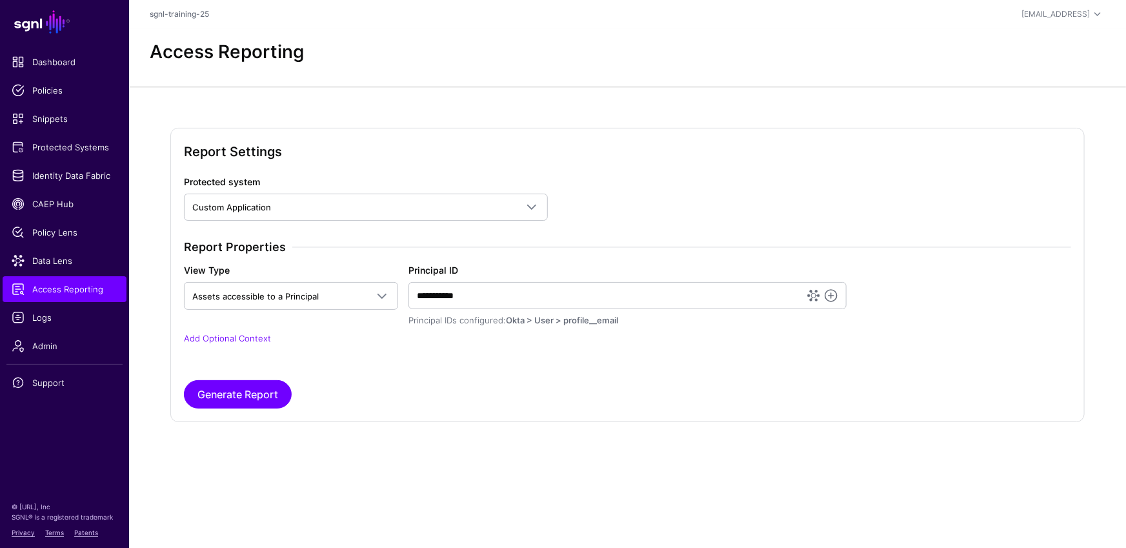
click at [239, 329] on div "**********" at bounding box center [628, 300] width 898 height 121
click at [249, 343] on link "Add Optional Context" at bounding box center [227, 338] width 87 height 10
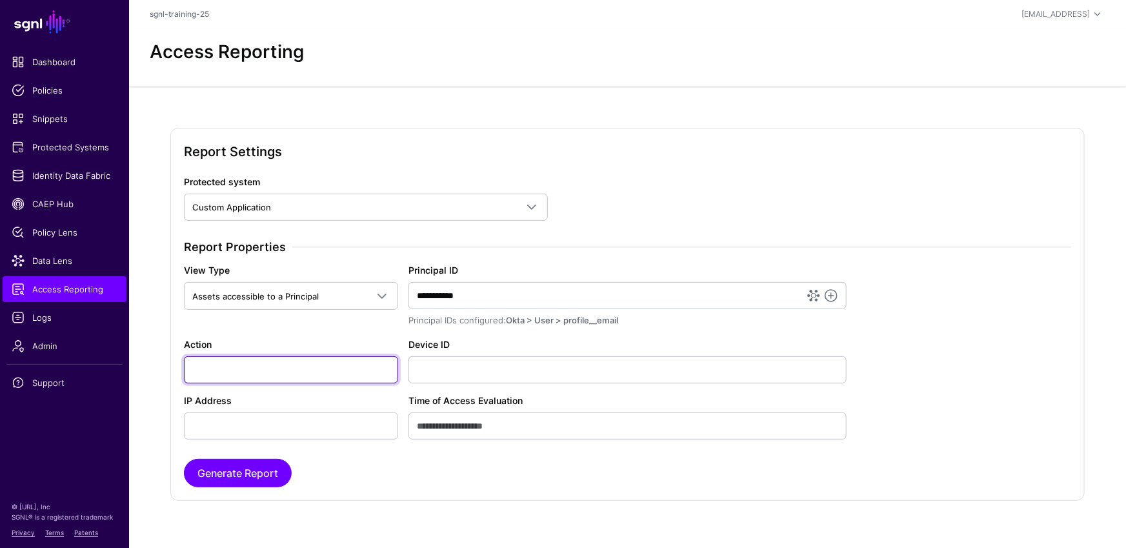
click at [281, 382] on div "**********" at bounding box center [628, 339] width 898 height 199
type input "******"
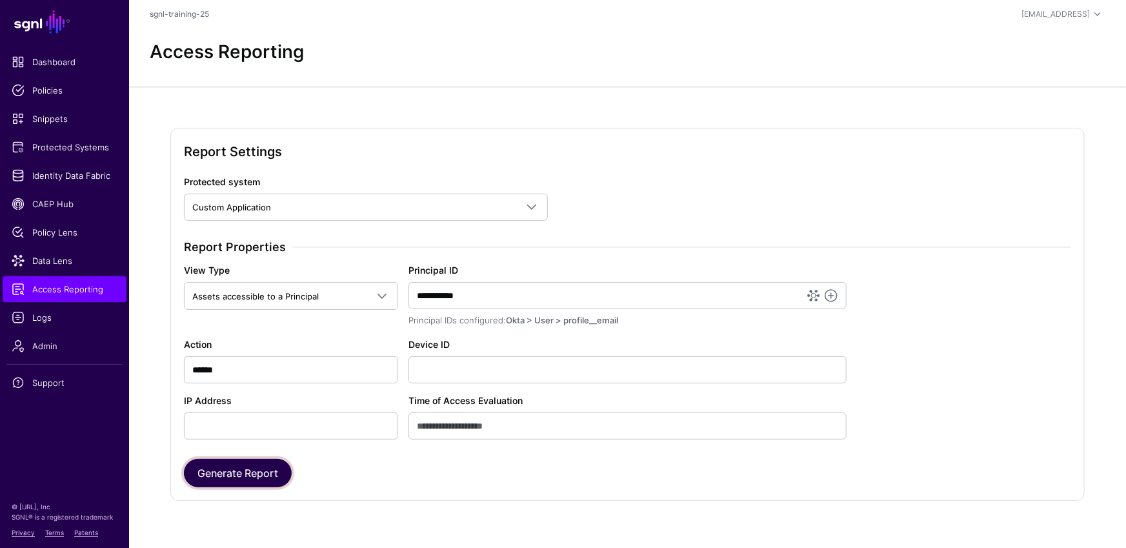
click at [269, 467] on button "Generate Report" at bounding box center [238, 473] width 108 height 28
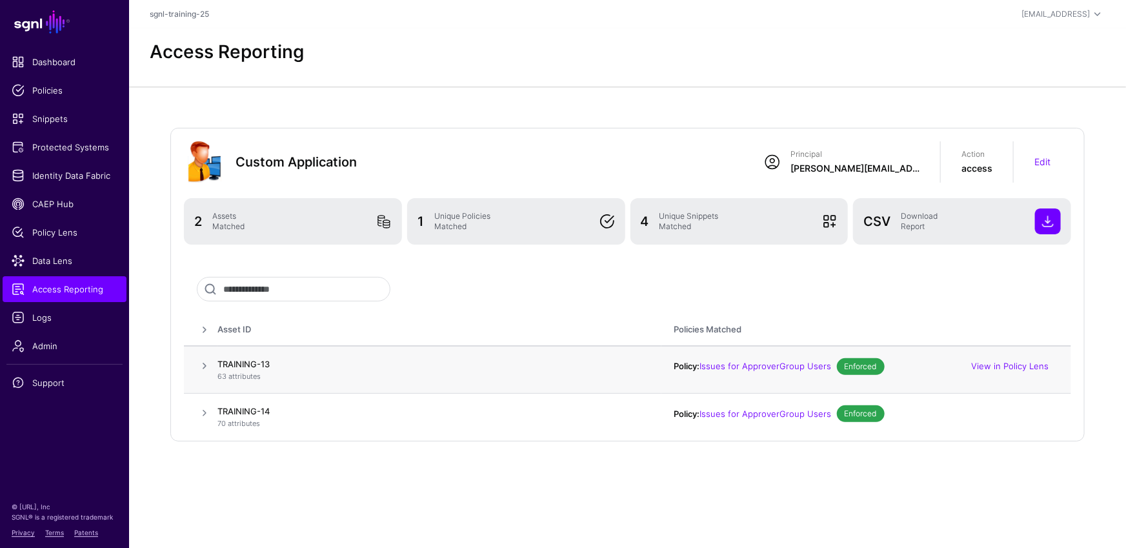
click at [204, 360] on span at bounding box center [204, 365] width 15 height 15
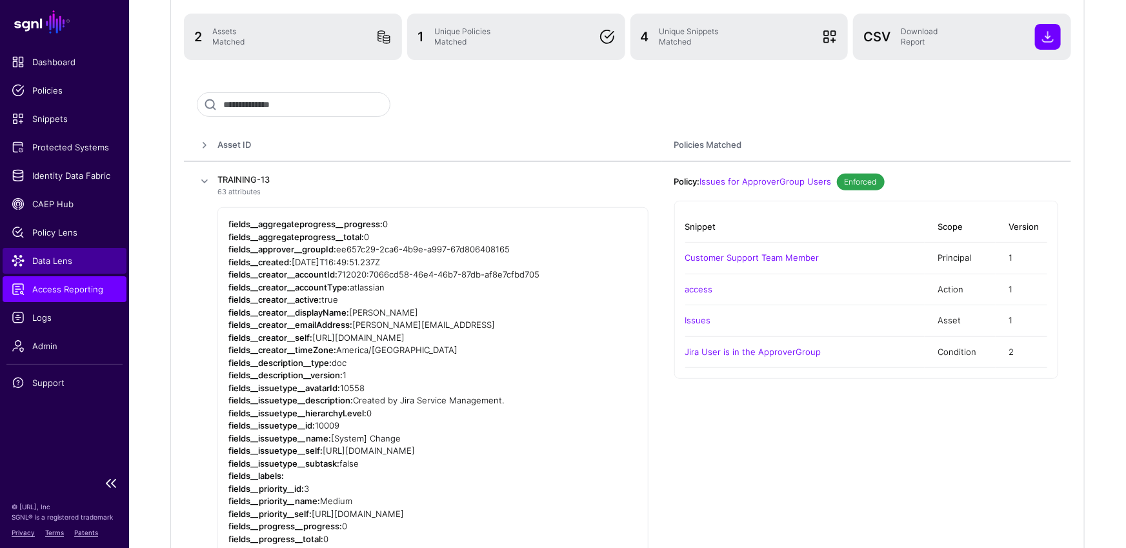
scroll to position [178, 0]
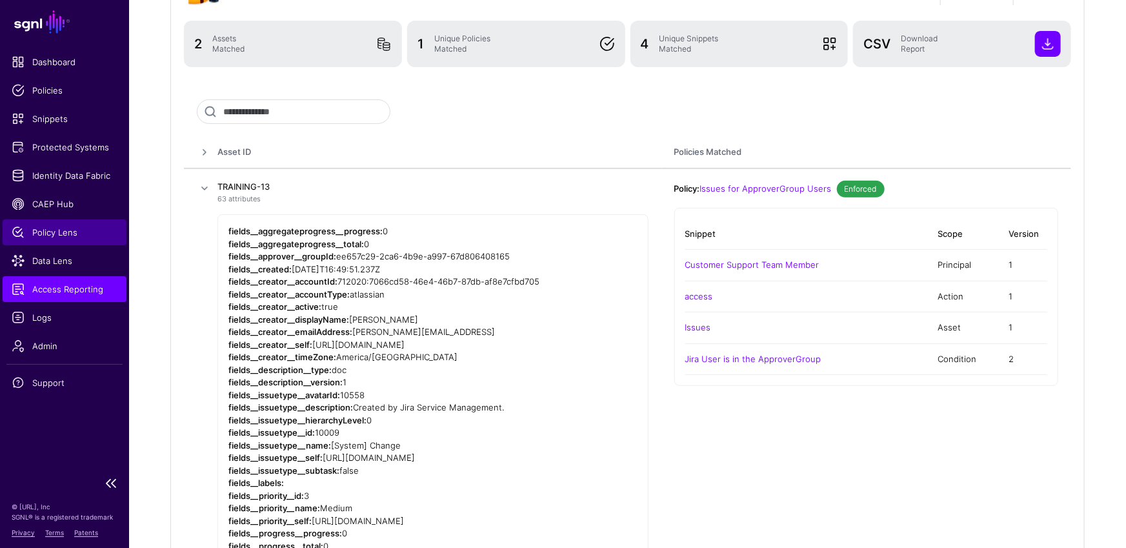
click at [56, 225] on link "Policy Lens" at bounding box center [65, 232] width 124 height 26
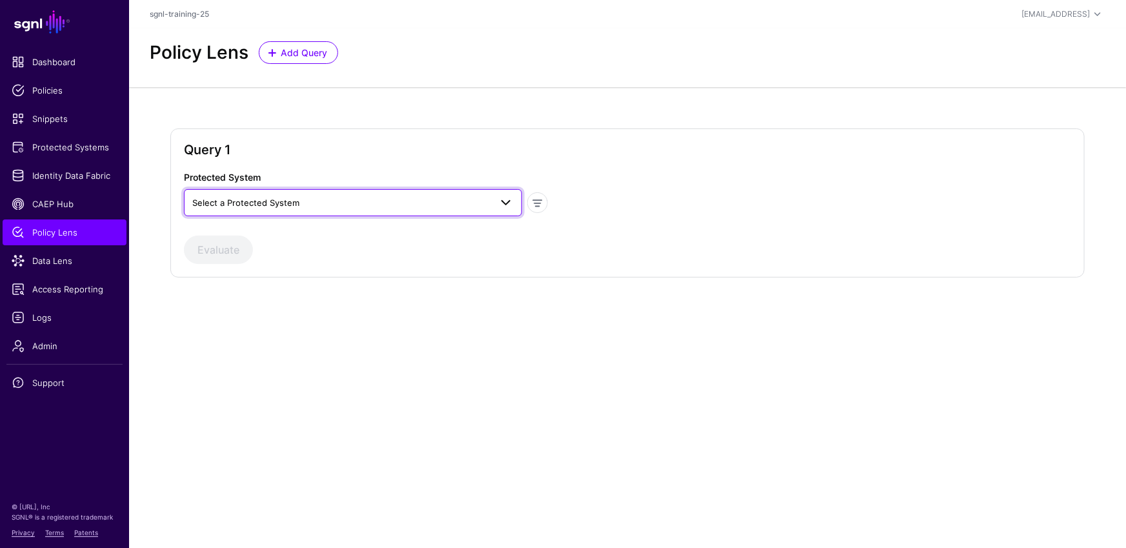
click at [426, 204] on span "Select a Protected System" at bounding box center [341, 203] width 298 height 14
click at [275, 239] on button "Custom Application" at bounding box center [353, 233] width 338 height 21
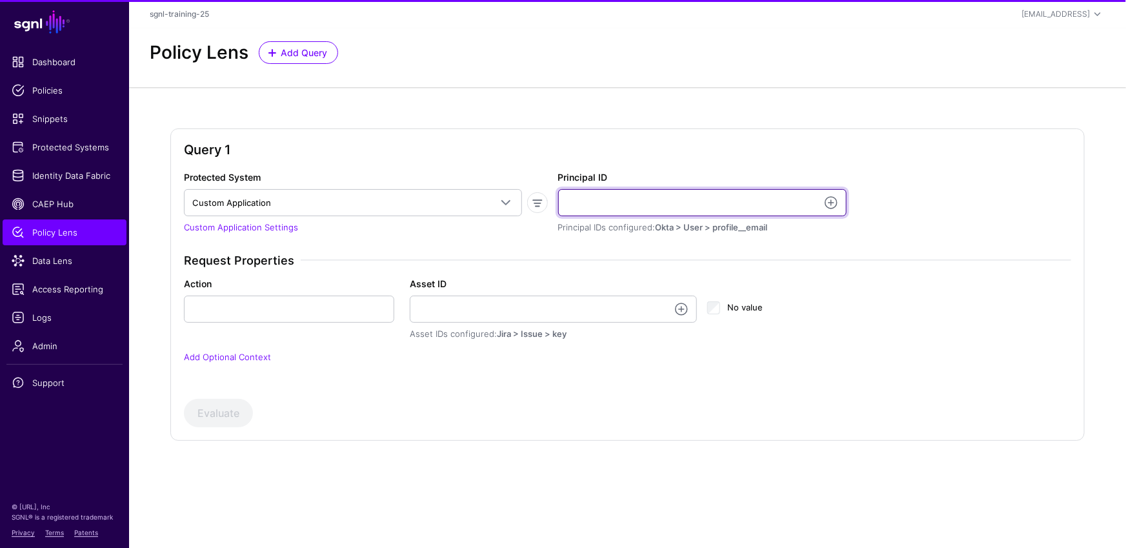
click at [627, 196] on input "Principal ID" at bounding box center [702, 202] width 289 height 27
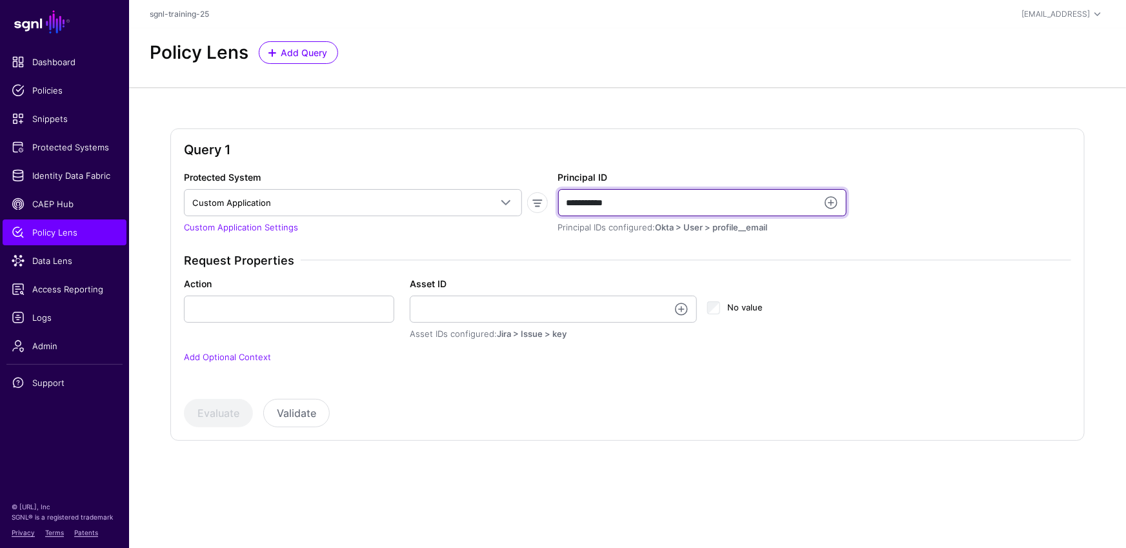
type input "**********"
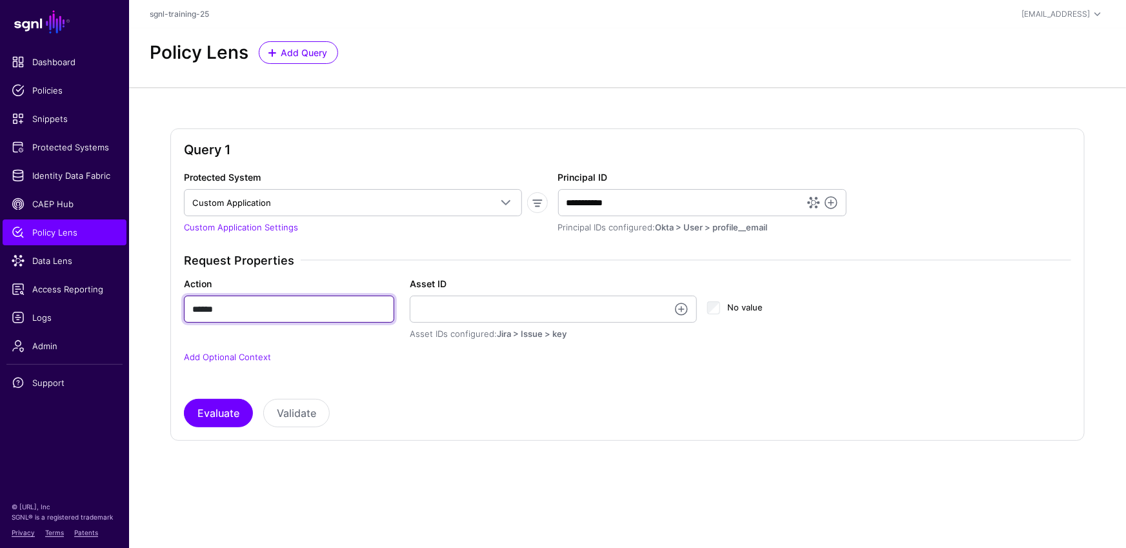
type input "******"
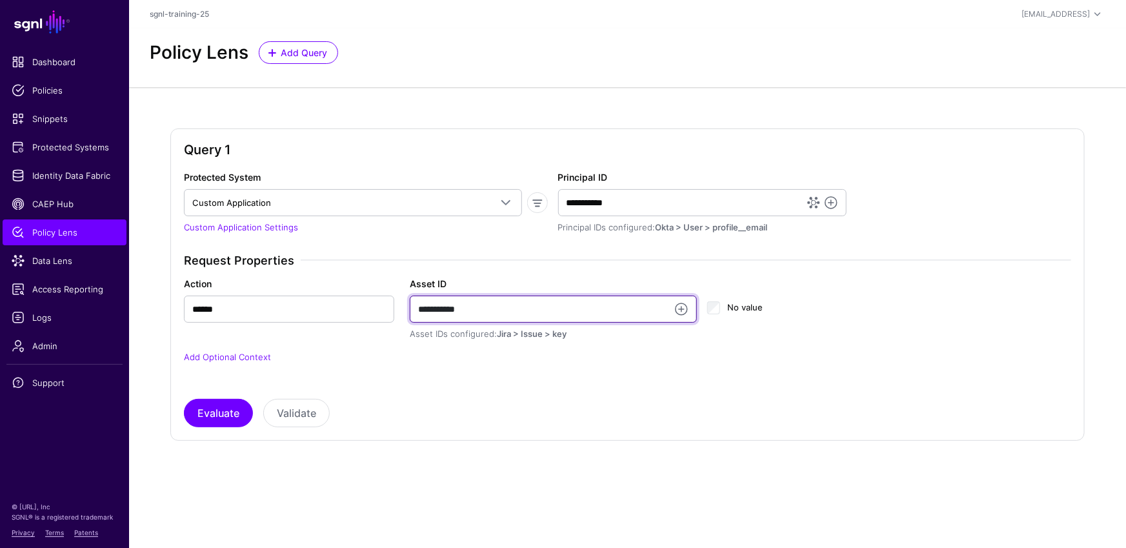
type input "**********"
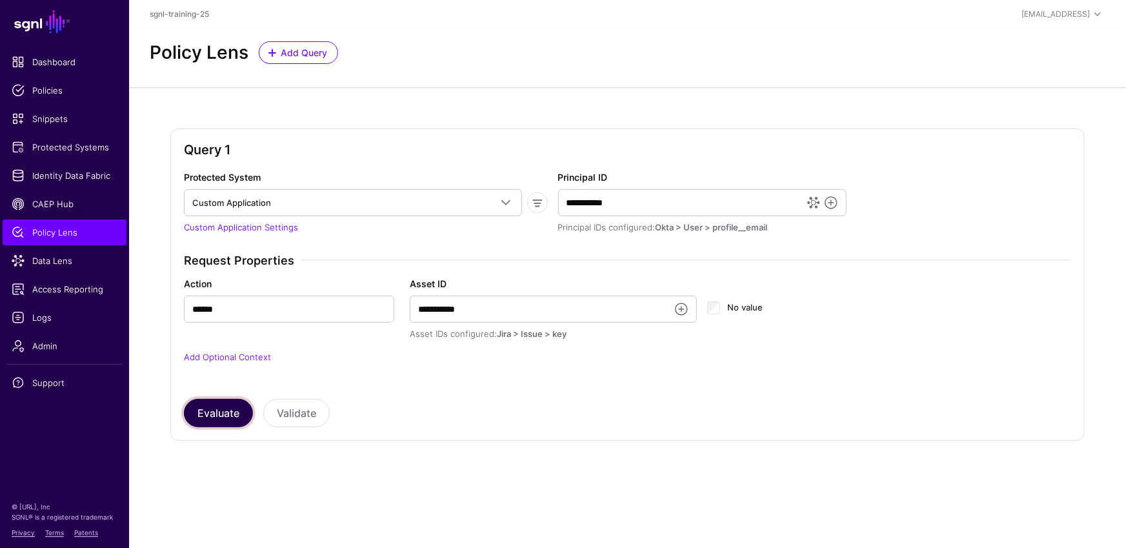
click at [230, 413] on button "Evaluate" at bounding box center [218, 413] width 69 height 28
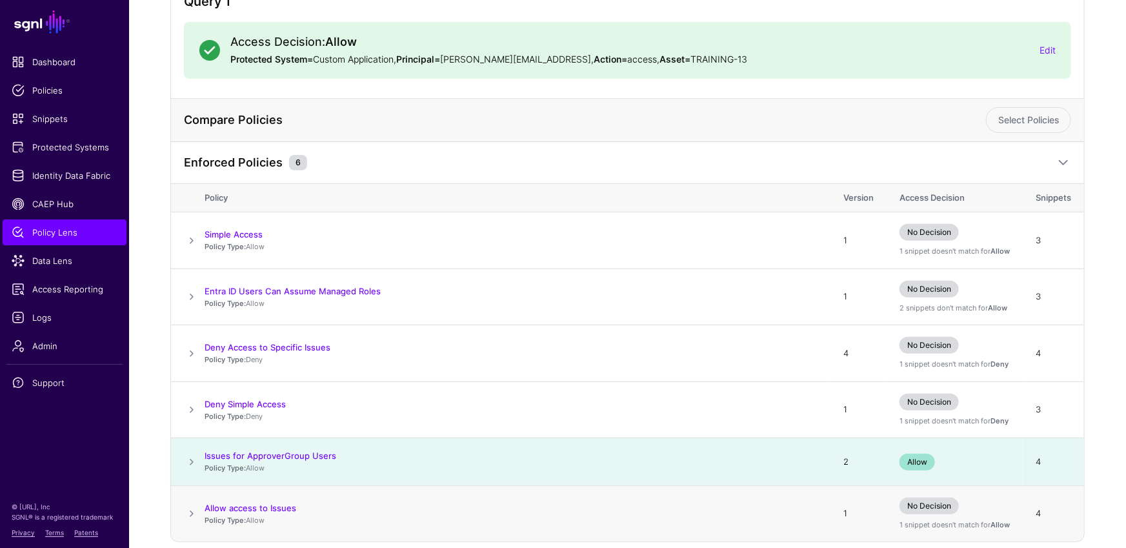
scroll to position [203, 0]
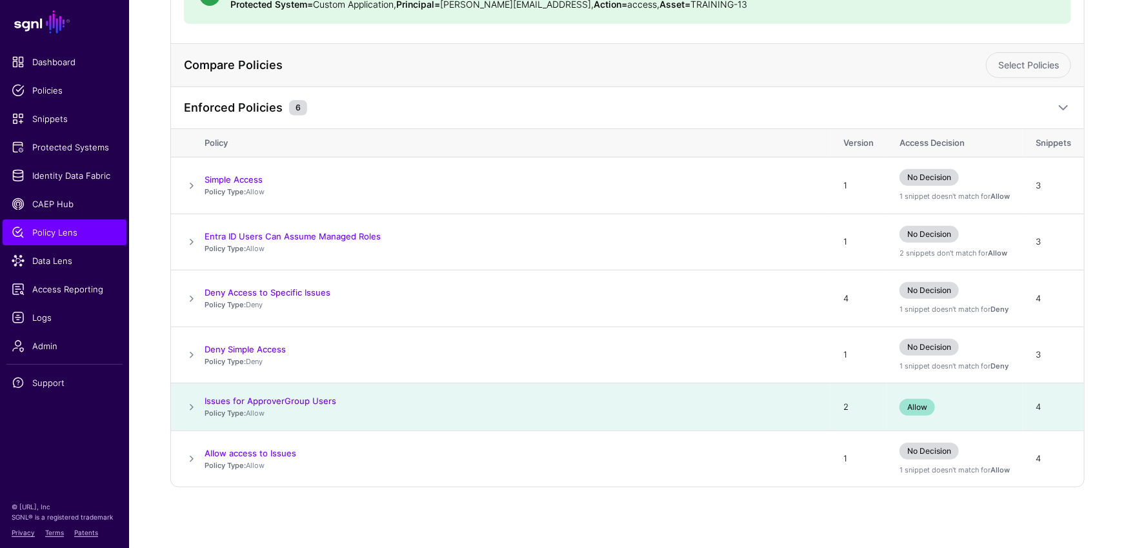
click at [427, 408] on p "Policy Type: Allow" at bounding box center [511, 413] width 613 height 11
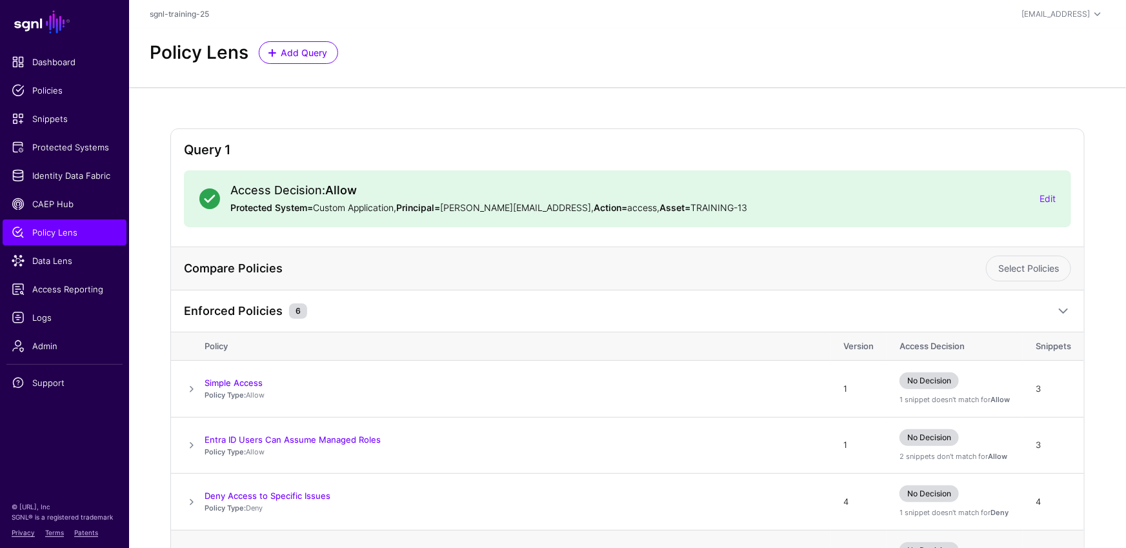
scroll to position [174, 0]
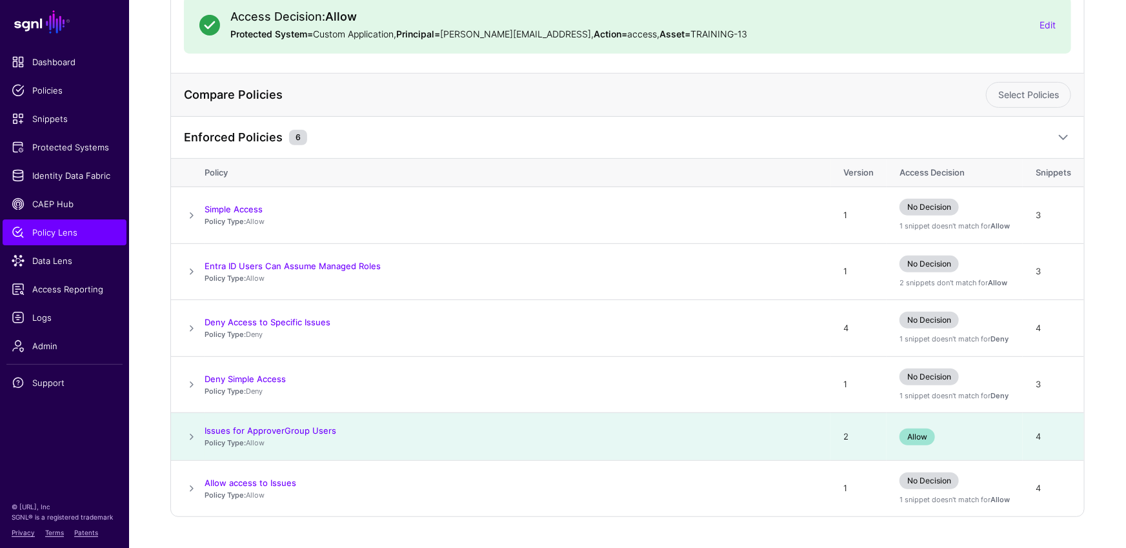
click at [187, 433] on span at bounding box center [191, 436] width 15 height 15
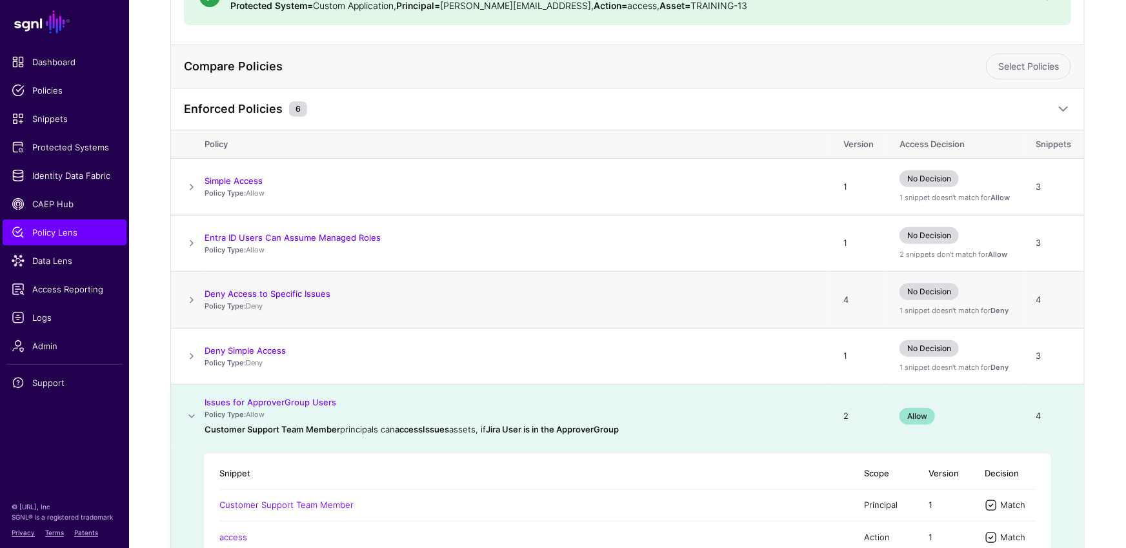
scroll to position [0, 0]
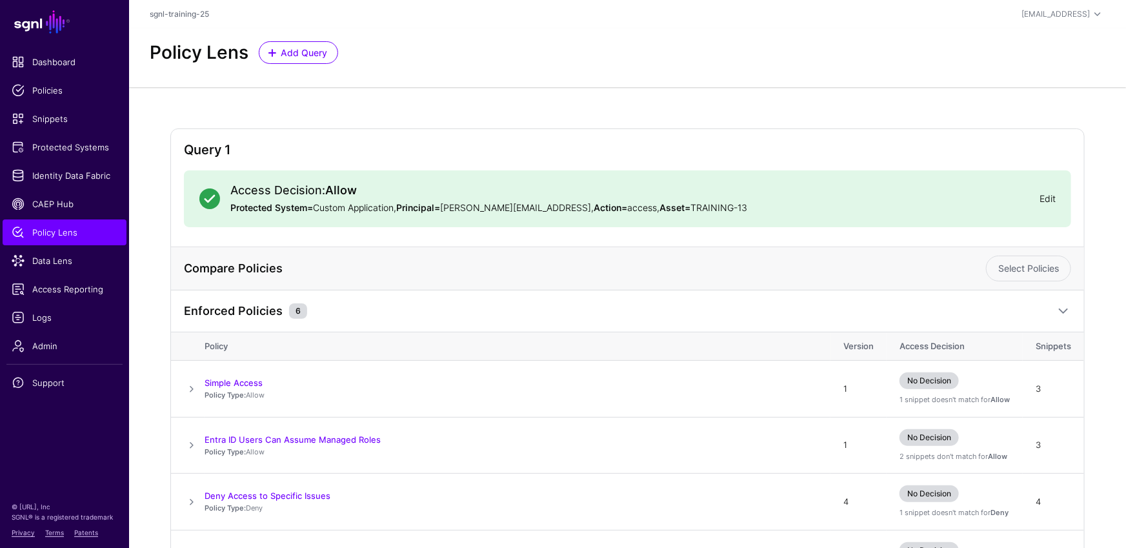
click at [1053, 202] on link "Edit" at bounding box center [1048, 198] width 16 height 11
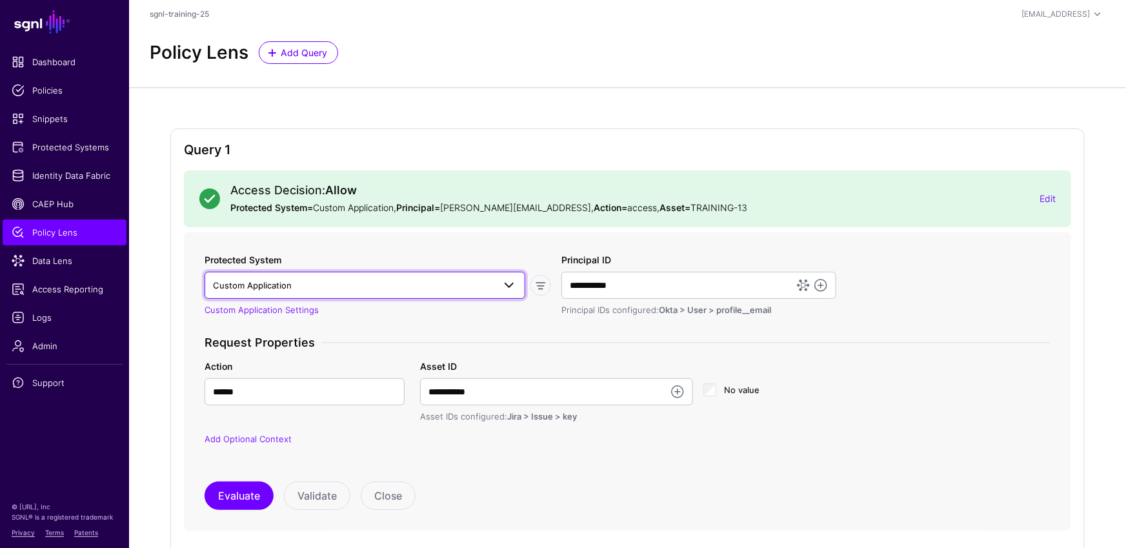
click at [355, 281] on span "Custom Application" at bounding box center [353, 285] width 281 height 14
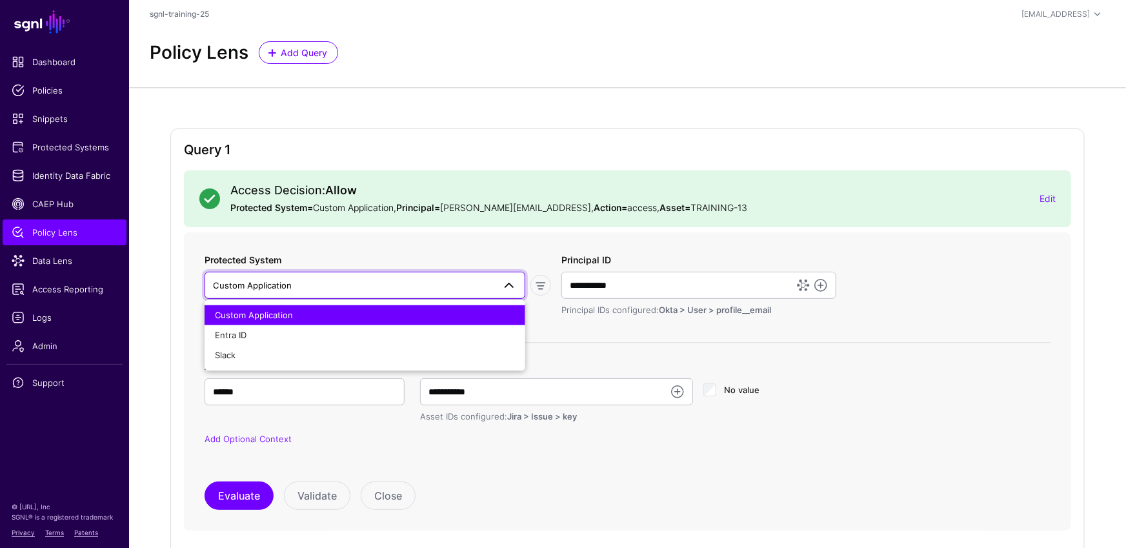
click at [259, 314] on span "Custom Application" at bounding box center [254, 314] width 78 height 10
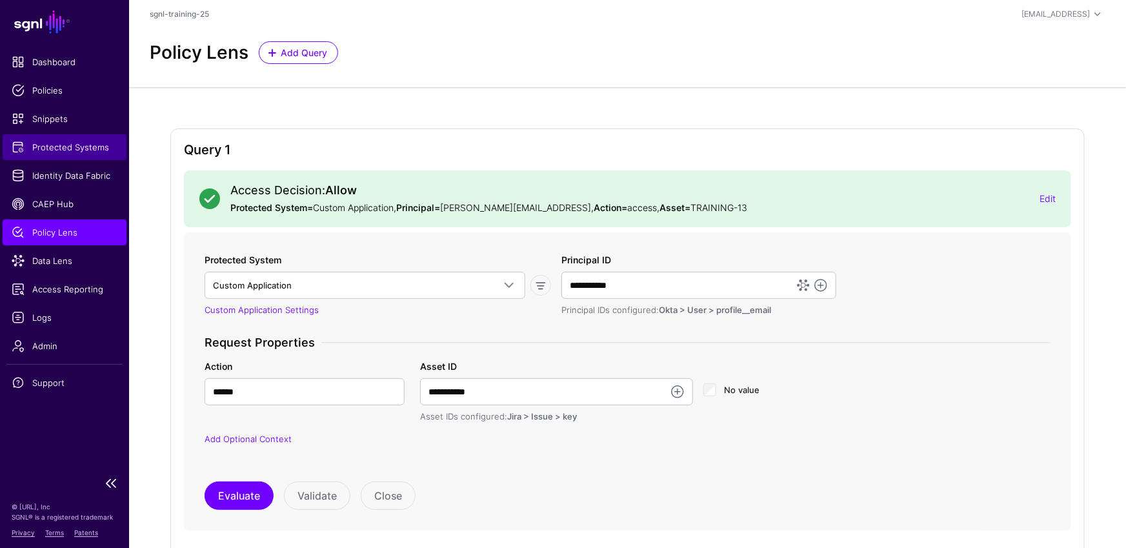
click at [83, 147] on span "Protected Systems" at bounding box center [65, 147] width 106 height 13
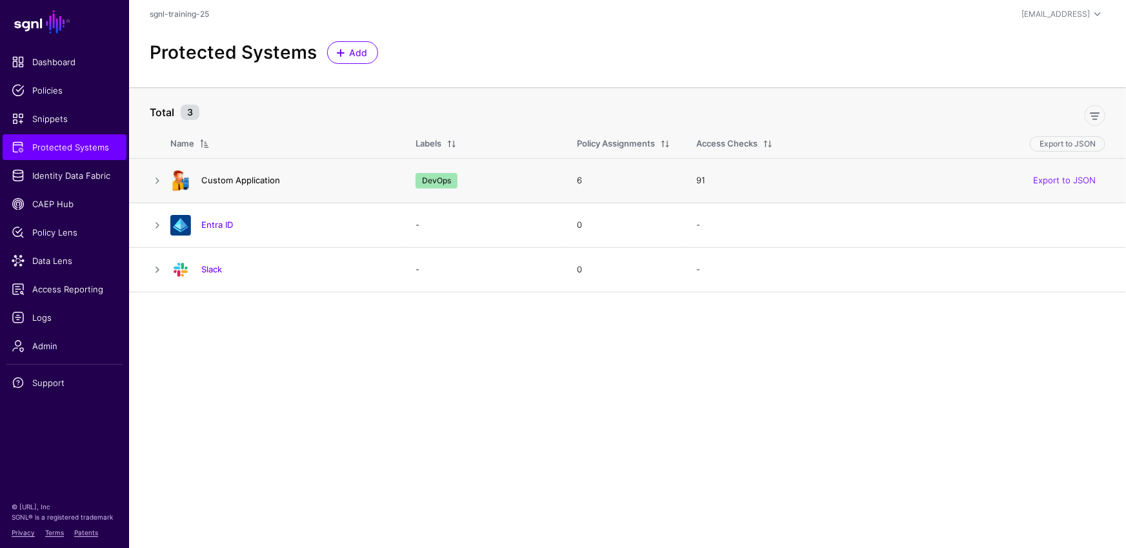
click at [243, 183] on link "Custom Application" at bounding box center [240, 180] width 79 height 10
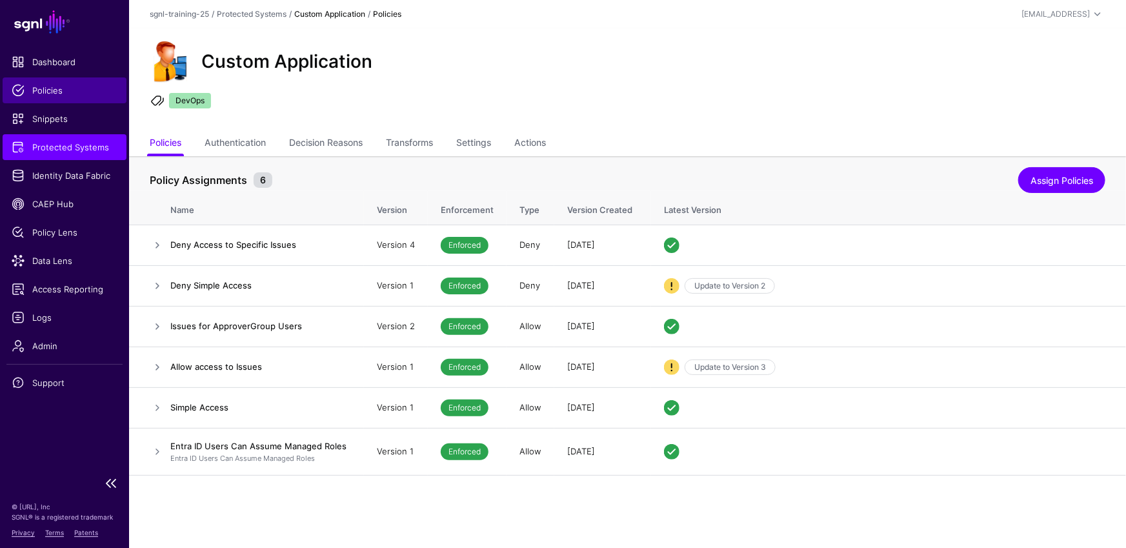
click at [61, 97] on link "Policies" at bounding box center [65, 90] width 124 height 26
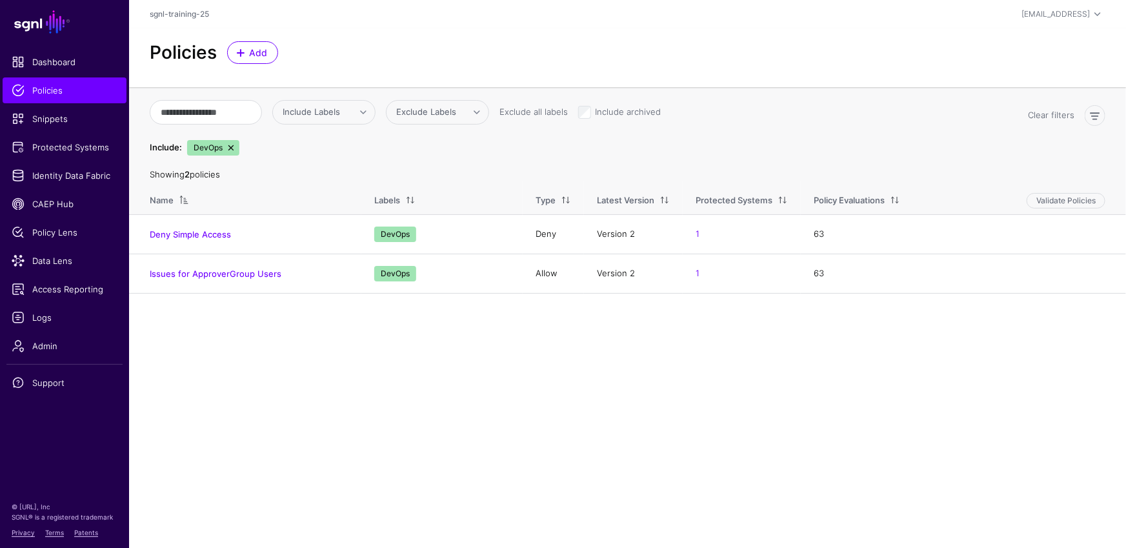
click at [227, 140] on span "DevOps" at bounding box center [213, 147] width 52 height 15
click at [231, 143] on link at bounding box center [231, 148] width 10 height 10
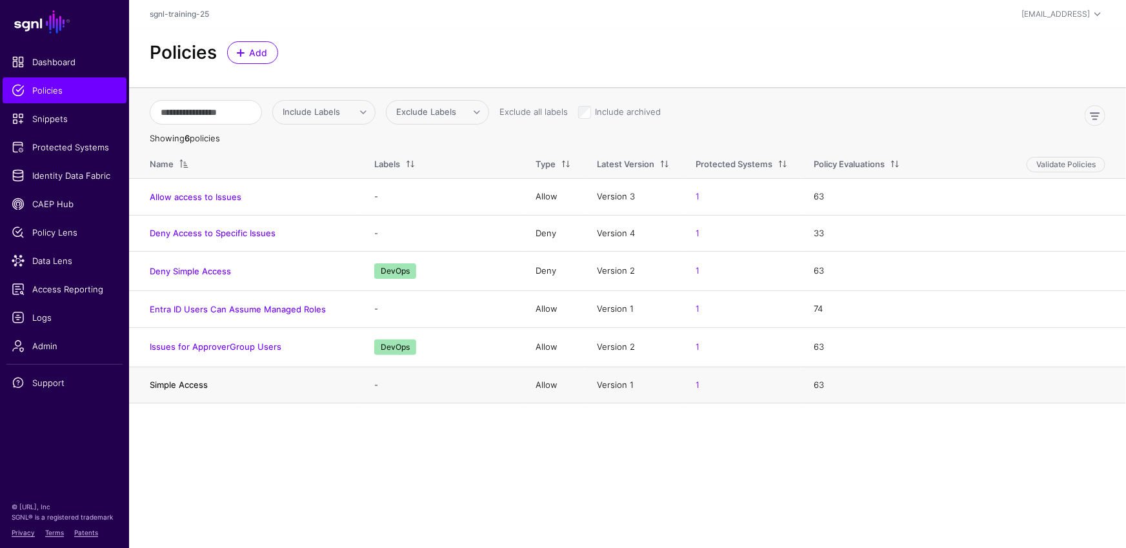
click at [196, 381] on link "Simple Access" at bounding box center [179, 385] width 58 height 10
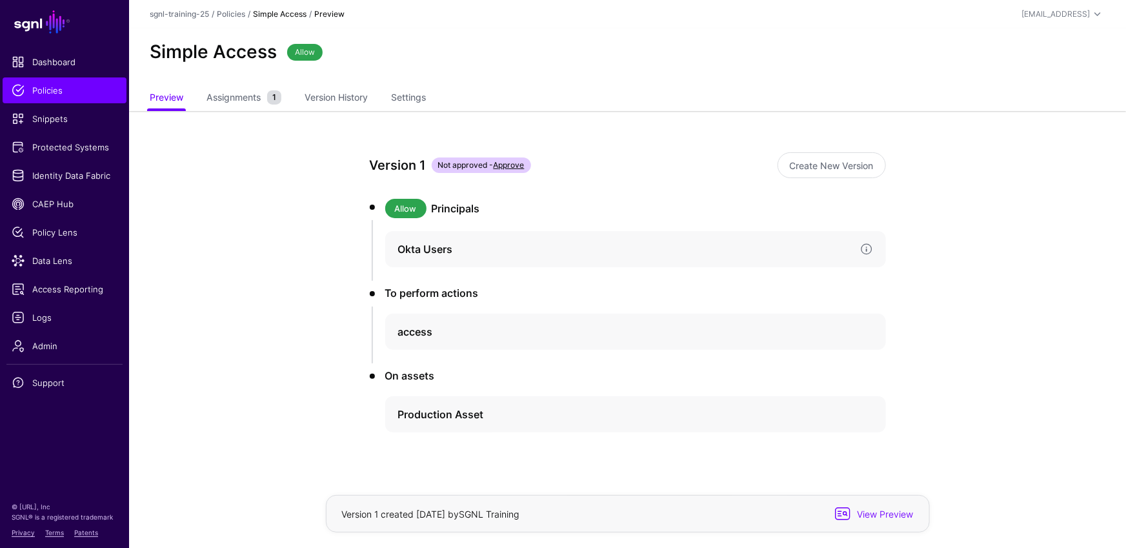
drag, startPoint x: 531, startPoint y: 238, endPoint x: 527, endPoint y: 250, distance: 12.7
click at [530, 237] on div "Okta Users" at bounding box center [635, 249] width 501 height 36
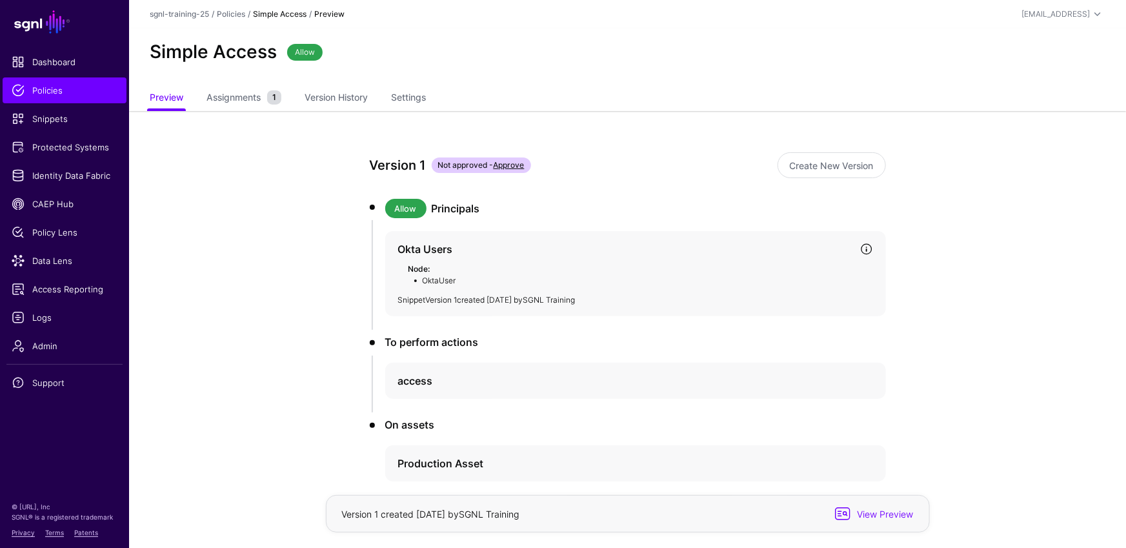
click at [449, 298] on link "Version 1" at bounding box center [442, 300] width 32 height 10
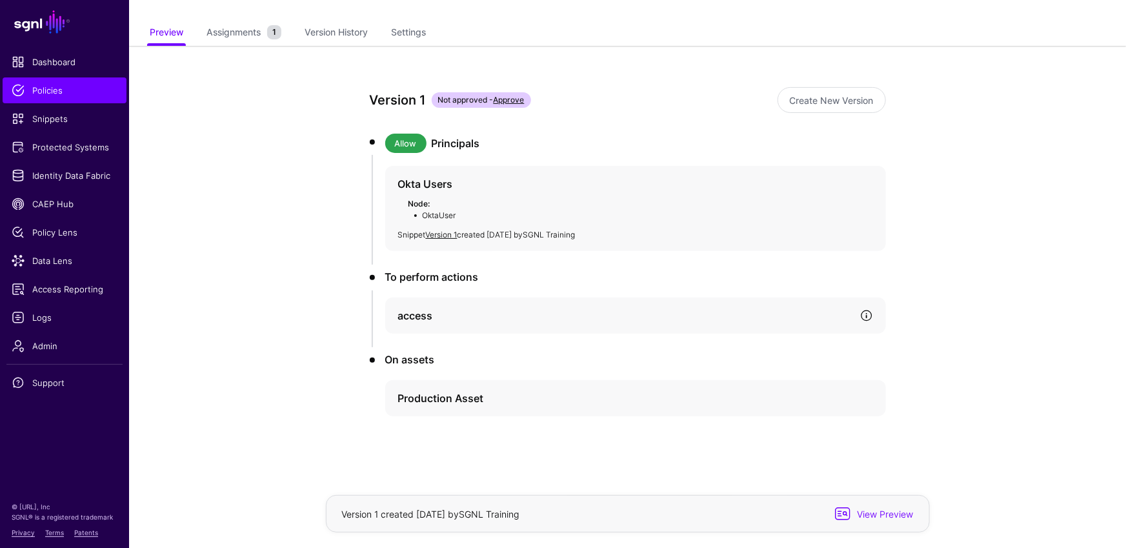
click at [869, 312] on link at bounding box center [866, 315] width 13 height 13
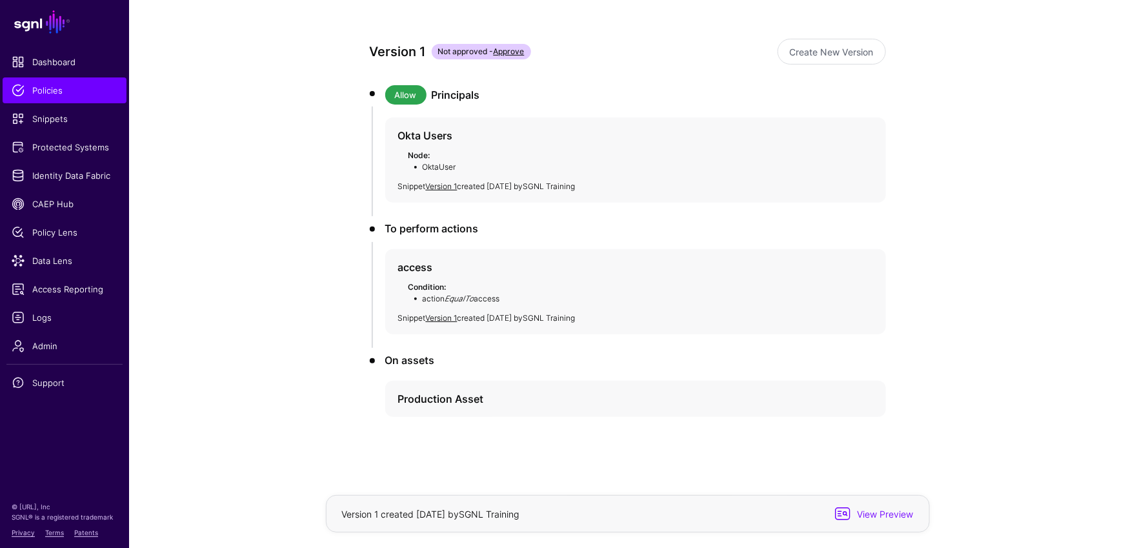
scroll to position [114, 0]
click at [864, 398] on link at bounding box center [866, 398] width 13 height 13
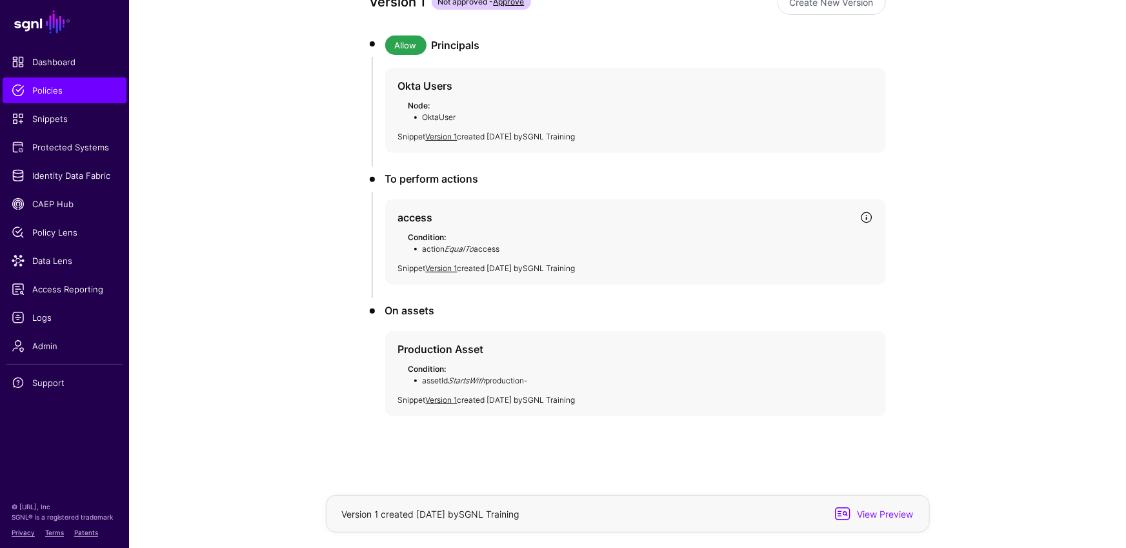
scroll to position [116, 0]
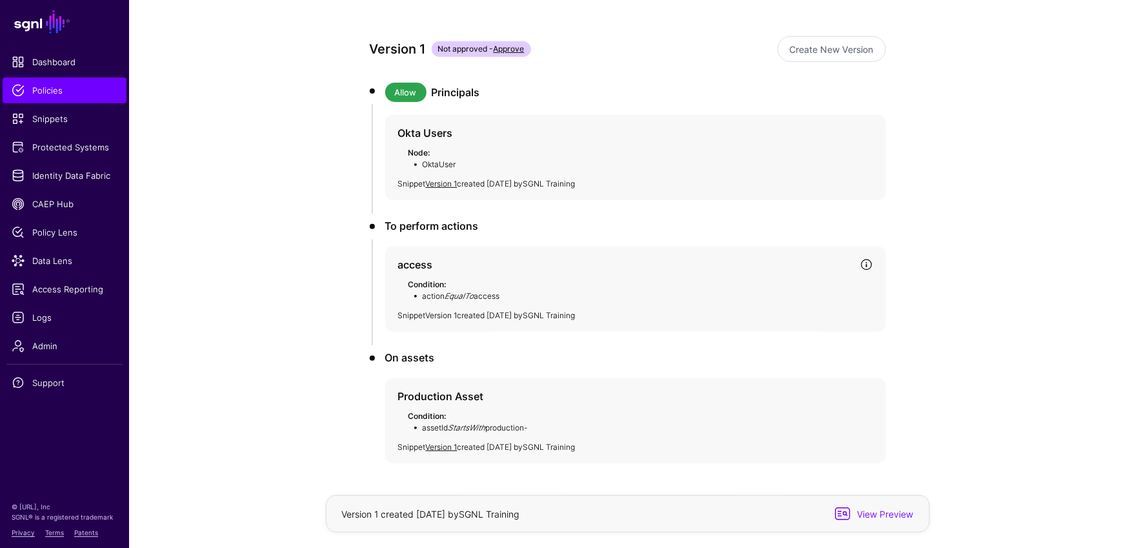
click at [451, 314] on link "Version 1" at bounding box center [442, 315] width 32 height 10
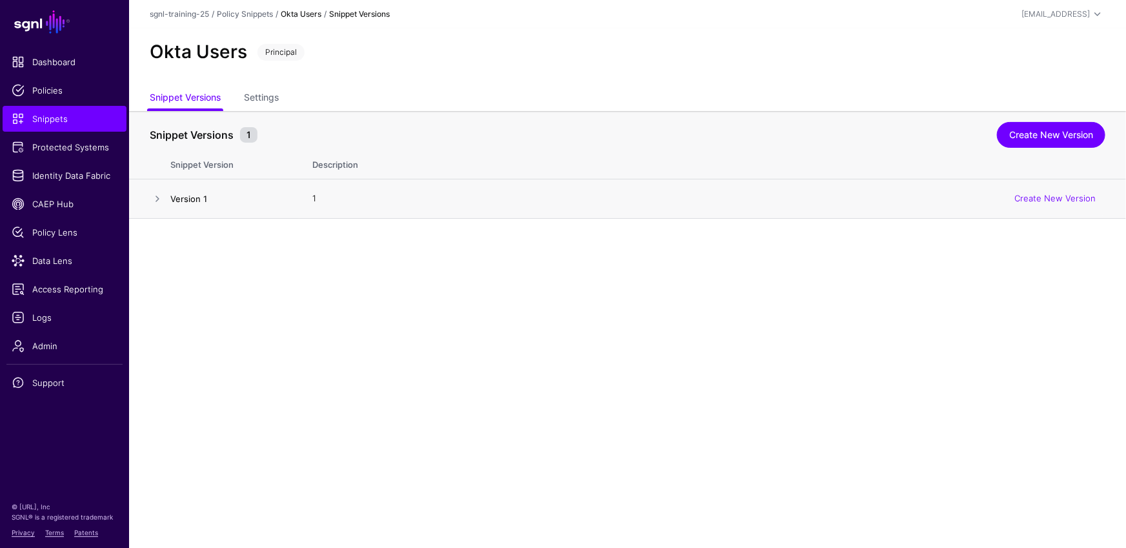
click at [181, 196] on link "Version 1" at bounding box center [188, 199] width 37 height 10
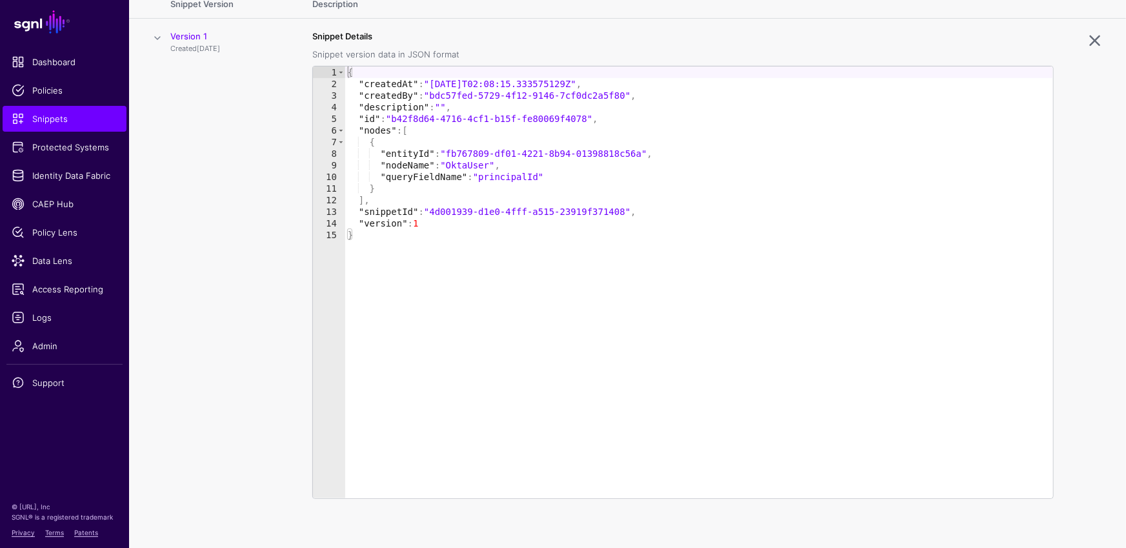
scroll to position [162, 0]
drag, startPoint x: 592, startPoint y: 112, endPoint x: 567, endPoint y: 117, distance: 25.7
click at [559, 116] on div "{ "createdAt" : "[DATE]T02:08:15.333575129Z" , "createdBy" : "bdc57fed-5729-4f1…" at bounding box center [699, 292] width 709 height 455
click at [637, 192] on div "{ "createdAt" : "[DATE]T02:08:15.333575129Z" , "createdBy" : "bdc57fed-5729-4f1…" at bounding box center [699, 292] width 709 height 455
drag, startPoint x: 629, startPoint y: 212, endPoint x: 472, endPoint y: 211, distance: 157.5
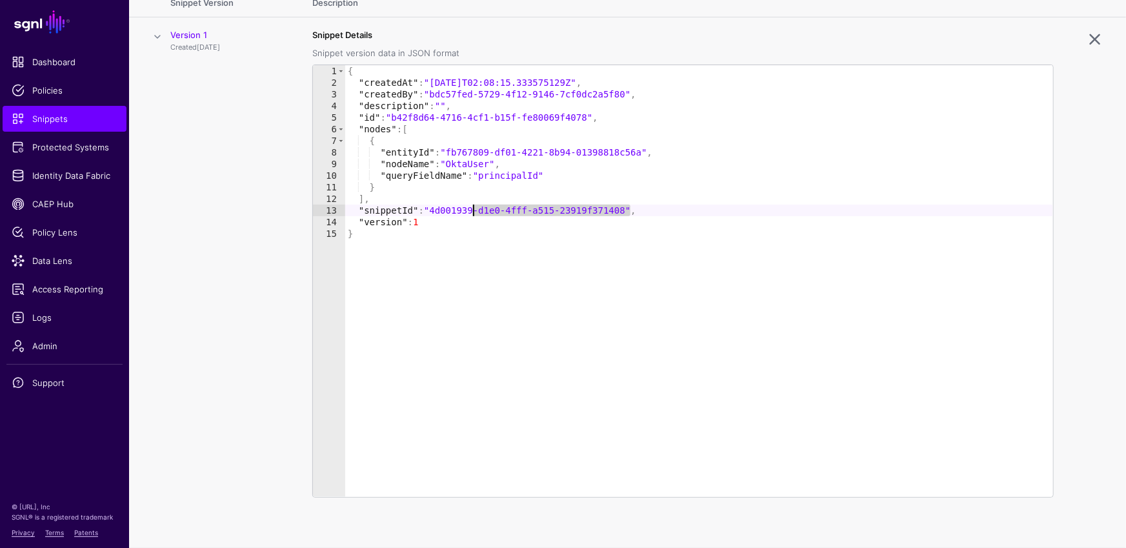
click at [472, 211] on div "{ "createdAt" : "[DATE]T02:08:15.333575129Z" , "createdBy" : "bdc57fed-5729-4f1…" at bounding box center [699, 292] width 709 height 455
drag, startPoint x: 591, startPoint y: 114, endPoint x: 396, endPoint y: 117, distance: 195.0
click at [396, 117] on div "{ "createdAt" : "[DATE]T02:08:15.333575129Z" , "createdBy" : "bdc57fed-5729-4f1…" at bounding box center [699, 292] width 709 height 455
type textarea "**********"
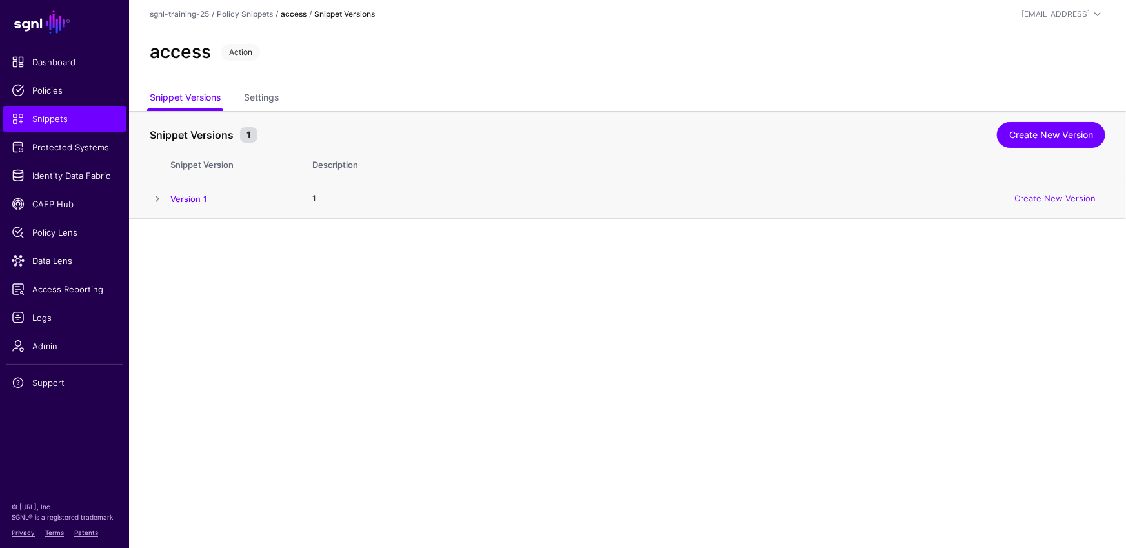
click at [159, 193] on span at bounding box center [157, 198] width 15 height 15
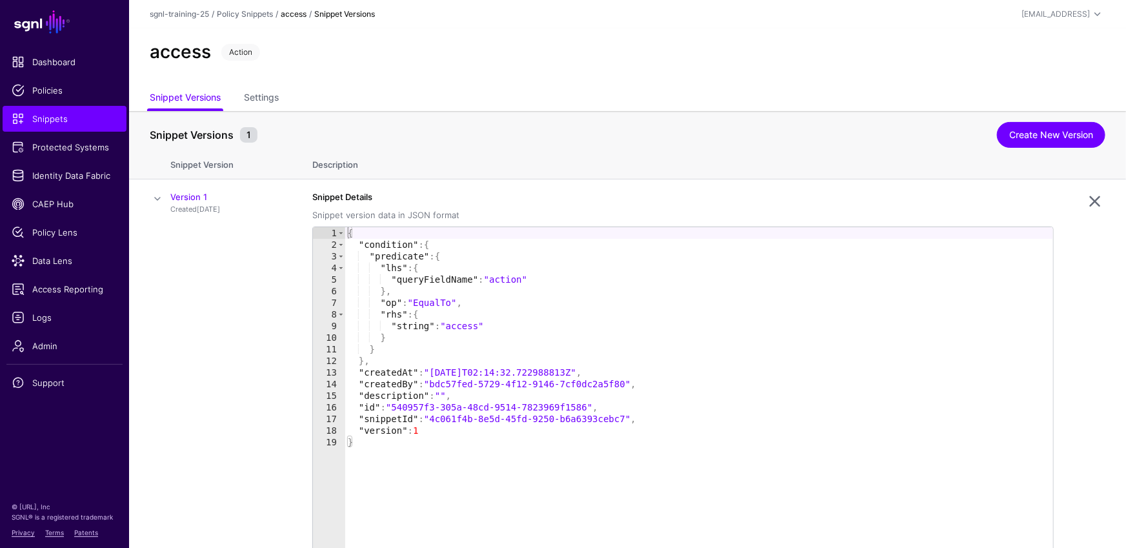
click at [176, 50] on h2 "access" at bounding box center [180, 52] width 61 height 22
drag, startPoint x: 627, startPoint y: 414, endPoint x: 433, endPoint y: 420, distance: 193.7
click at [433, 420] on div "{ "condition" : { "predicate" : { "lhs" : { "queryFieldName" : "action" } , "op…" at bounding box center [699, 454] width 709 height 455
drag, startPoint x: 593, startPoint y: 405, endPoint x: 395, endPoint y: 405, distance: 197.5
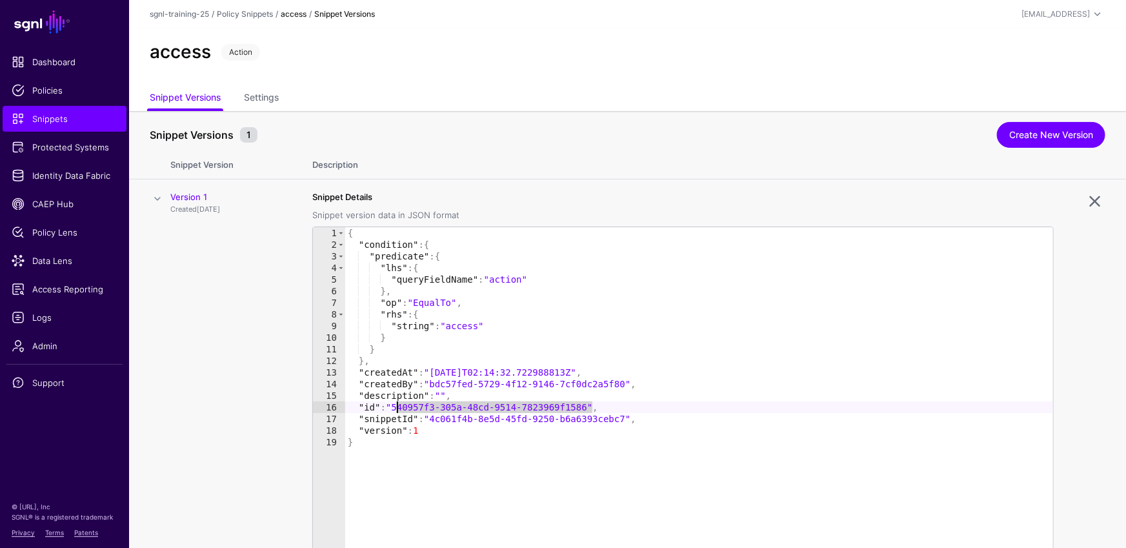
click at [395, 405] on div "{ "condition" : { "predicate" : { "lhs" : { "queryFieldName" : "action" } , "op…" at bounding box center [699, 454] width 709 height 455
click at [423, 432] on div "{ "condition" : { "predicate" : { "lhs" : { "queryFieldName" : "action" } , "op…" at bounding box center [699, 454] width 709 height 455
drag, startPoint x: 593, startPoint y: 409, endPoint x: 392, endPoint y: 406, distance: 200.8
click at [392, 406] on div "{ "condition" : { "predicate" : { "lhs" : { "queryFieldName" : "action" } , "op…" at bounding box center [699, 454] width 709 height 455
click at [454, 485] on div "{ "condition" : { "predicate" : { "lhs" : { "queryFieldName" : "action" } , "op…" at bounding box center [699, 454] width 709 height 455
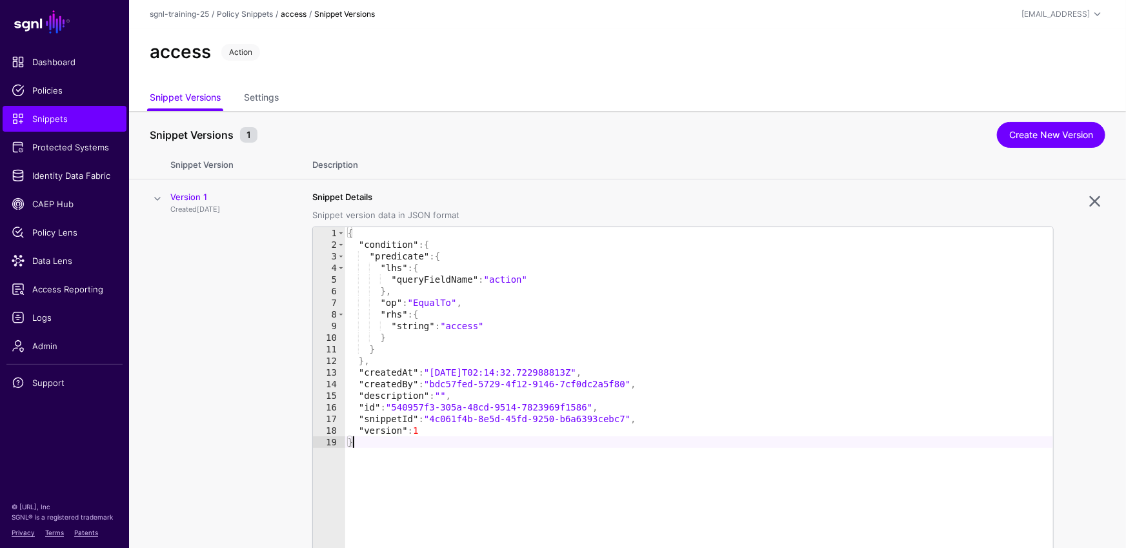
type textarea "*"
click at [56, 127] on link "Snippets" at bounding box center [65, 119] width 124 height 26
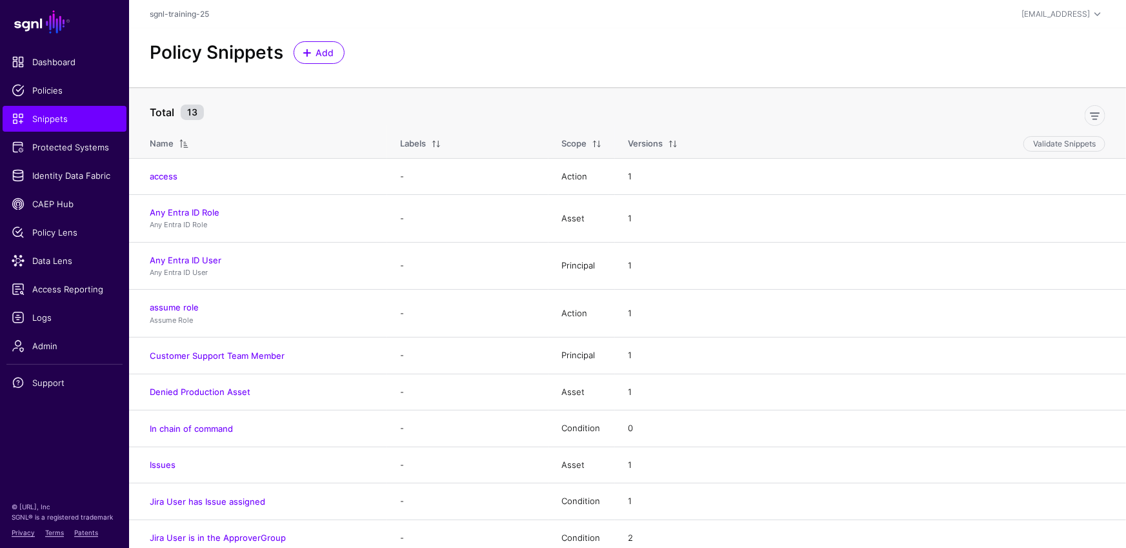
click at [211, 262] on link "Any Entra ID User" at bounding box center [186, 260] width 72 height 10
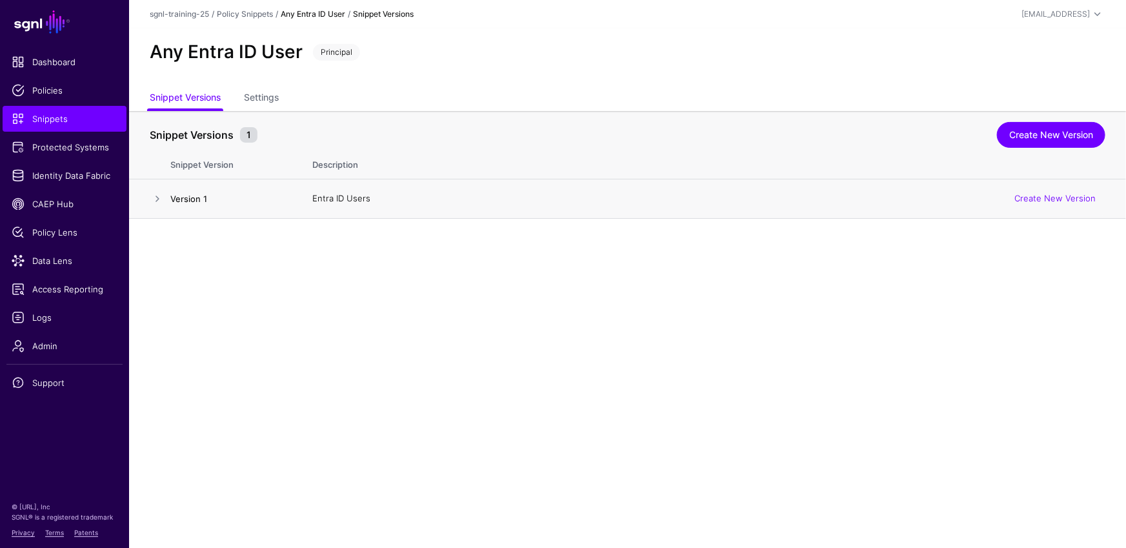
click at [184, 203] on link "Version 1" at bounding box center [188, 199] width 37 height 10
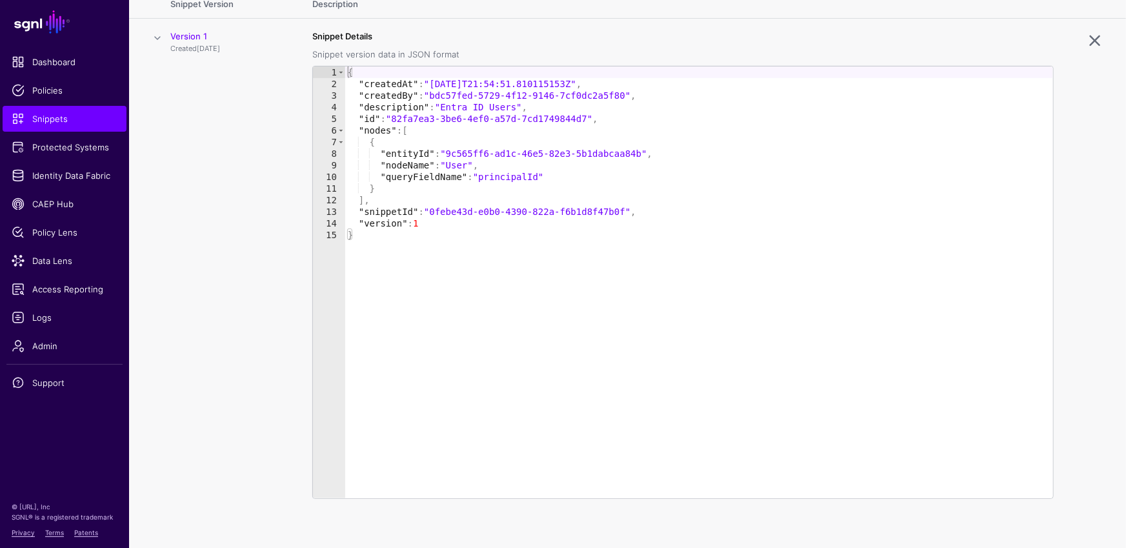
scroll to position [162, 0]
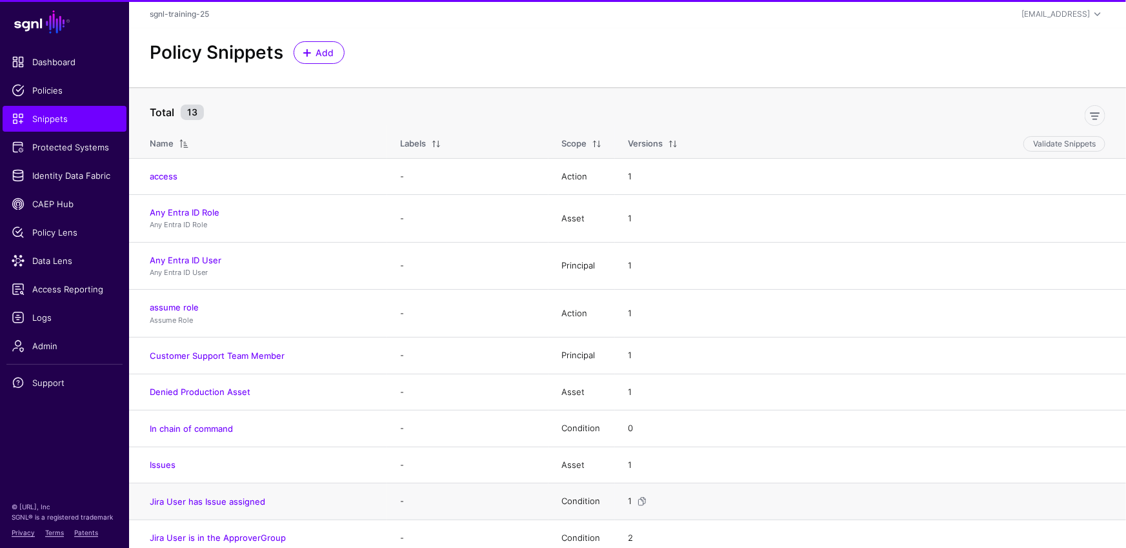
scroll to position [116, 0]
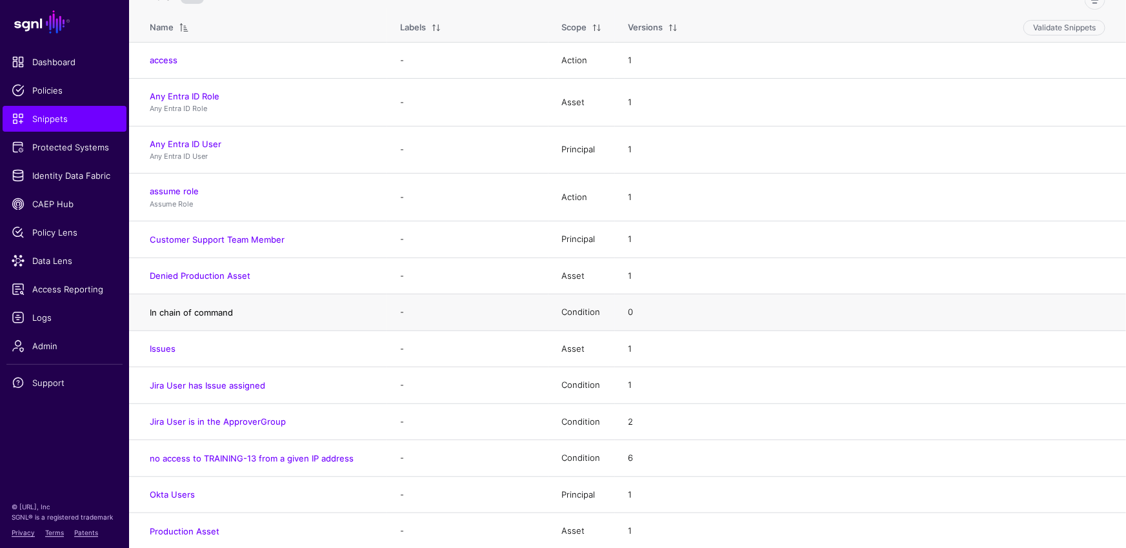
click at [206, 310] on link "In chain of command" at bounding box center [191, 312] width 83 height 10
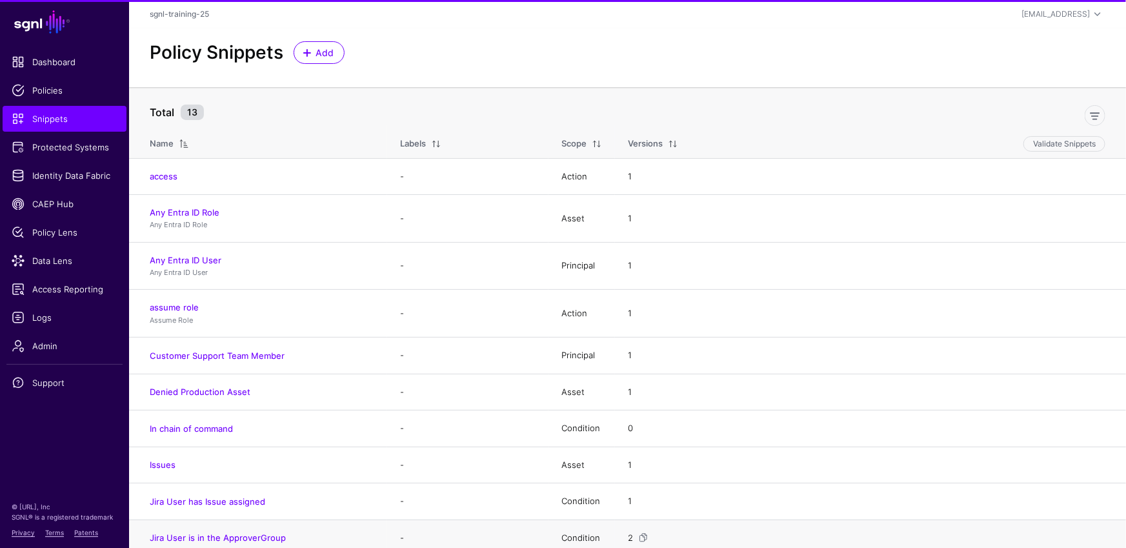
scroll to position [116, 0]
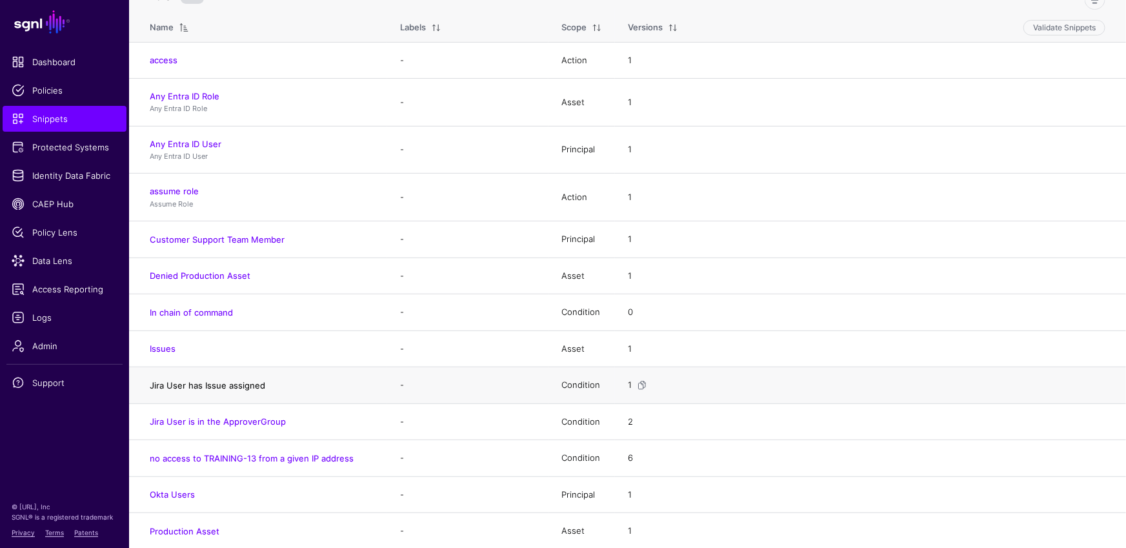
click at [254, 383] on link "Jira User has Issue assigned" at bounding box center [208, 385] width 116 height 10
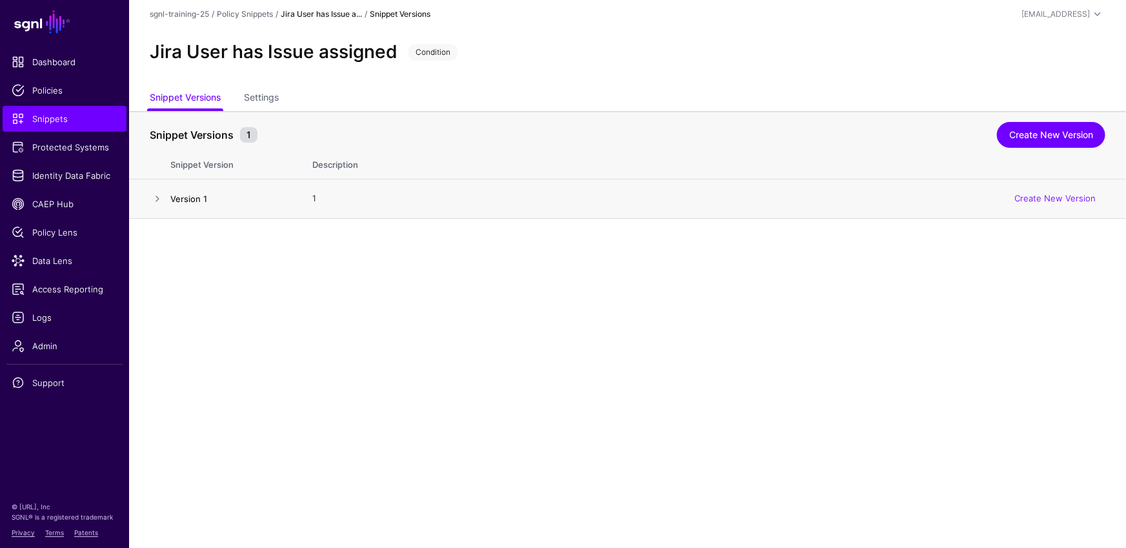
click at [182, 201] on link "Version 1" at bounding box center [188, 199] width 37 height 10
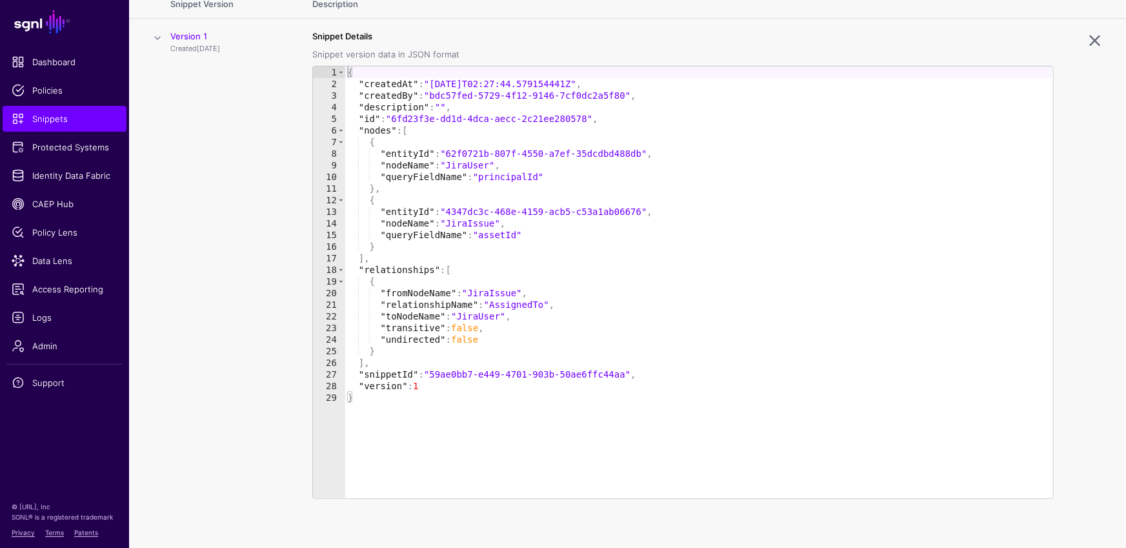
scroll to position [162, 0]
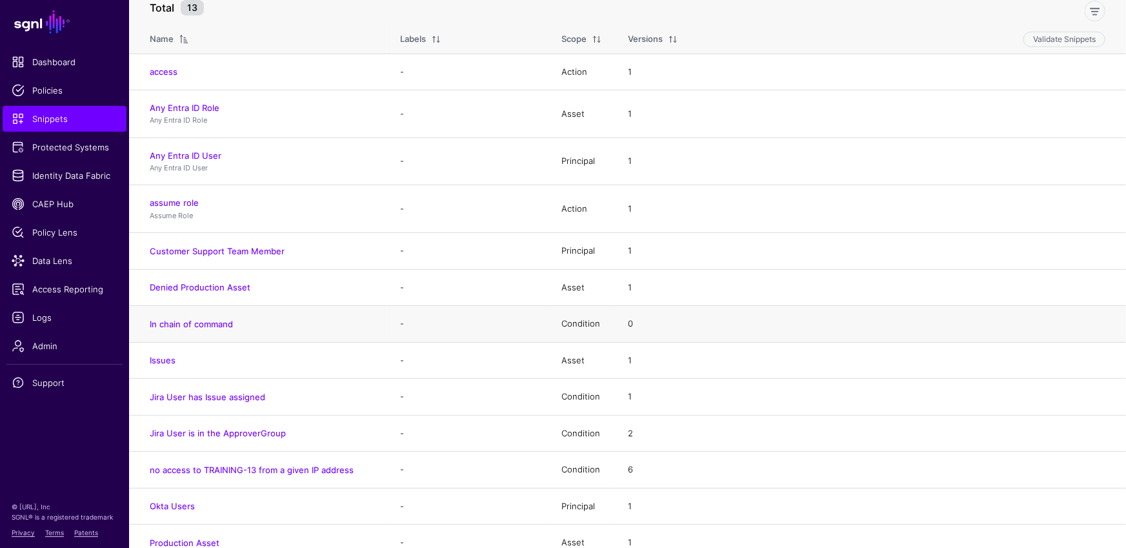
scroll to position [116, 0]
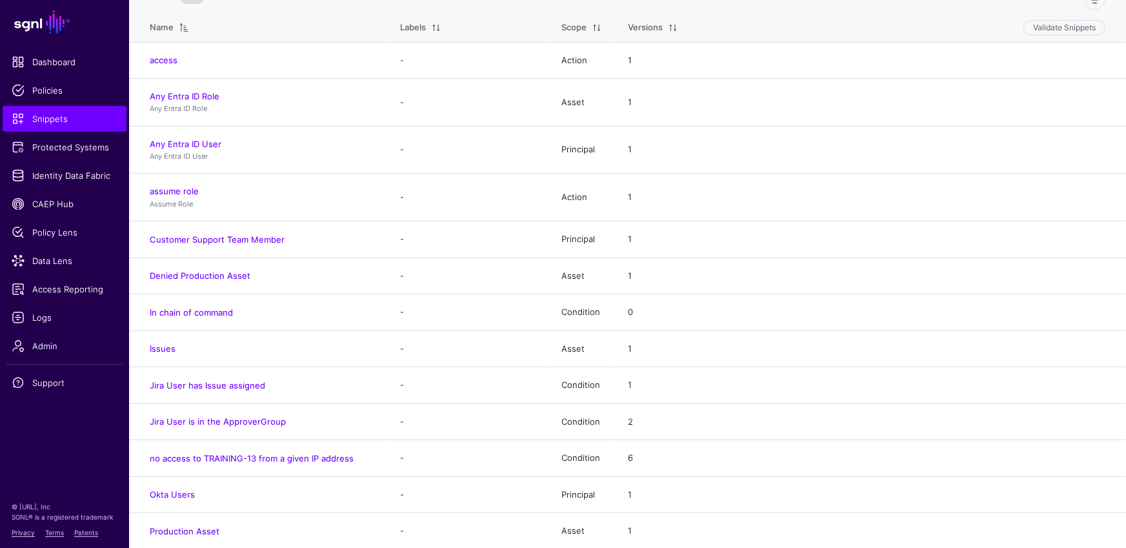
drag, startPoint x: 255, startPoint y: 236, endPoint x: 266, endPoint y: 236, distance: 11.0
click at [255, 234] on link "Customer Support Team Member" at bounding box center [217, 239] width 135 height 10
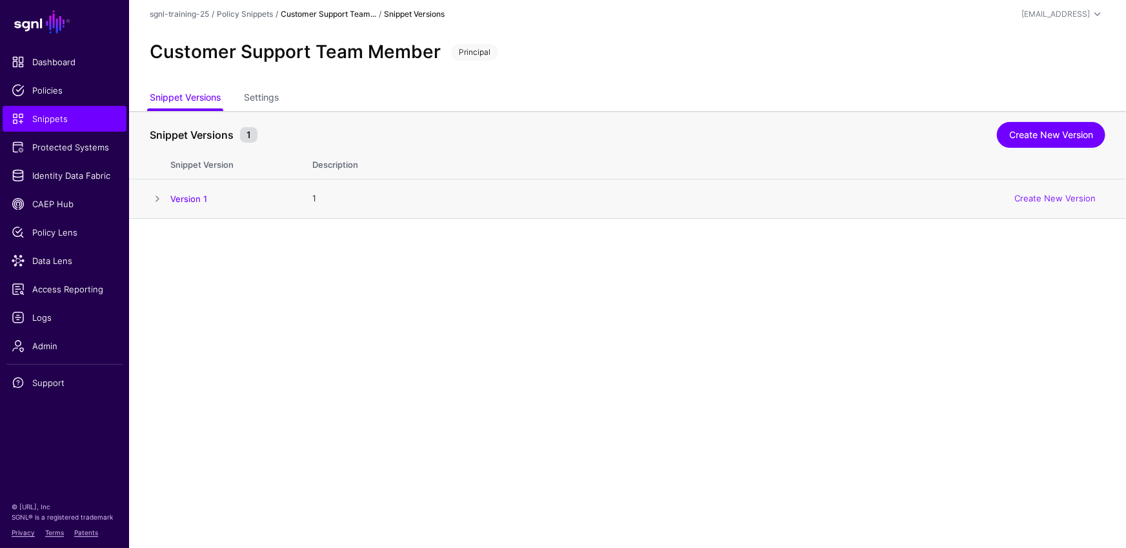
click at [194, 192] on td "Version 1" at bounding box center [234, 198] width 129 height 39
click at [196, 199] on link "Version 1" at bounding box center [188, 199] width 37 height 10
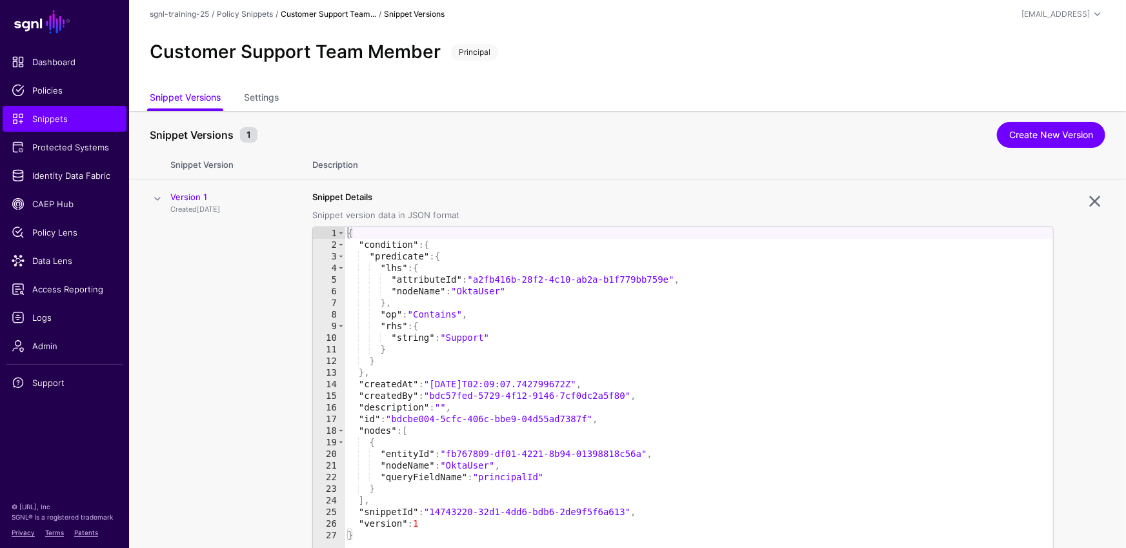
scroll to position [30, 0]
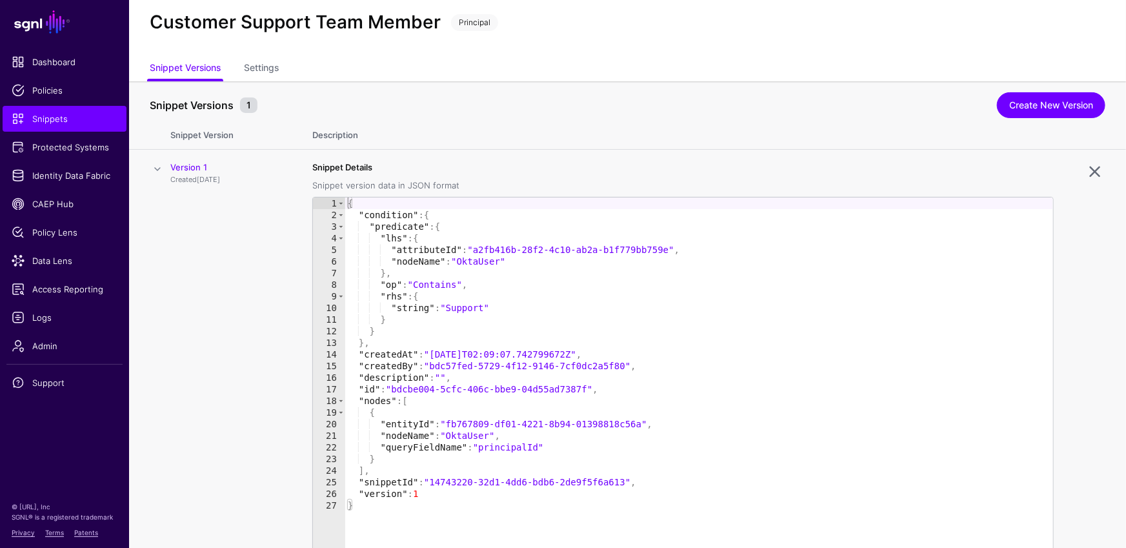
type textarea "**********"
drag, startPoint x: 631, startPoint y: 478, endPoint x: 434, endPoint y: 483, distance: 196.3
click at [434, 483] on div "{ "condition" : { "predicate" : { "lhs" : { "attributeId" : "a2fb416b-28f2-4c10…" at bounding box center [699, 425] width 709 height 455
click at [323, 25] on h2 "Customer Support Team Member" at bounding box center [295, 23] width 291 height 22
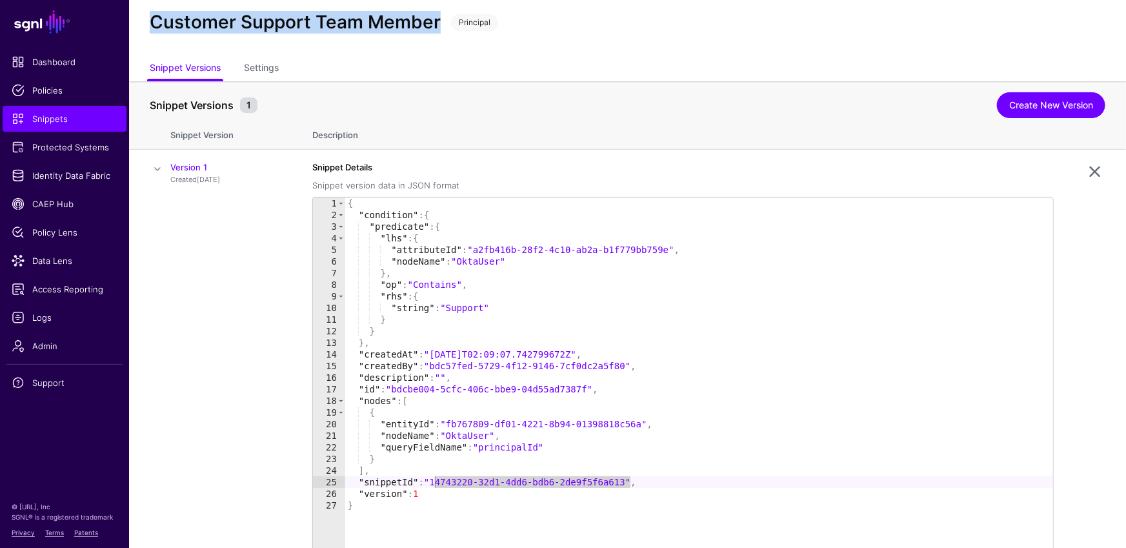
click at [323, 25] on h2 "Customer Support Team Member" at bounding box center [295, 23] width 291 height 22
click at [69, 149] on span "Protected Systems" at bounding box center [65, 147] width 106 height 13
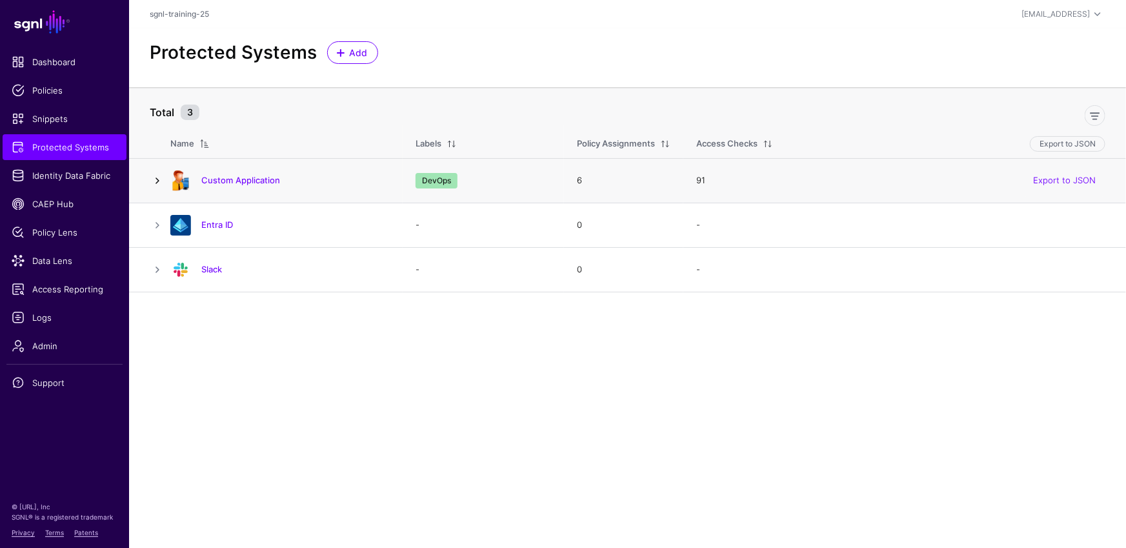
click at [159, 181] on link at bounding box center [157, 180] width 15 height 15
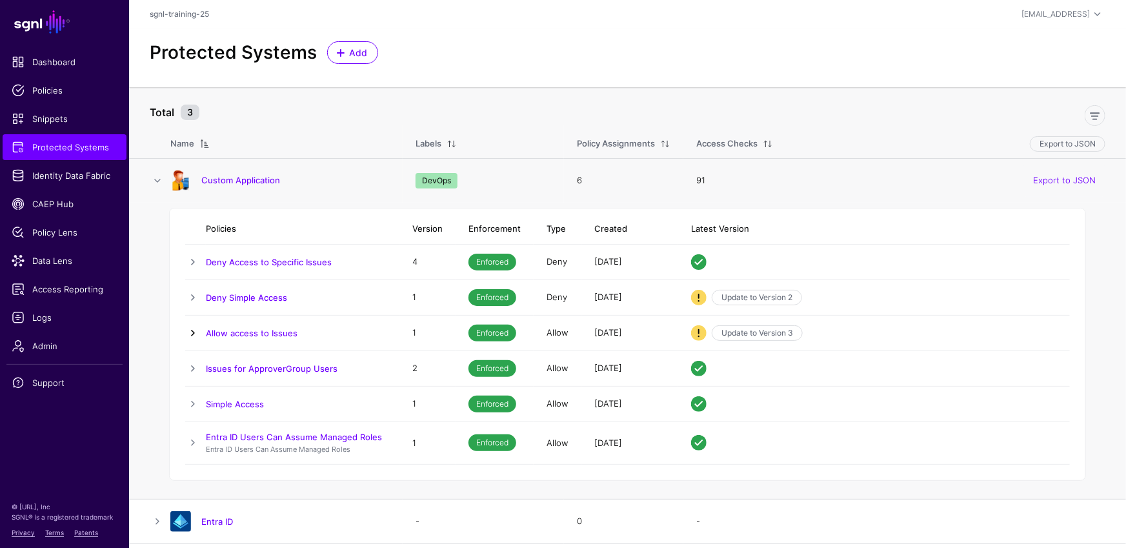
click at [198, 332] on link at bounding box center [192, 332] width 15 height 15
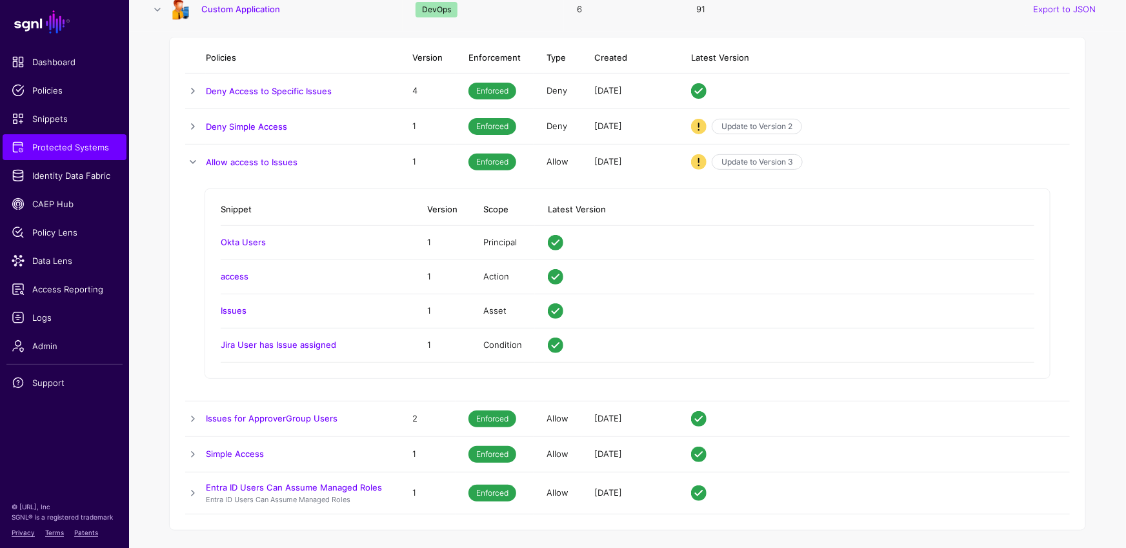
scroll to position [156, 0]
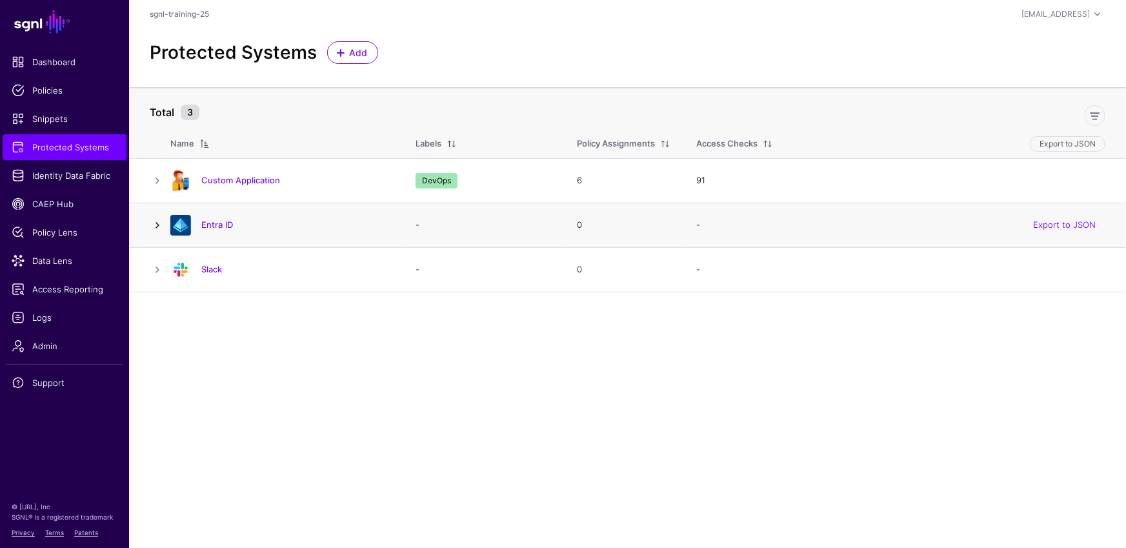
click at [156, 222] on link at bounding box center [157, 225] width 15 height 15
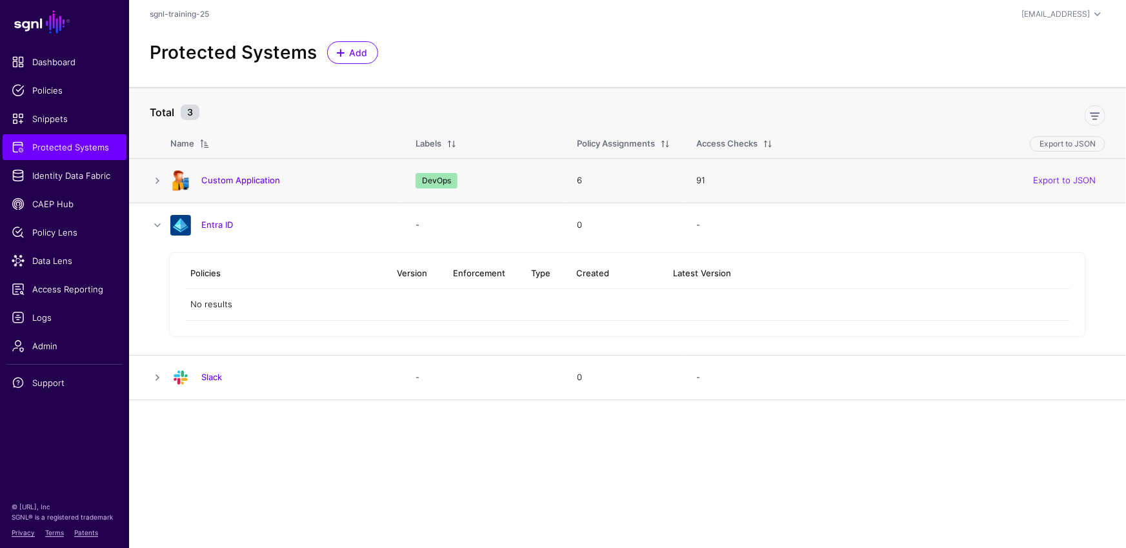
click at [159, 168] on td at bounding box center [149, 180] width 41 height 45
click at [159, 175] on link at bounding box center [157, 180] width 15 height 15
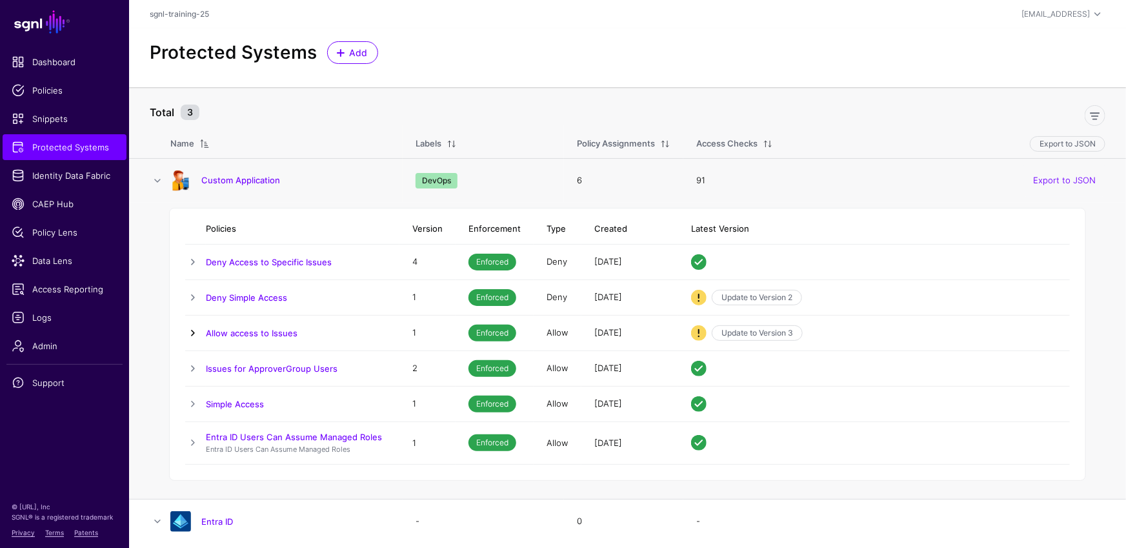
click at [196, 333] on link at bounding box center [192, 332] width 15 height 15
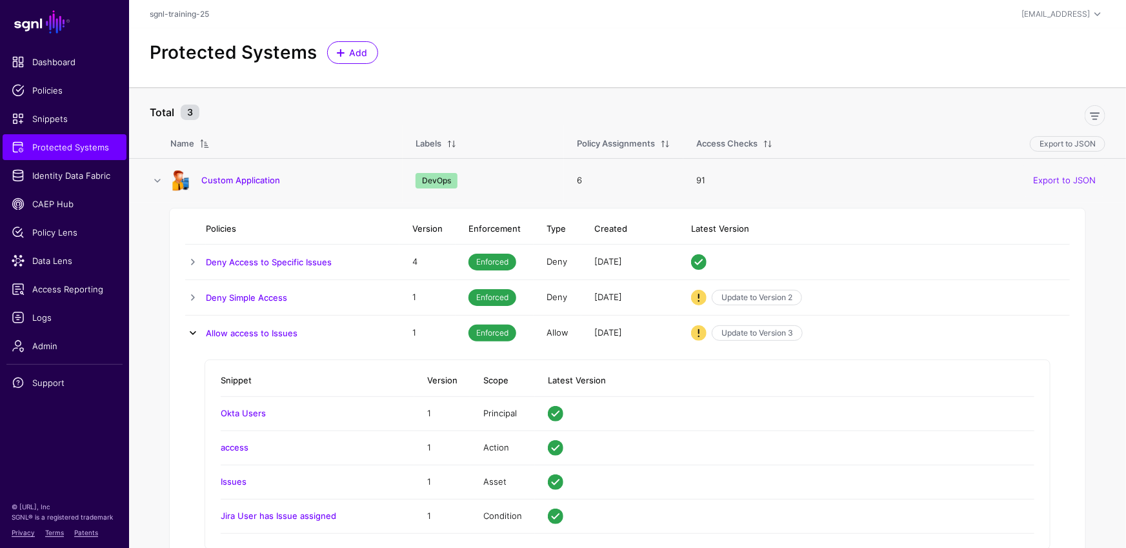
click at [196, 333] on link at bounding box center [192, 332] width 15 height 15
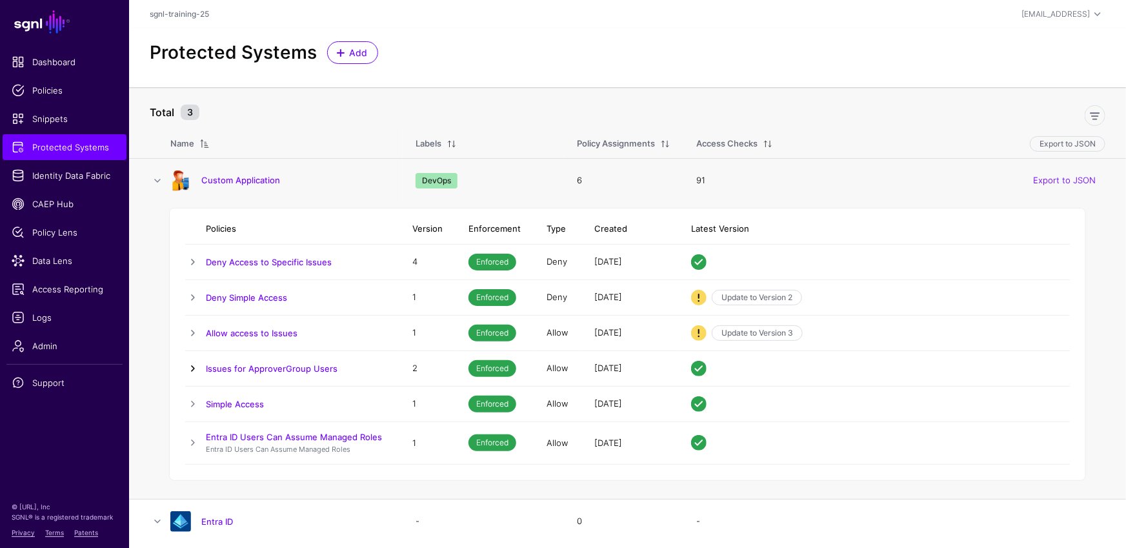
click at [200, 372] on link at bounding box center [192, 368] width 15 height 15
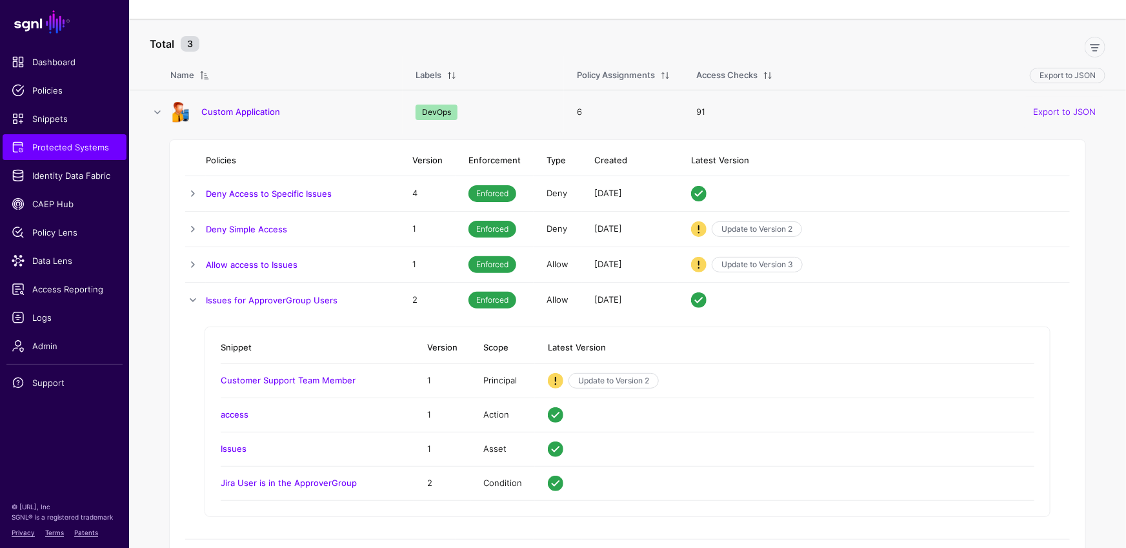
scroll to position [84, 0]
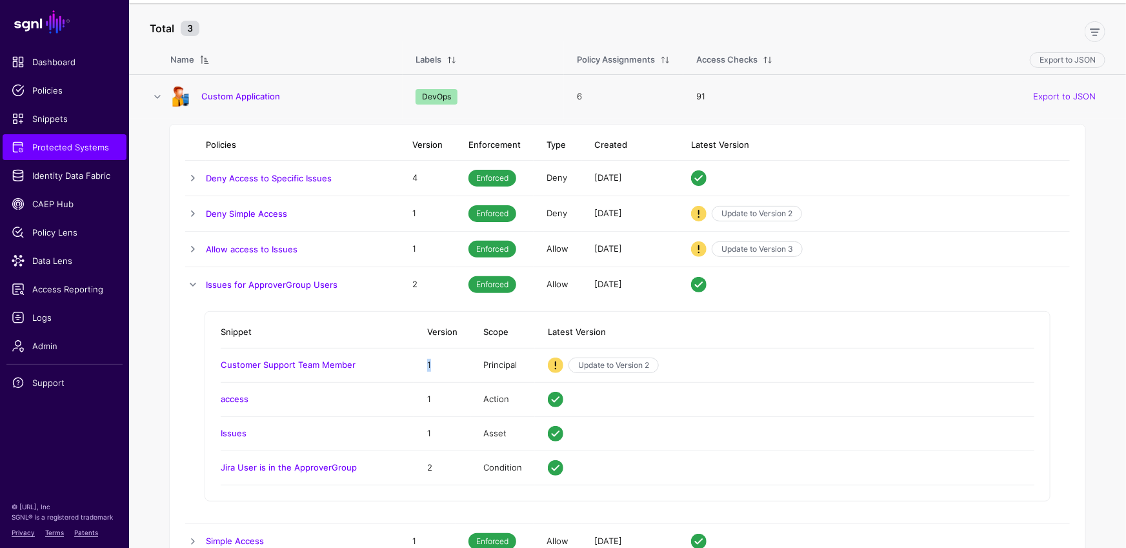
drag, startPoint x: 419, startPoint y: 361, endPoint x: 431, endPoint y: 361, distance: 12.3
click at [431, 361] on td "1" at bounding box center [442, 365] width 56 height 34
click at [715, 352] on td "Update to Version 2" at bounding box center [785, 365] width 500 height 34
click at [247, 283] on link "Issues for ApproverGroup Users" at bounding box center [272, 285] width 132 height 10
